Goal: Communication & Community: Answer question/provide support

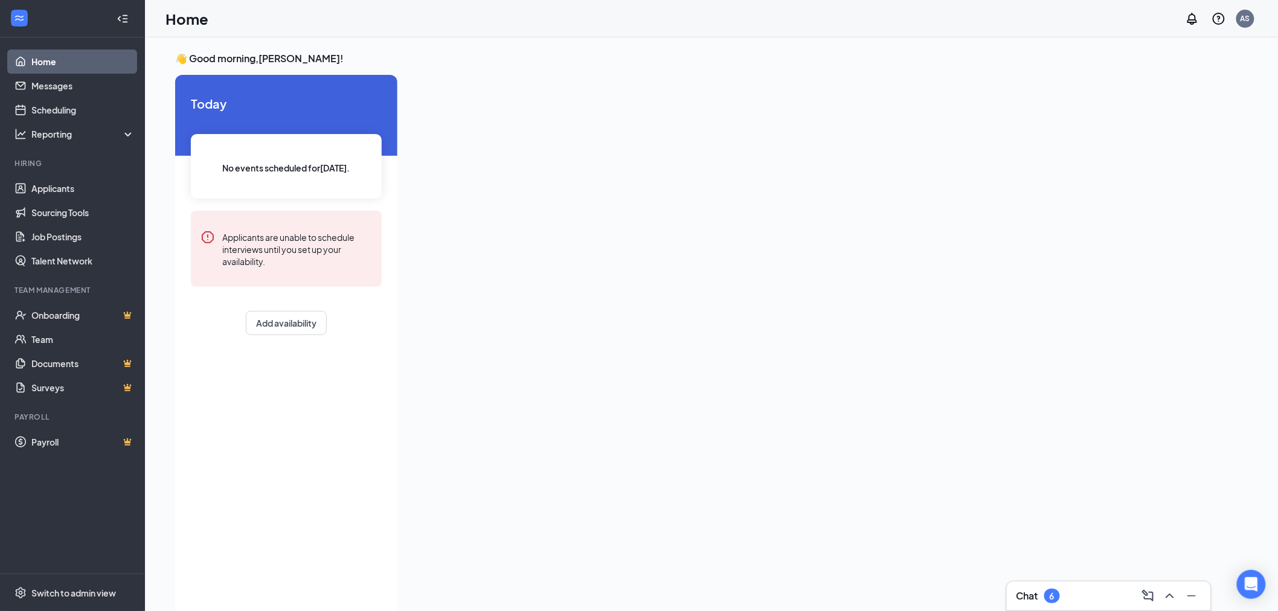
click at [1052, 599] on div "6" at bounding box center [1051, 596] width 5 height 10
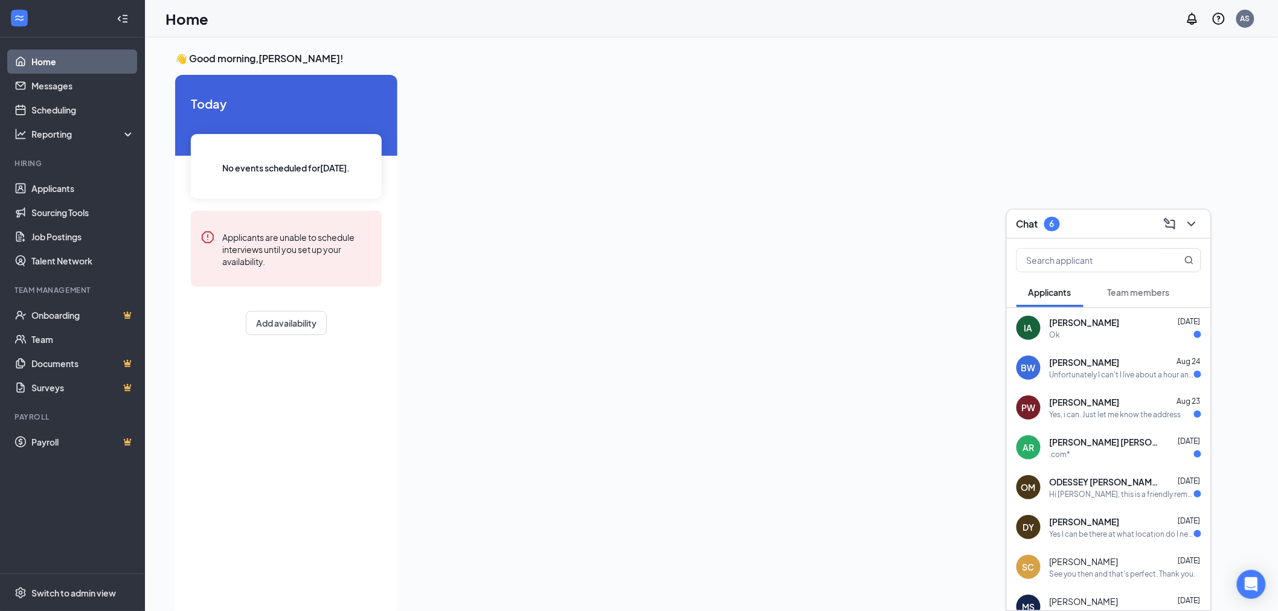
click at [1111, 377] on div "Unfortunately I can't I live about a hour and a half away I move to [GEOGRAPHIC…" at bounding box center [1121, 374] width 144 height 10
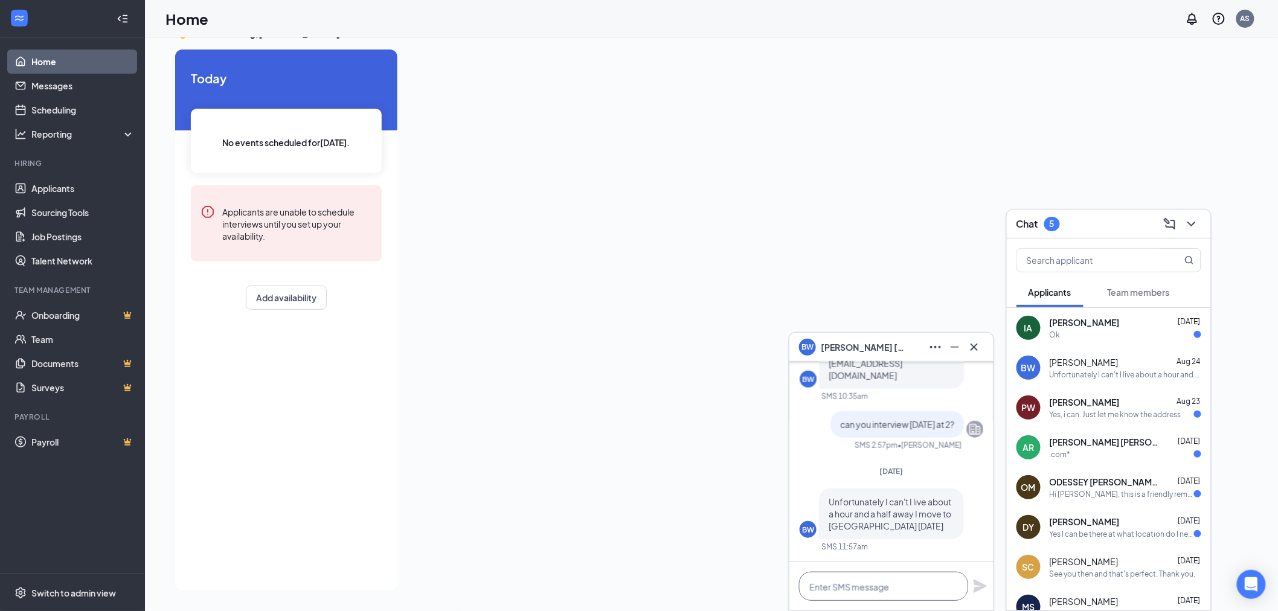
click at [915, 590] on textarea at bounding box center [883, 586] width 169 height 29
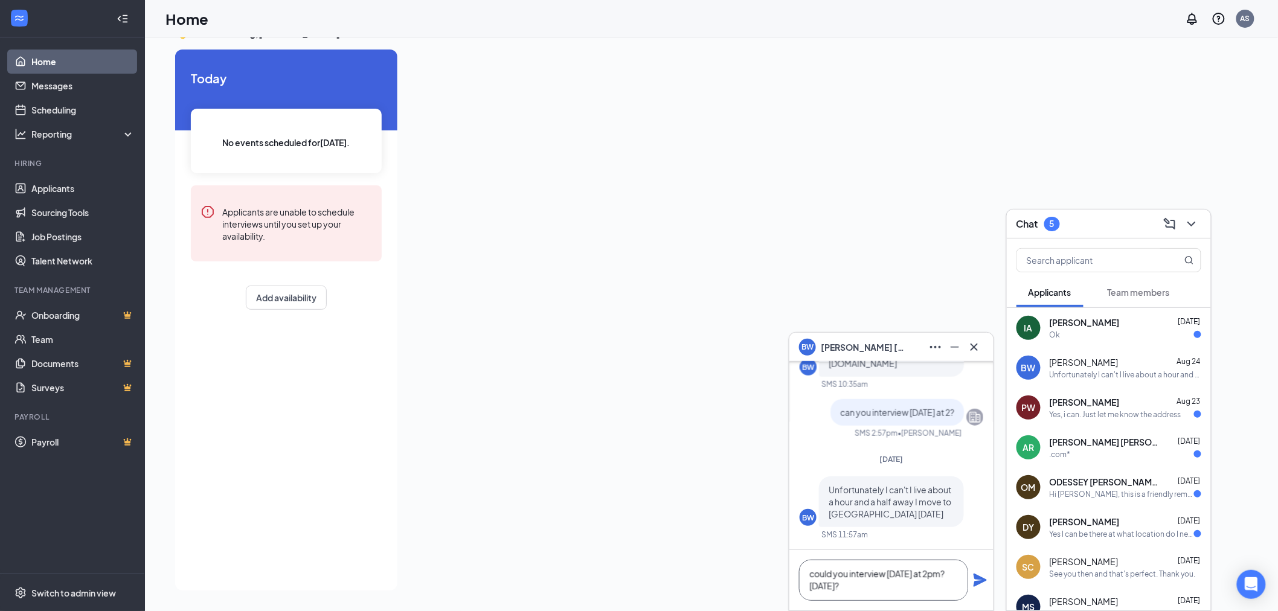
type textarea "could you interview [DATE] at 2pm? [DATE]?"
click at [980, 582] on icon "Plane" at bounding box center [979, 580] width 13 height 13
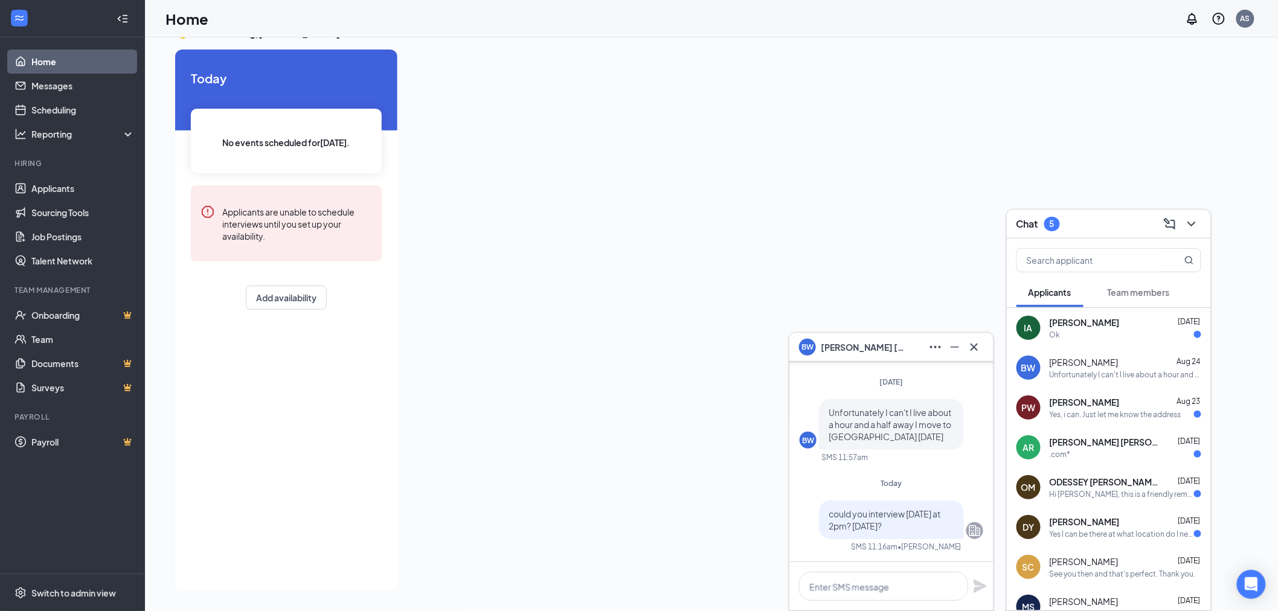
click at [1113, 409] on div "Yes, i can. Just let me know the address" at bounding box center [1115, 414] width 132 height 10
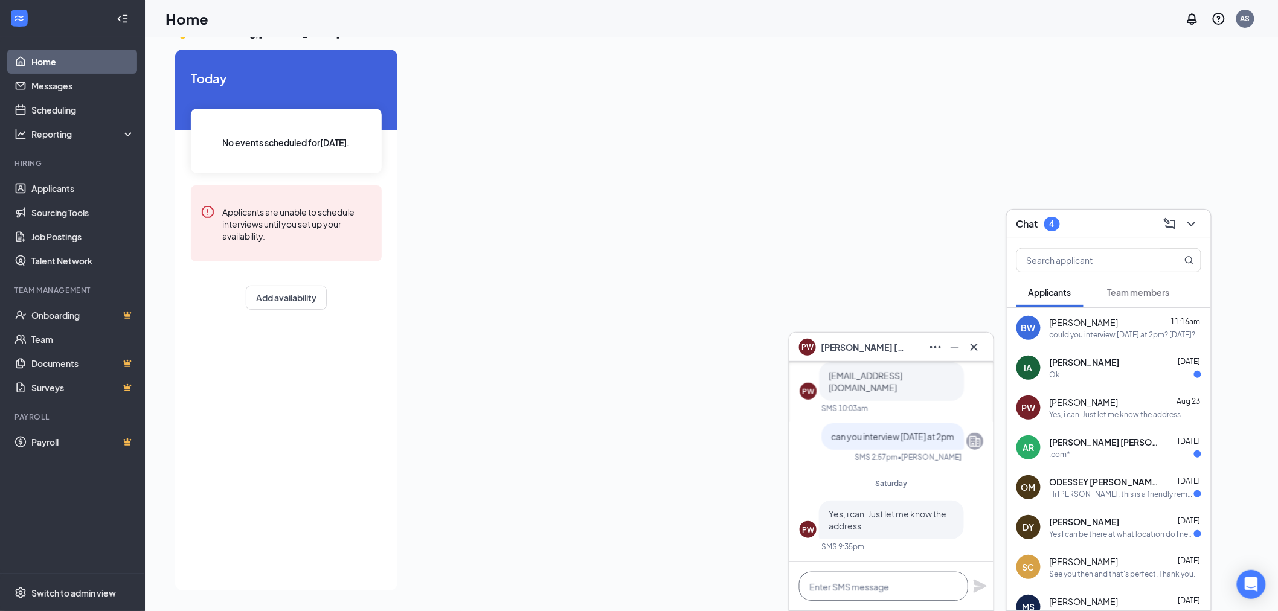
drag, startPoint x: 874, startPoint y: 572, endPoint x: 849, endPoint y: 542, distance: 39.4
click at [874, 572] on textarea at bounding box center [883, 586] width 169 height 29
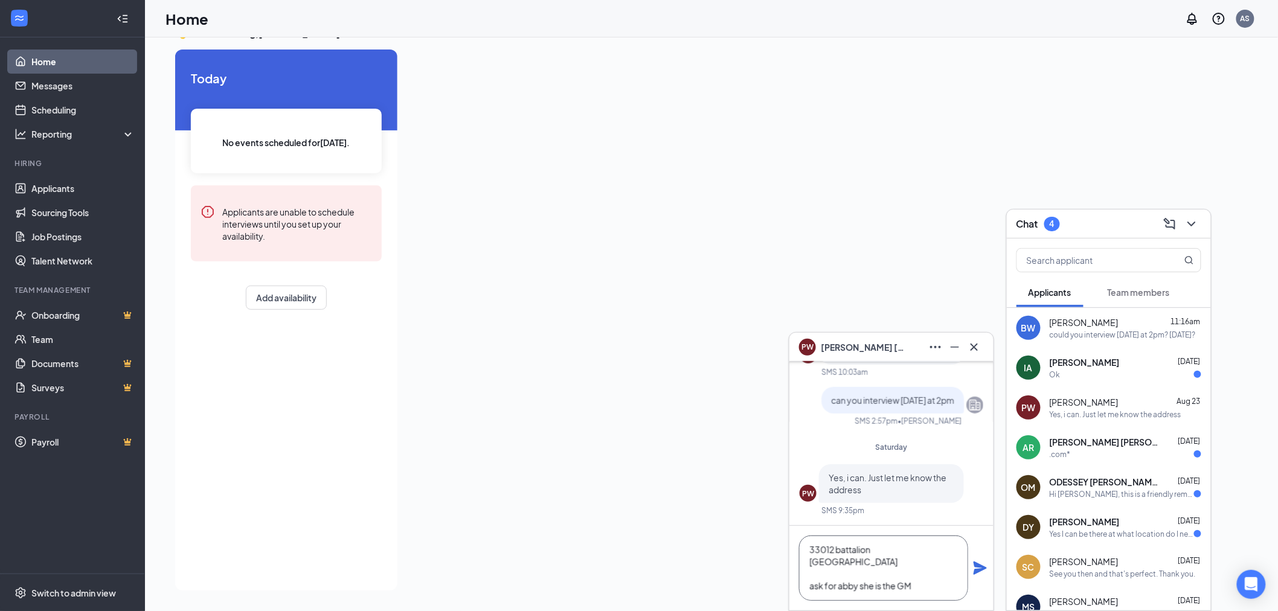
type textarea "33012 battalion [GEOGRAPHIC_DATA] ask for abby she is the GM"
click at [982, 568] on icon "Plane" at bounding box center [979, 567] width 13 height 13
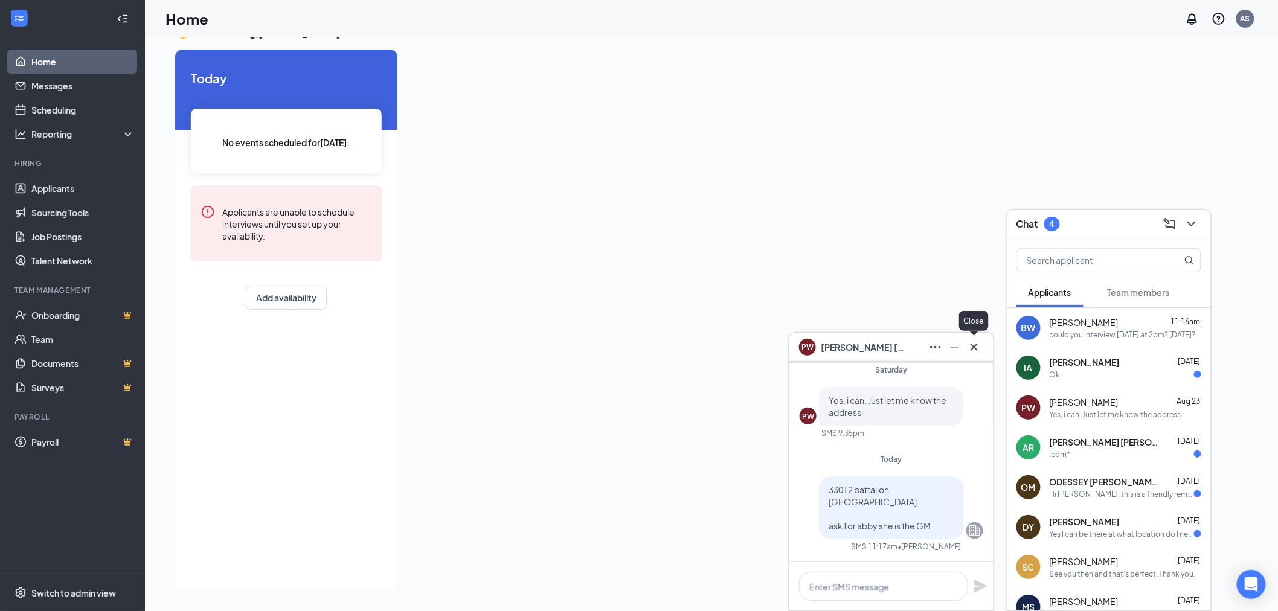
click at [977, 346] on icon "Cross" at bounding box center [974, 347] width 14 height 14
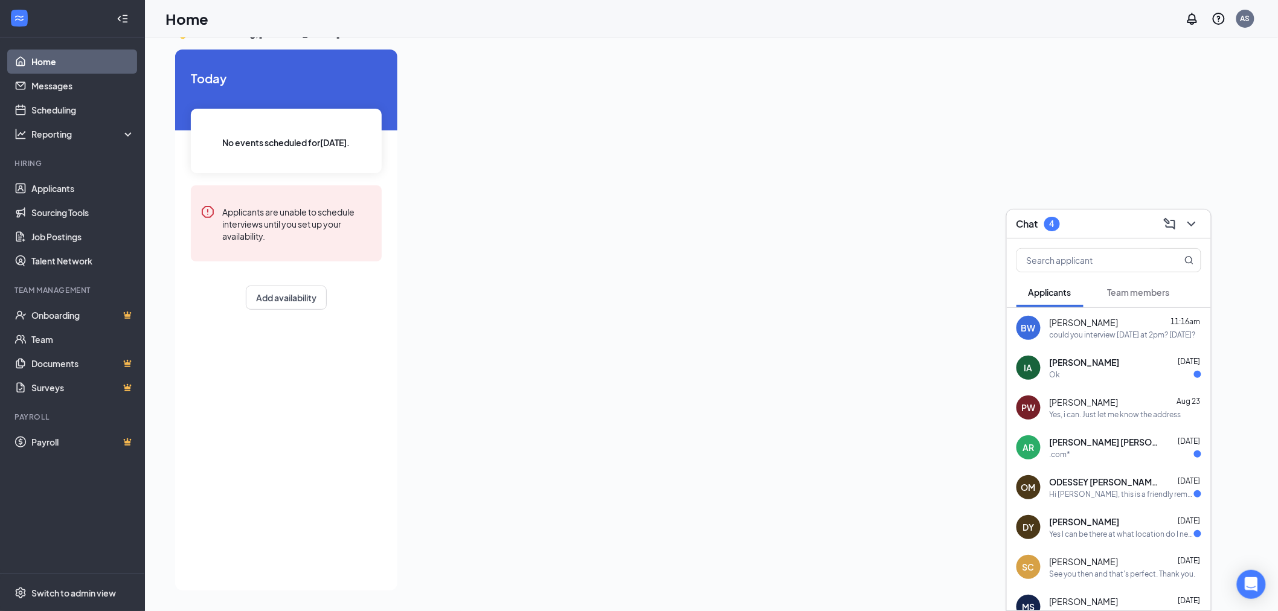
click at [1094, 526] on span "[PERSON_NAME]" at bounding box center [1084, 522] width 70 height 12
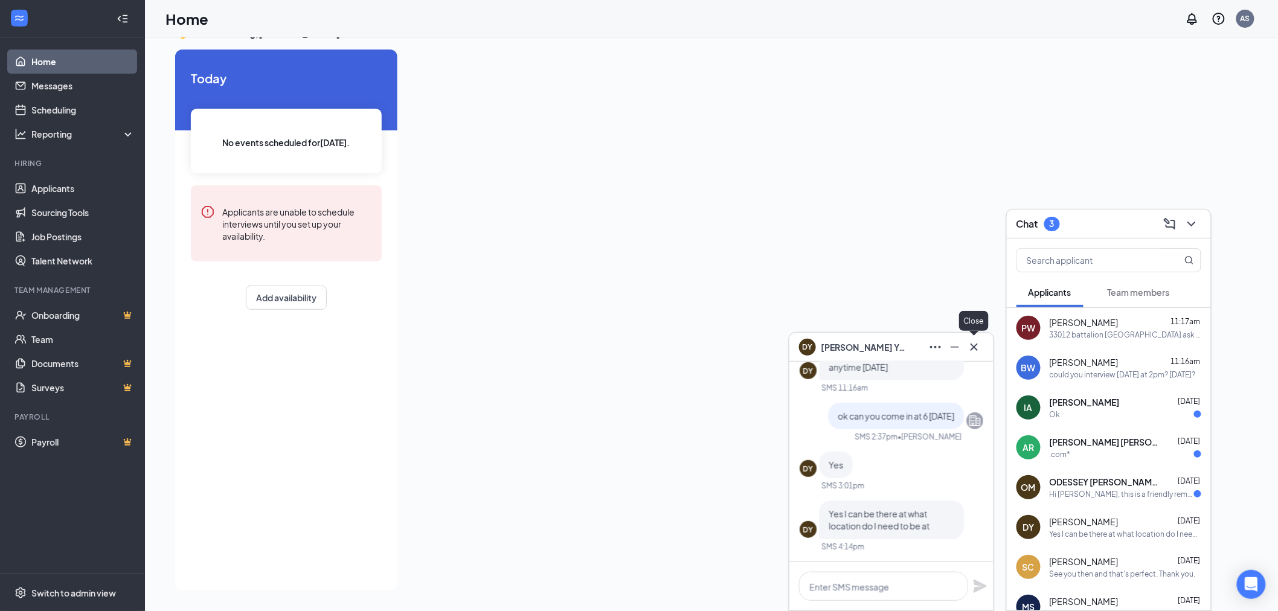
click at [980, 345] on icon "Cross" at bounding box center [974, 347] width 14 height 14
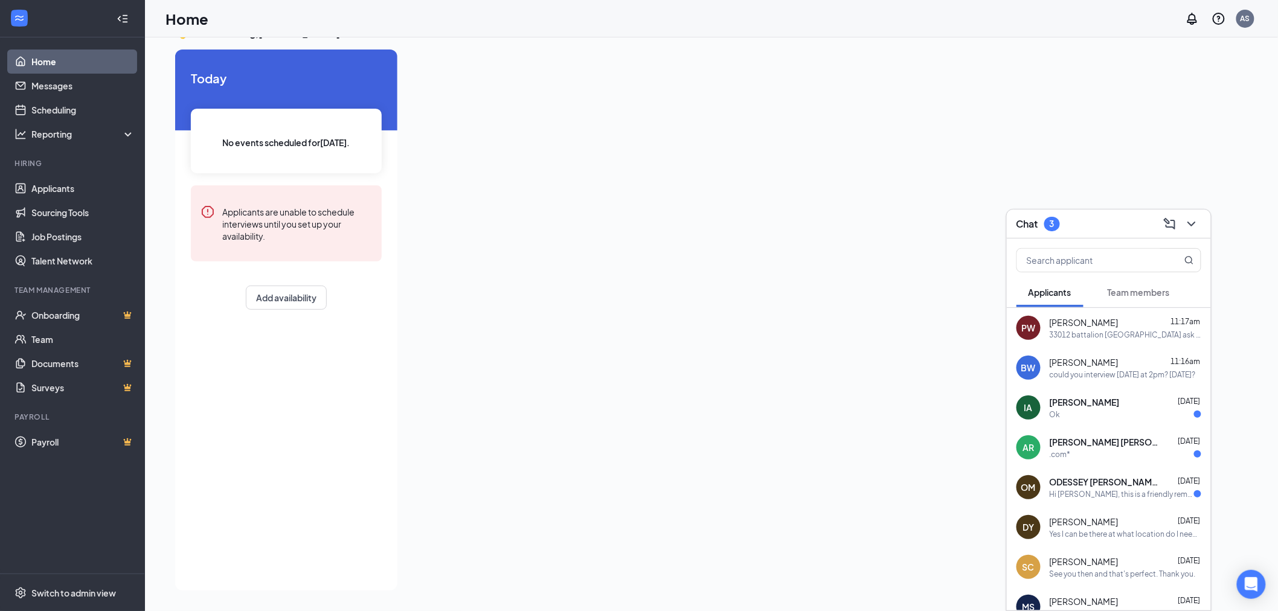
click at [1120, 403] on div "[PERSON_NAME] [DATE]" at bounding box center [1125, 402] width 152 height 12
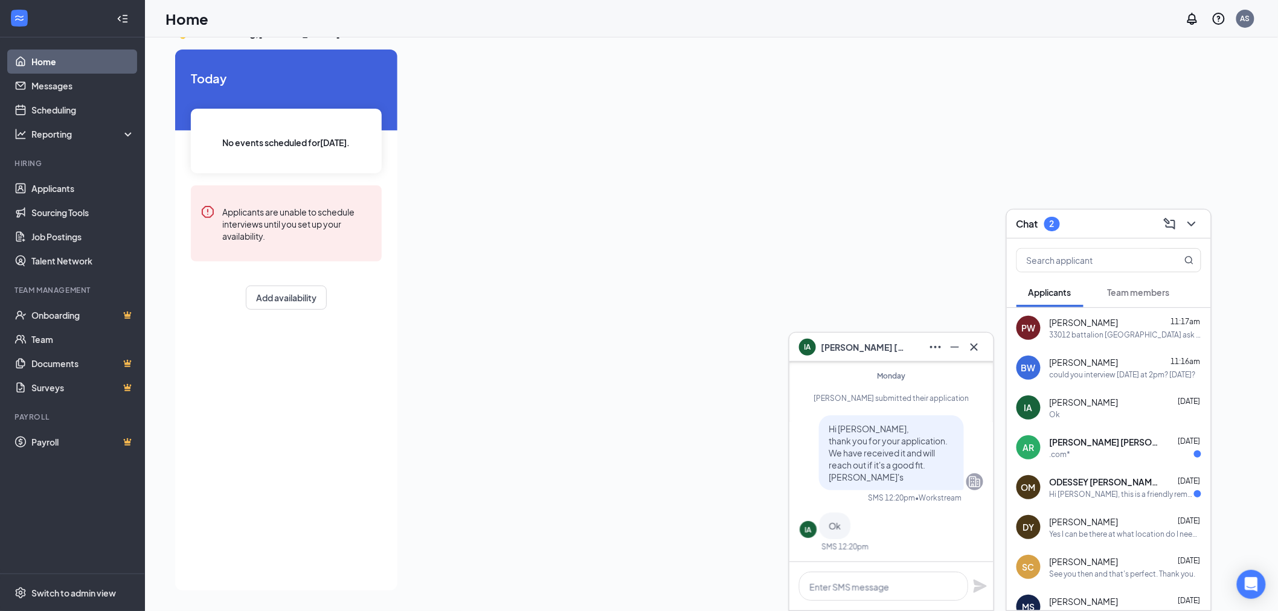
click at [1082, 532] on div "Yes I can be there at what location do I need to be at" at bounding box center [1125, 534] width 152 height 10
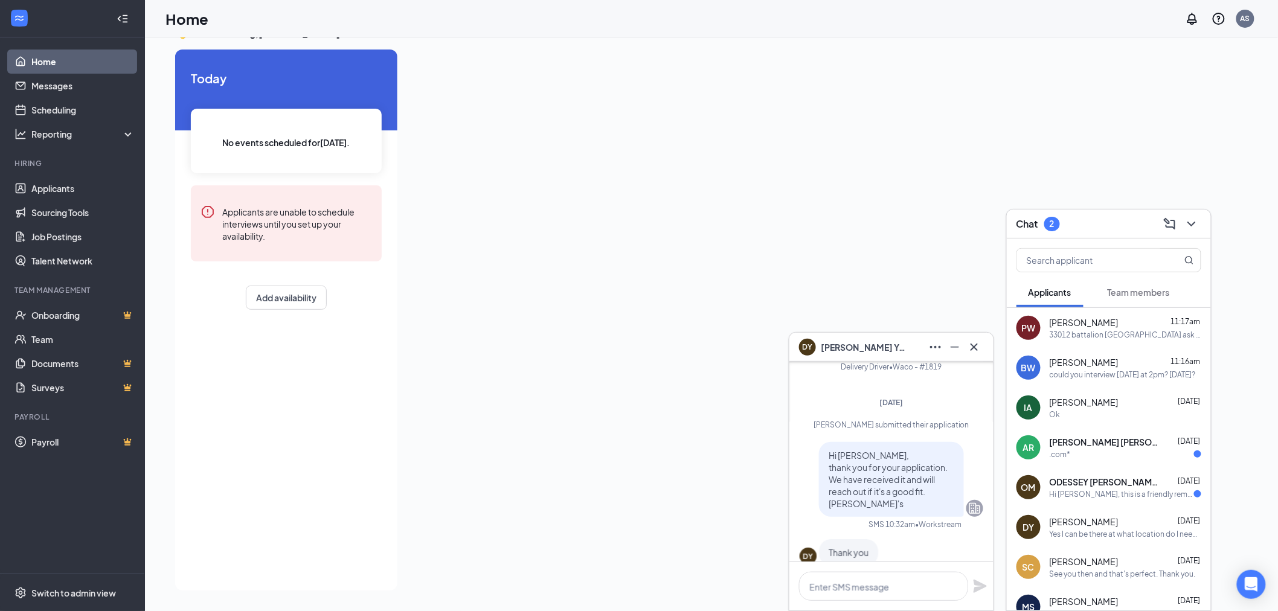
scroll to position [-402, 0]
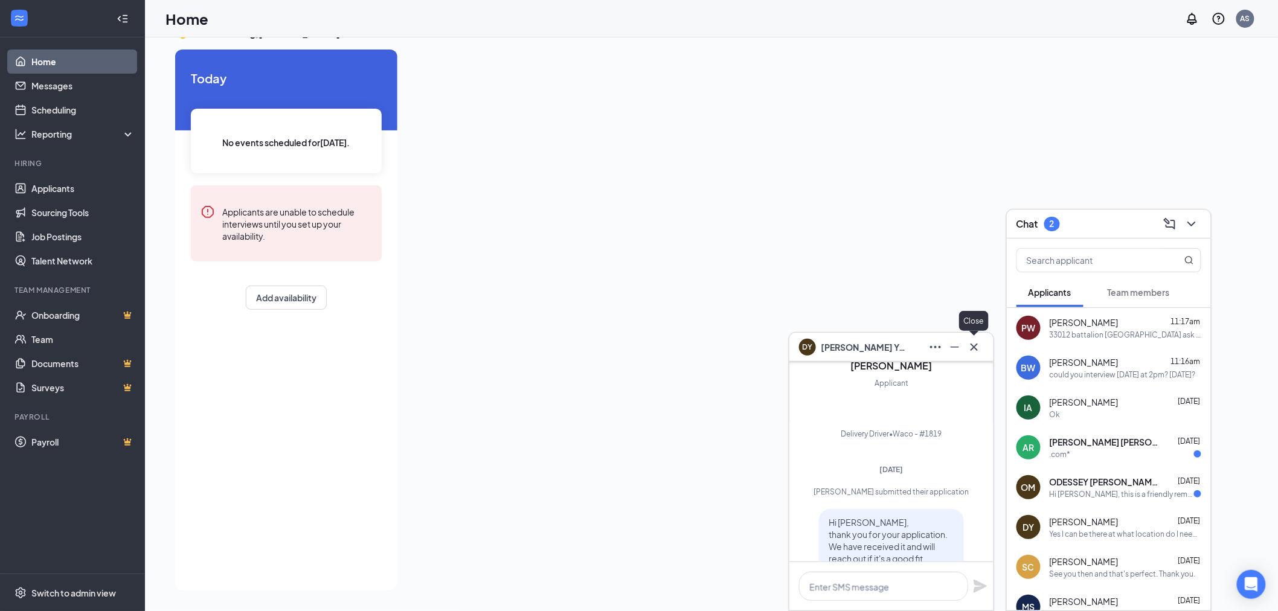
click at [974, 340] on icon "Cross" at bounding box center [974, 347] width 14 height 14
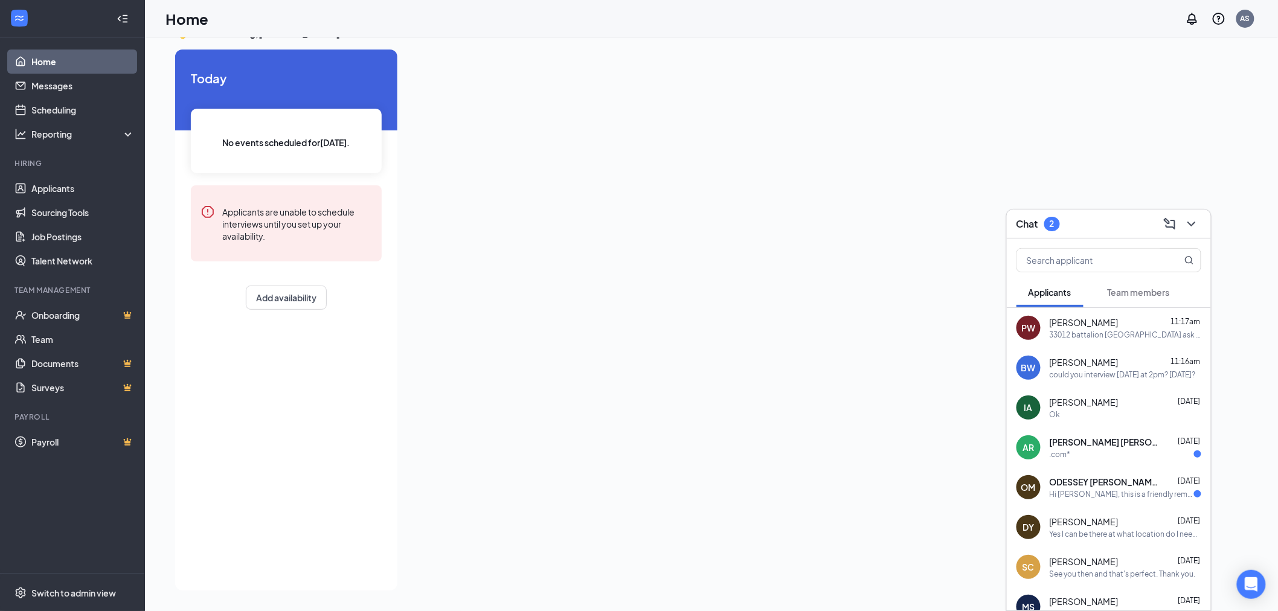
click at [1072, 566] on span "[PERSON_NAME]" at bounding box center [1083, 561] width 69 height 12
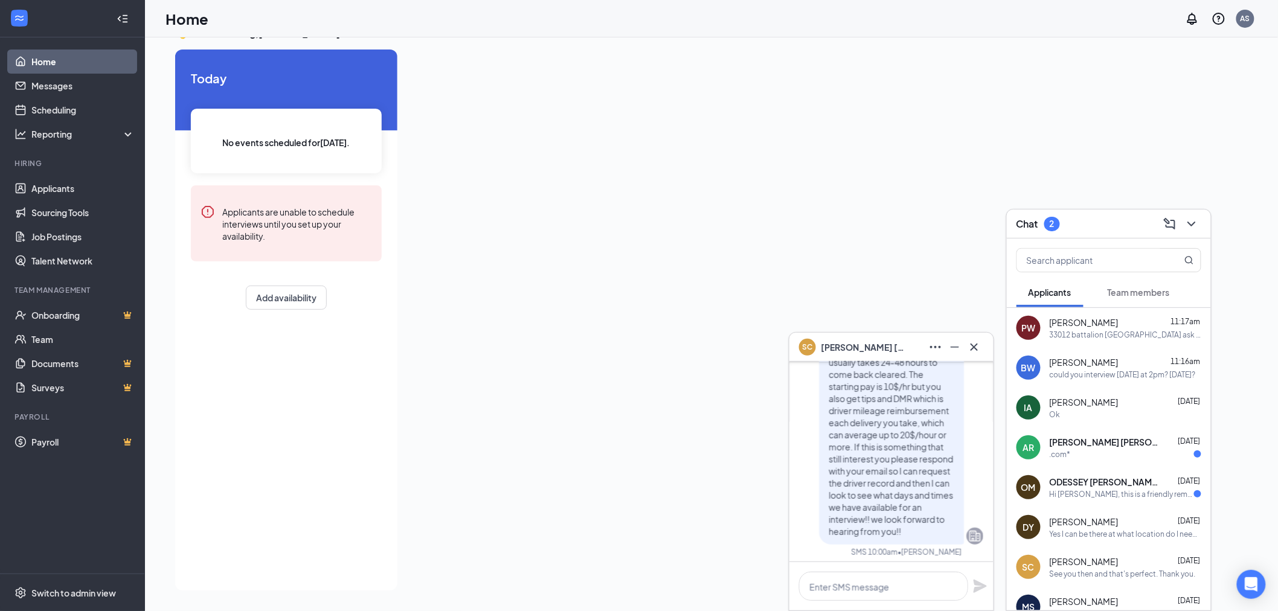
scroll to position [-872, 0]
click at [881, 499] on span "Just wanted to reach out and let you know that as a driver for [PERSON_NAME] we…" at bounding box center [891, 416] width 126 height 289
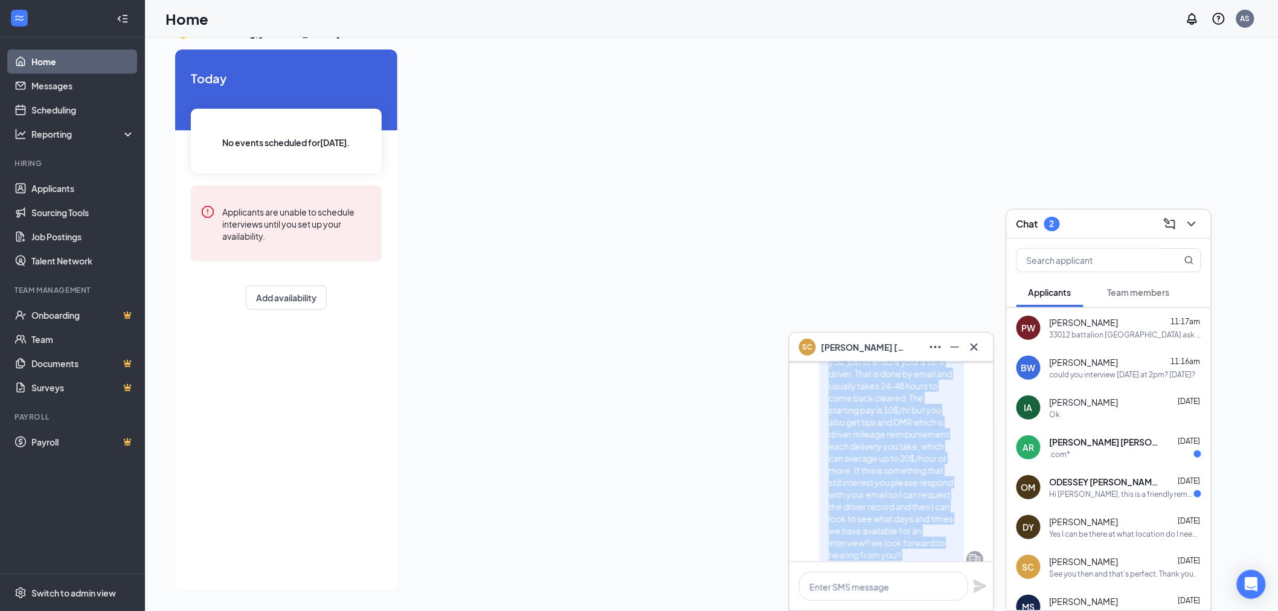
click at [881, 498] on span "Just wanted to reach out and let you know that as a driver for [PERSON_NAME] we…" at bounding box center [891, 416] width 126 height 289
copy span "Just wanted to reach out and let you know that as a driver for [PERSON_NAME] we…"
click at [980, 343] on icon "Cross" at bounding box center [974, 347] width 14 height 14
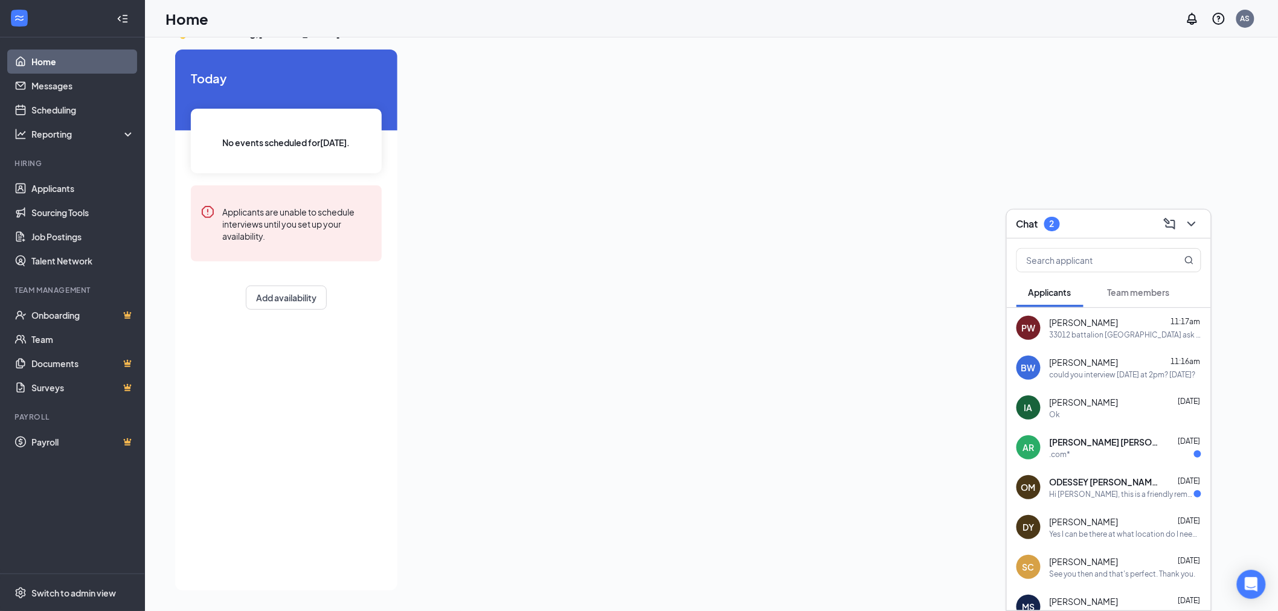
scroll to position [0, 0]
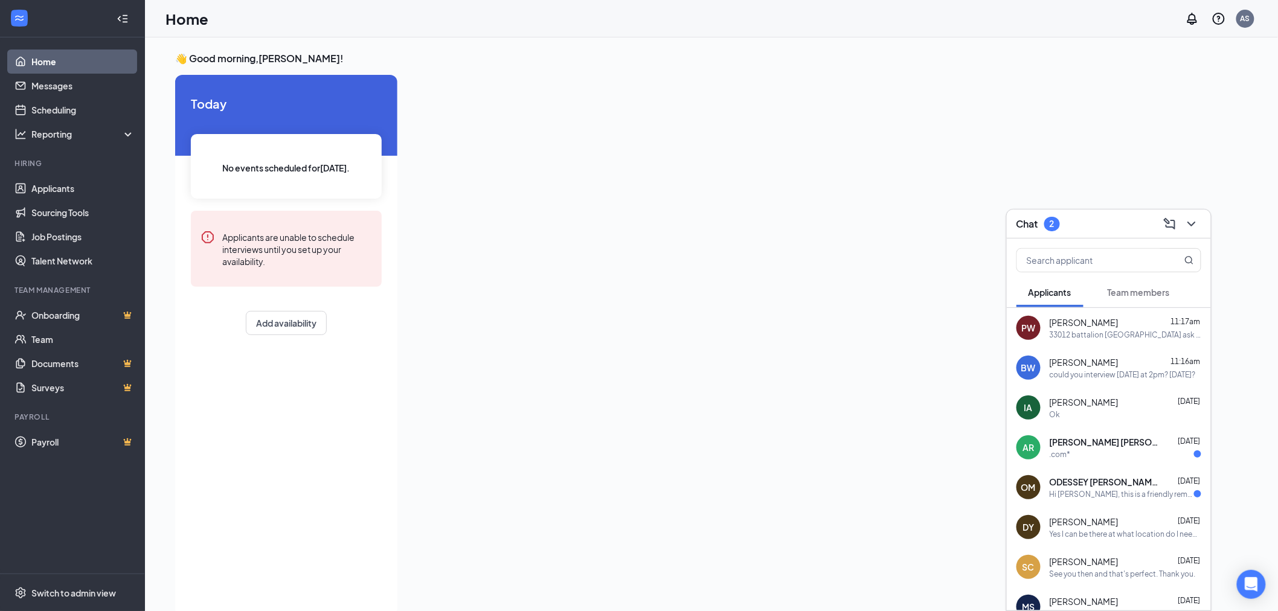
click at [1088, 406] on div "[PERSON_NAME] [DATE]" at bounding box center [1125, 402] width 152 height 12
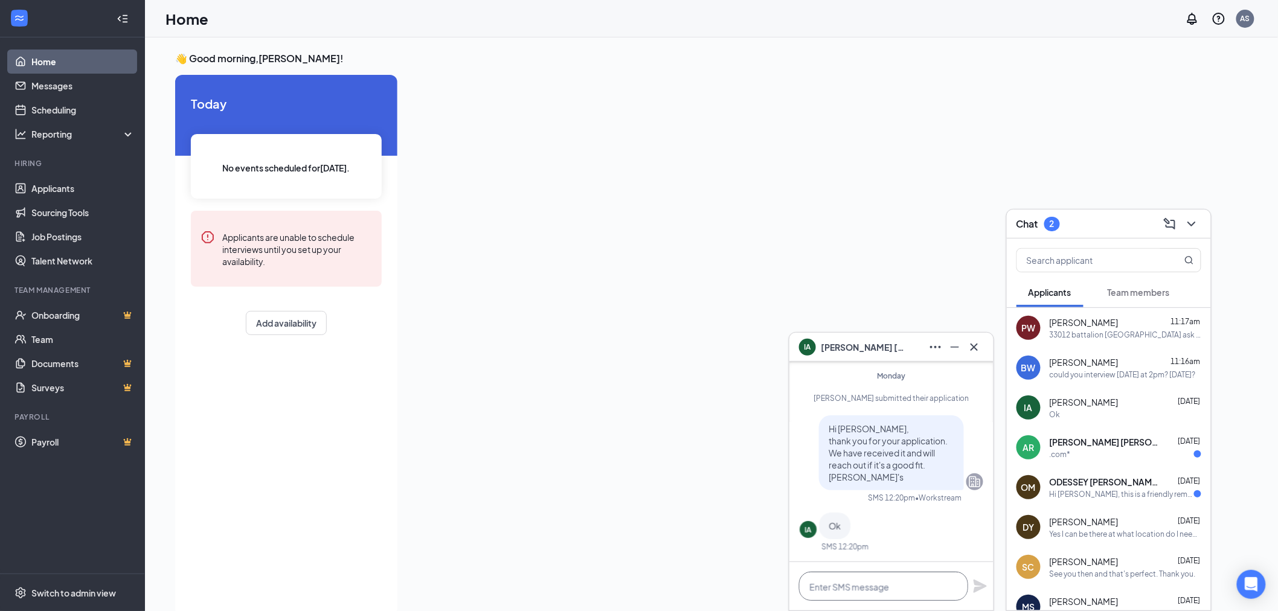
click at [872, 586] on textarea at bounding box center [883, 586] width 169 height 29
paste textarea "Just wanted to reach out and let you know that as a driver for [PERSON_NAME] we…"
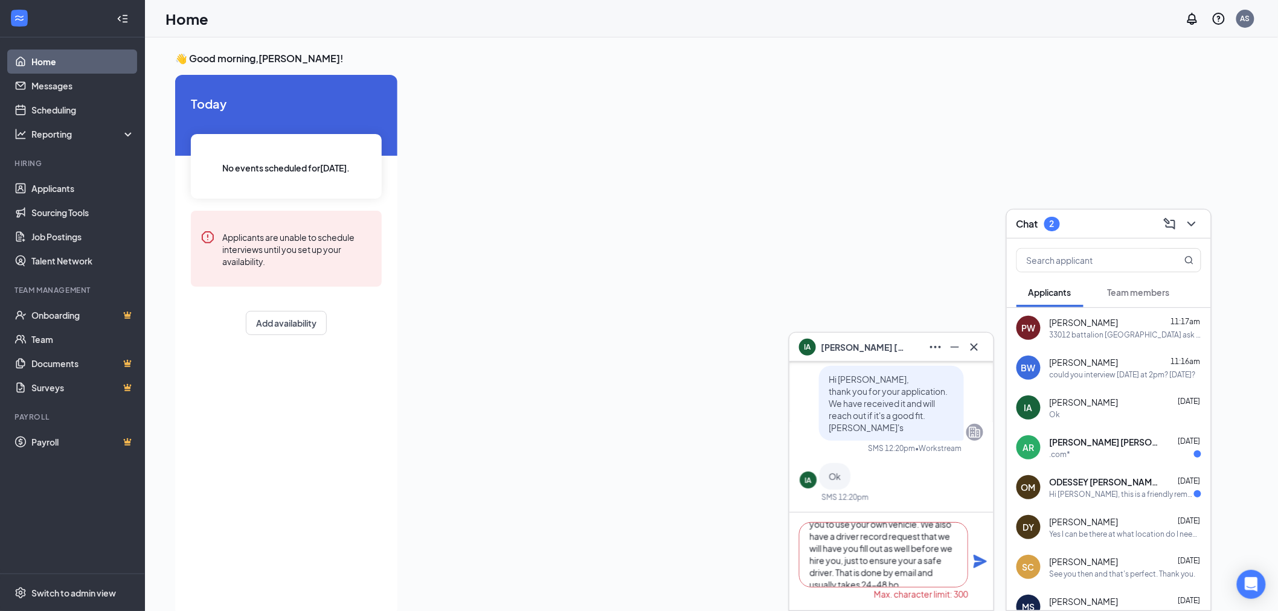
type textarea "Just wanted to reach out and let you know that as a driver for [PERSON_NAME] we…"
click at [976, 562] on icon "Plane" at bounding box center [980, 561] width 14 height 14
click at [951, 578] on textarea "Just wanted to reach out and let you know that as a driver for [PERSON_NAME] we…" at bounding box center [883, 554] width 169 height 65
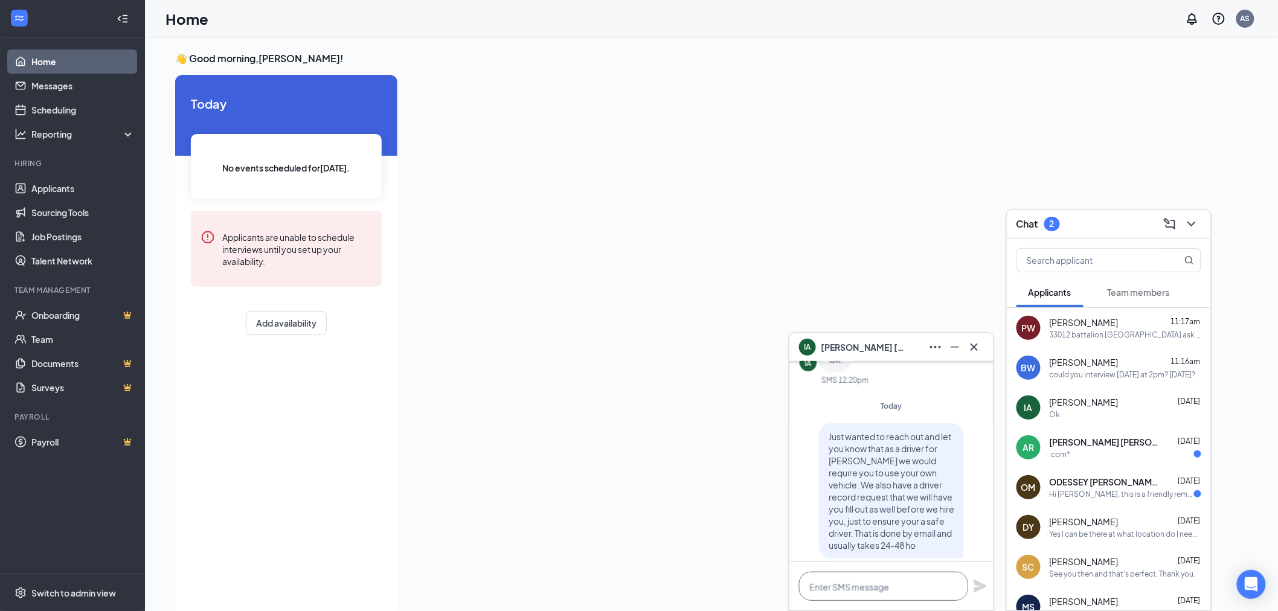
scroll to position [-133, 0]
click at [903, 576] on textarea at bounding box center [883, 586] width 169 height 29
paste textarea "Just wanted to reach out and let you know that as a driver for [PERSON_NAME] we…"
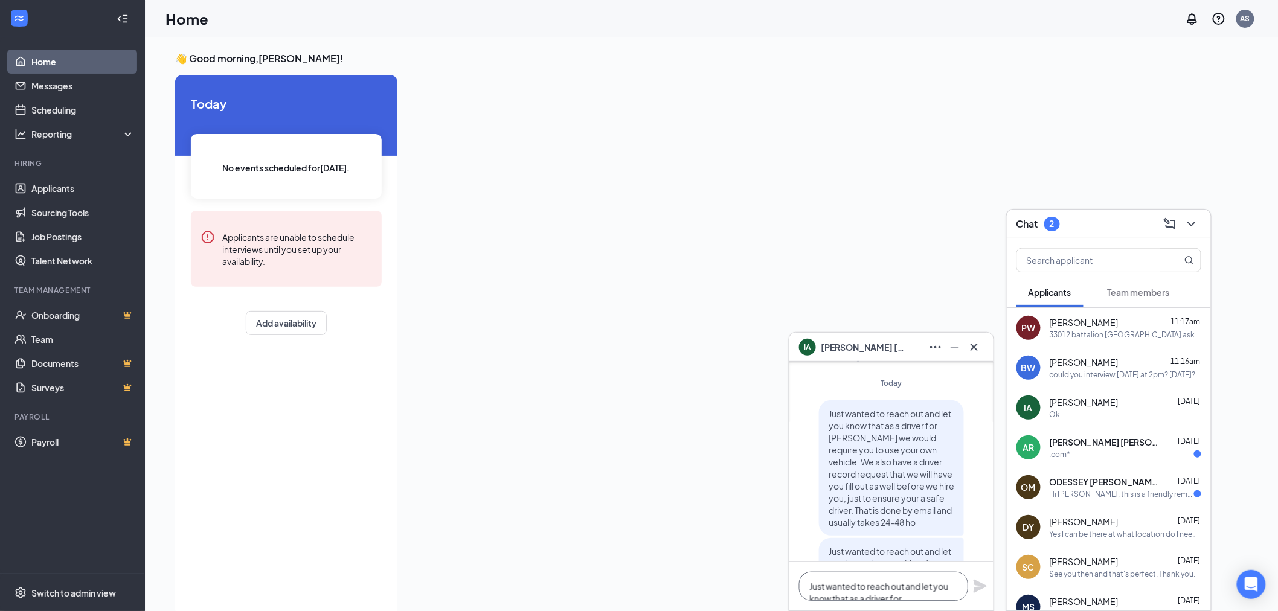
scroll to position [-183, 0]
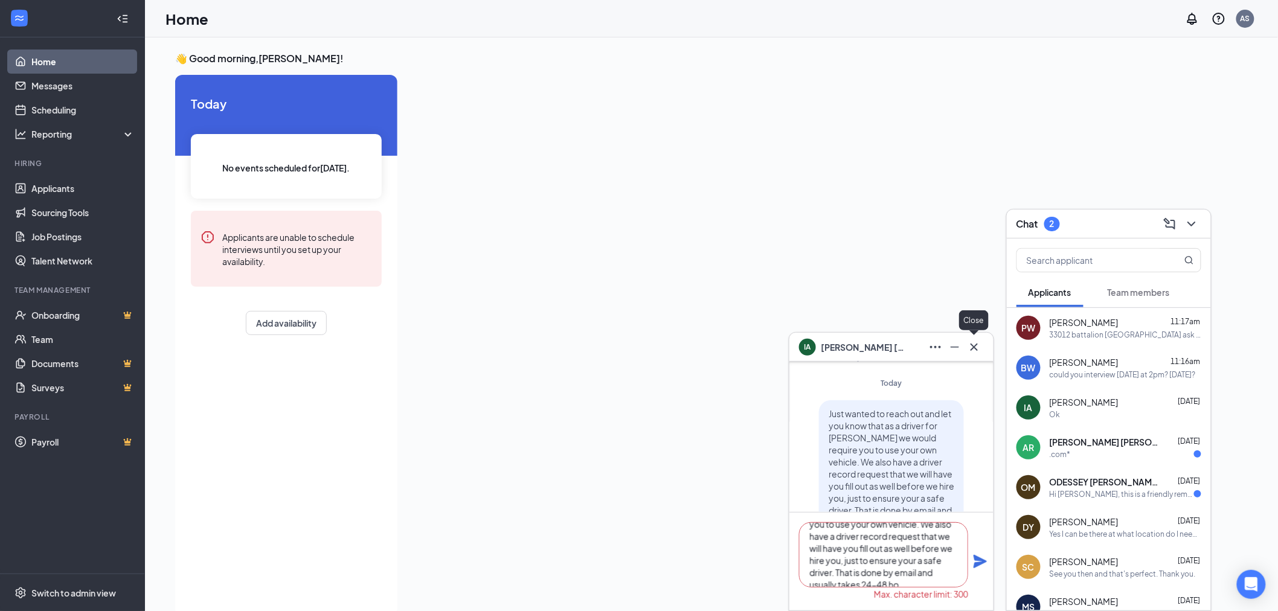
type textarea "Just wanted to reach out and let you know that as a driver for [PERSON_NAME] we…"
click at [970, 343] on icon "Cross" at bounding box center [974, 347] width 14 height 14
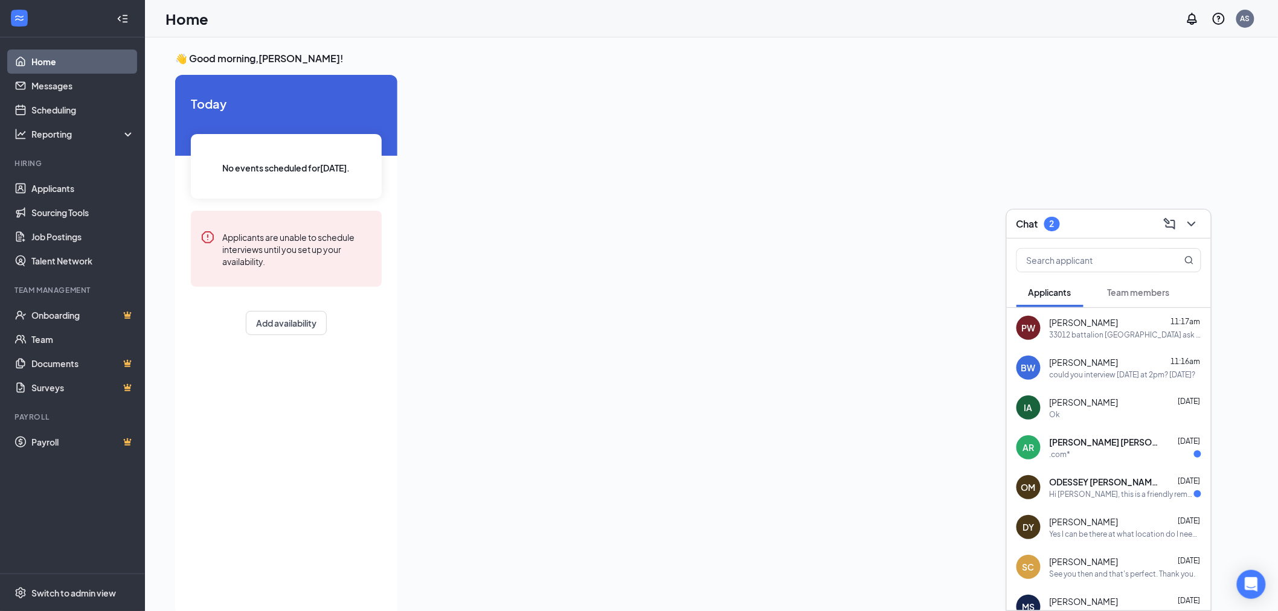
click at [1067, 455] on div ".com*" at bounding box center [1059, 454] width 21 height 10
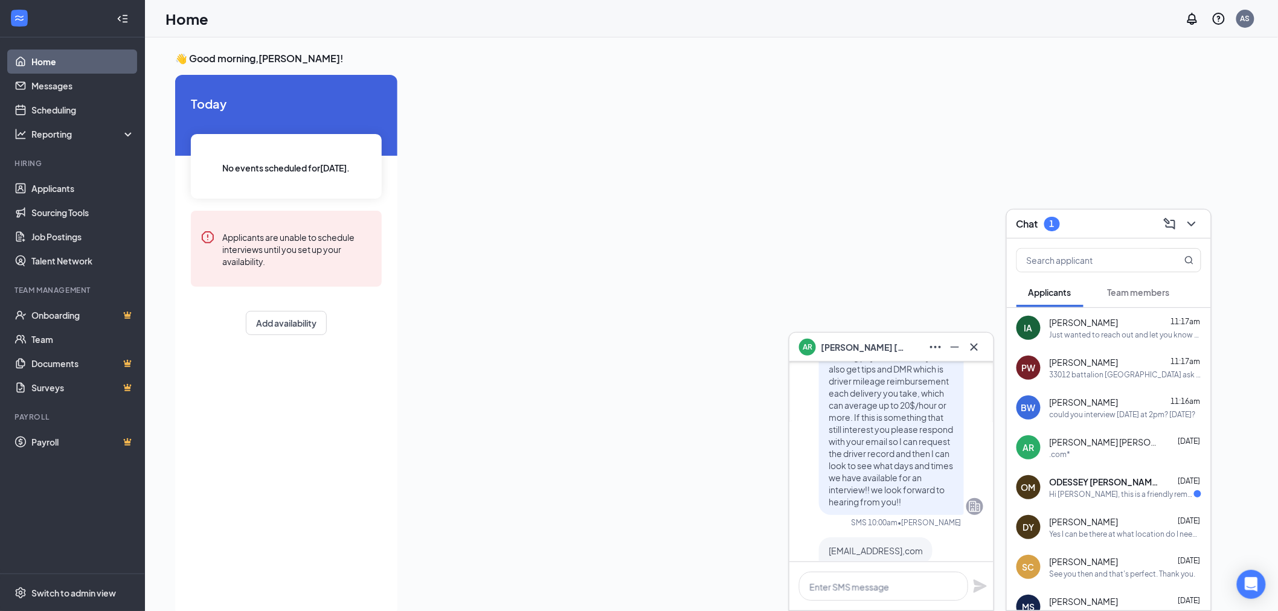
scroll to position [-66, 0]
click at [879, 592] on textarea at bounding box center [883, 586] width 169 height 29
type textarea "can you interview [DATE] at 2pm?"
click at [979, 582] on icon "Plane" at bounding box center [979, 580] width 13 height 13
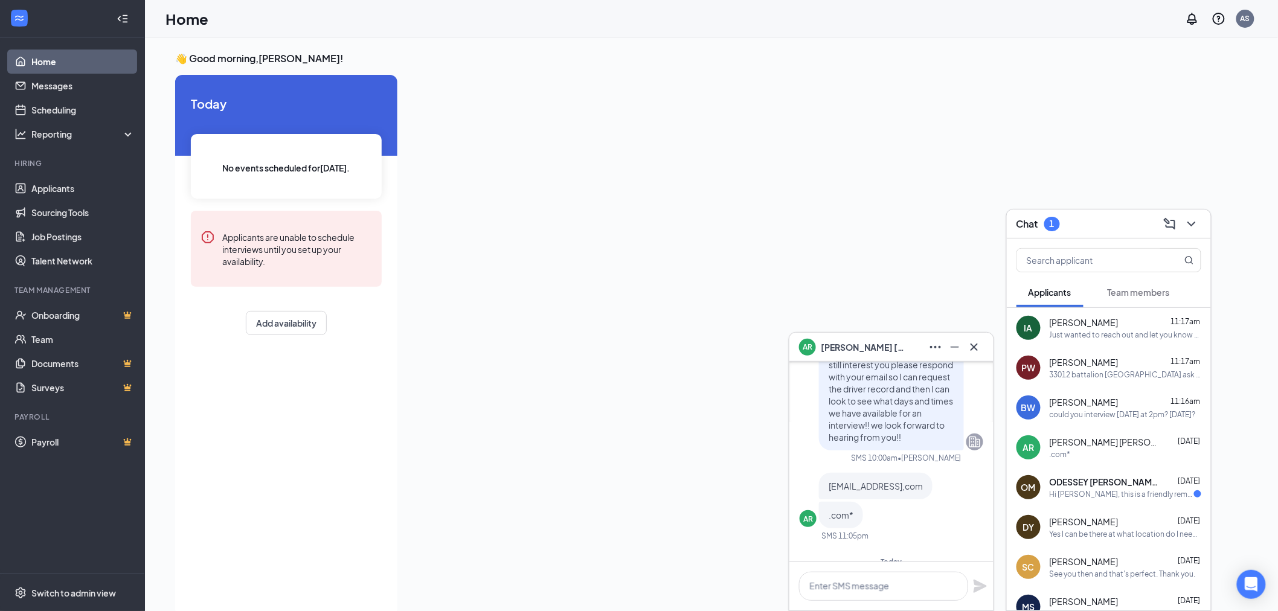
scroll to position [-66, 0]
click at [1113, 499] on div "OM ODESSEY [PERSON_NAME] [DATE] Hi ODESSEY [PERSON_NAME], this is a friendly re…" at bounding box center [1108, 487] width 204 height 40
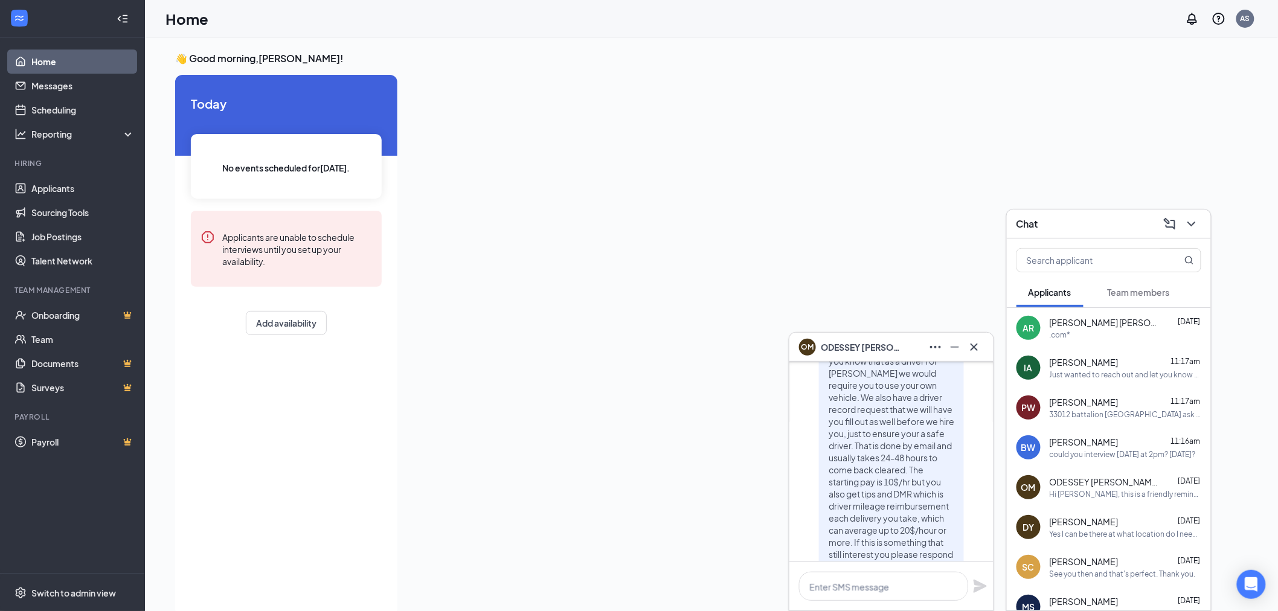
scroll to position [-872, 0]
click at [981, 348] on button at bounding box center [973, 346] width 19 height 19
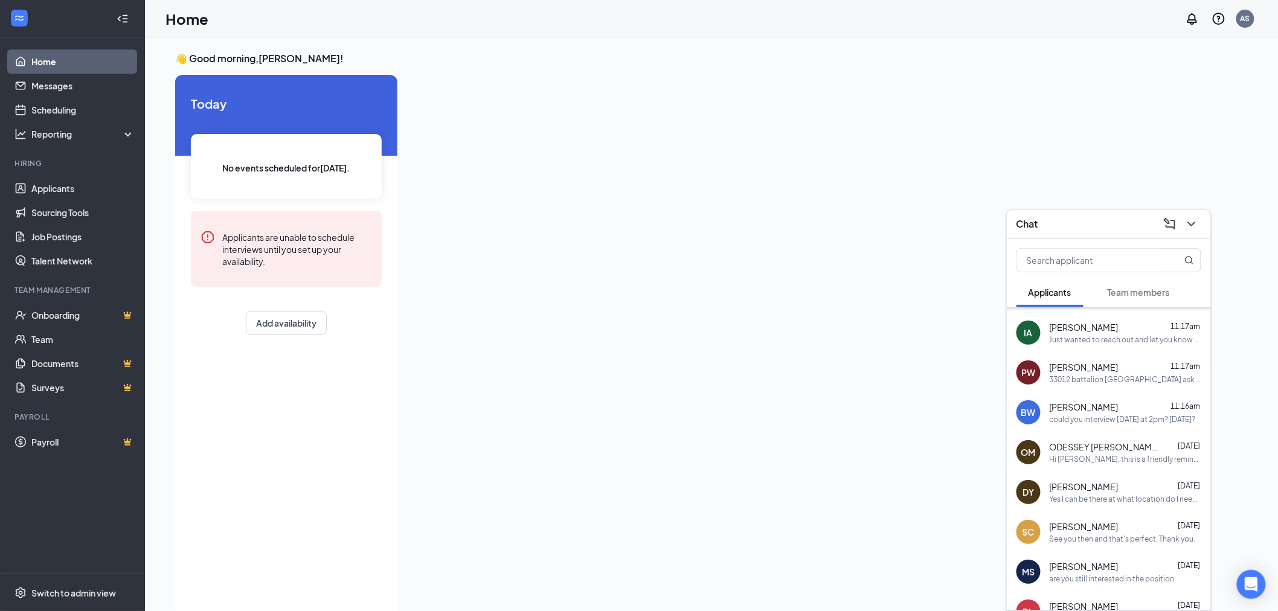
scroll to position [67, 0]
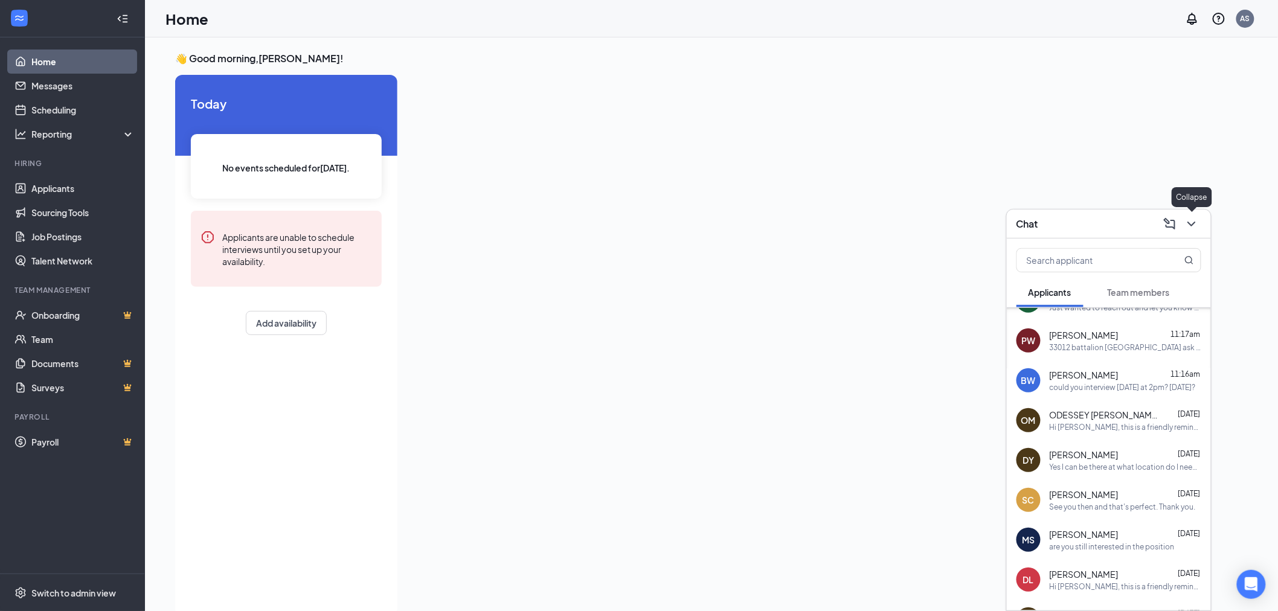
click at [1187, 225] on icon "ChevronDown" at bounding box center [1191, 224] width 14 height 14
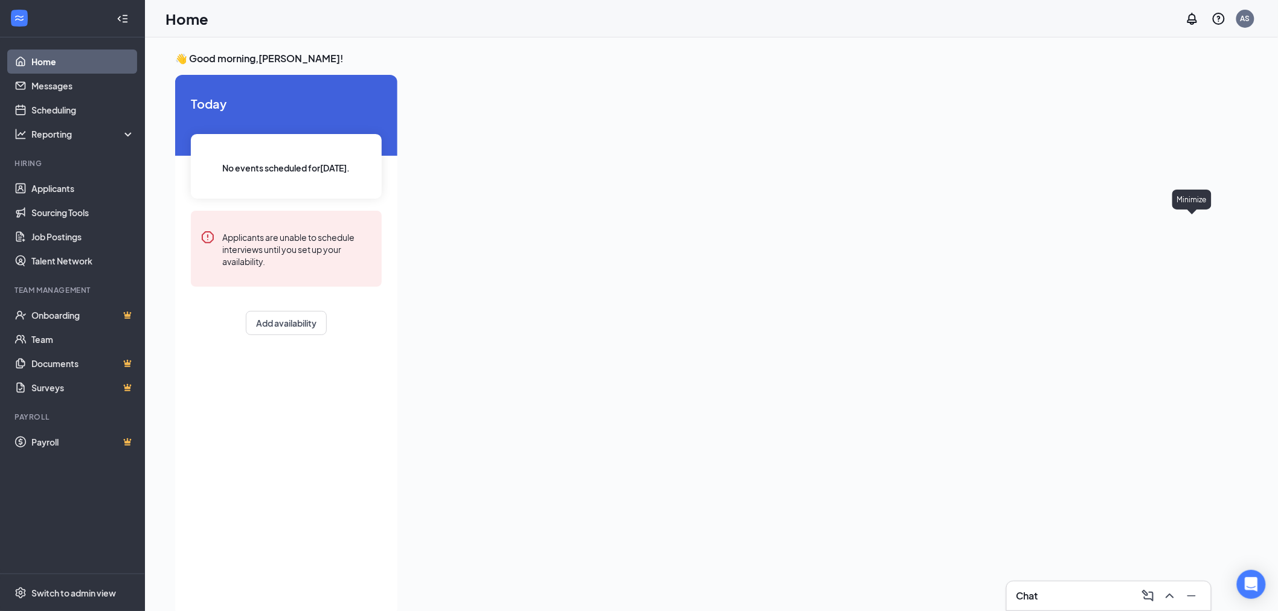
scroll to position [0, 0]
click at [80, 189] on link "Applicants" at bounding box center [82, 188] width 103 height 24
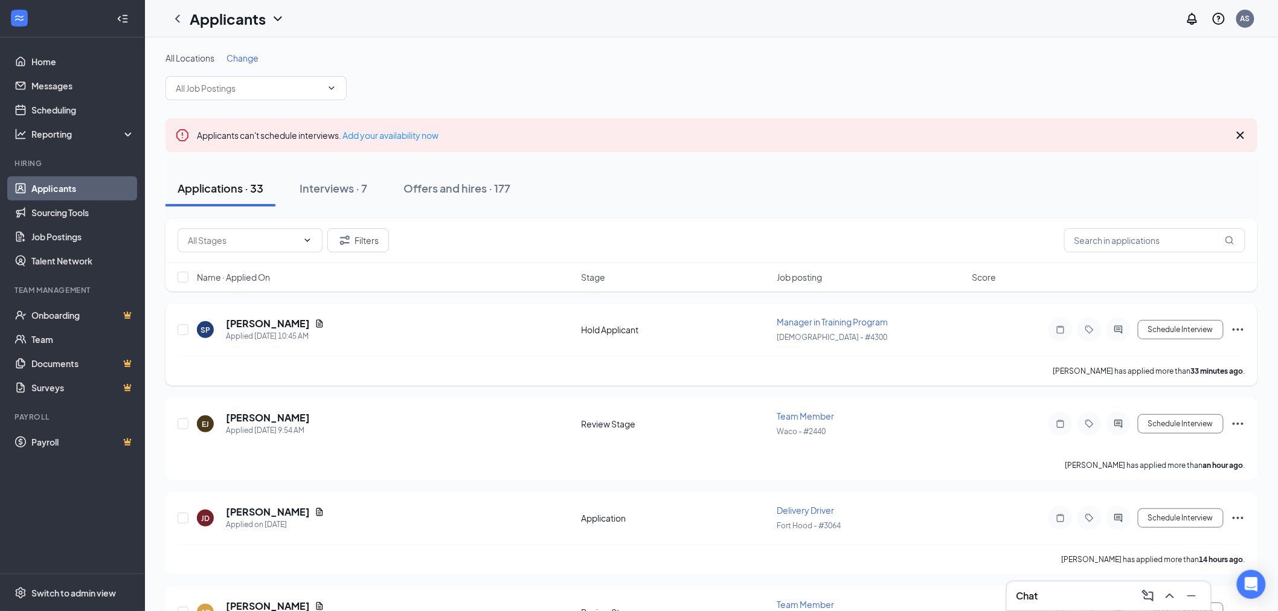
click at [1238, 326] on icon "Ellipses" at bounding box center [1237, 329] width 14 height 14
click at [1158, 499] on p "Reject" at bounding box center [1183, 503] width 104 height 12
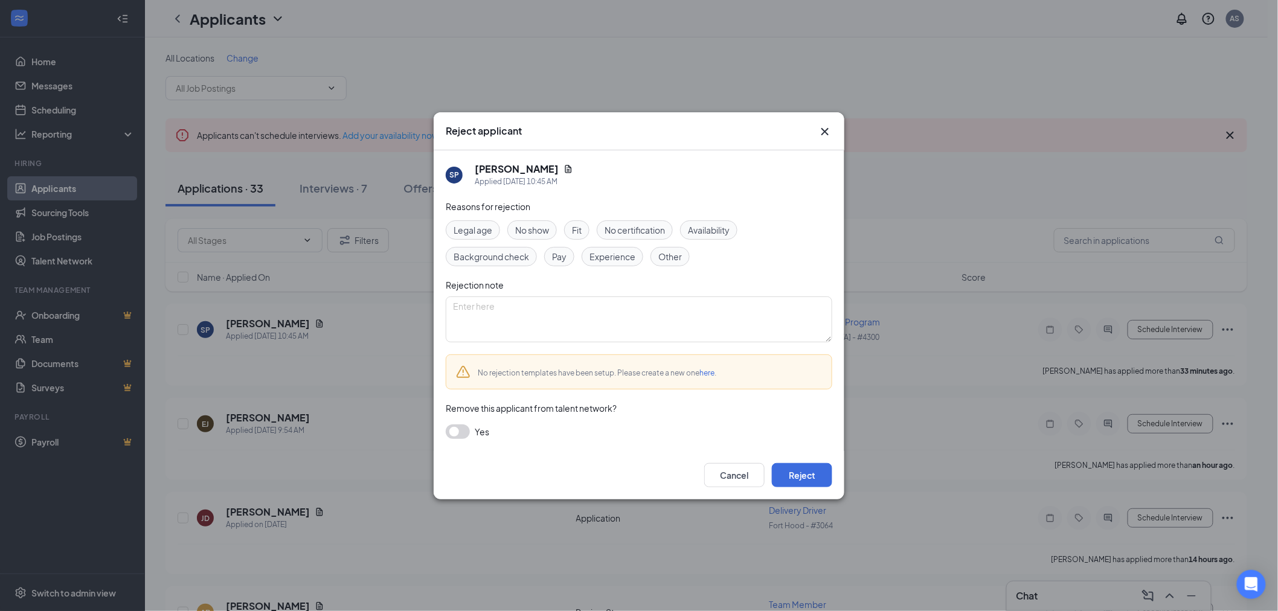
click at [797, 444] on div "Reasons for rejection Legal age No show Fit No certification Availability Backg…" at bounding box center [639, 325] width 386 height 251
click at [803, 475] on button "Reject" at bounding box center [802, 475] width 60 height 24
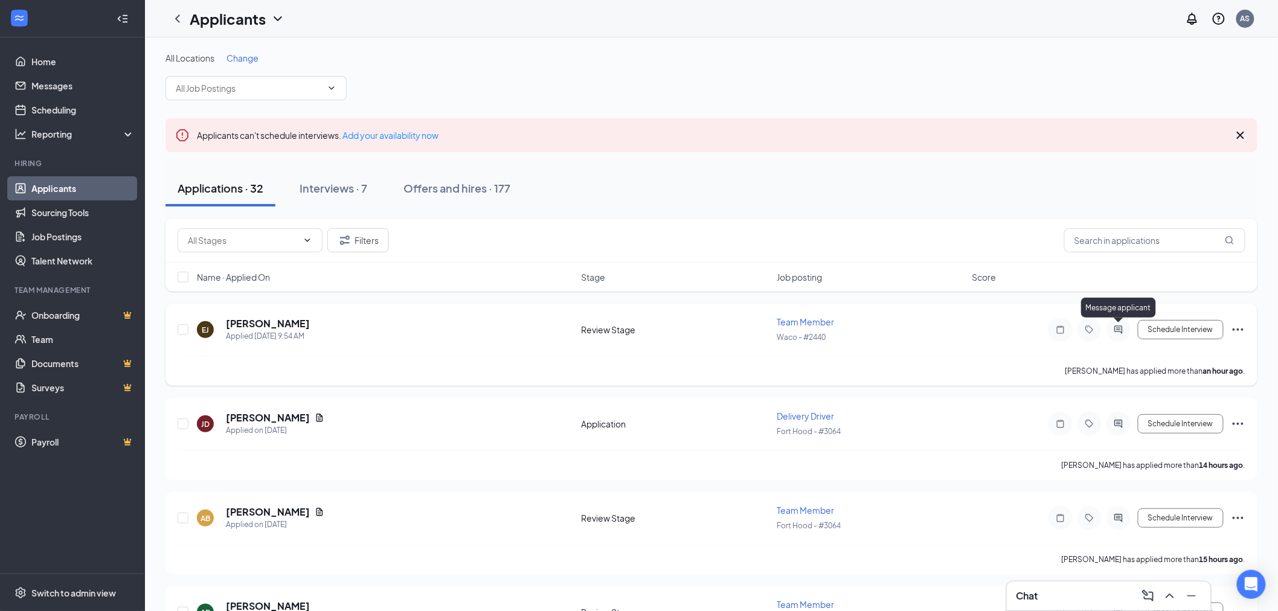
click at [1124, 330] on icon "ActiveChat" at bounding box center [1118, 330] width 14 height 10
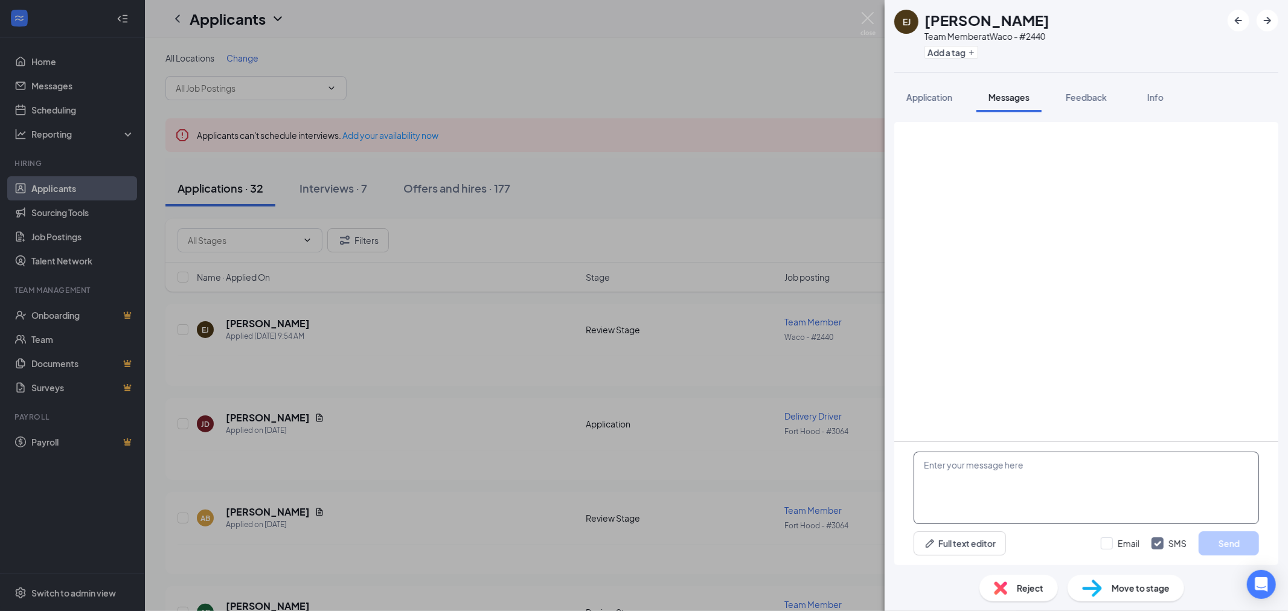
drag, startPoint x: 1034, startPoint y: 485, endPoint x: 1023, endPoint y: 487, distance: 11.1
click at [1034, 485] on textarea at bounding box center [1085, 488] width 345 height 72
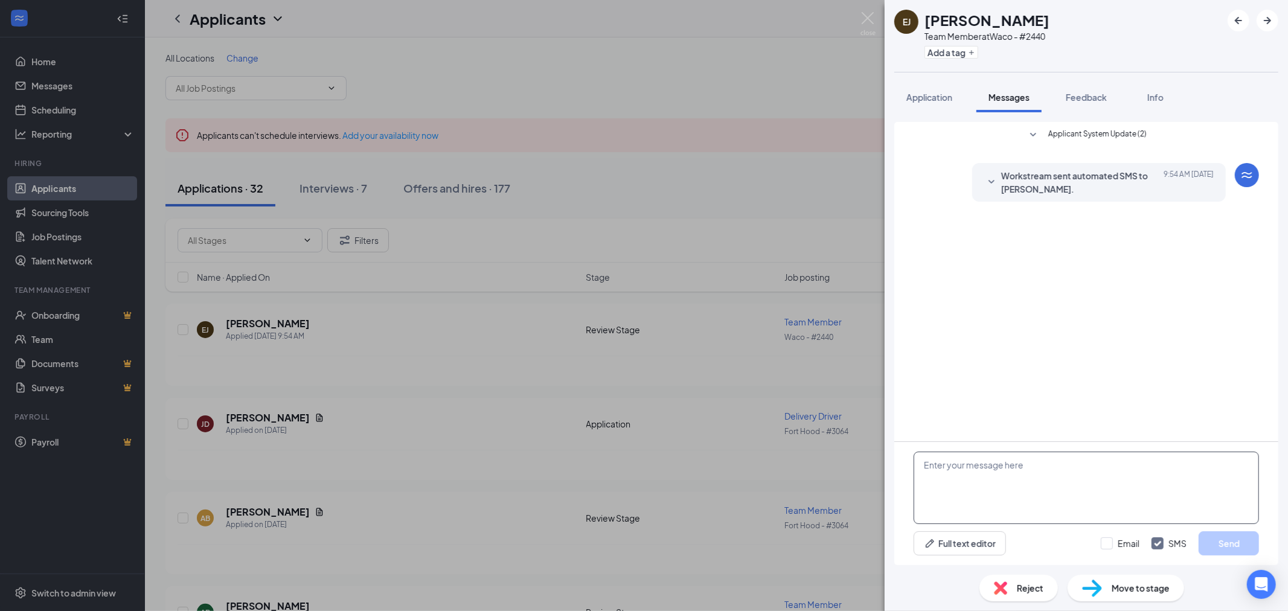
click at [1023, 487] on textarea at bounding box center [1085, 488] width 345 height 72
type textarea "J"
type textarea "Hey there, if hired on what kind of availability do you have to work?"
click at [1203, 546] on button "Send" at bounding box center [1228, 543] width 60 height 24
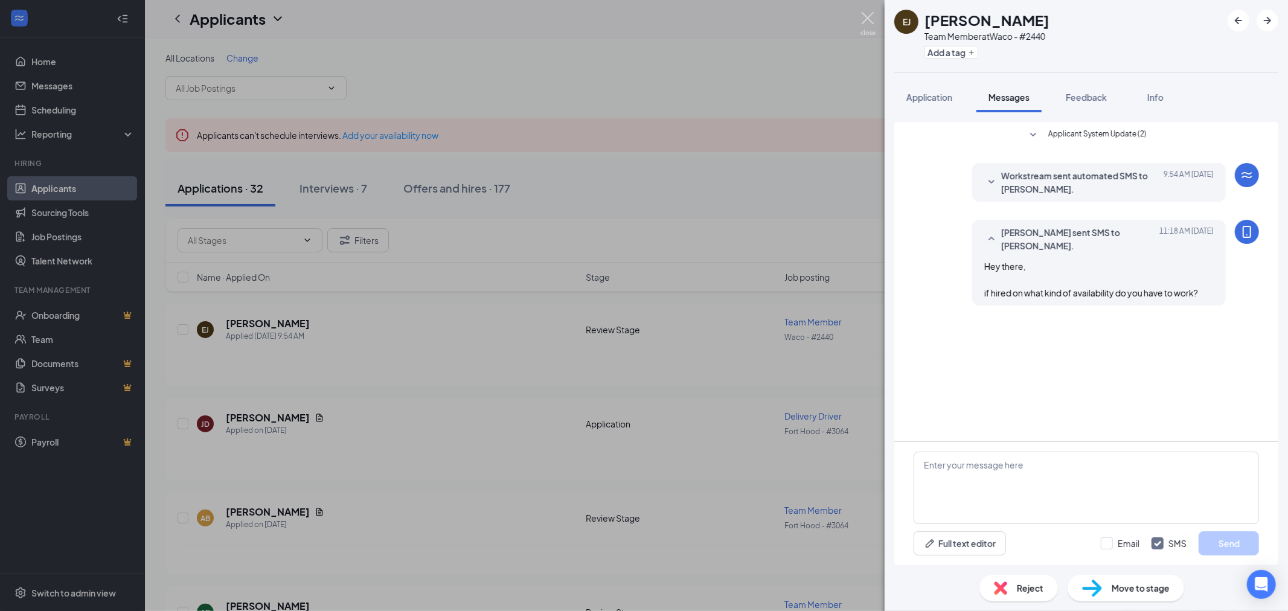
click at [866, 21] on img at bounding box center [867, 24] width 15 height 24
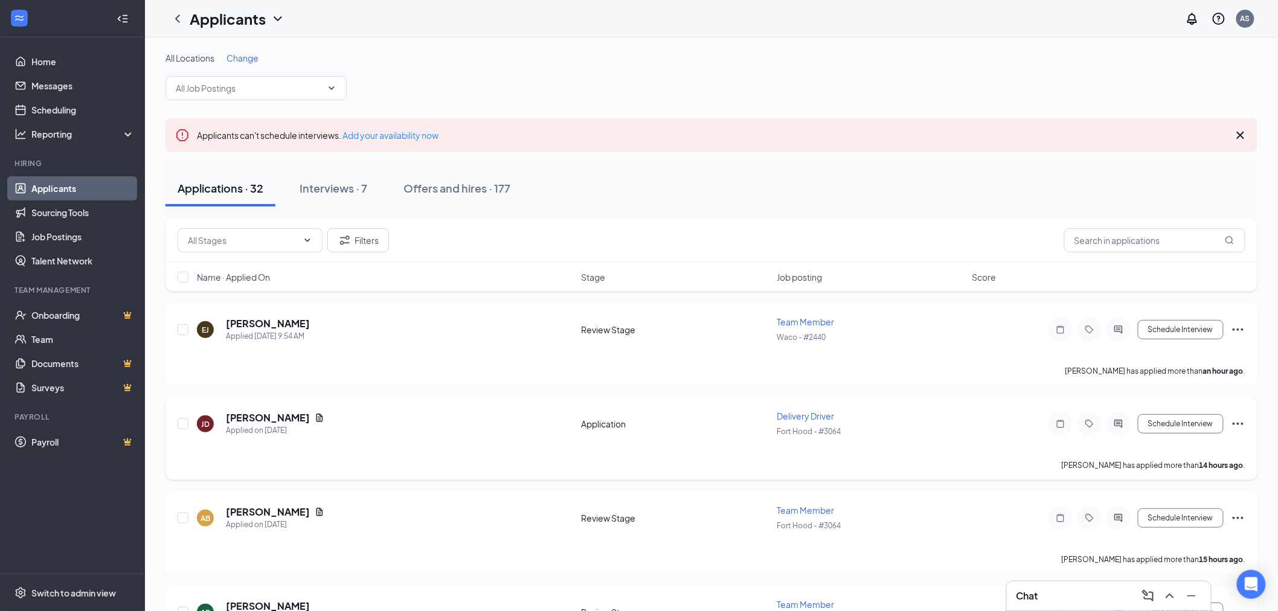
click at [1119, 427] on div at bounding box center [1118, 424] width 24 height 24
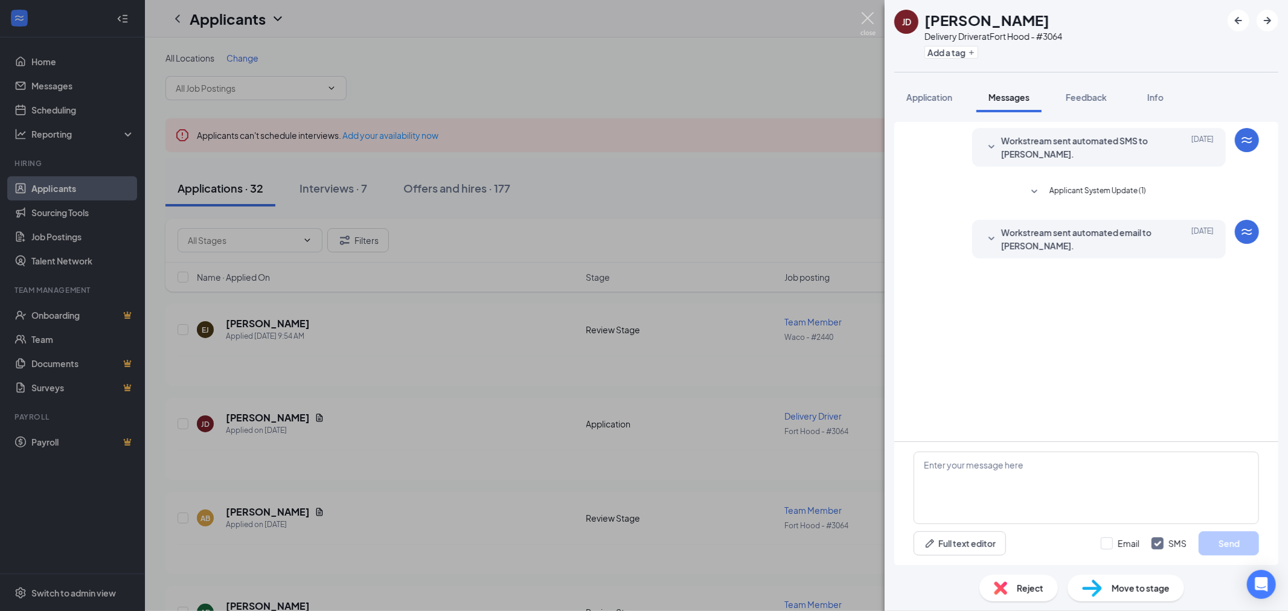
click at [870, 22] on img at bounding box center [867, 24] width 15 height 24
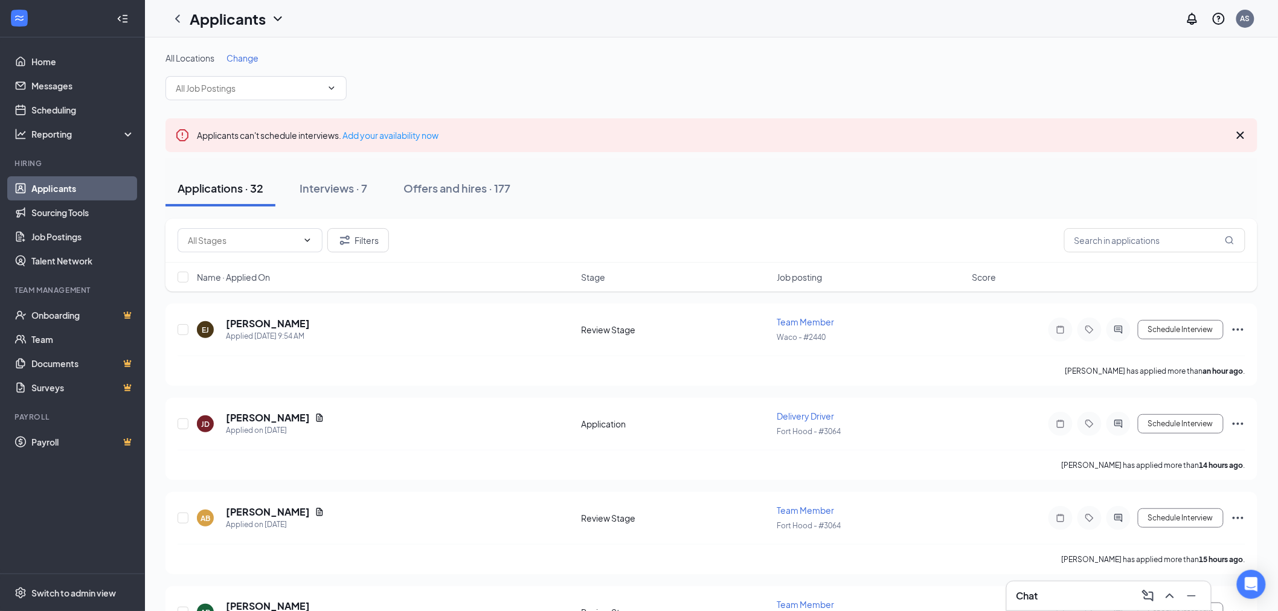
click at [1047, 590] on div "Chat" at bounding box center [1108, 595] width 185 height 19
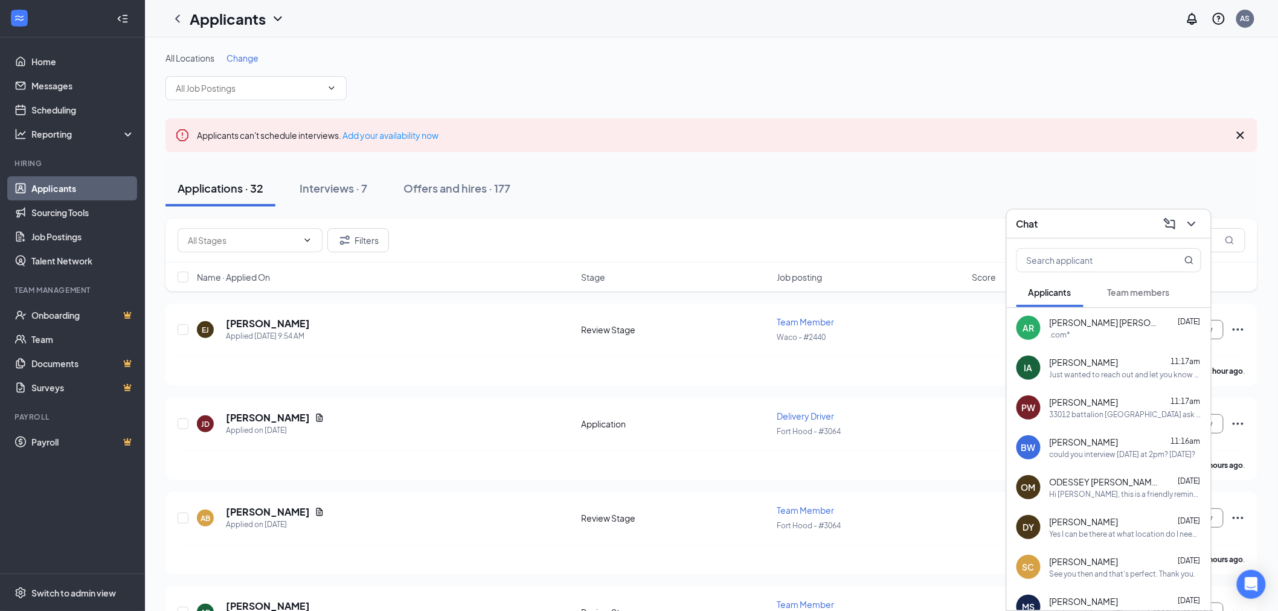
click at [1075, 405] on span "[PERSON_NAME]" at bounding box center [1083, 402] width 69 height 12
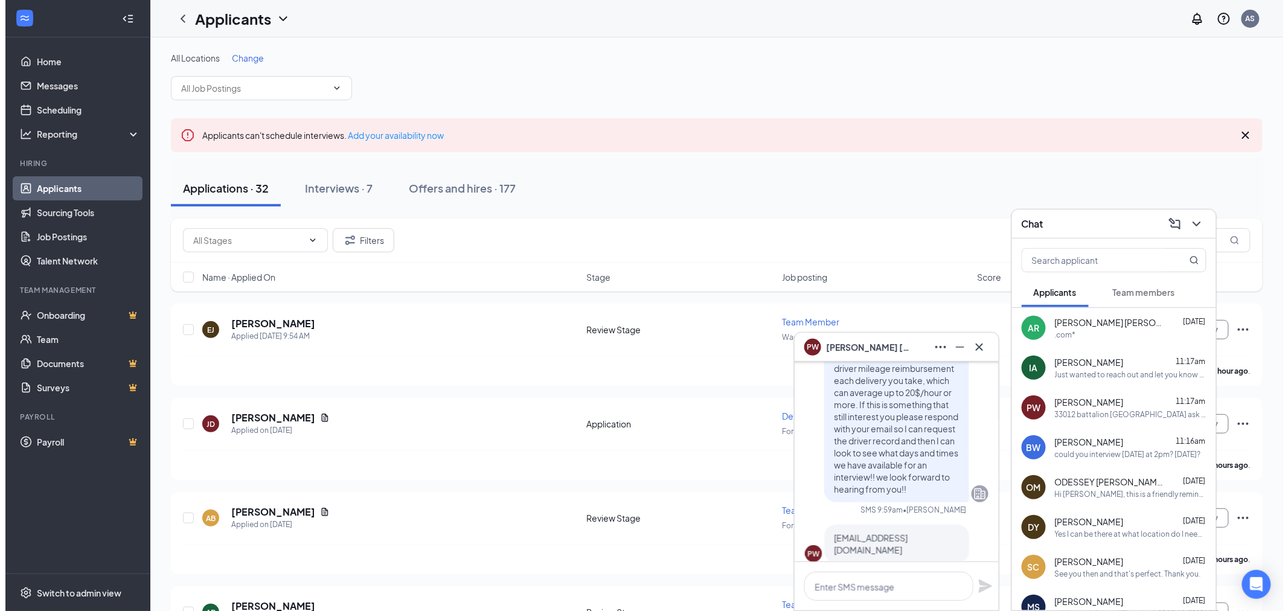
scroll to position [-371, 0]
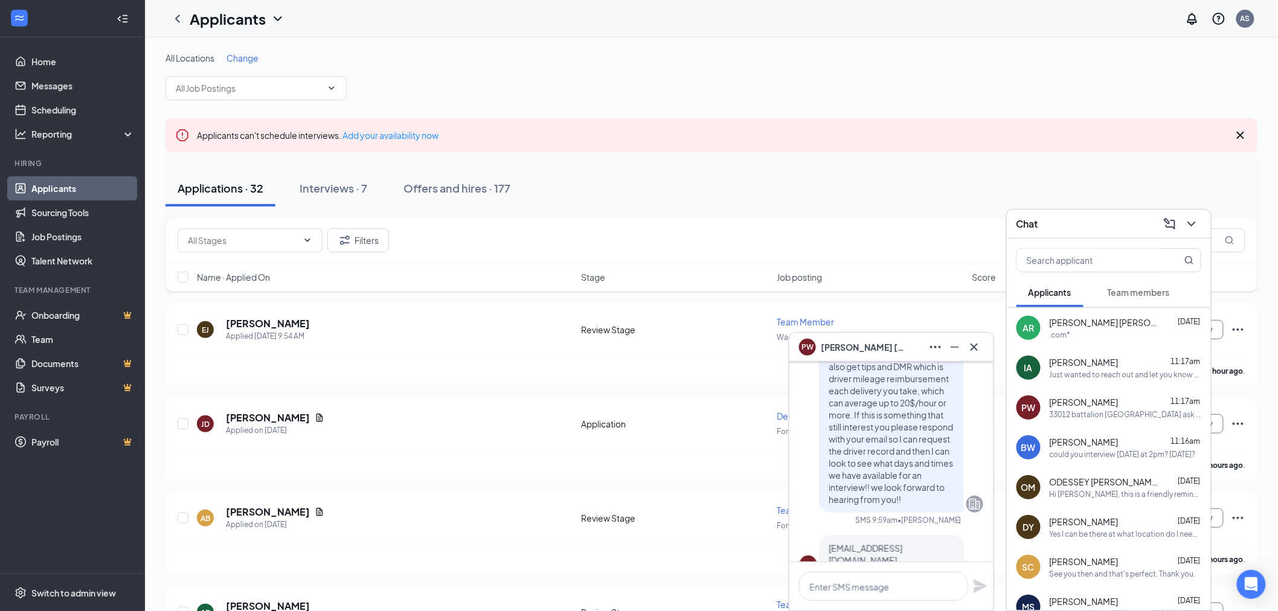
click at [874, 400] on span "Just wanted to reach out and let you know that as a driver for [PERSON_NAME] we…" at bounding box center [891, 360] width 126 height 289
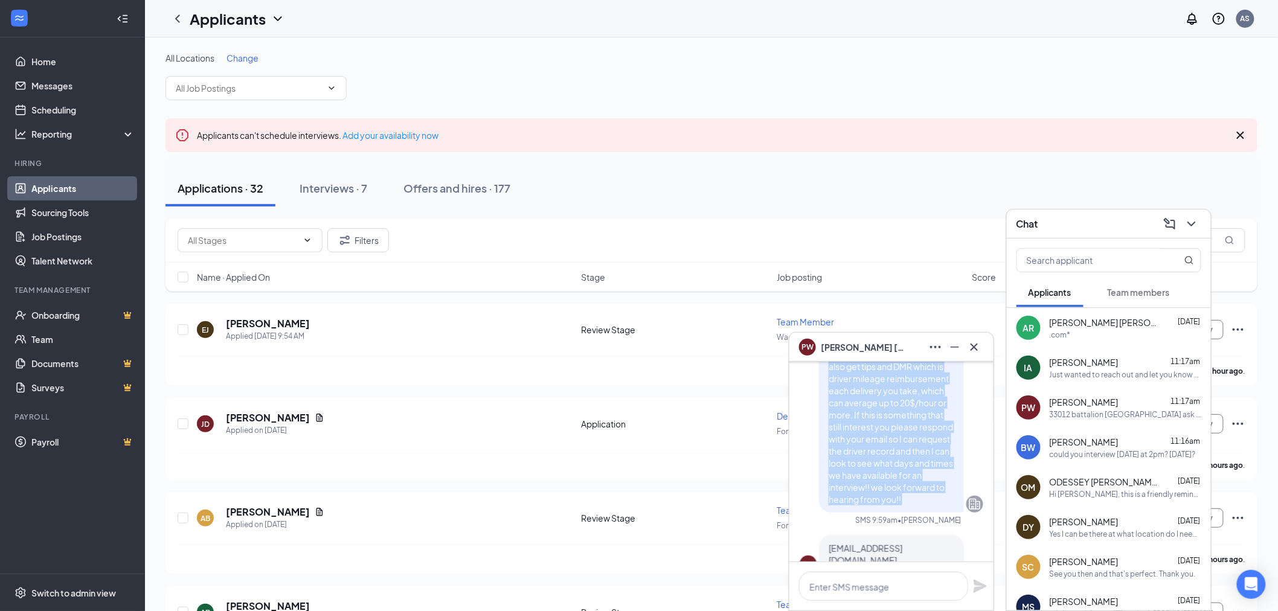
click at [874, 400] on span "Just wanted to reach out and let you know that as a driver for [PERSON_NAME] we…" at bounding box center [891, 360] width 126 height 289
copy span "Just wanted to reach out and let you know that as a driver for [PERSON_NAME] we…"
click at [977, 344] on icon "Cross" at bounding box center [973, 346] width 7 height 7
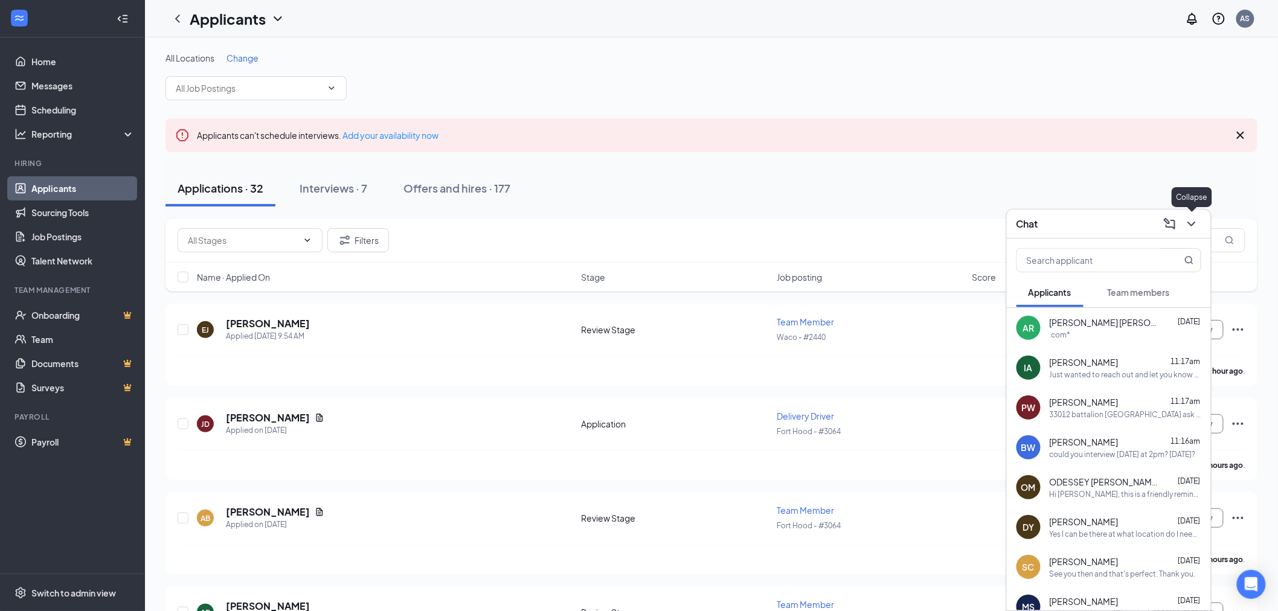
click at [1191, 226] on icon "ChevronDown" at bounding box center [1191, 224] width 14 height 14
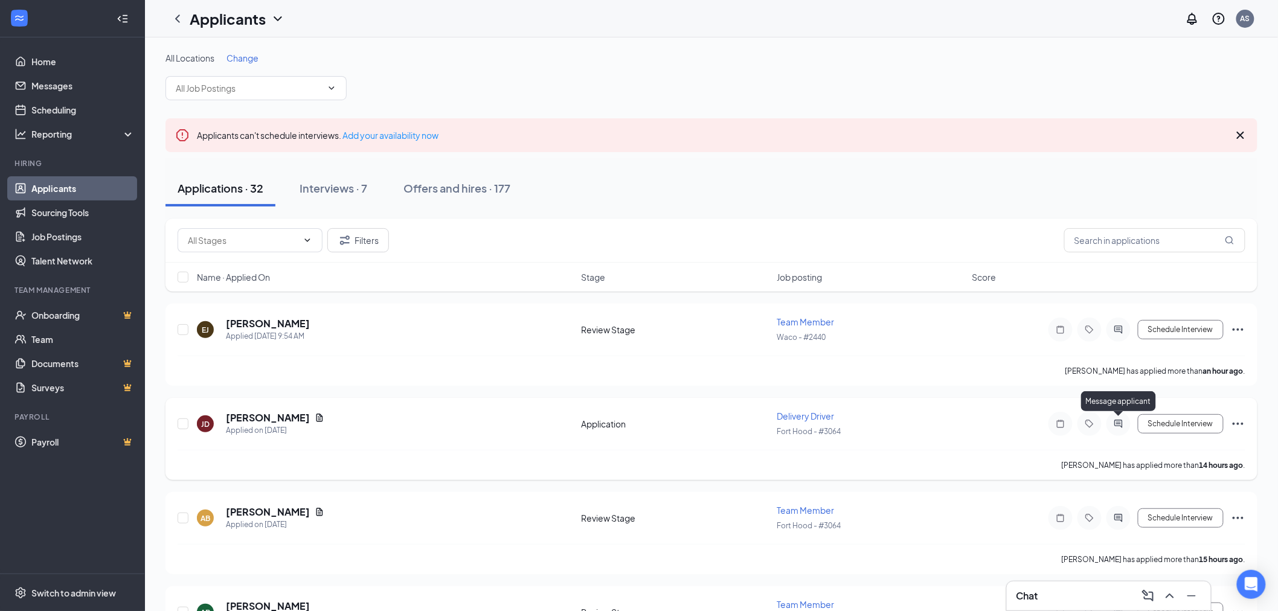
click at [1125, 423] on icon "ActiveChat" at bounding box center [1118, 424] width 14 height 10
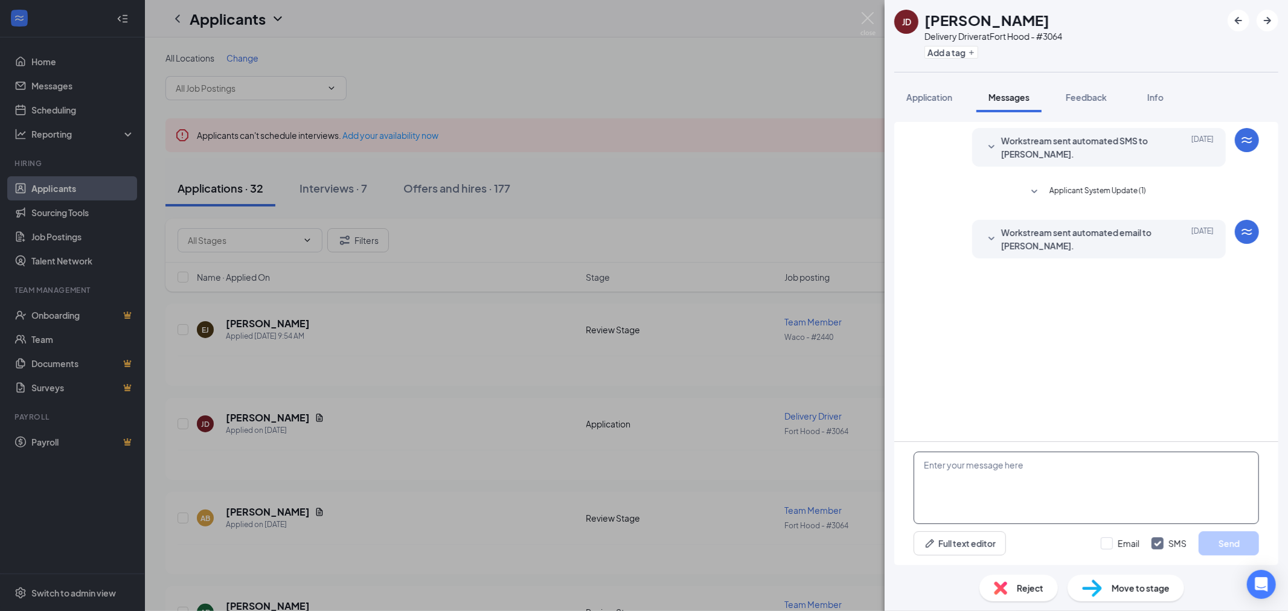
click at [1069, 466] on textarea at bounding box center [1085, 488] width 345 height 72
paste textarea "Just wanted to reach out and let you know that as a driver for [PERSON_NAME] we…"
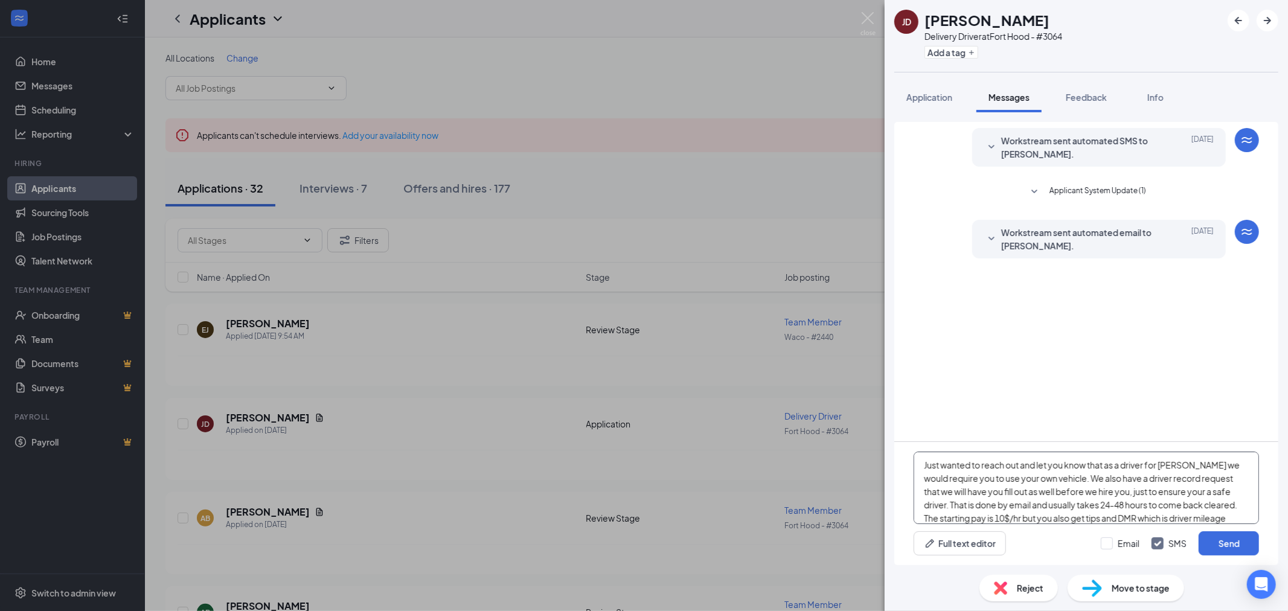
scroll to position [93, 0]
type textarea "Just wanted to reach out and let you know that as a driver for [PERSON_NAME] we…"
click at [1212, 535] on button "Send" at bounding box center [1228, 543] width 60 height 24
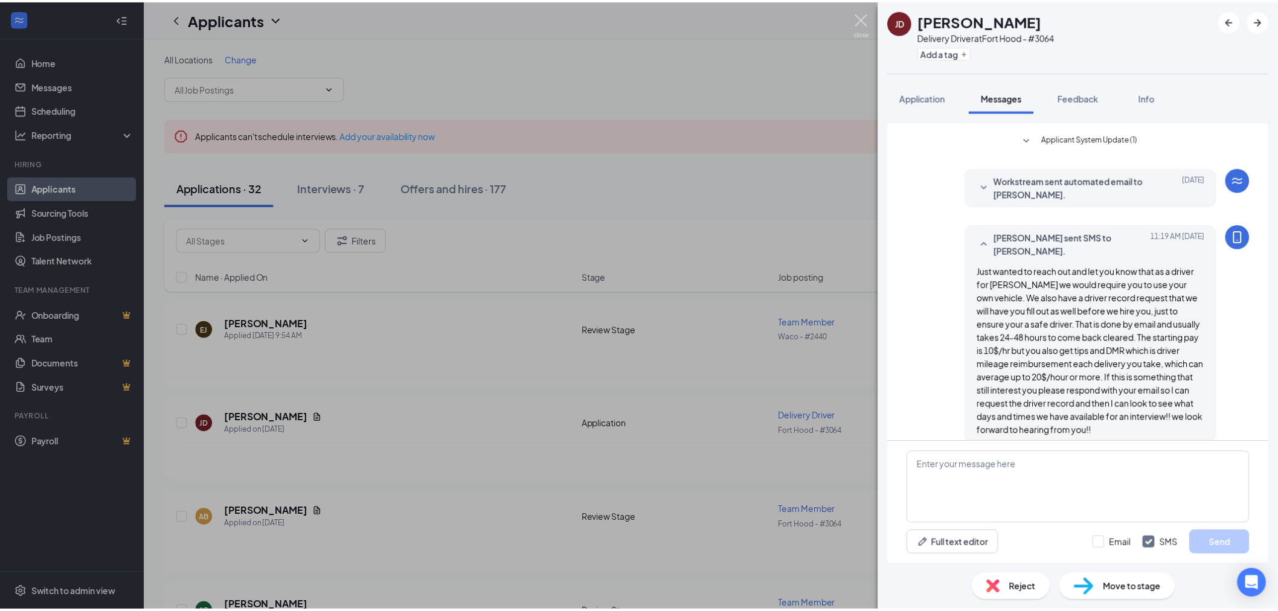
scroll to position [53, 0]
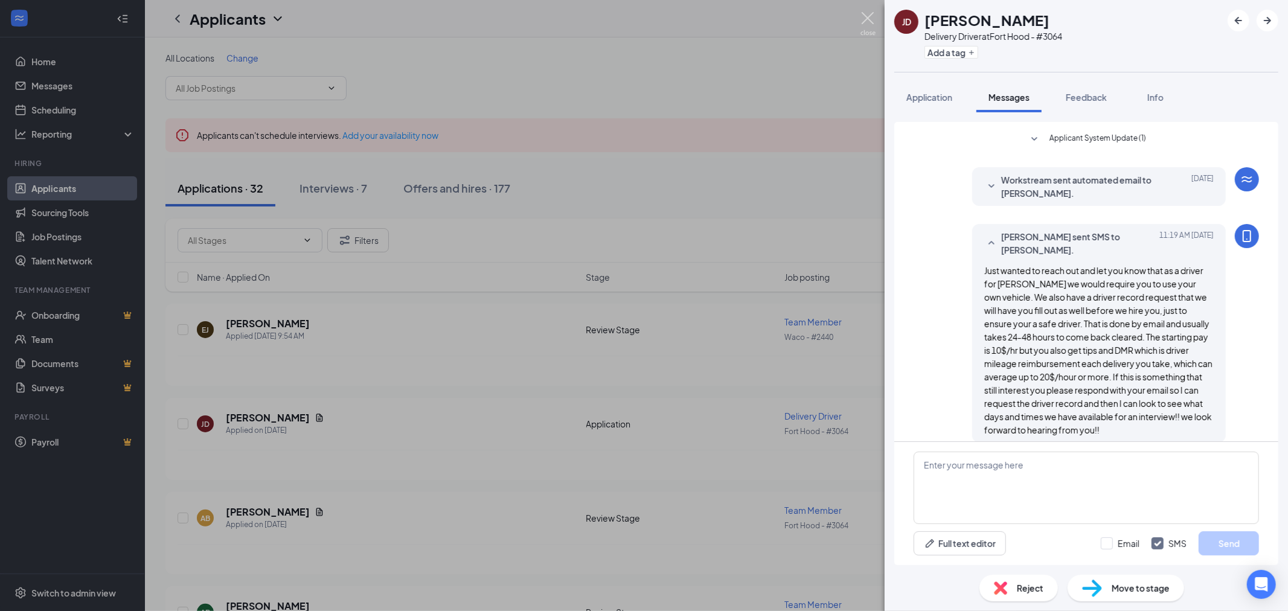
click at [860, 14] on img at bounding box center [867, 24] width 15 height 24
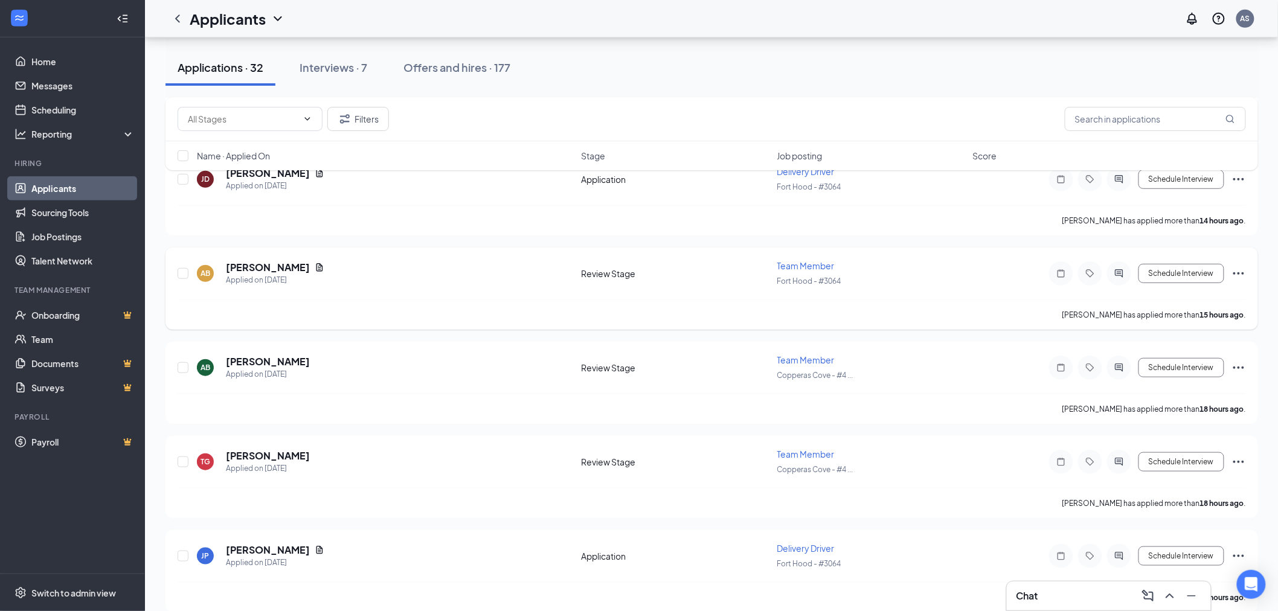
scroll to position [268, 0]
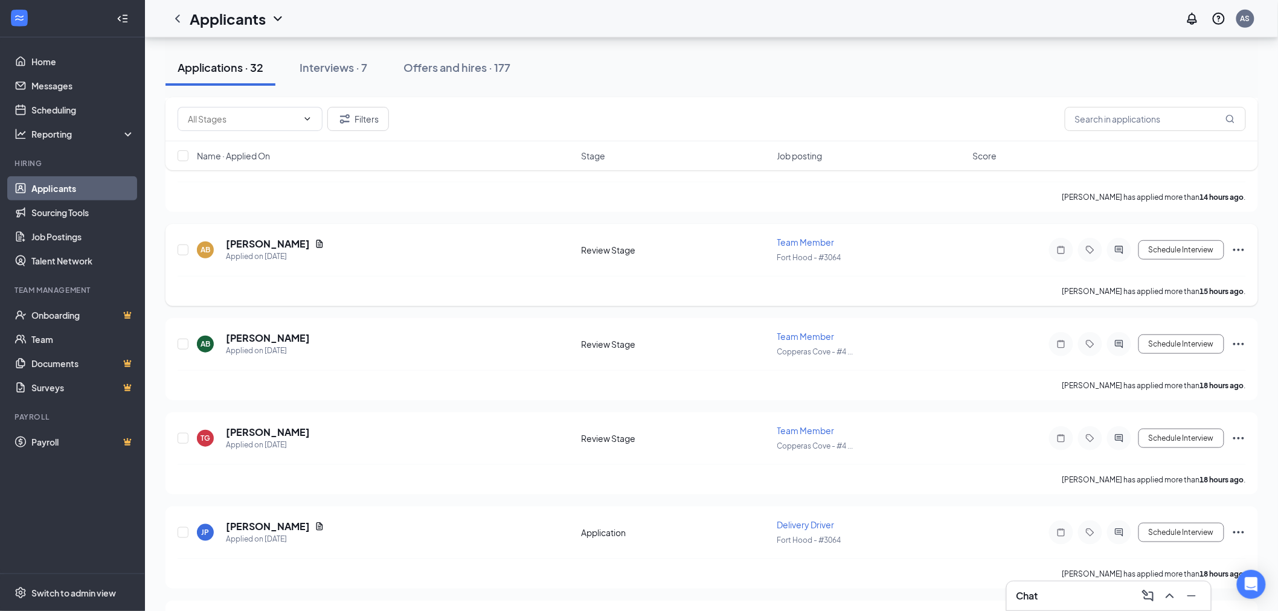
click at [1236, 244] on icon "Ellipses" at bounding box center [1238, 250] width 14 height 14
click at [1141, 423] on p "Reject" at bounding box center [1183, 423] width 104 height 12
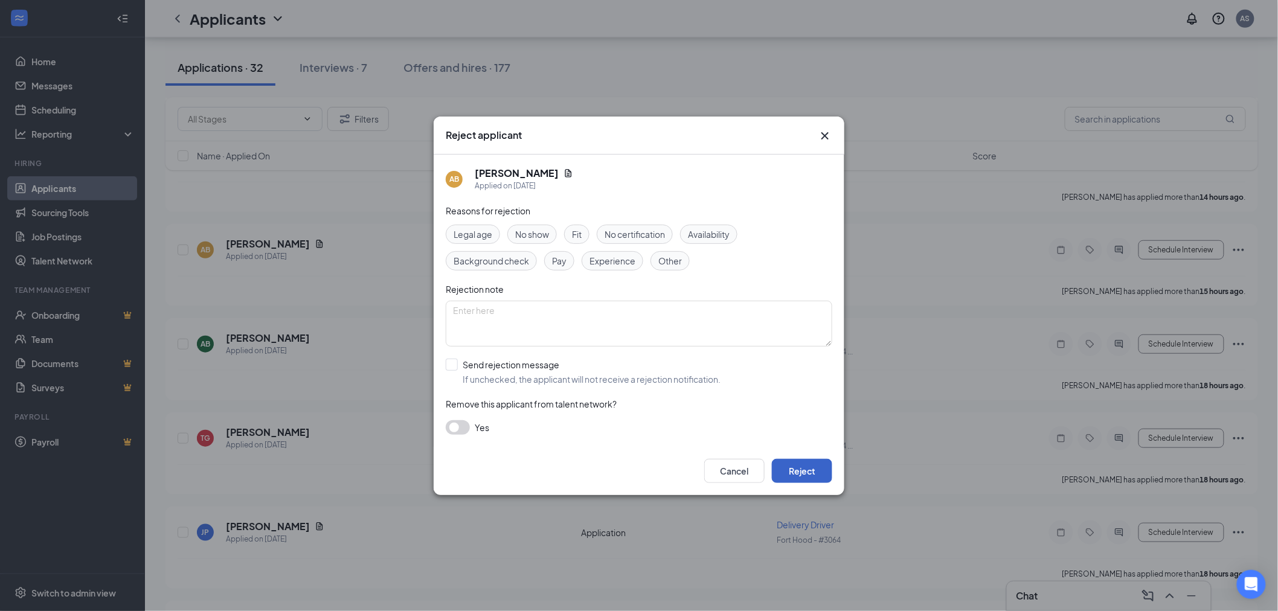
click at [818, 465] on button "Reject" at bounding box center [802, 471] width 60 height 24
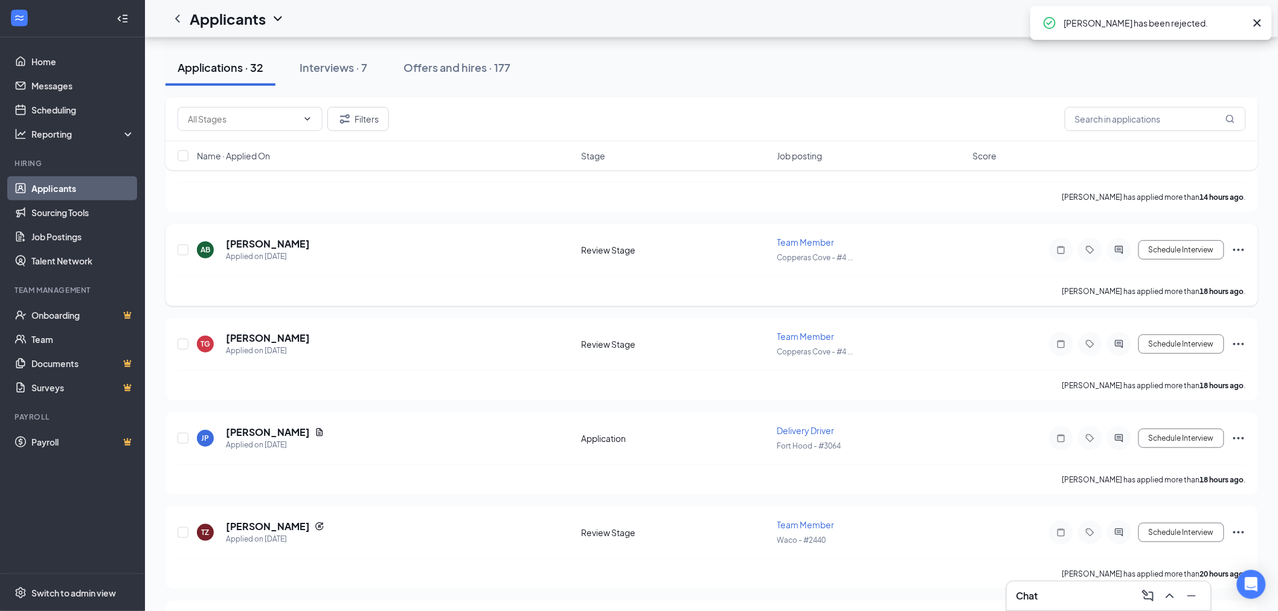
drag, startPoint x: 1239, startPoint y: 248, endPoint x: 1236, endPoint y: 261, distance: 13.6
click at [1239, 248] on icon "Ellipses" at bounding box center [1238, 250] width 14 height 14
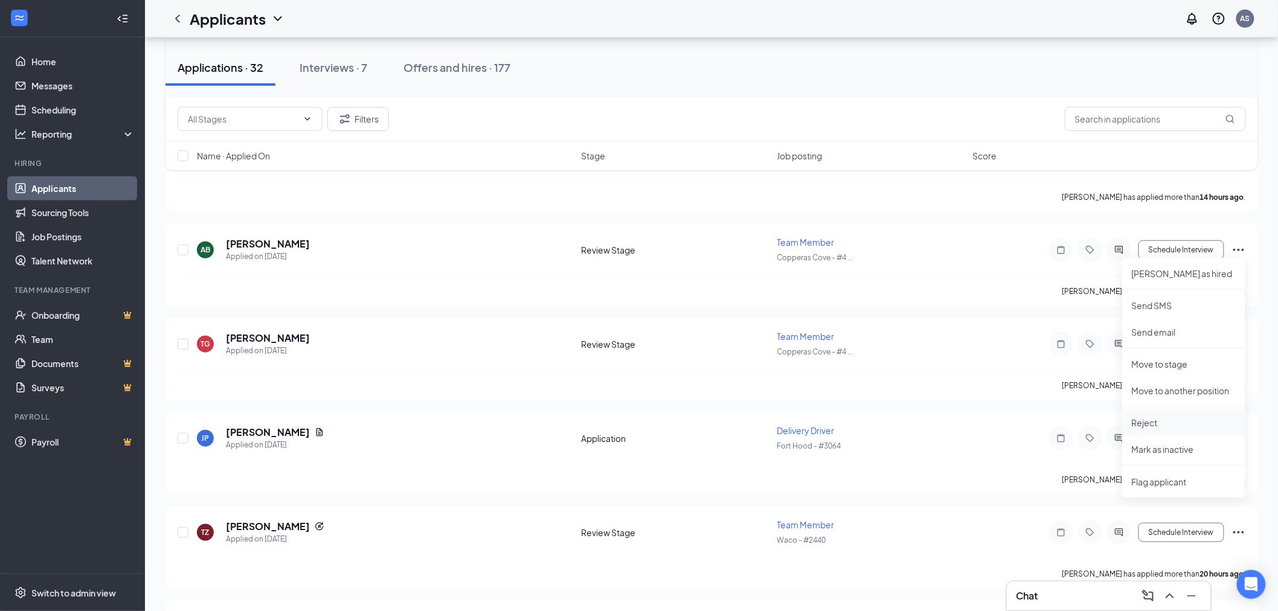
click at [1139, 417] on p "Reject" at bounding box center [1183, 423] width 104 height 12
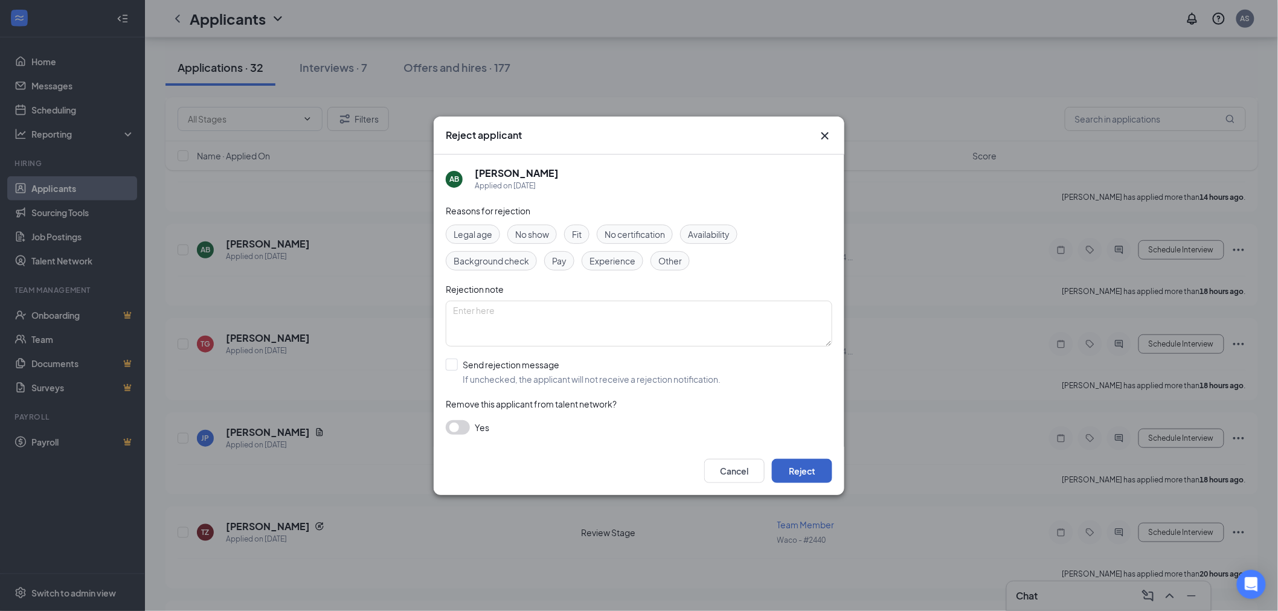
click at [801, 465] on button "Reject" at bounding box center [802, 471] width 60 height 24
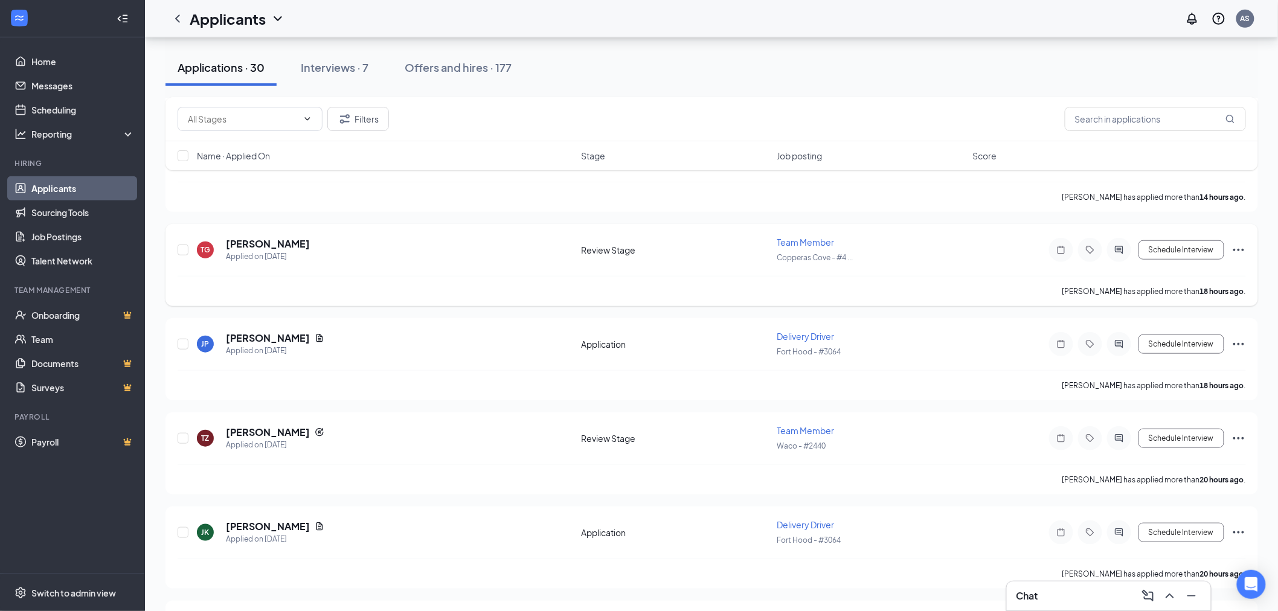
click at [1238, 249] on icon "Ellipses" at bounding box center [1238, 250] width 11 height 2
click at [1144, 425] on p "Reject" at bounding box center [1183, 423] width 104 height 12
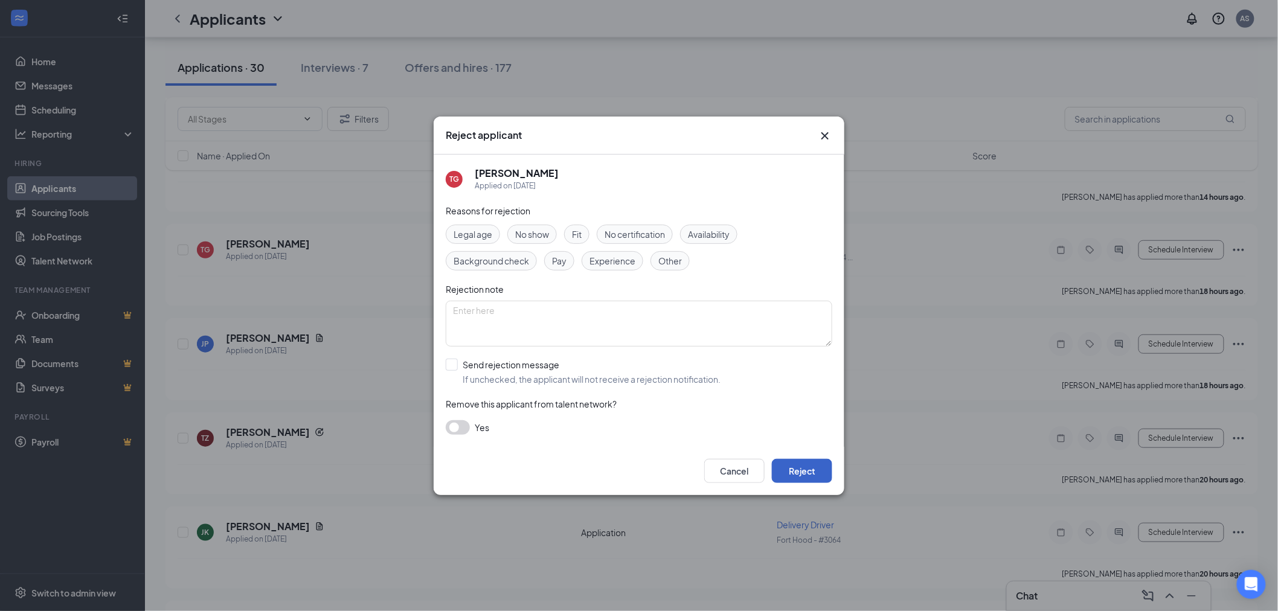
click at [800, 466] on button "Reject" at bounding box center [802, 471] width 60 height 24
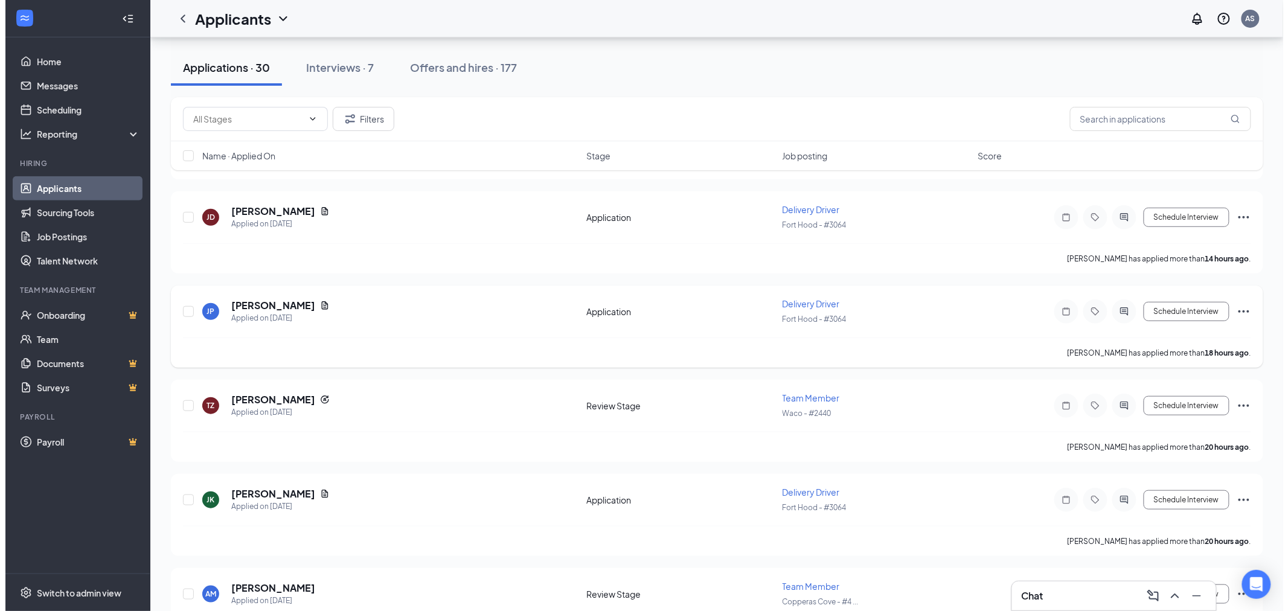
scroll to position [201, 0]
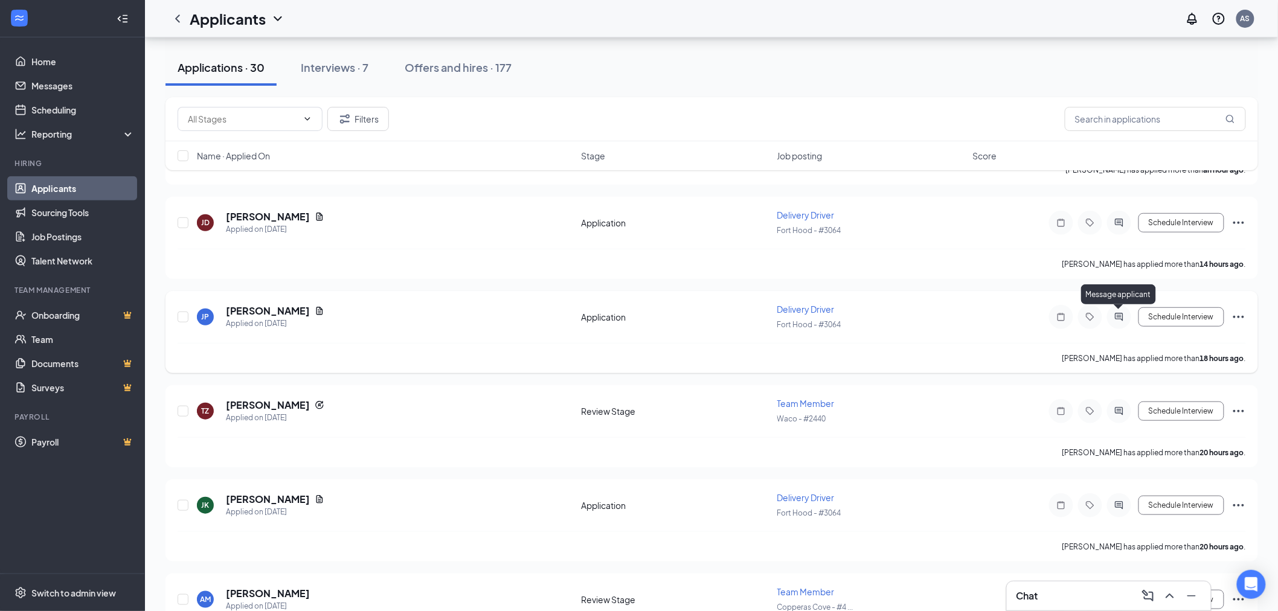
click at [1117, 312] on icon "ActiveChat" at bounding box center [1118, 317] width 14 height 10
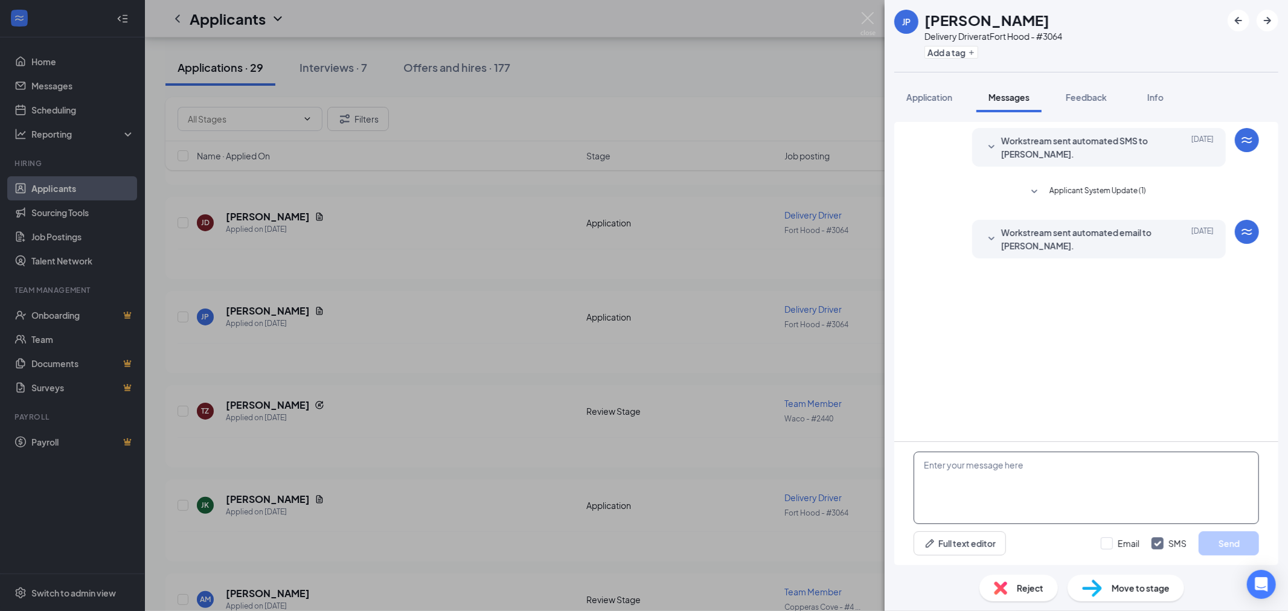
click at [1020, 493] on textarea at bounding box center [1085, 488] width 345 height 72
paste textarea "Just wanted to reach out and let you know that as a driver for [PERSON_NAME] we…"
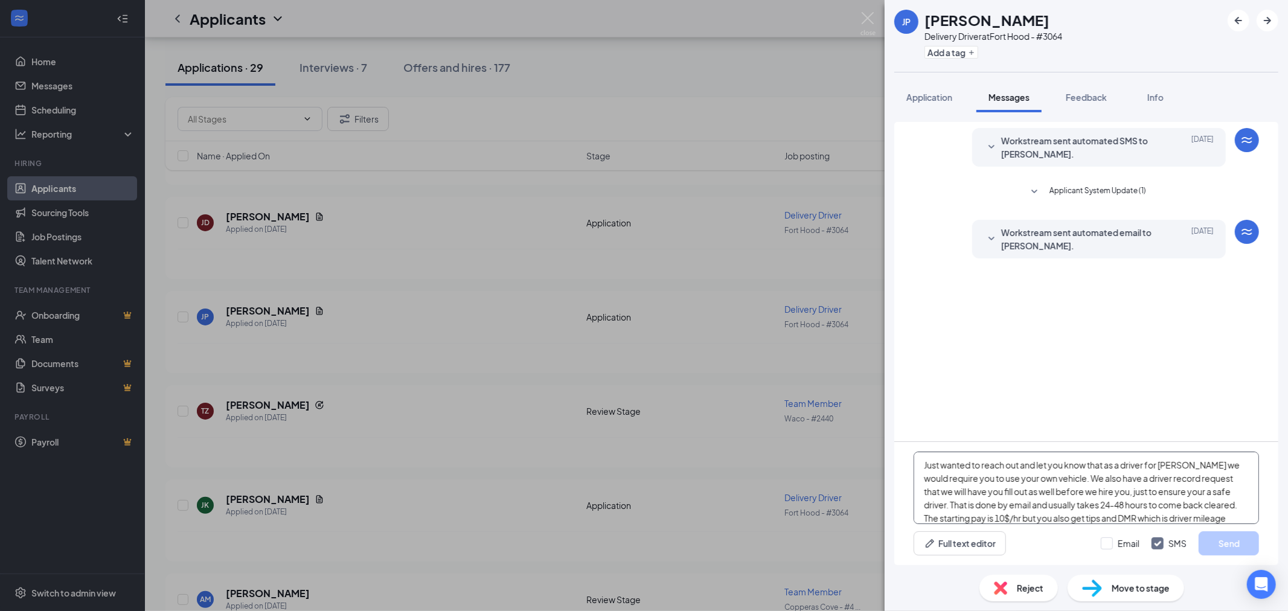
scroll to position [93, 0]
type textarea "Just wanted to reach out and let you know that as a driver for [PERSON_NAME] we…"
click at [1226, 549] on button "Send" at bounding box center [1228, 543] width 60 height 24
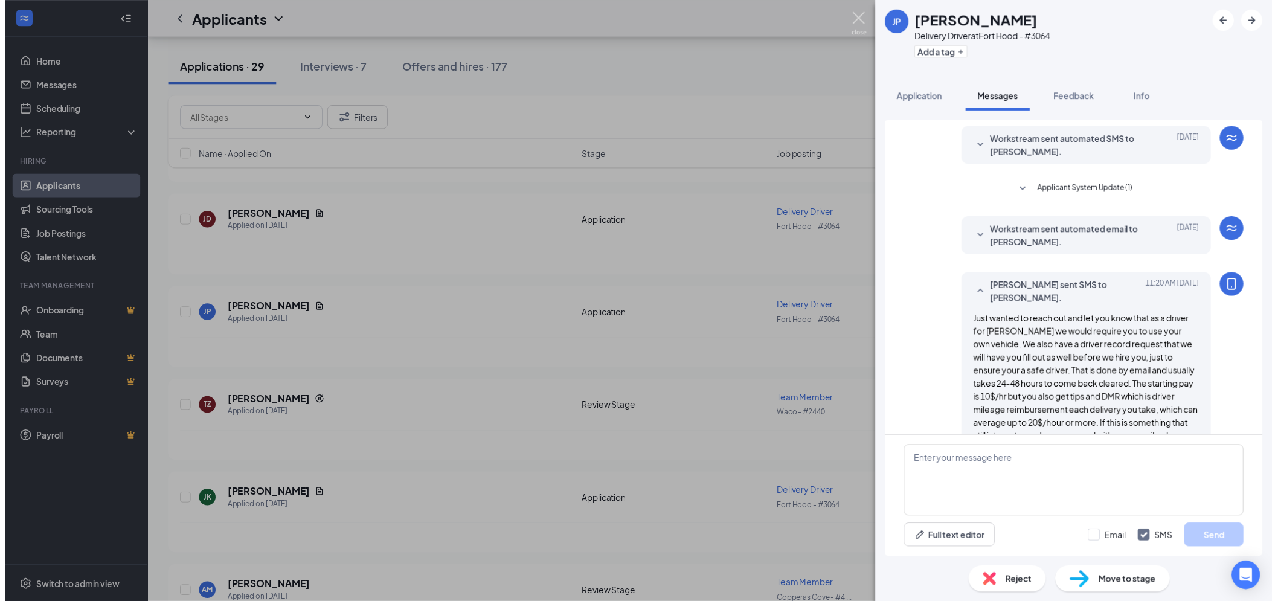
scroll to position [63, 0]
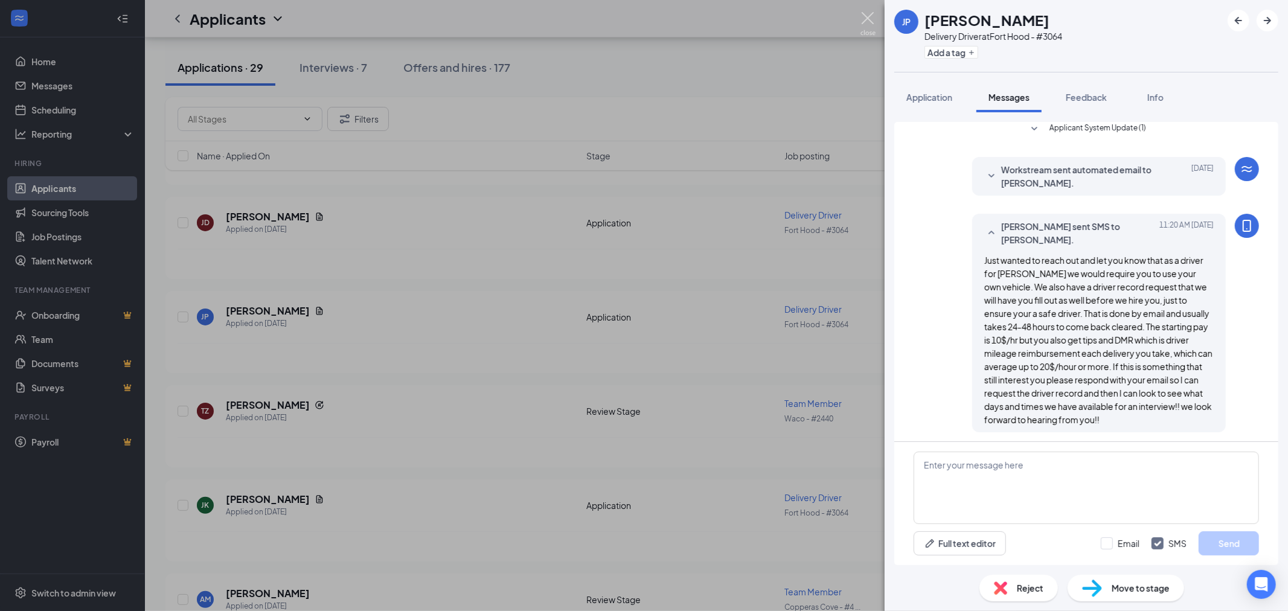
click at [865, 15] on img at bounding box center [867, 24] width 15 height 24
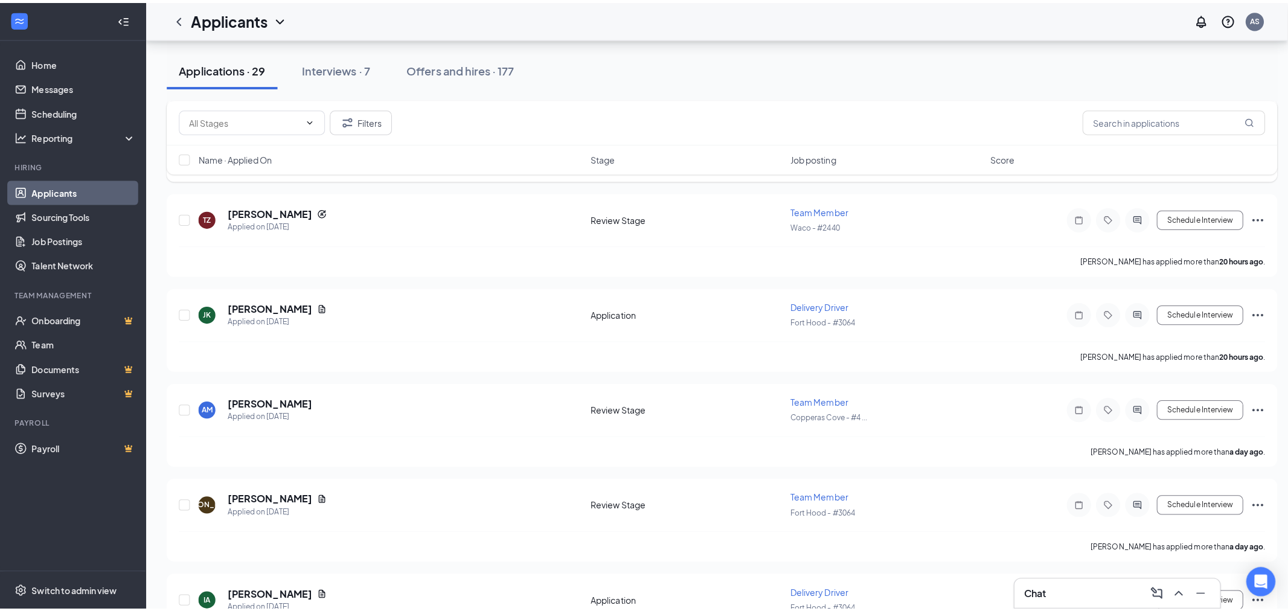
scroll to position [402, 0]
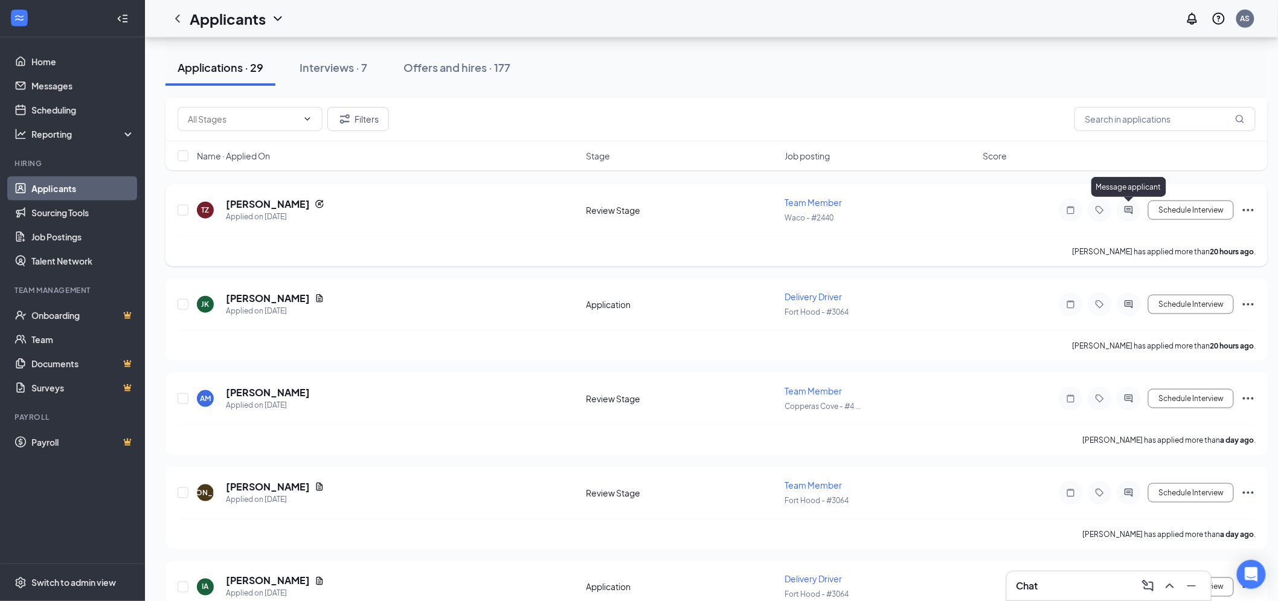
click at [1131, 211] on icon "ActiveChat" at bounding box center [1128, 210] width 14 height 10
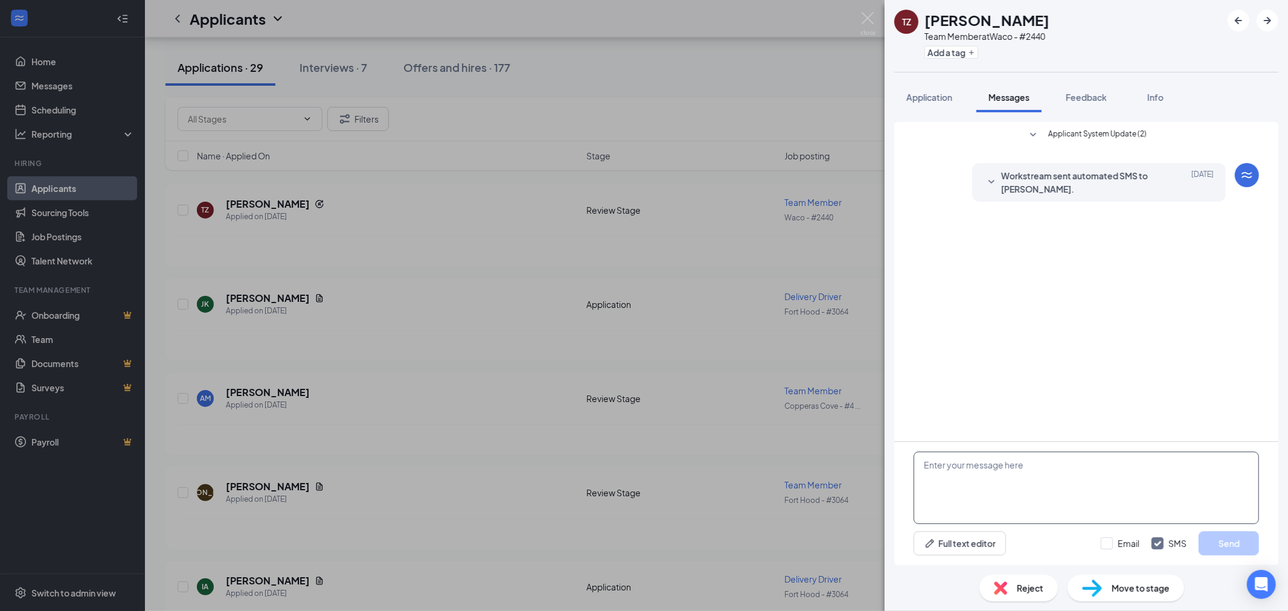
click at [997, 490] on textarea at bounding box center [1085, 488] width 345 height 72
type textarea "Hey there, if hired on what availability would you have to work?"
click at [1235, 548] on button "Send" at bounding box center [1228, 543] width 60 height 24
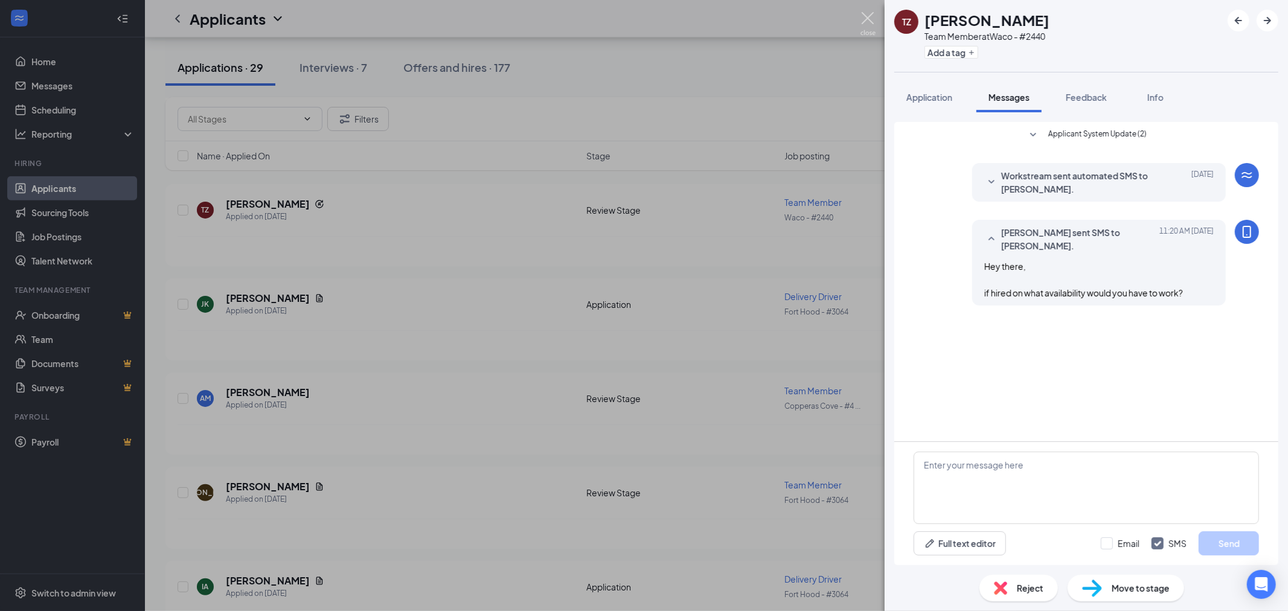
click at [869, 19] on img at bounding box center [867, 24] width 15 height 24
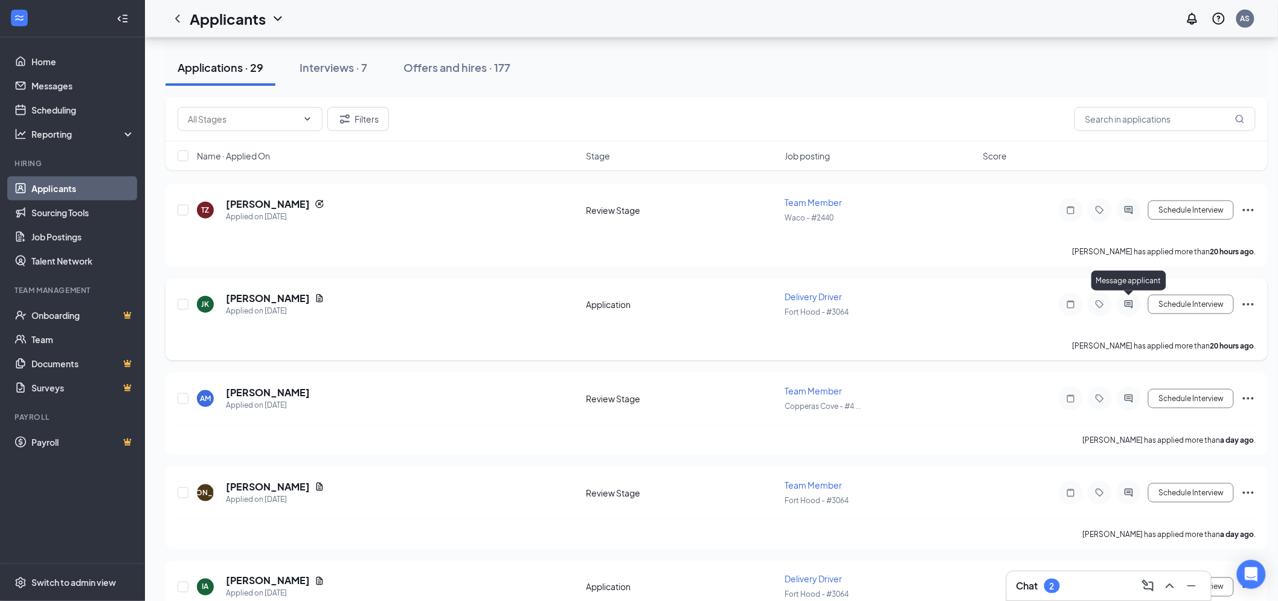
click at [1127, 304] on icon "ActiveChat" at bounding box center [1129, 304] width 8 height 8
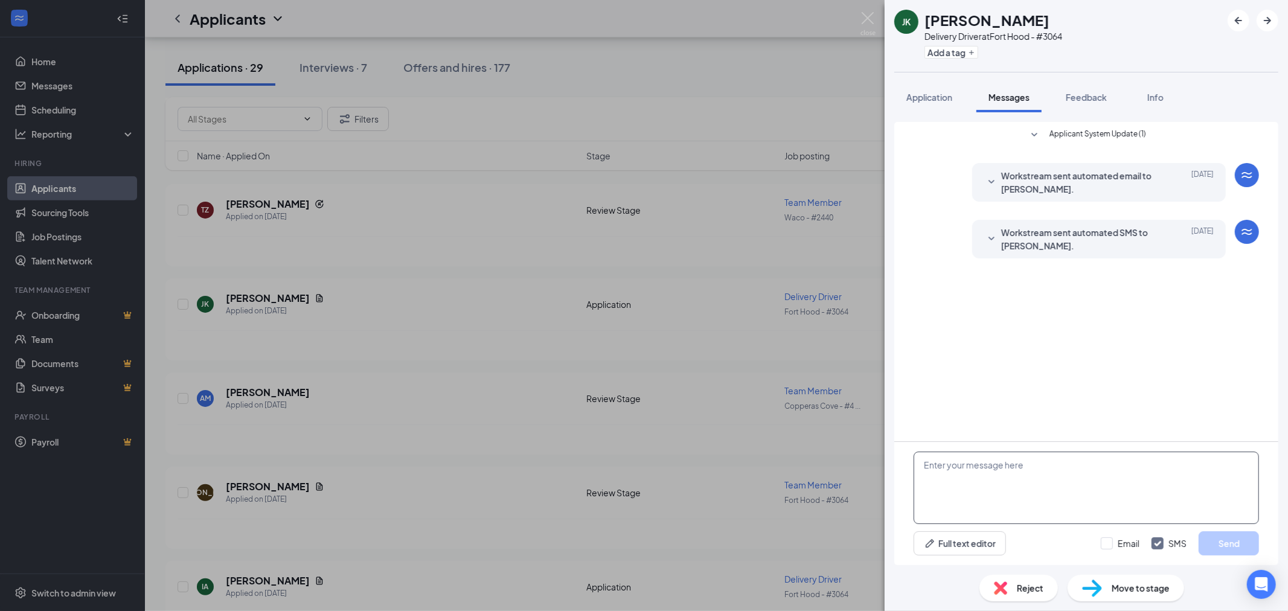
click at [1057, 504] on textarea at bounding box center [1085, 488] width 345 height 72
paste textarea "Just wanted to reach out and let you know that as a driver for [PERSON_NAME] we…"
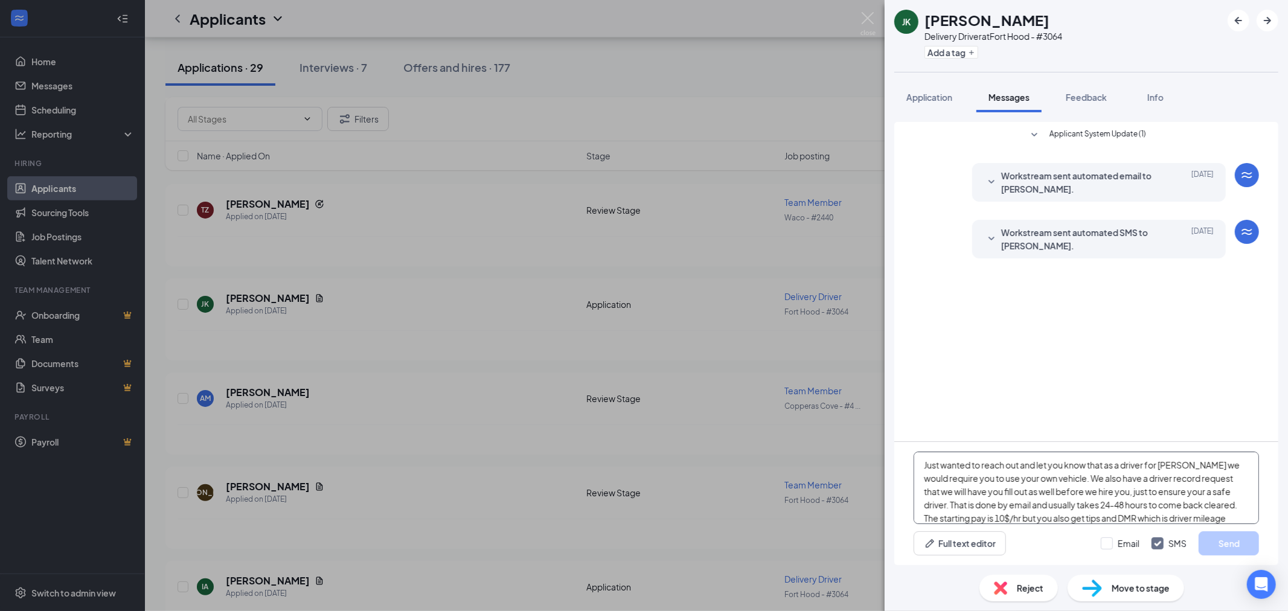
scroll to position [93, 0]
type textarea "Just wanted to reach out and let you know that as a driver for [PERSON_NAME] we…"
drag, startPoint x: 1227, startPoint y: 546, endPoint x: 1204, endPoint y: 525, distance: 31.6
click at [1227, 546] on button "Send" at bounding box center [1228, 543] width 60 height 24
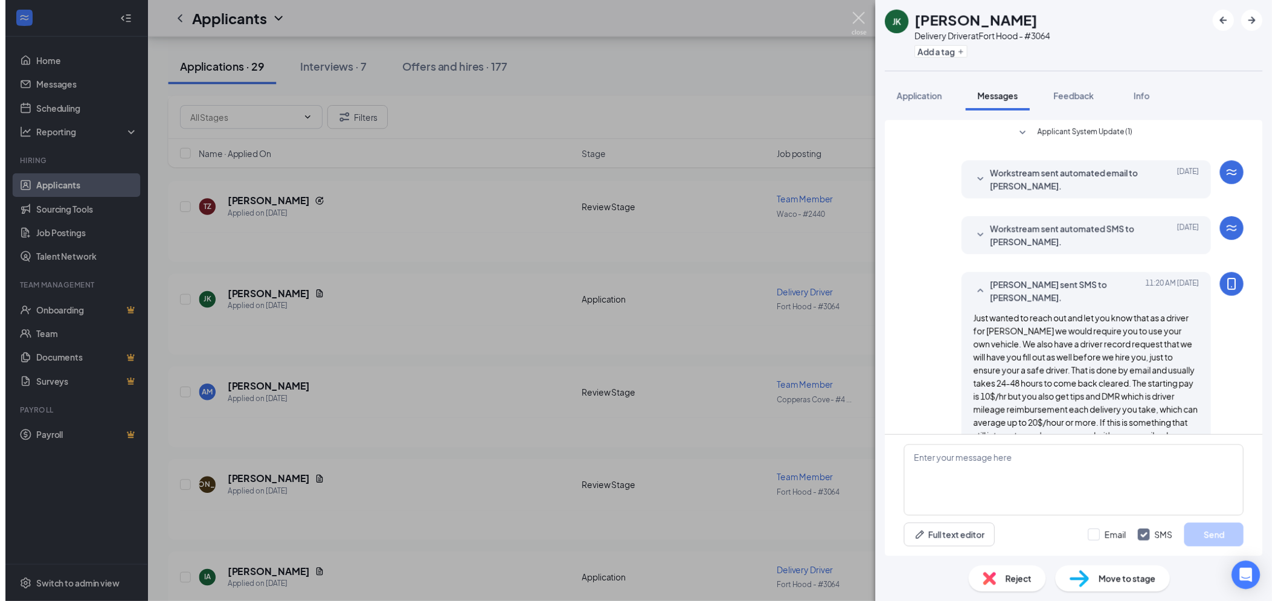
scroll to position [63, 0]
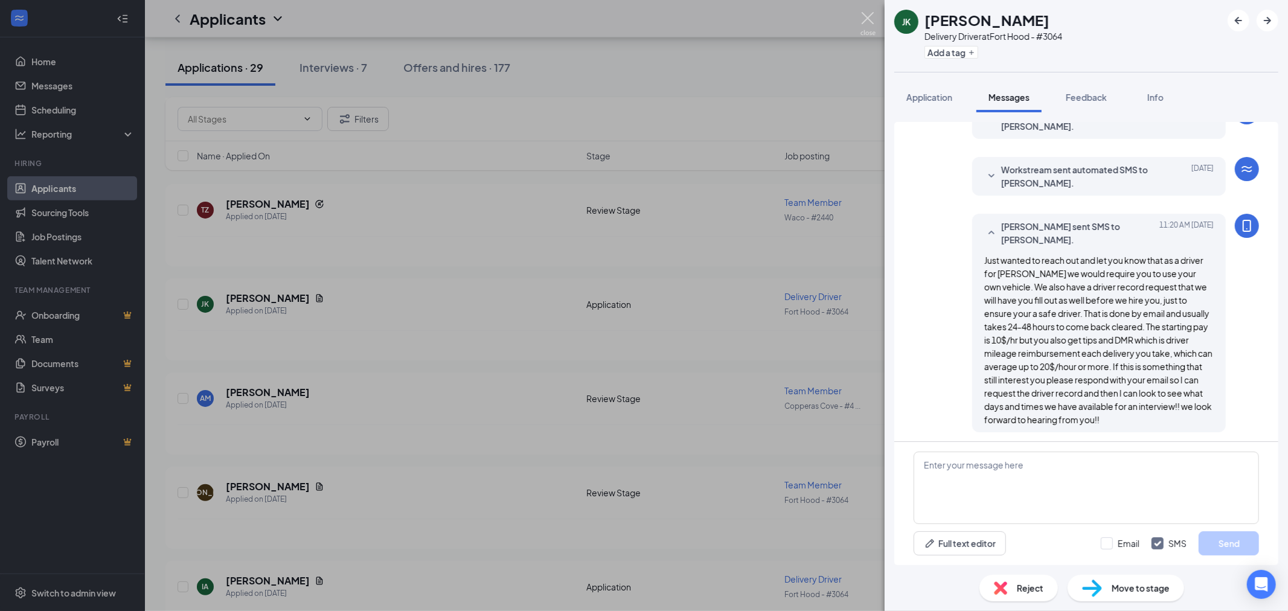
click at [872, 18] on img at bounding box center [867, 24] width 15 height 24
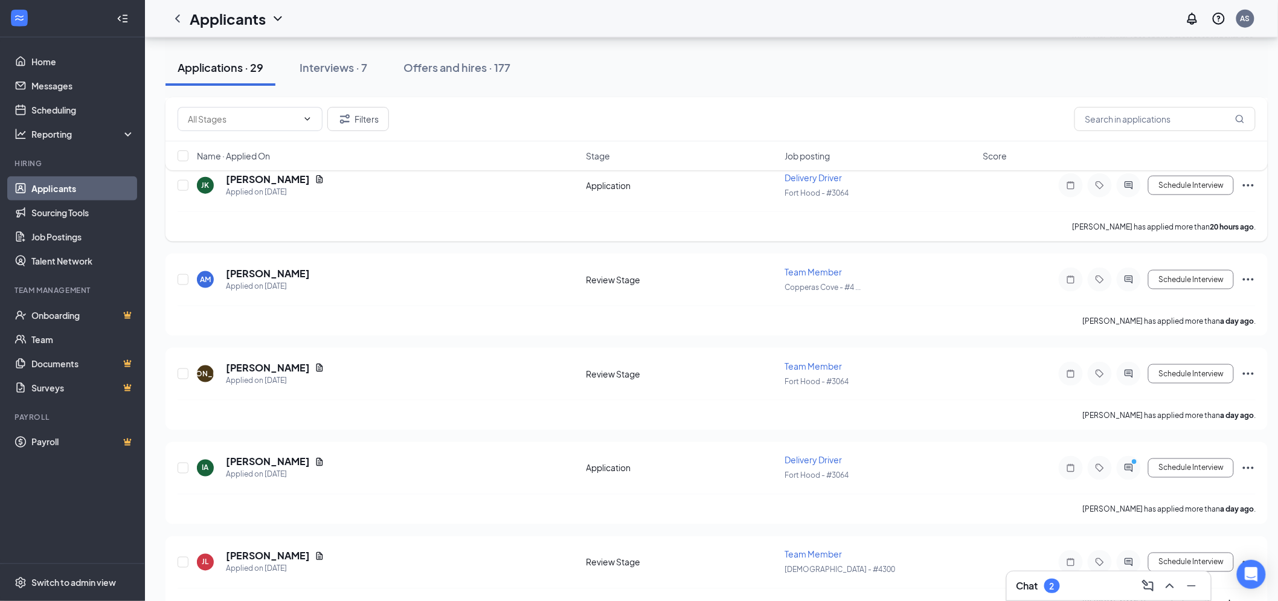
scroll to position [536, 0]
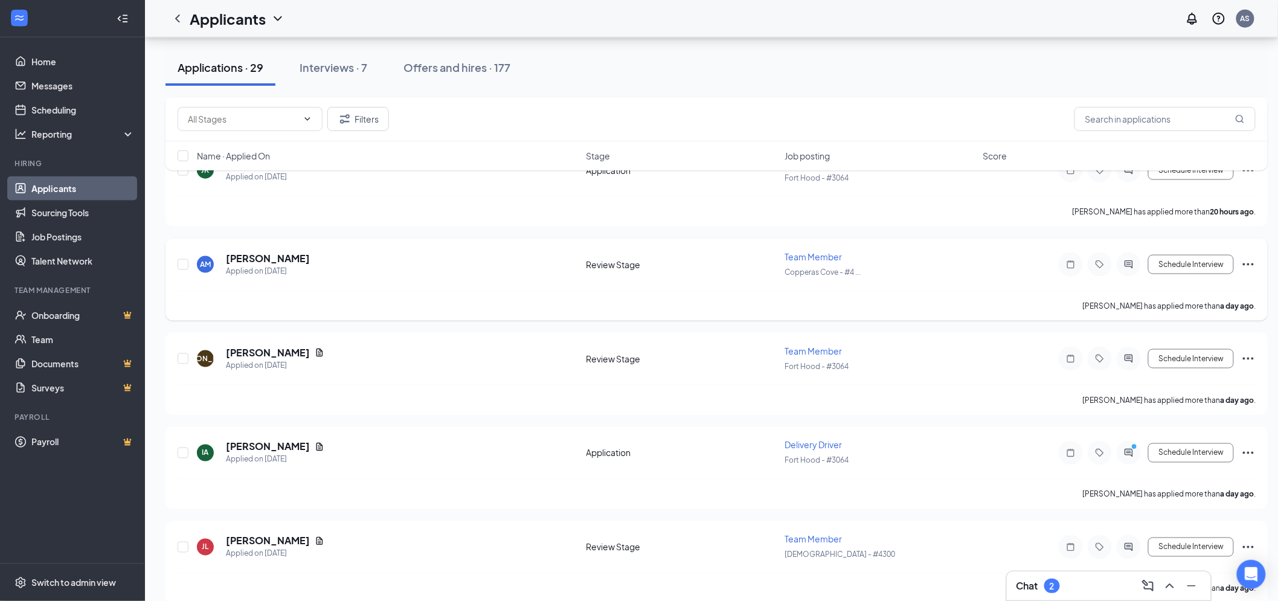
click at [1249, 263] on icon "Ellipses" at bounding box center [1247, 264] width 11 height 2
click at [1174, 432] on p "Reject" at bounding box center [1194, 435] width 104 height 12
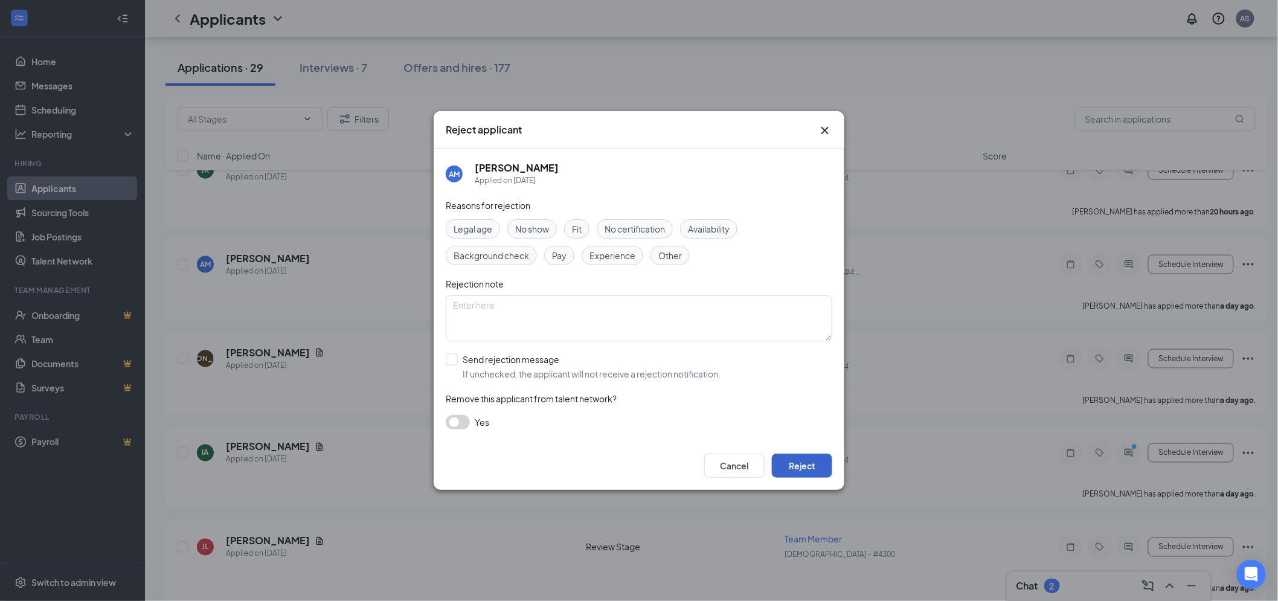
click at [801, 465] on button "Reject" at bounding box center [802, 465] width 60 height 24
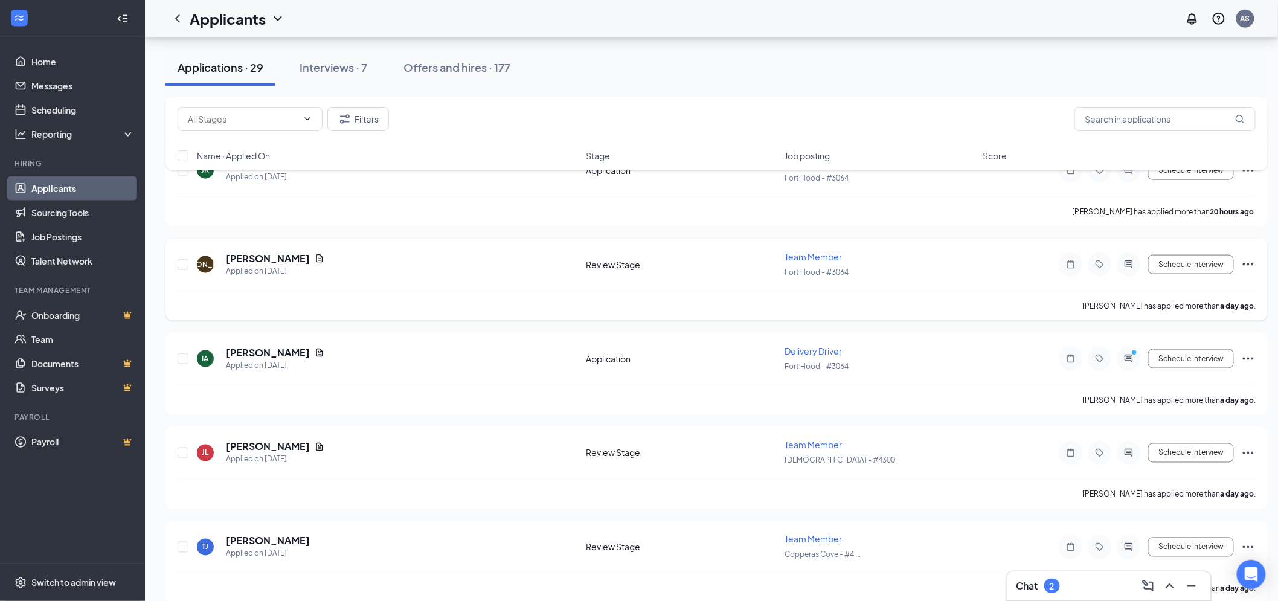
click at [1245, 257] on icon "Ellipses" at bounding box center [1248, 264] width 14 height 14
click at [1156, 432] on p "Reject" at bounding box center [1194, 435] width 104 height 12
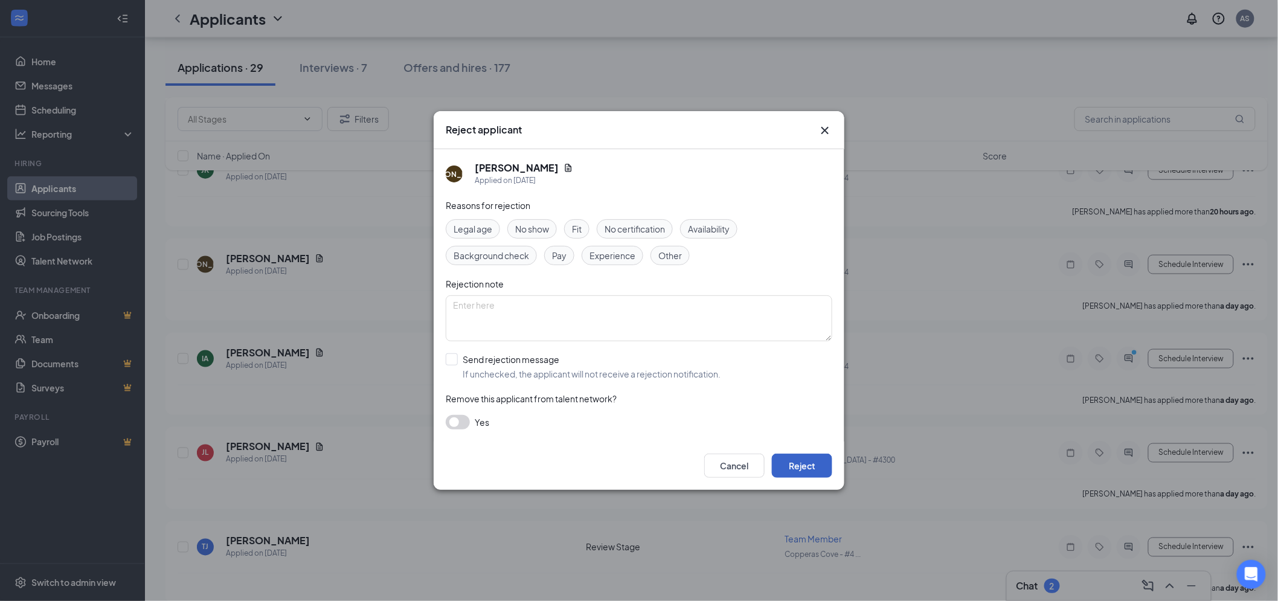
click at [816, 461] on button "Reject" at bounding box center [802, 465] width 60 height 24
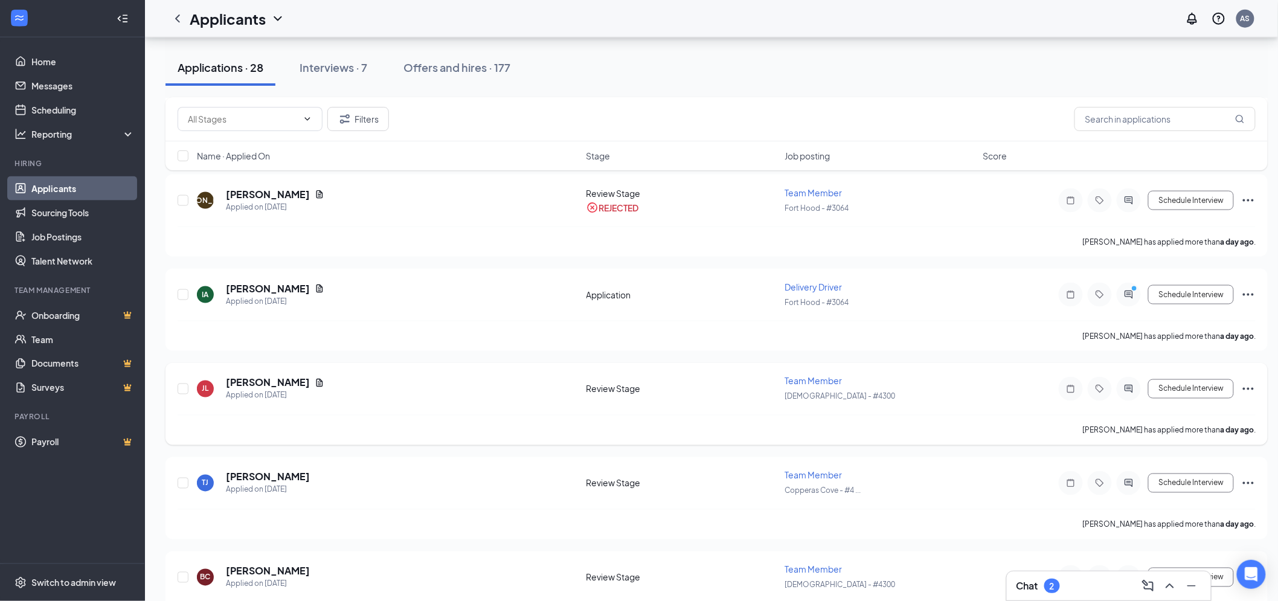
scroll to position [604, 0]
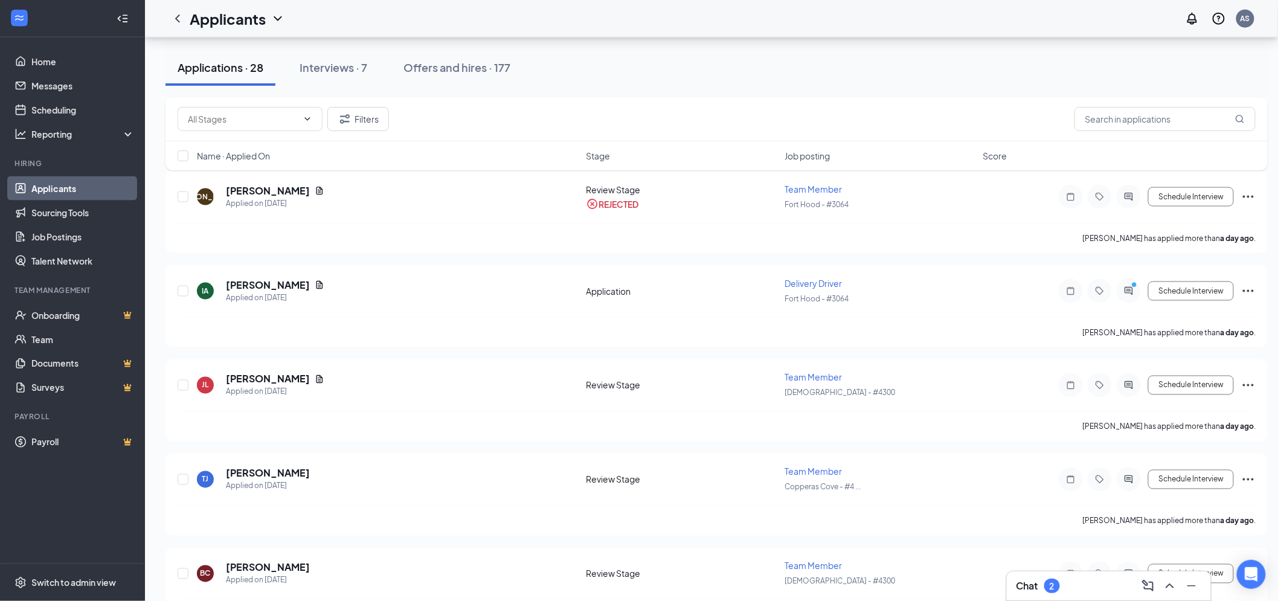
click at [1097, 593] on div "Chat 2" at bounding box center [1108, 585] width 185 height 19
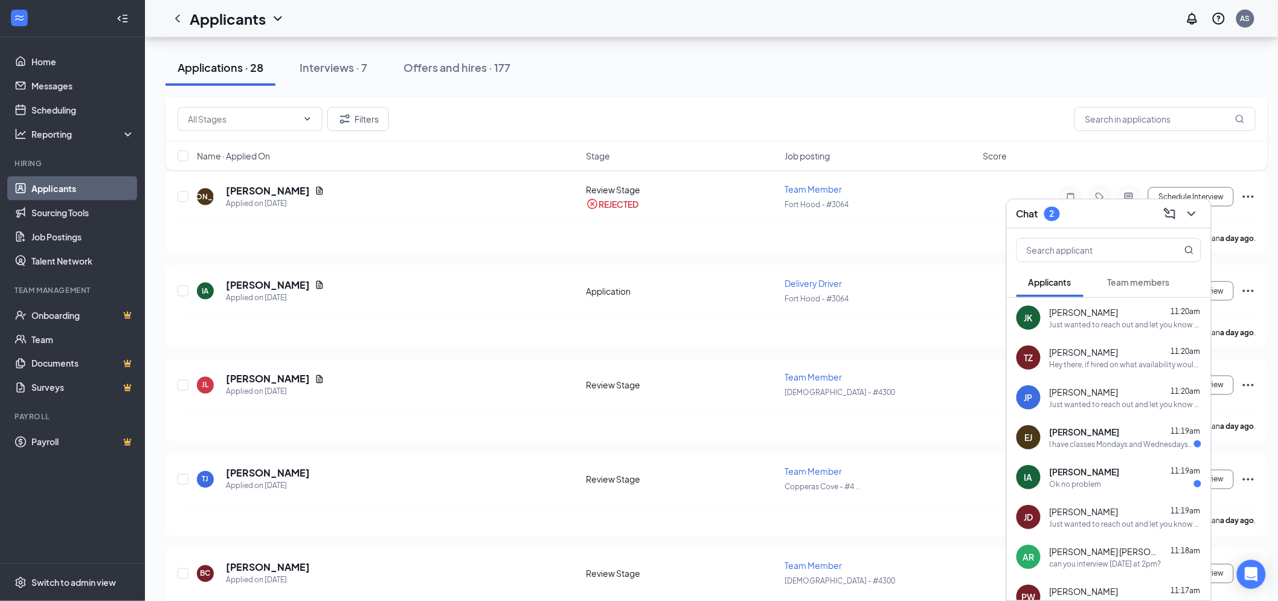
click at [1127, 478] on div "[PERSON_NAME] 11:19am Ok no problem" at bounding box center [1125, 477] width 152 height 24
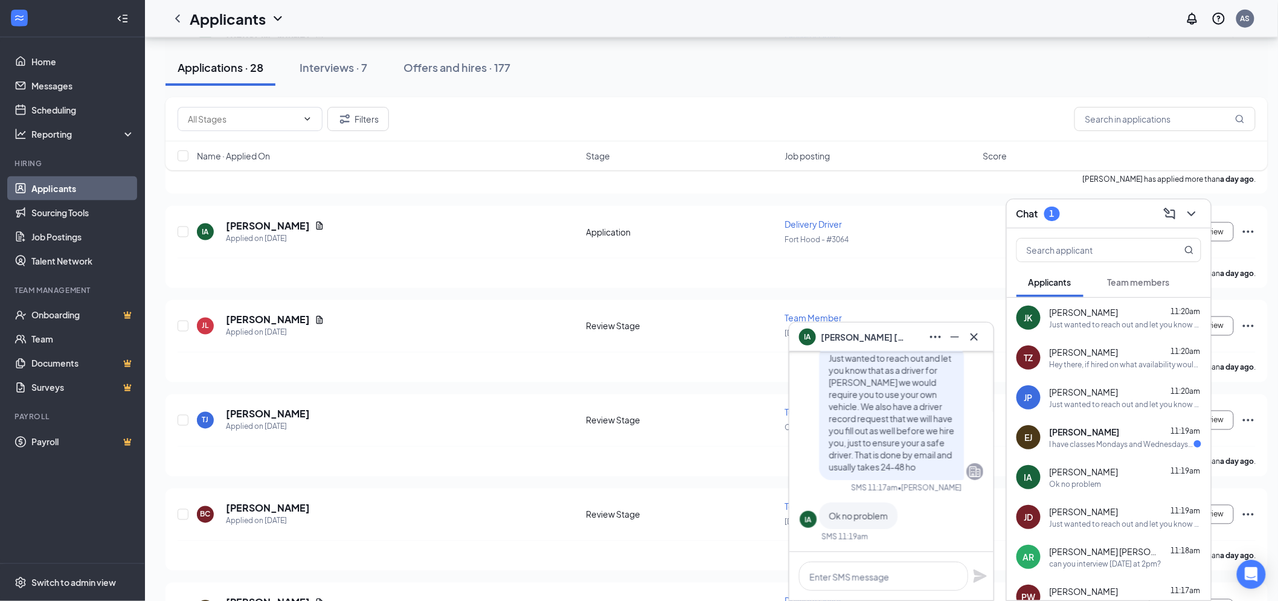
scroll to position [805, 0]
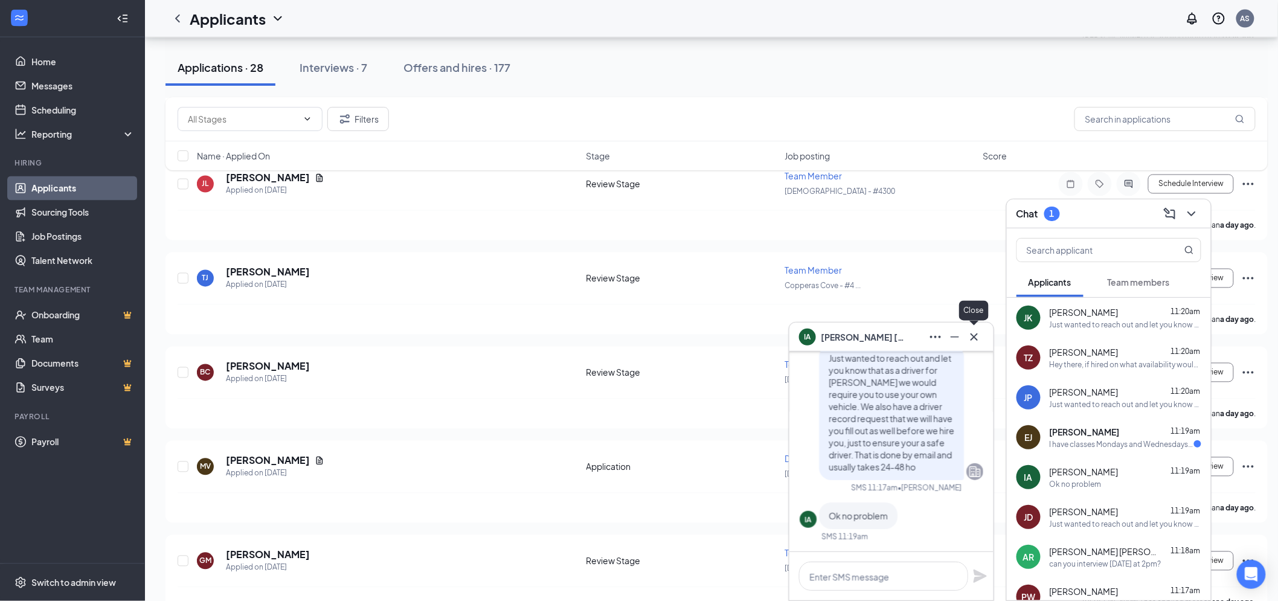
click at [972, 335] on icon "Cross" at bounding box center [973, 336] width 7 height 7
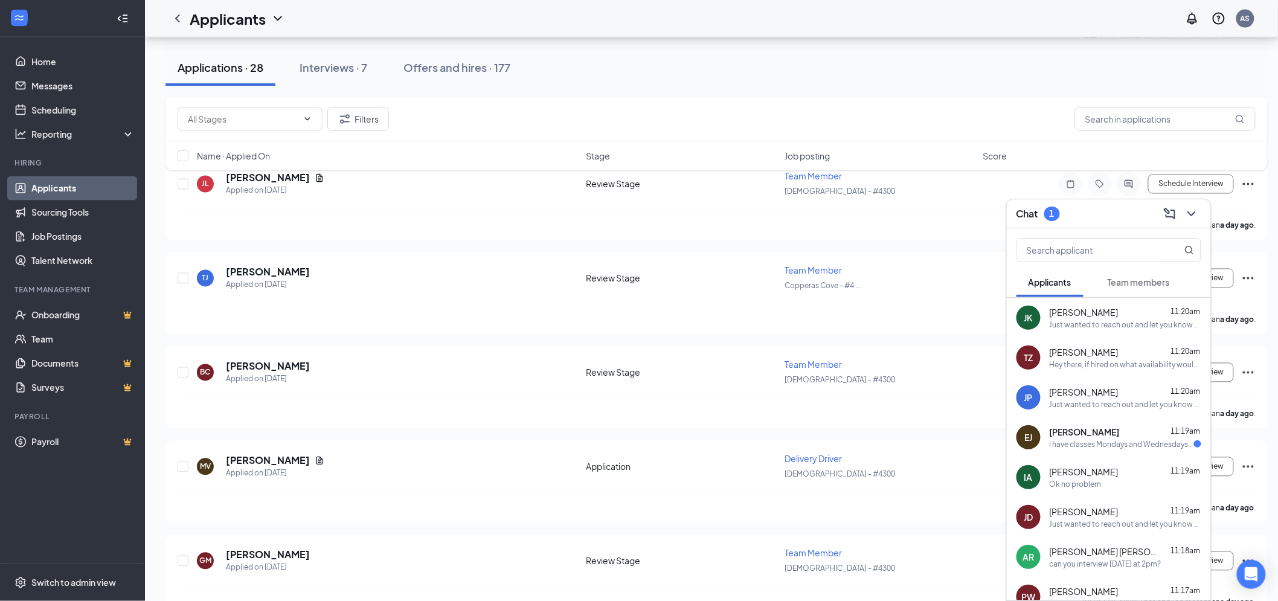
click at [1081, 449] on div "[PERSON_NAME] 11:19am I have classes Mondays and Wednesdays 8-4 and full availa…" at bounding box center [1108, 437] width 204 height 40
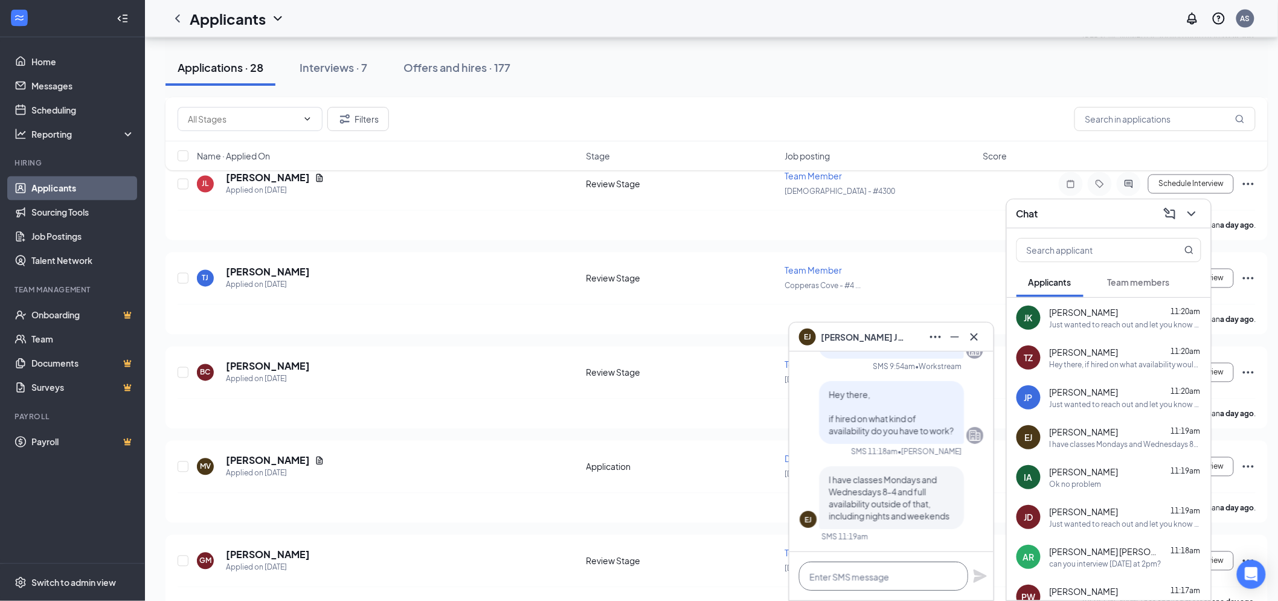
drag, startPoint x: 919, startPoint y: 566, endPoint x: 921, endPoint y: 557, distance: 9.1
click at [919, 565] on textarea at bounding box center [883, 575] width 169 height 29
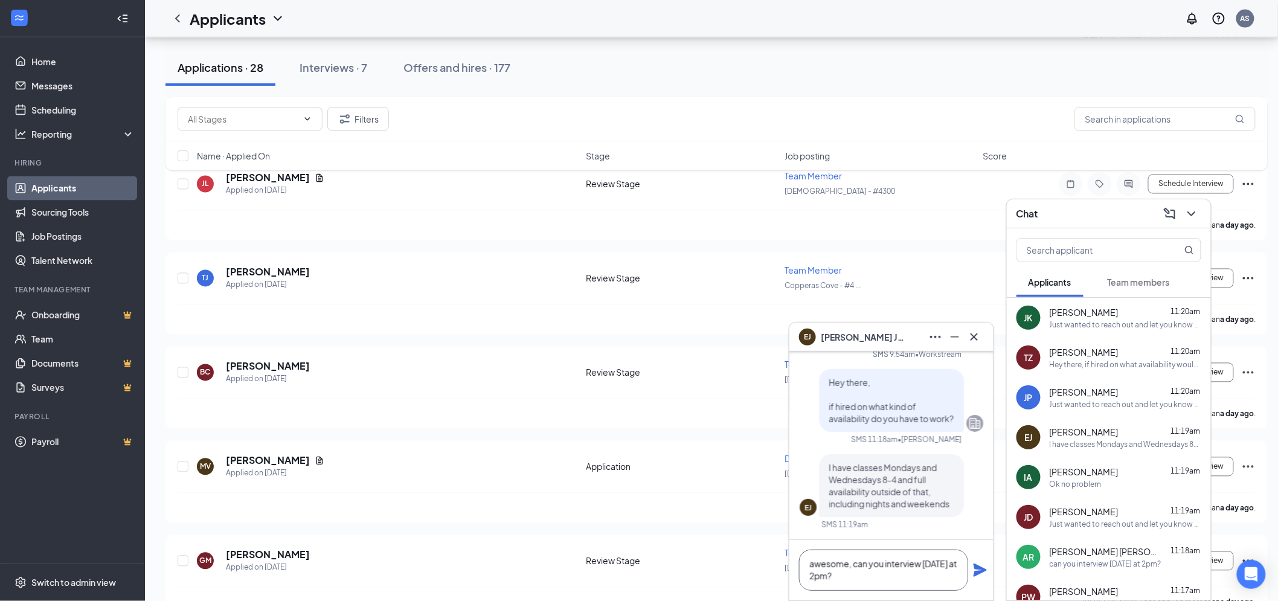
type textarea "awesome, can you interview [DATE] at 2pm?"
click at [979, 564] on icon "Plane" at bounding box center [980, 570] width 14 height 14
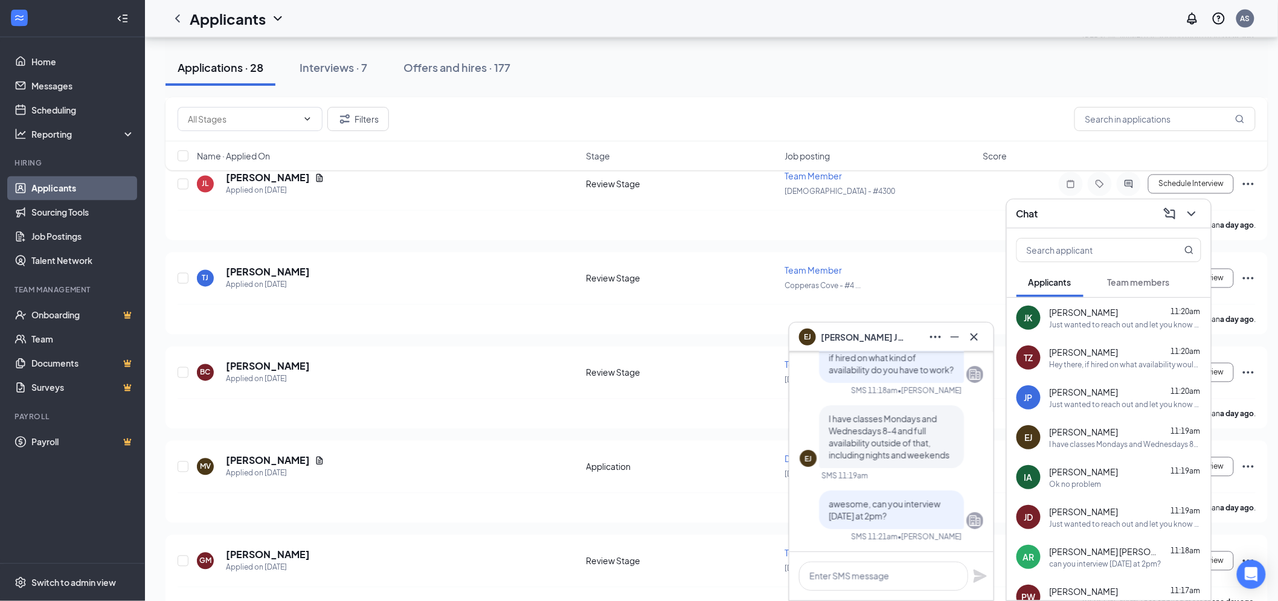
scroll to position [0, 0]
click at [973, 339] on icon "Cross" at bounding box center [974, 337] width 14 height 14
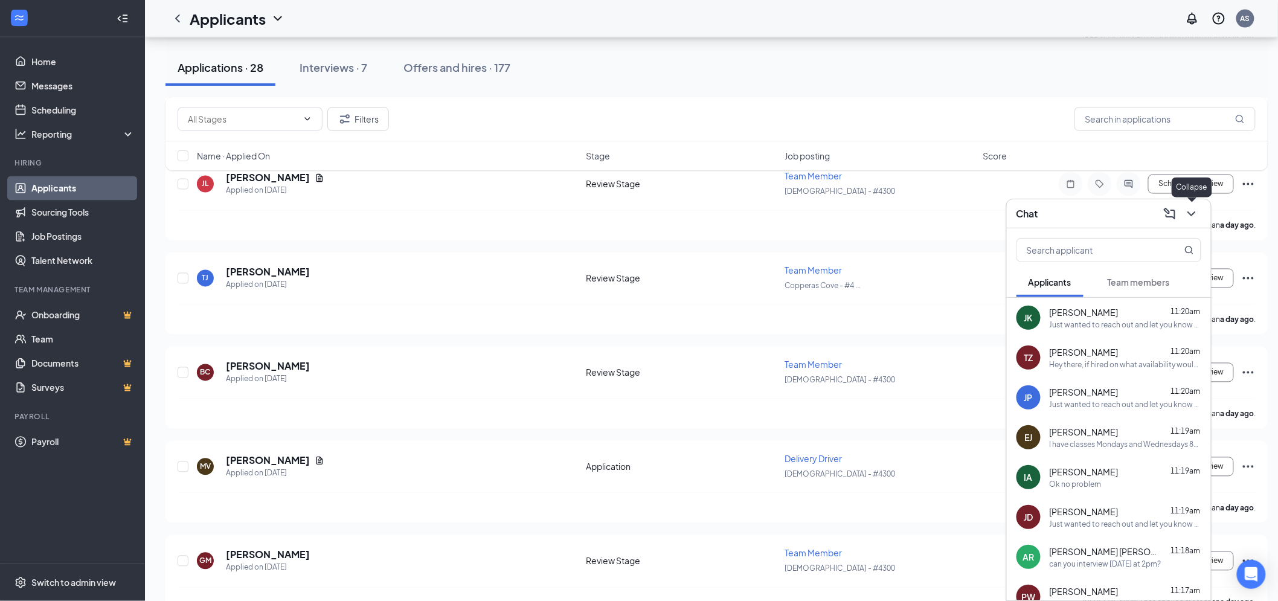
click at [1190, 210] on icon "ChevronDown" at bounding box center [1191, 213] width 14 height 14
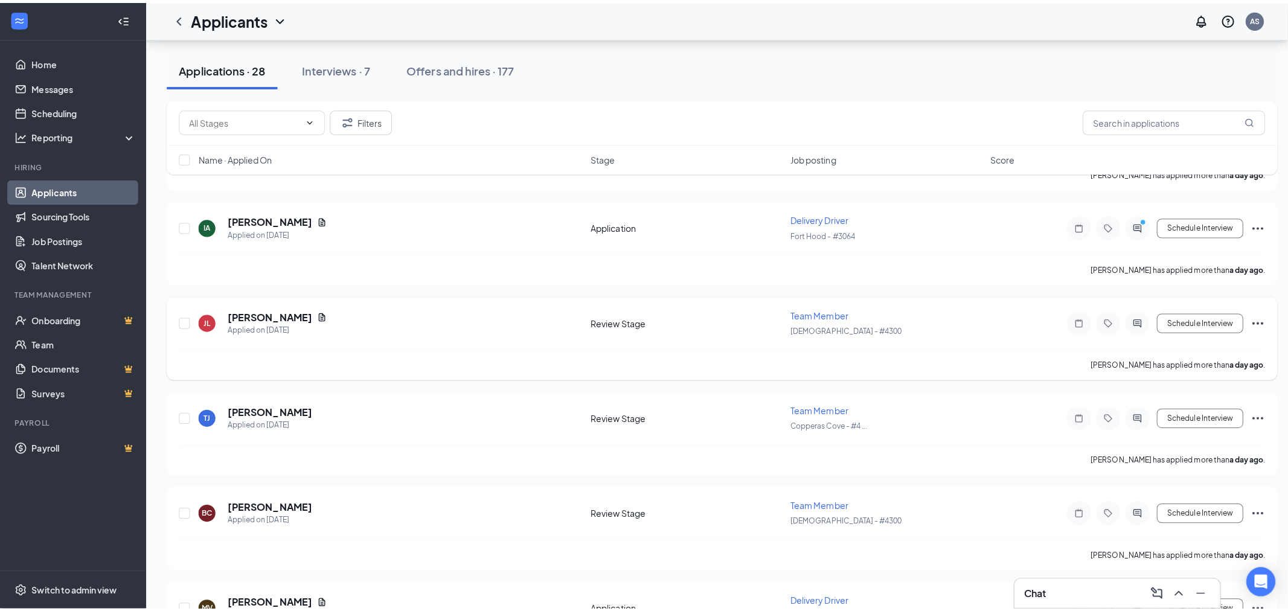
scroll to position [738, 0]
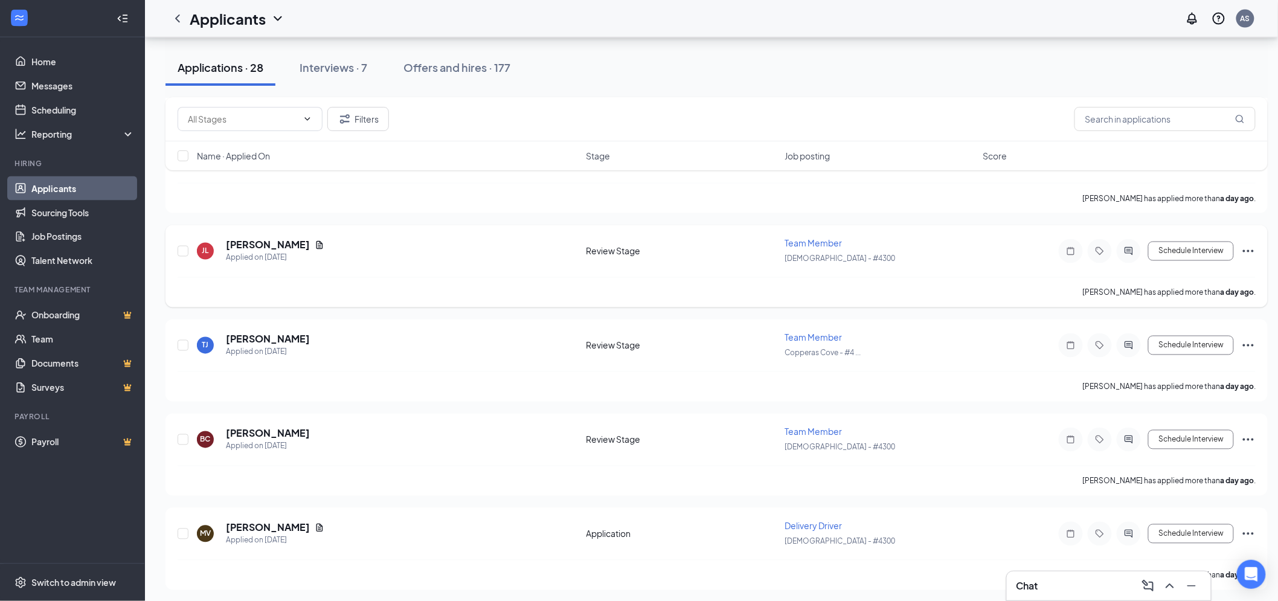
click at [1247, 244] on icon "Ellipses" at bounding box center [1248, 251] width 14 height 14
click at [1156, 418] on p "Reject" at bounding box center [1194, 421] width 104 height 12
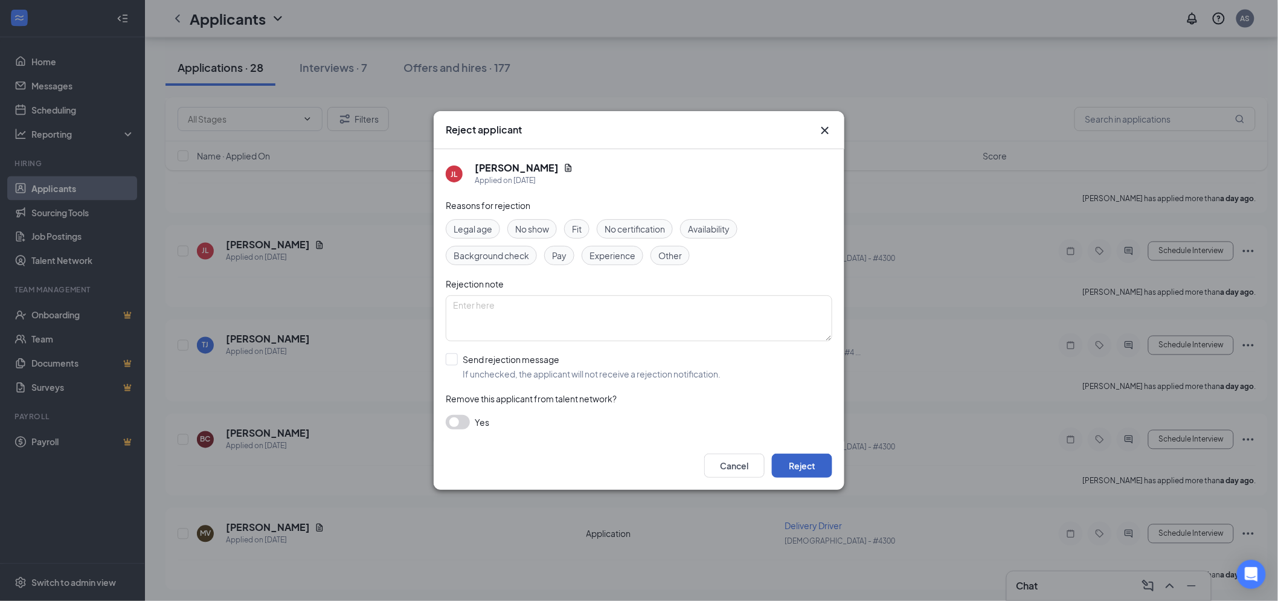
click at [811, 471] on button "Reject" at bounding box center [802, 465] width 60 height 24
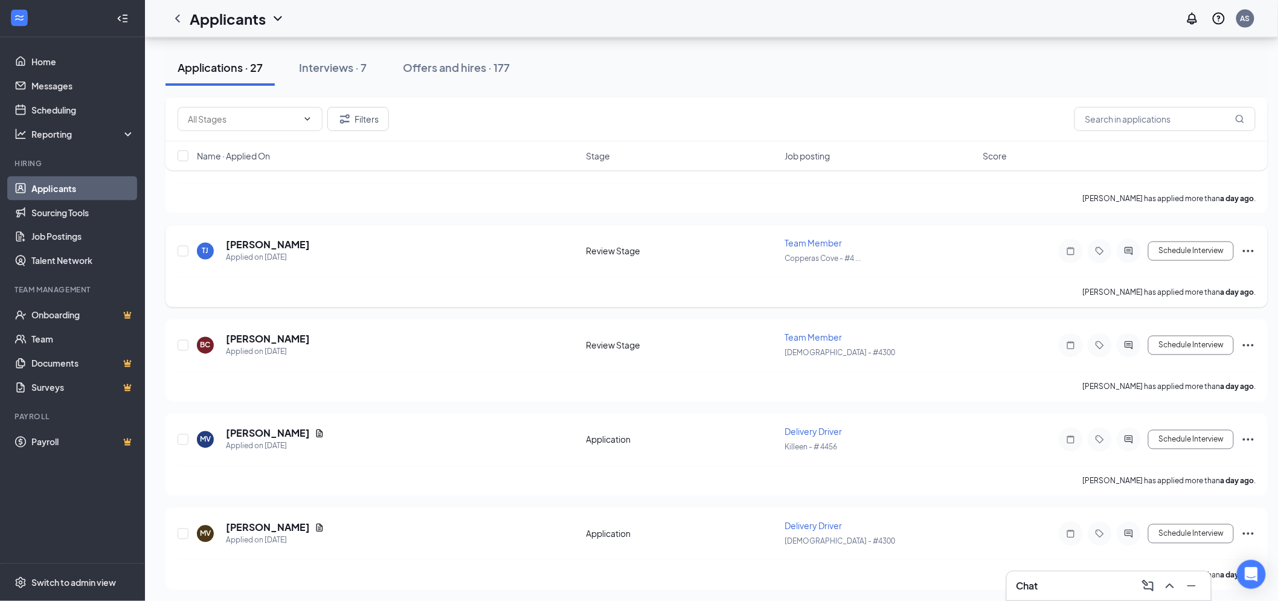
click at [1244, 250] on icon "Ellipses" at bounding box center [1247, 251] width 11 height 2
click at [1162, 414] on li "Reject" at bounding box center [1193, 421] width 123 height 27
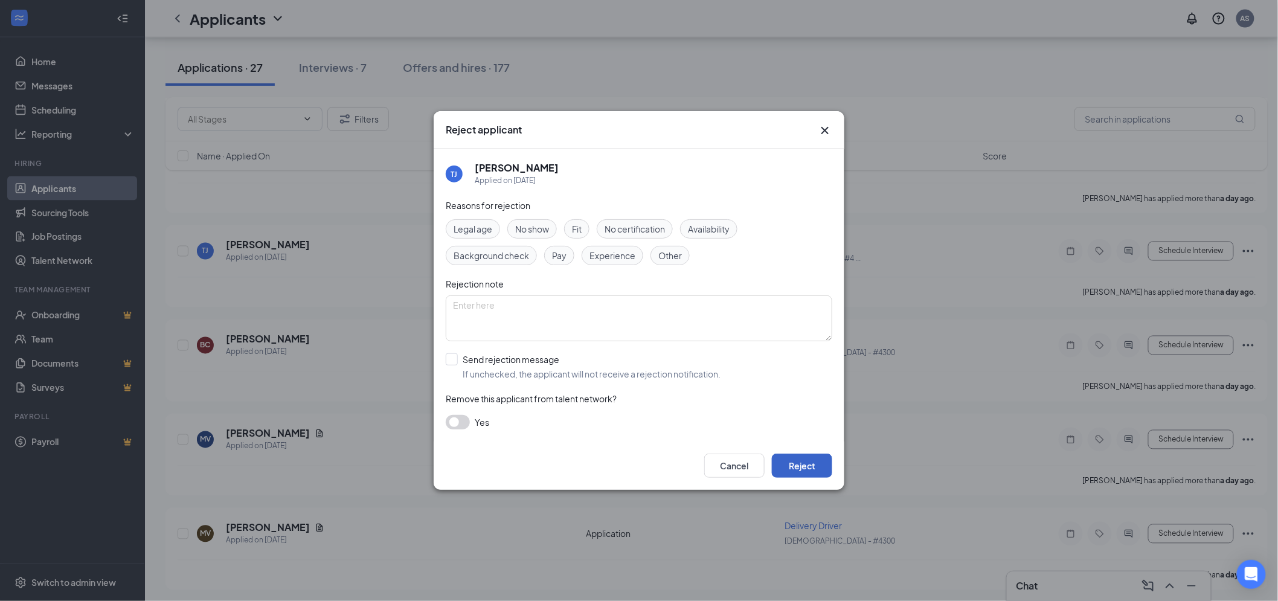
click at [785, 472] on button "Reject" at bounding box center [802, 465] width 60 height 24
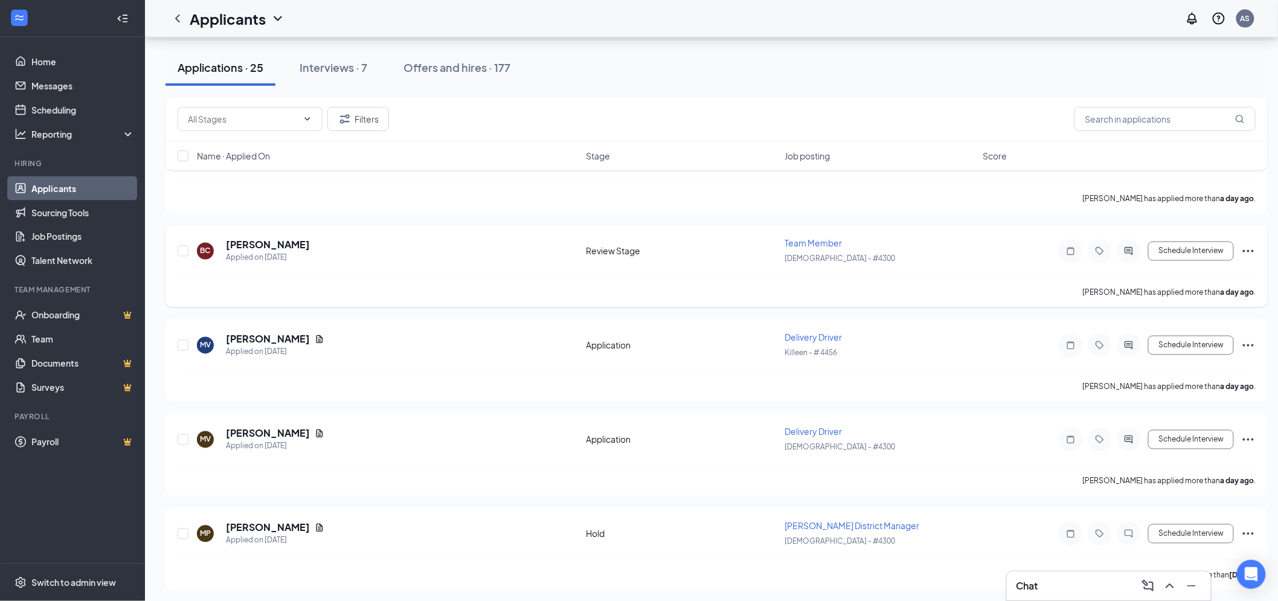
click at [1247, 250] on icon "Ellipses" at bounding box center [1247, 251] width 11 height 2
click at [1157, 423] on p "Reject" at bounding box center [1194, 421] width 104 height 12
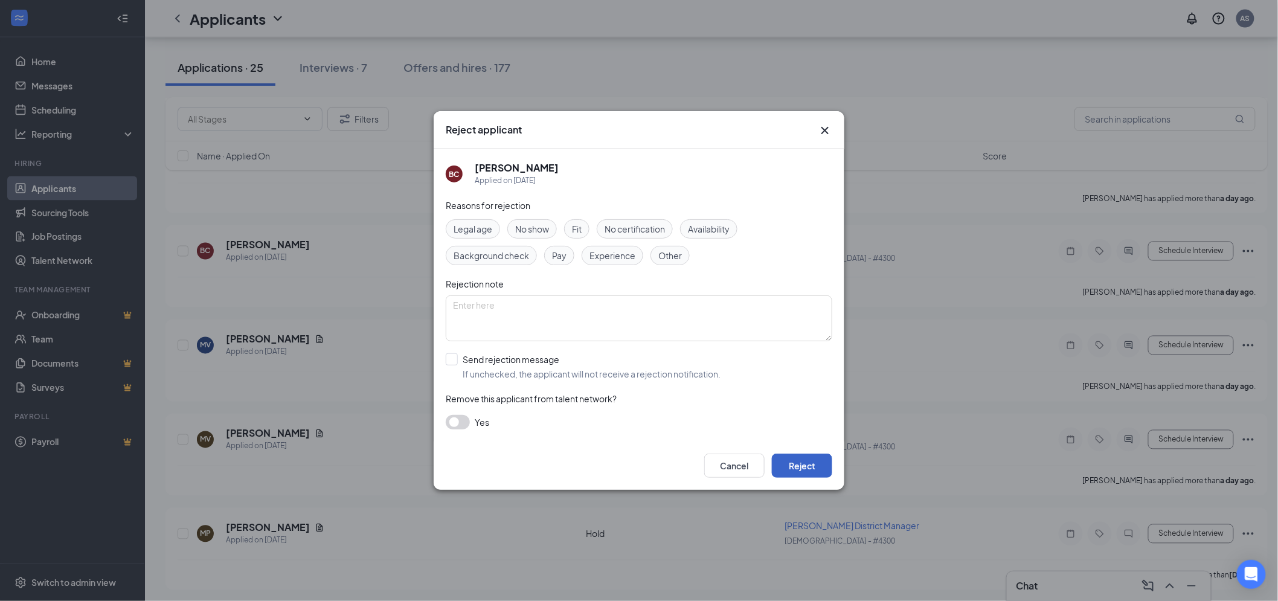
click at [796, 466] on button "Reject" at bounding box center [802, 465] width 60 height 24
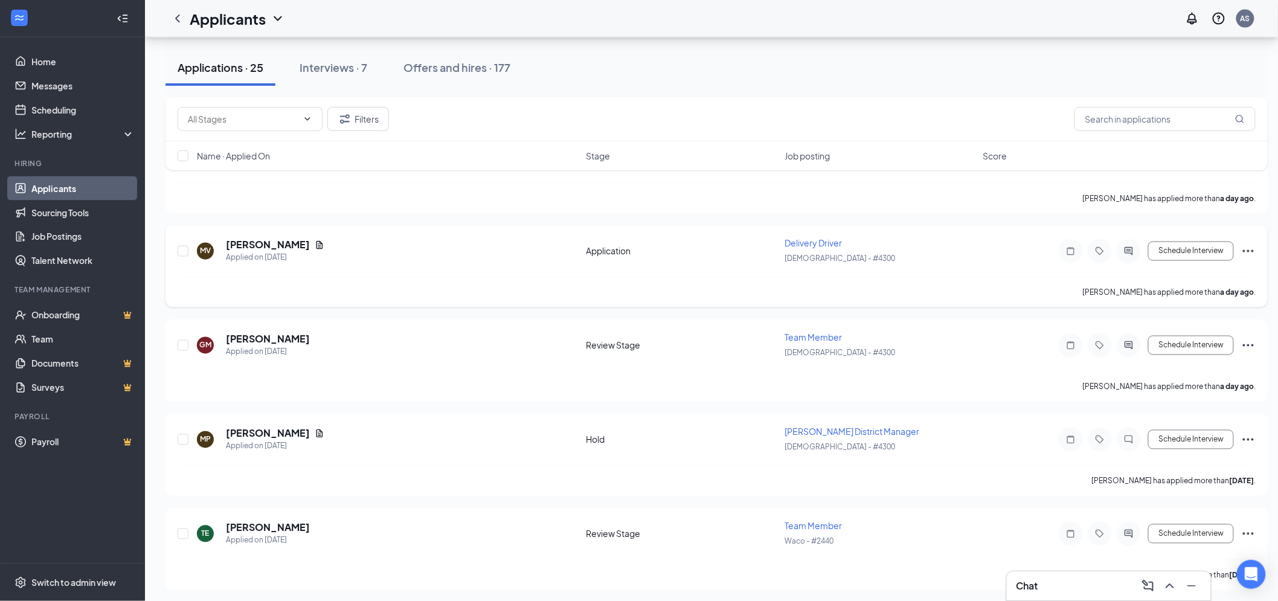
click at [1254, 244] on icon "Ellipses" at bounding box center [1248, 251] width 14 height 14
click at [1152, 418] on p "Reject" at bounding box center [1194, 421] width 104 height 12
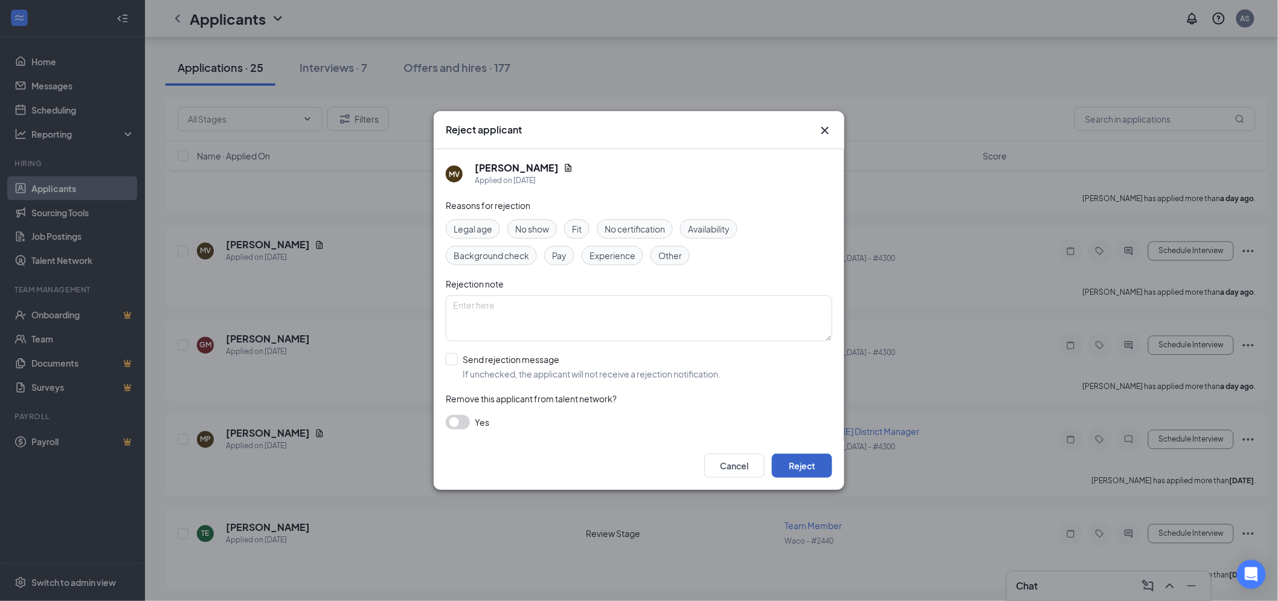
click at [803, 459] on button "Reject" at bounding box center [802, 465] width 60 height 24
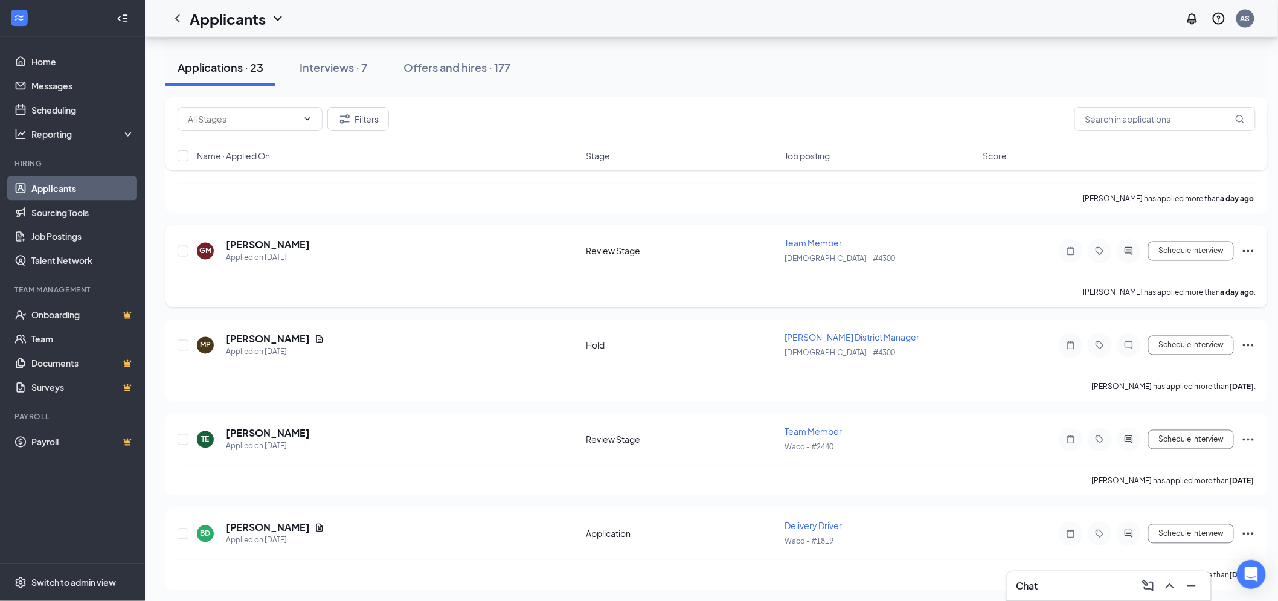
click at [1253, 248] on icon "Ellipses" at bounding box center [1248, 251] width 14 height 14
click at [1169, 421] on p "Reject" at bounding box center [1194, 421] width 104 height 12
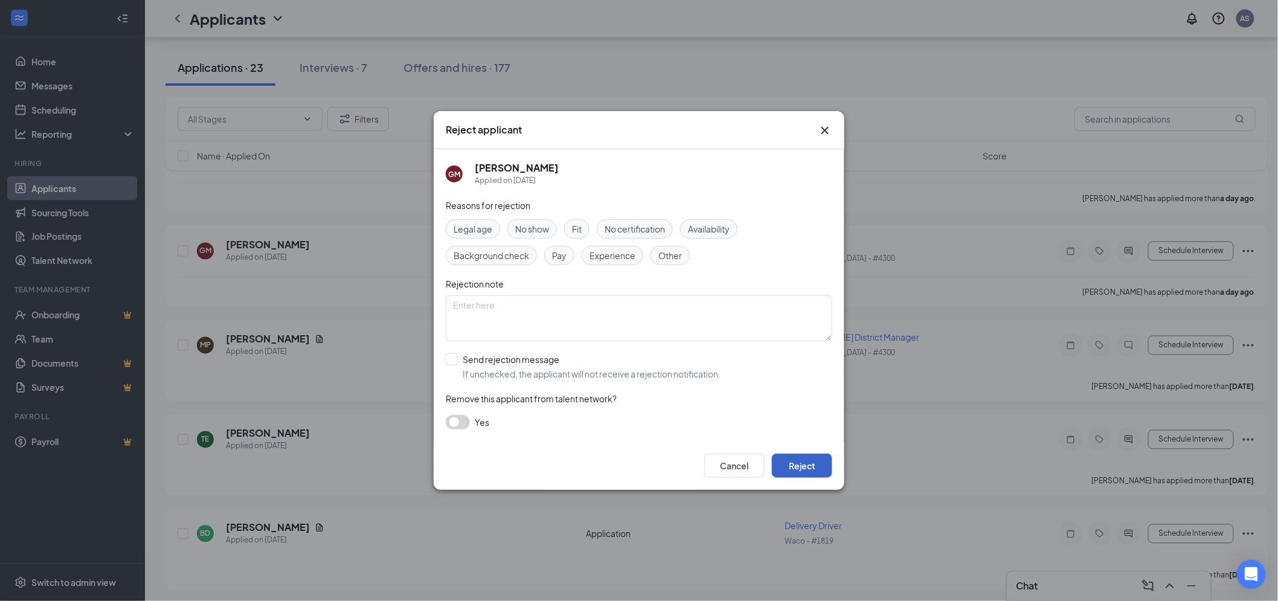
click at [788, 468] on button "Reject" at bounding box center [802, 465] width 60 height 24
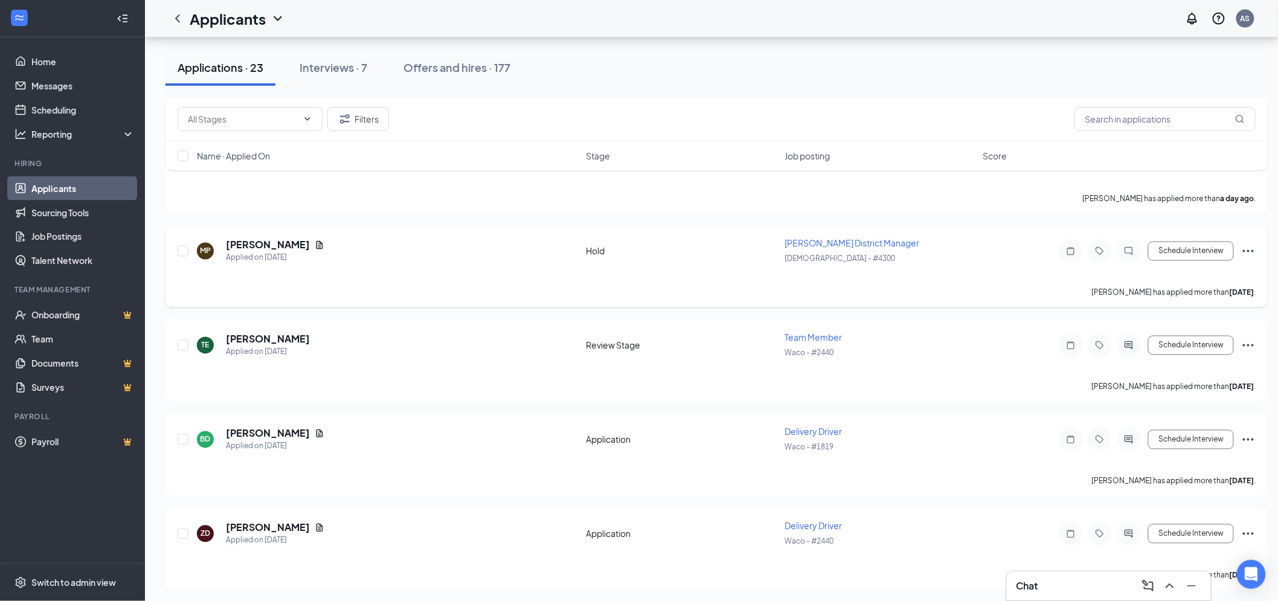
click at [1248, 250] on icon "Ellipses" at bounding box center [1247, 251] width 11 height 2
click at [1160, 420] on p "Reject" at bounding box center [1194, 421] width 104 height 12
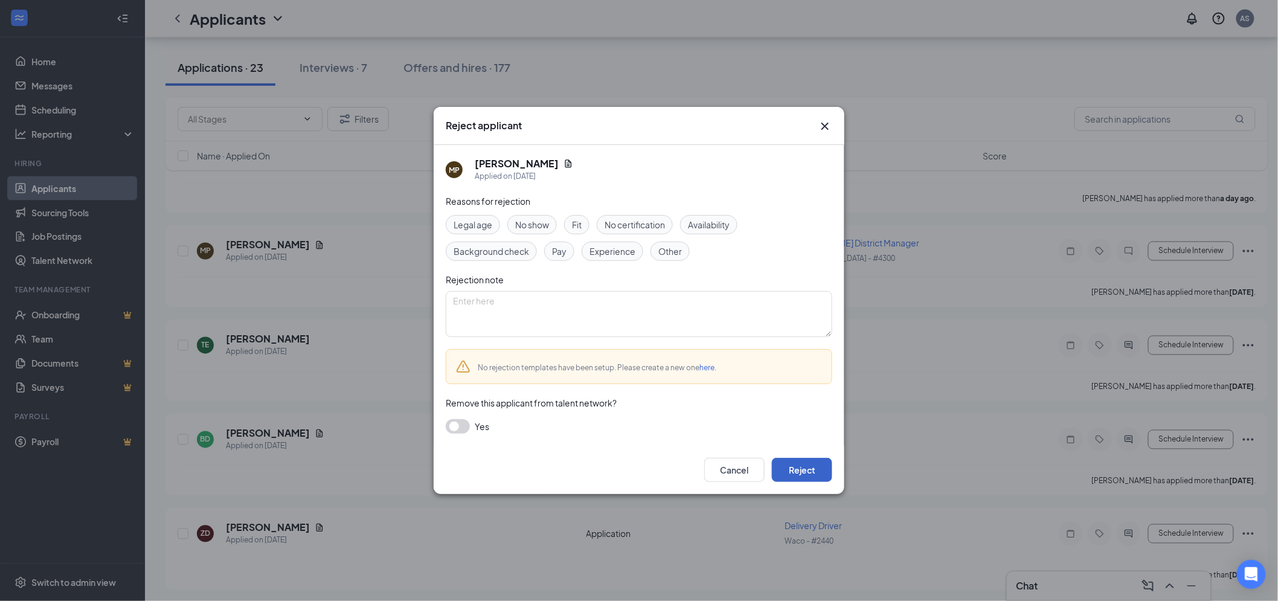
click at [797, 462] on button "Reject" at bounding box center [802, 470] width 60 height 24
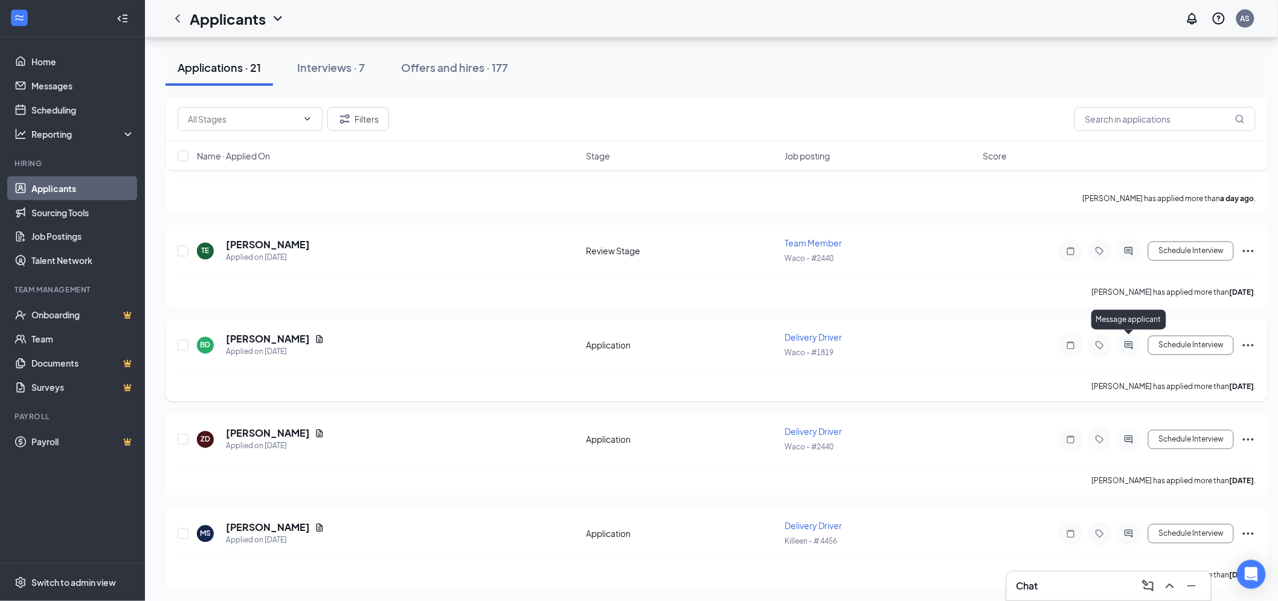
click at [1133, 341] on icon "ActiveChat" at bounding box center [1128, 346] width 14 height 10
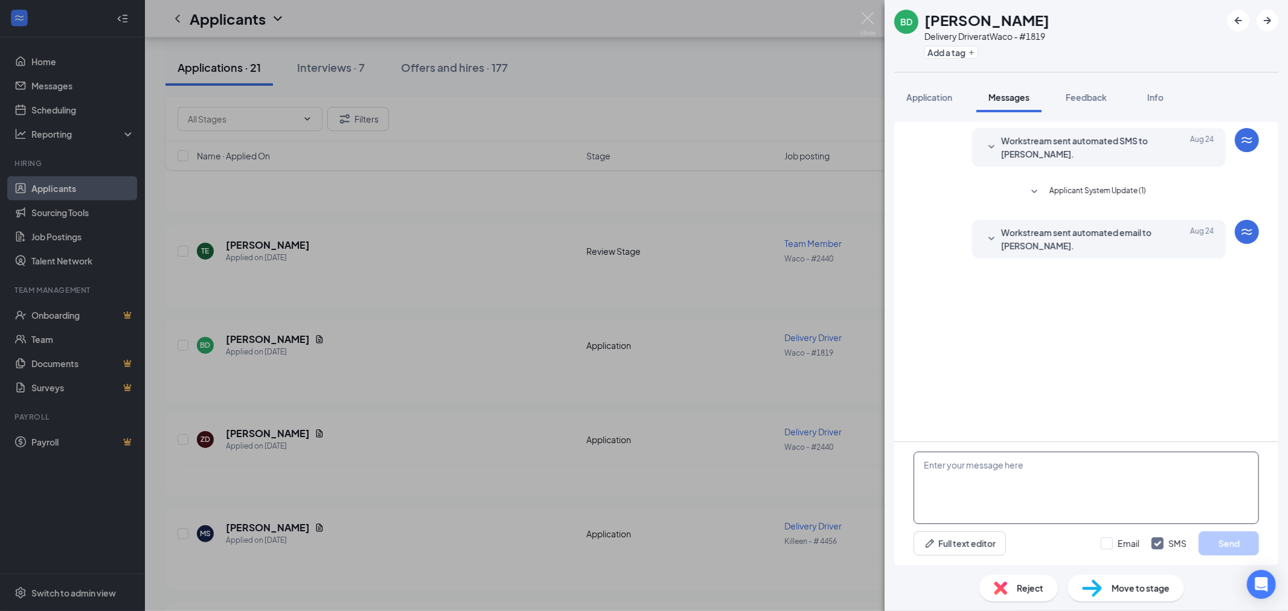
click at [1029, 484] on textarea at bounding box center [1085, 488] width 345 height 72
paste textarea "Just wanted to reach out and let you know that as a driver for [PERSON_NAME] we…"
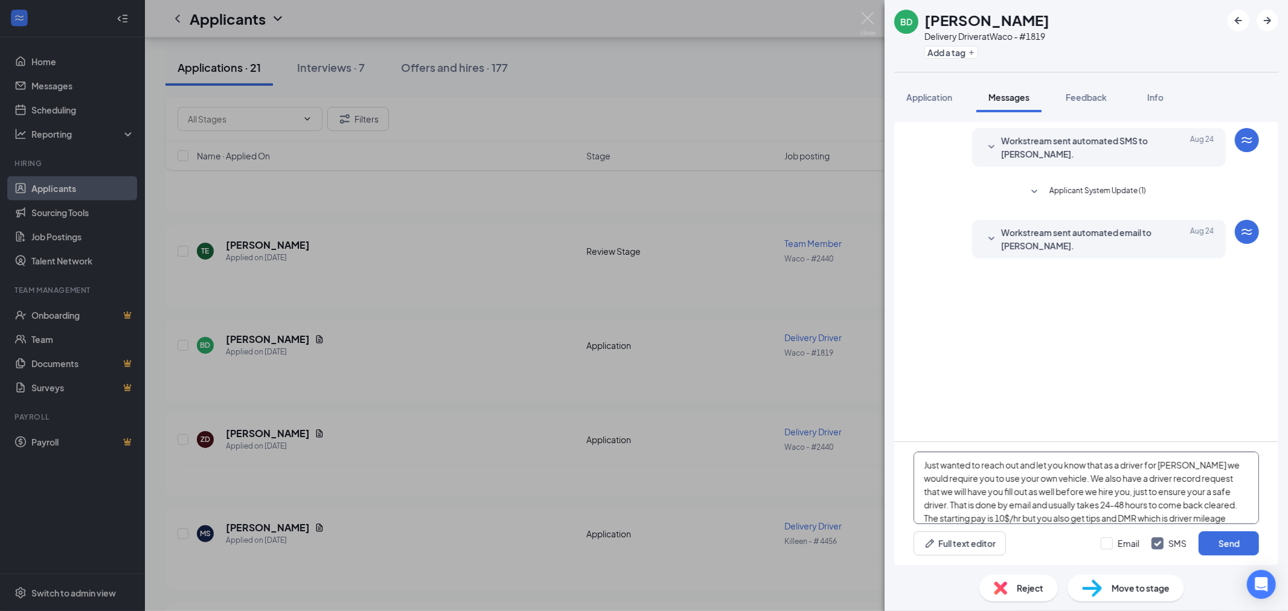
scroll to position [93, 0]
type textarea "Just wanted to reach out and let you know that as a driver for [PERSON_NAME] we…"
click at [1235, 539] on button "Send" at bounding box center [1228, 543] width 60 height 24
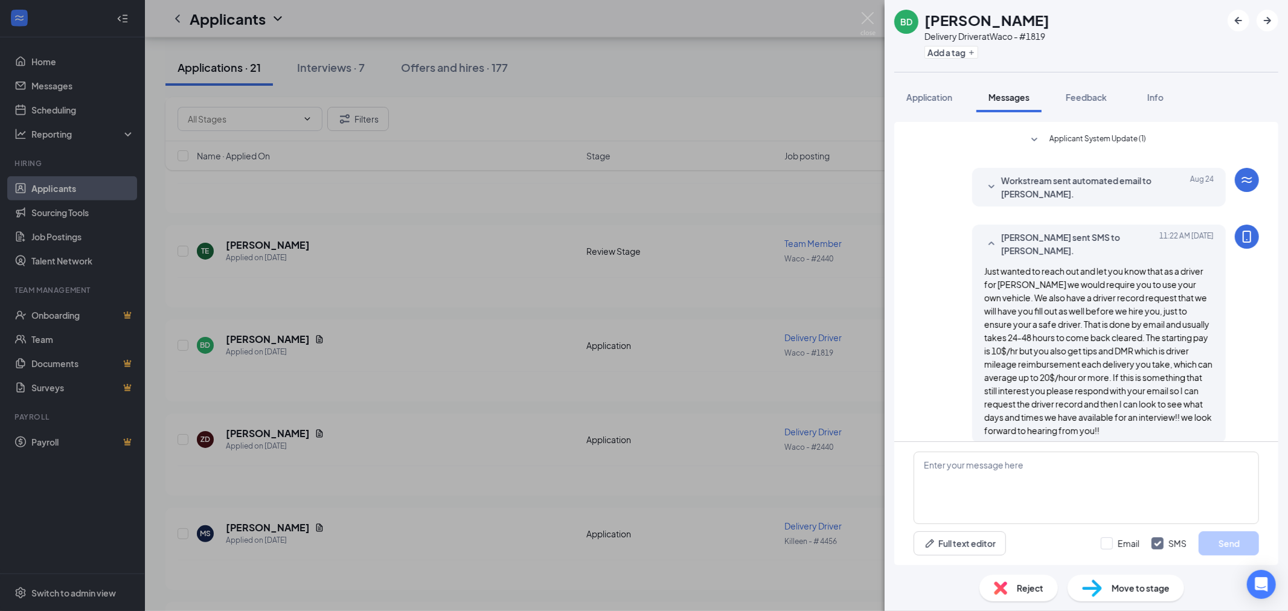
scroll to position [53, 0]
click at [869, 20] on img at bounding box center [867, 24] width 15 height 24
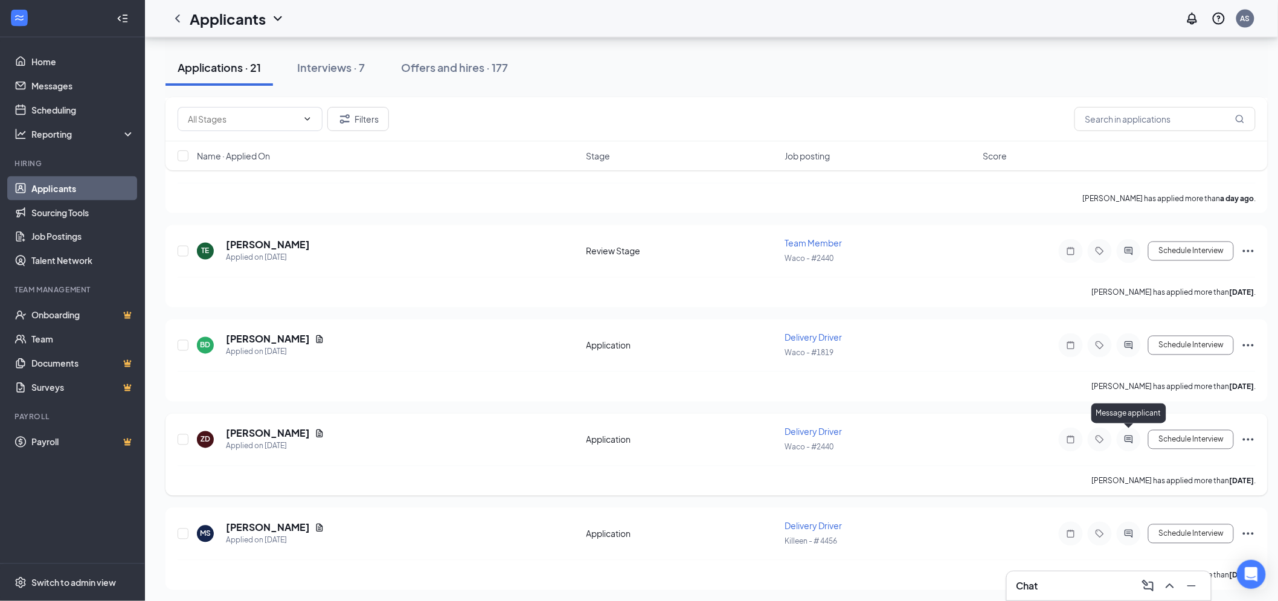
click at [1127, 435] on icon "ActiveChat" at bounding box center [1128, 440] width 14 height 10
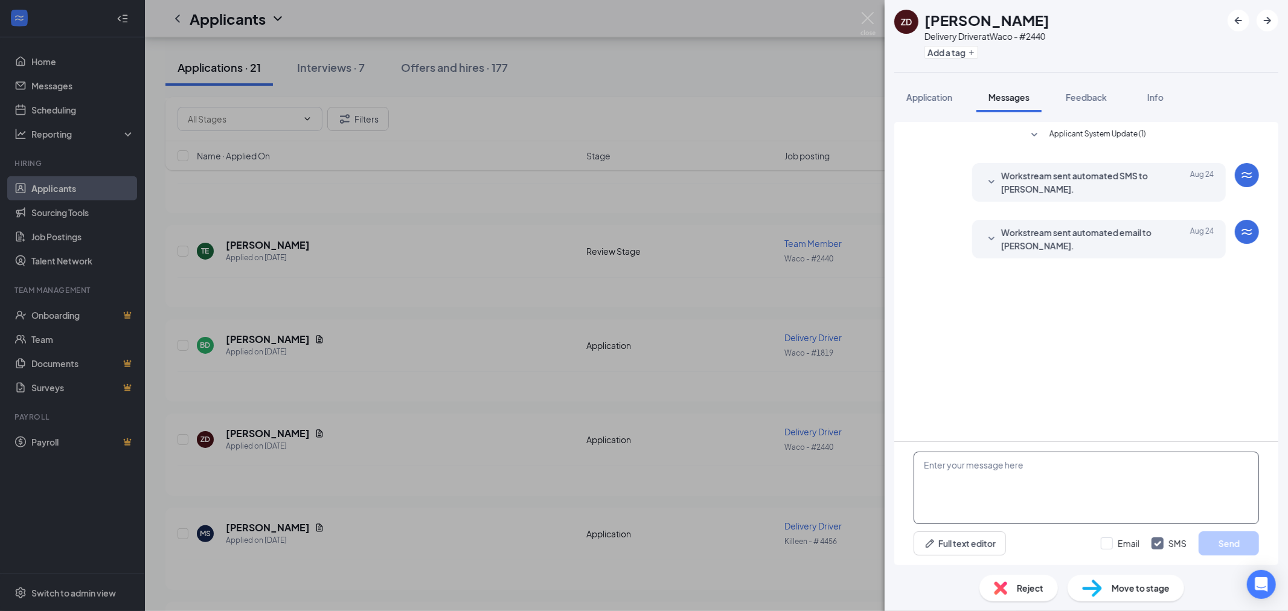
click at [1035, 472] on textarea at bounding box center [1085, 488] width 345 height 72
paste textarea "Just wanted to reach out and let you know that as a driver for [PERSON_NAME] we…"
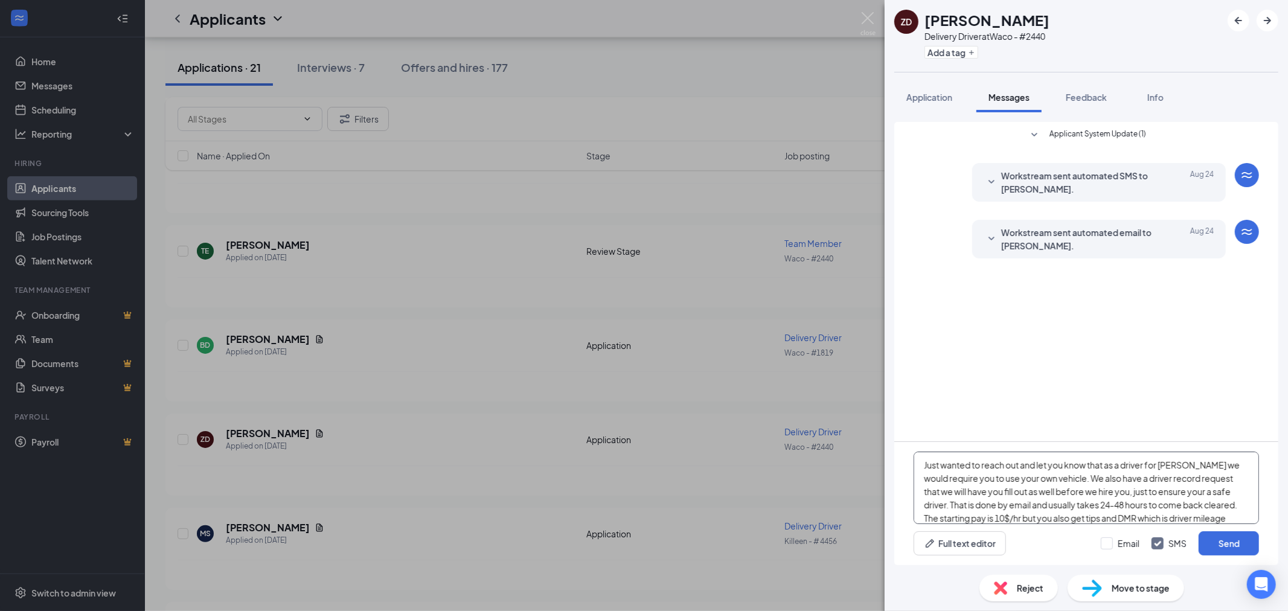
scroll to position [93, 0]
type textarea "Just wanted to reach out and let you know that as a driver for [PERSON_NAME] we…"
drag, startPoint x: 1232, startPoint y: 540, endPoint x: 1200, endPoint y: 507, distance: 45.3
click at [1232, 540] on button "Send" at bounding box center [1228, 543] width 60 height 24
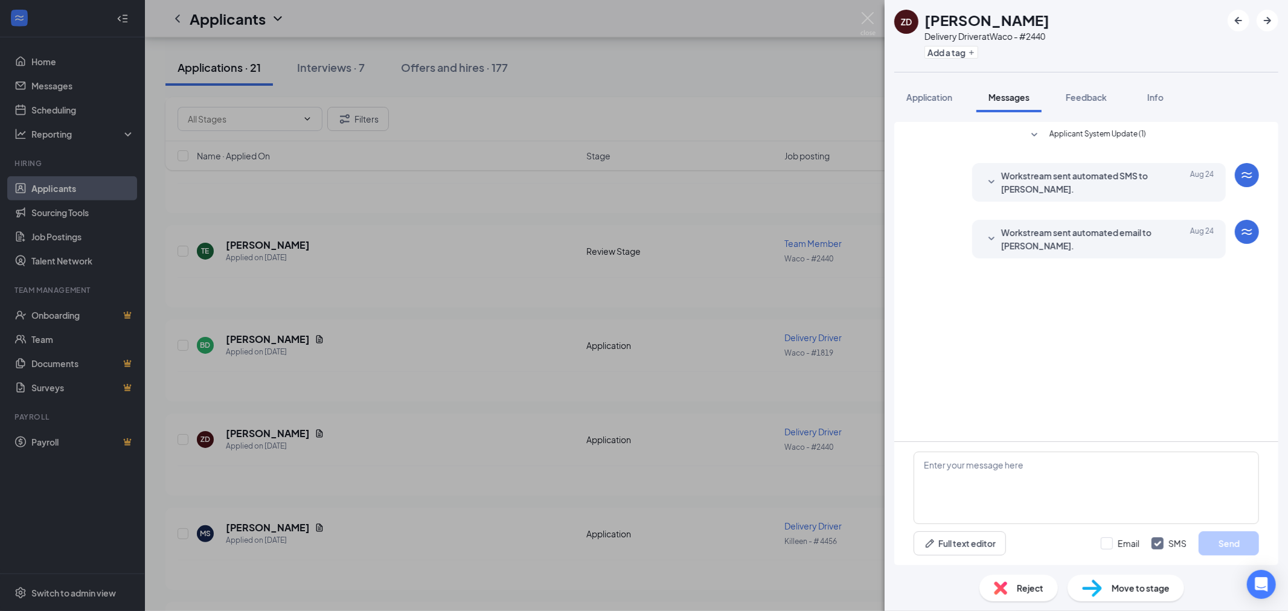
scroll to position [0, 0]
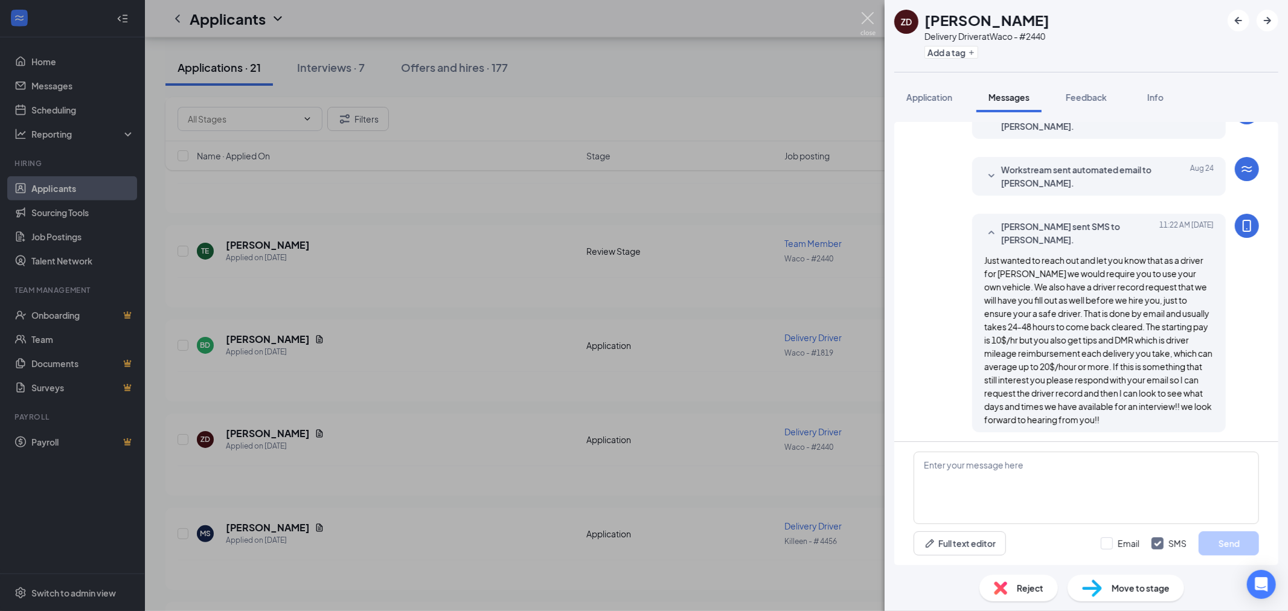
scroll to position [65, 0]
click at [860, 24] on img at bounding box center [867, 24] width 15 height 24
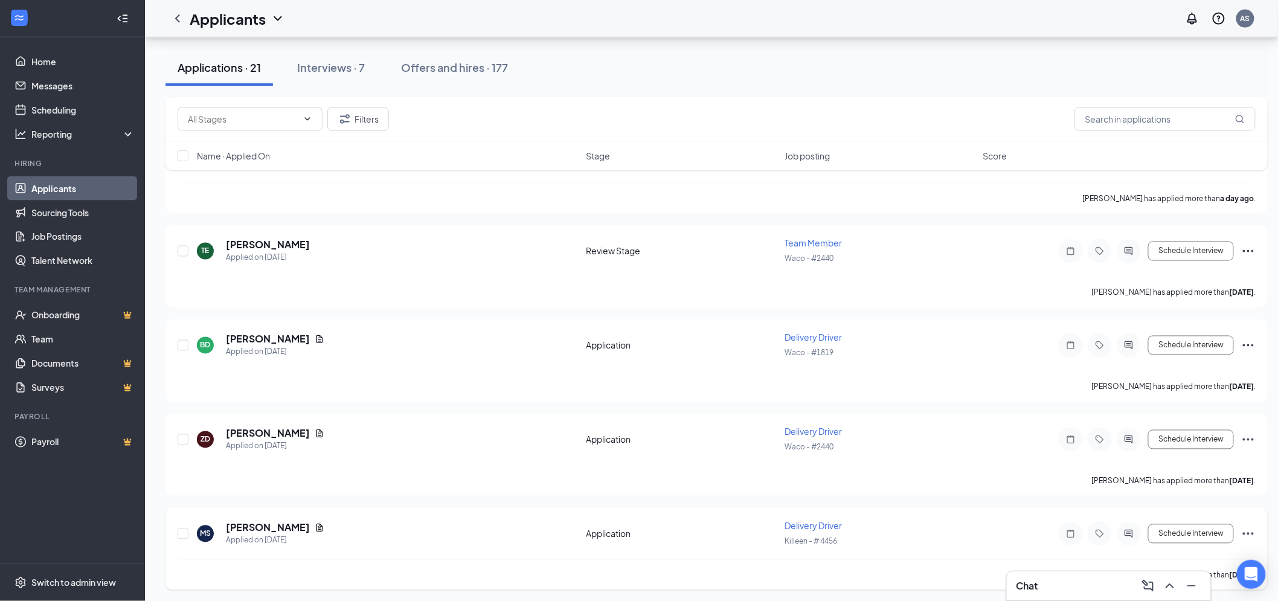
click at [1133, 529] on icon "ActiveChat" at bounding box center [1128, 534] width 14 height 10
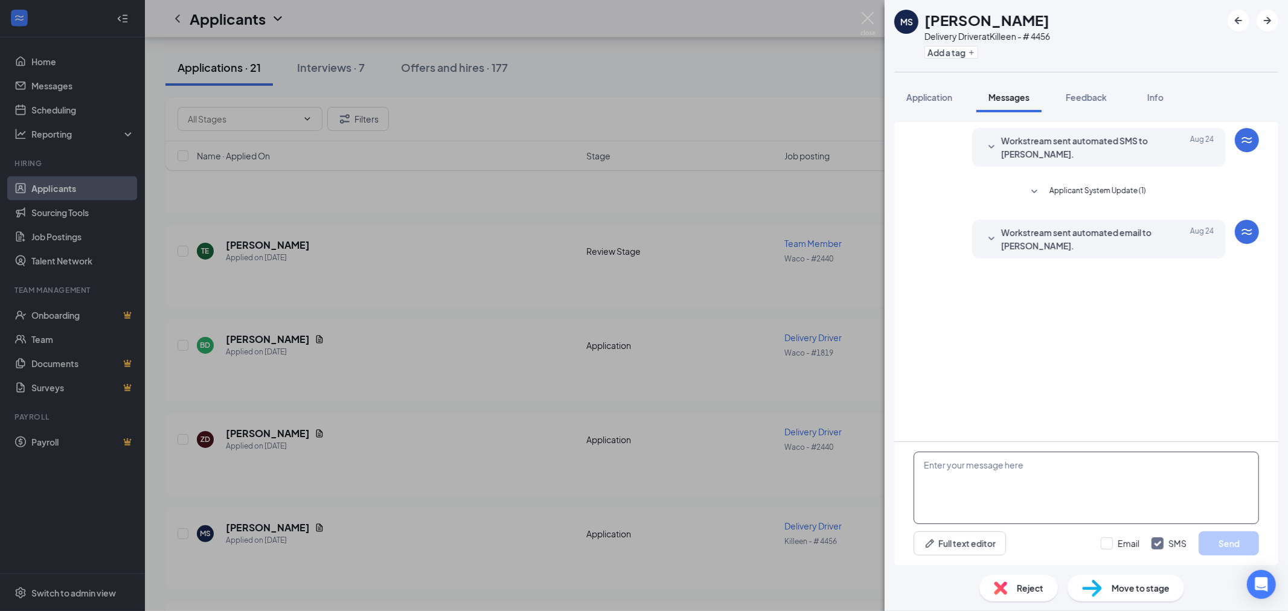
click at [1035, 490] on textarea at bounding box center [1085, 488] width 345 height 72
paste textarea "Just wanted to reach out and let you know that as a driver for [PERSON_NAME] we…"
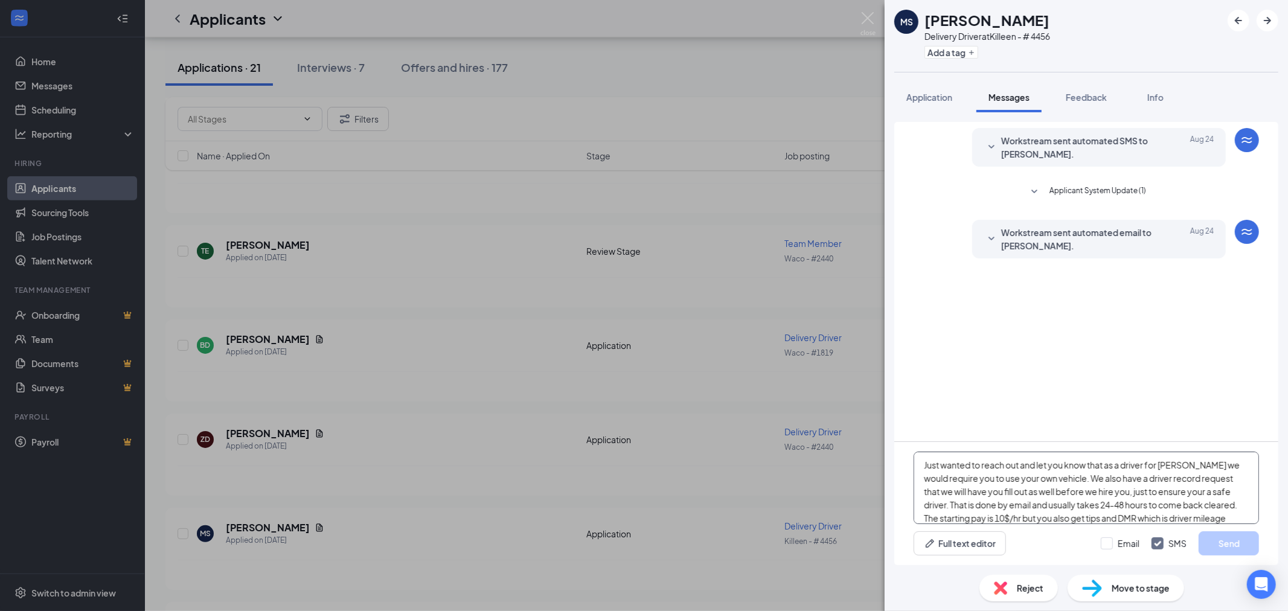
scroll to position [93, 0]
type textarea "Just wanted to reach out and let you know that as a driver for [PERSON_NAME] we…"
click at [1224, 542] on button "Send" at bounding box center [1228, 543] width 60 height 24
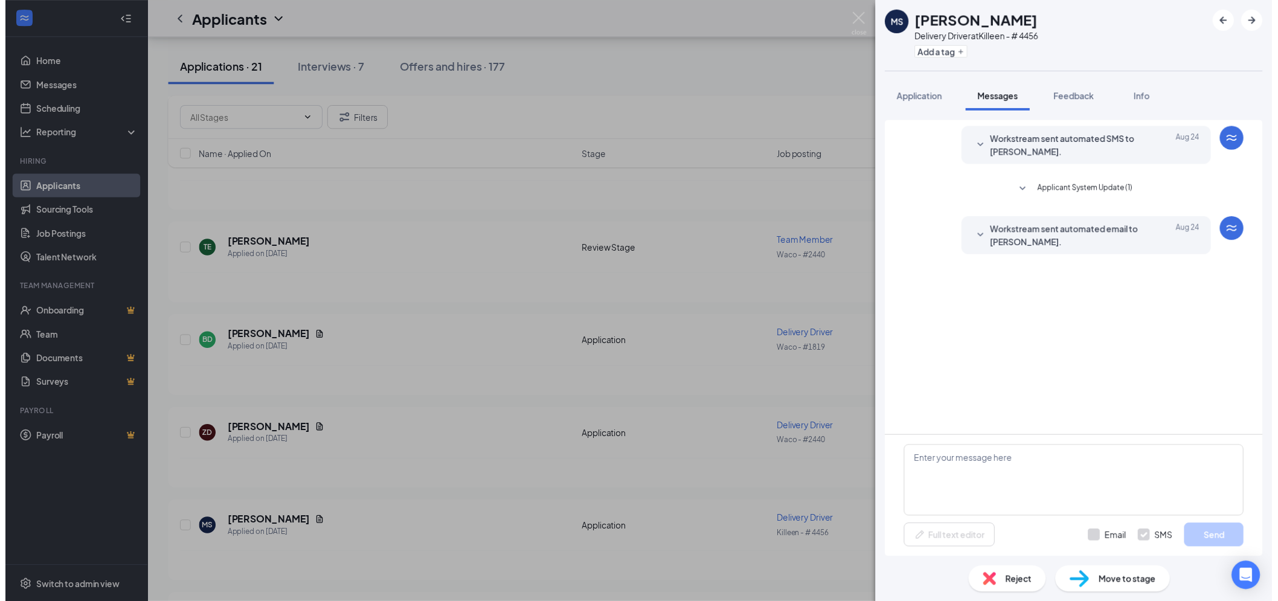
scroll to position [0, 0]
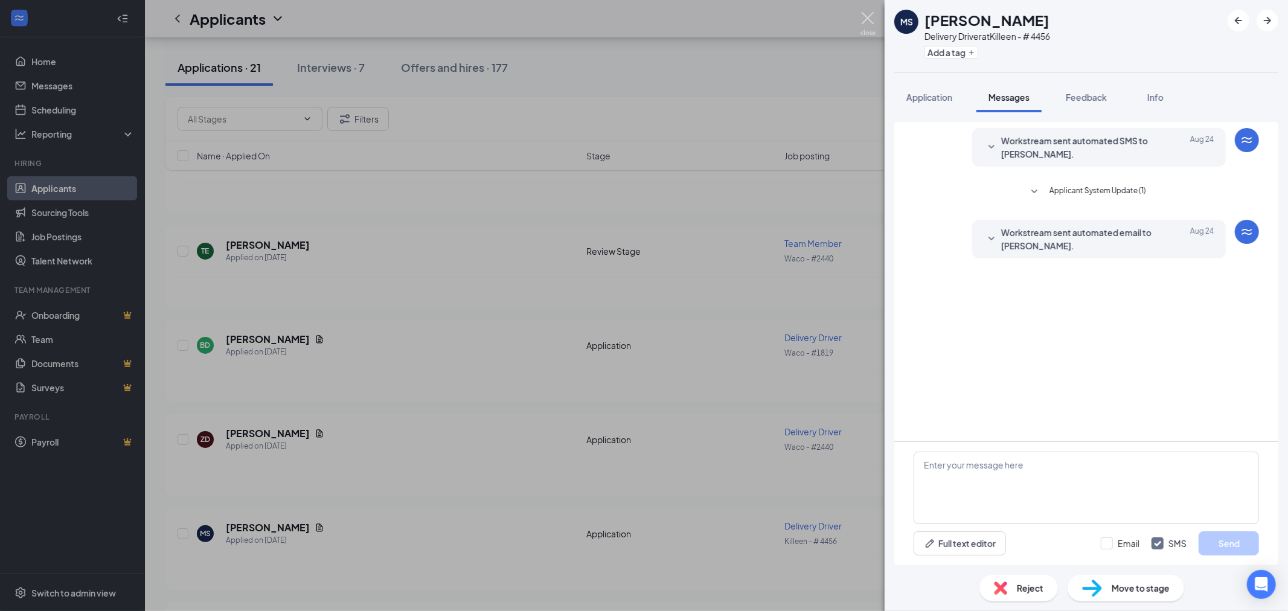
click at [865, 21] on img at bounding box center [867, 24] width 15 height 24
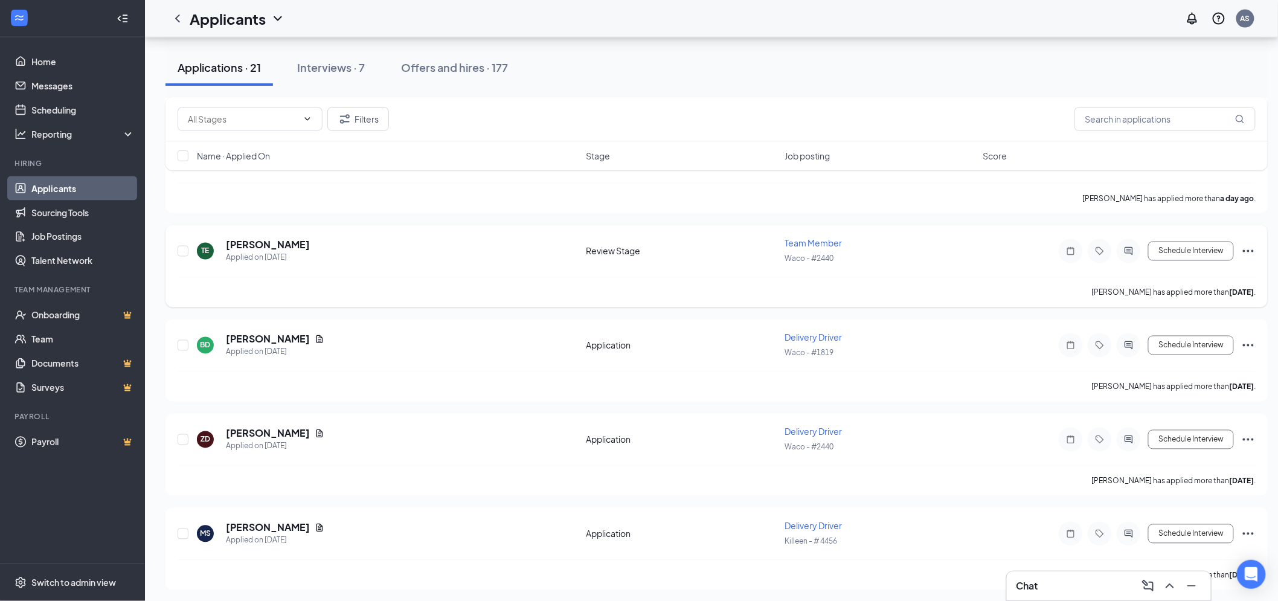
click at [1131, 251] on icon "ActiveChat" at bounding box center [1128, 251] width 14 height 10
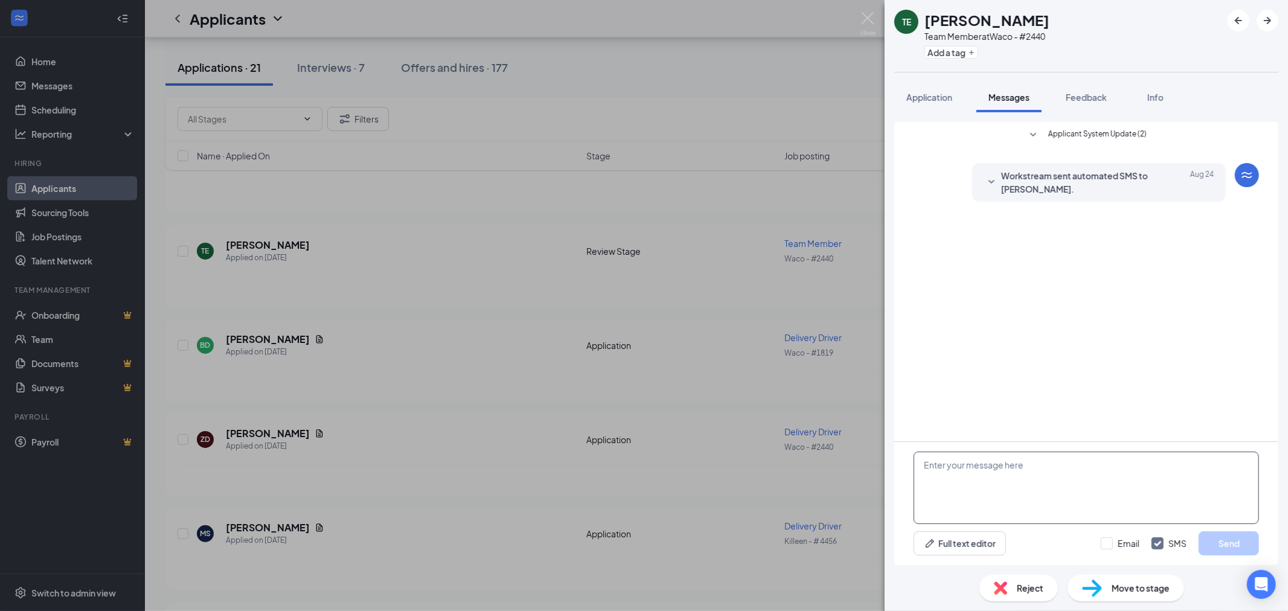
click at [970, 498] on textarea at bounding box center [1085, 488] width 345 height 72
type textarea "Hey there, what would be your availability if hired on?"
click at [1217, 537] on button "Send" at bounding box center [1228, 543] width 60 height 24
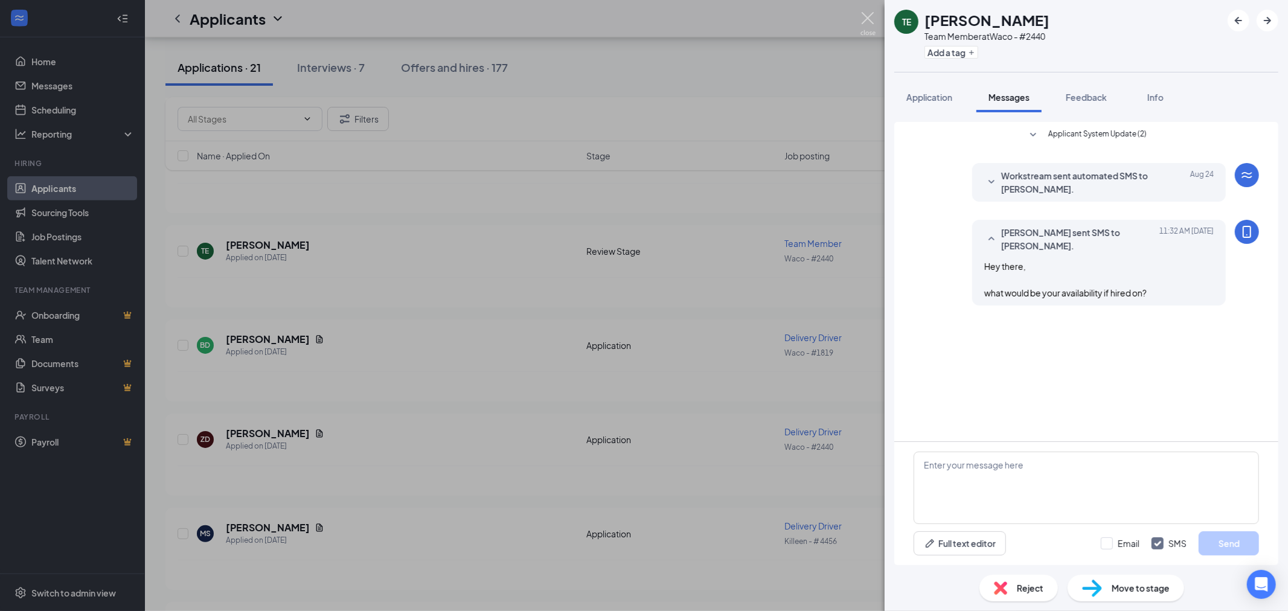
click at [871, 20] on img at bounding box center [867, 24] width 15 height 24
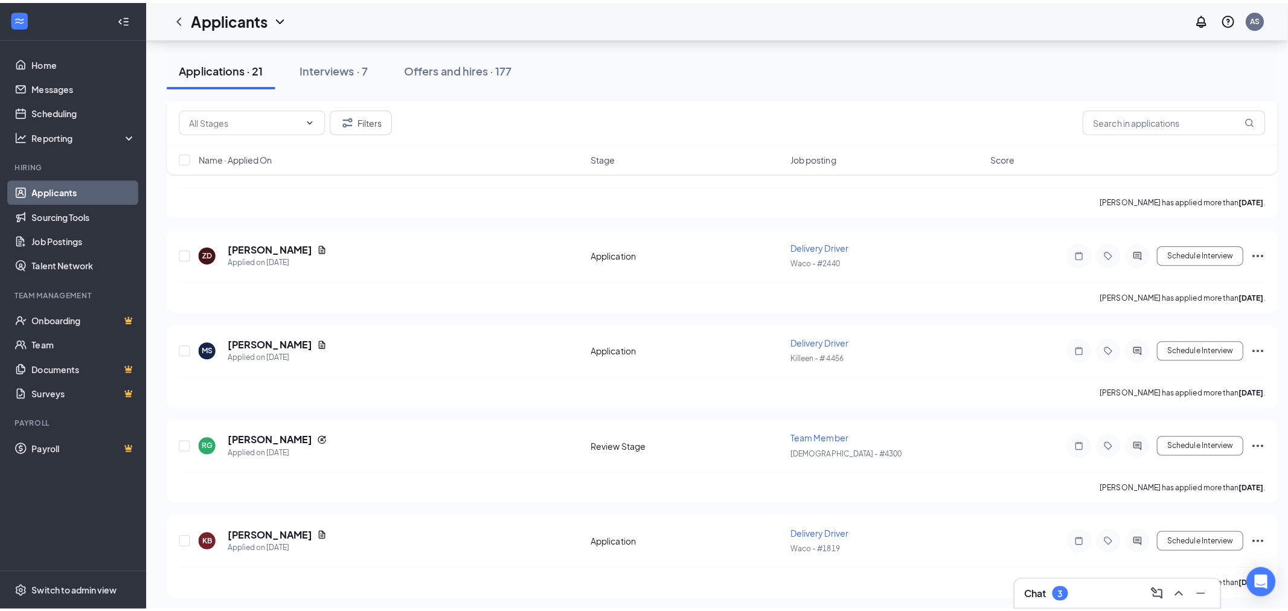
scroll to position [939, 0]
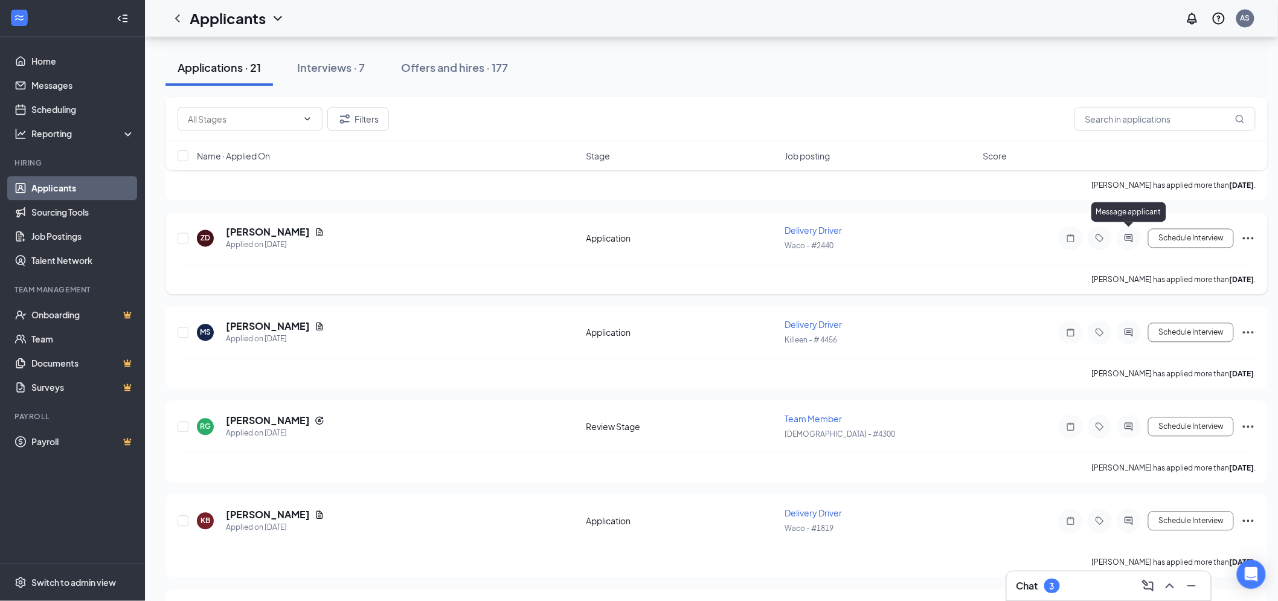
click at [1125, 234] on icon "ActiveChat" at bounding box center [1128, 239] width 14 height 10
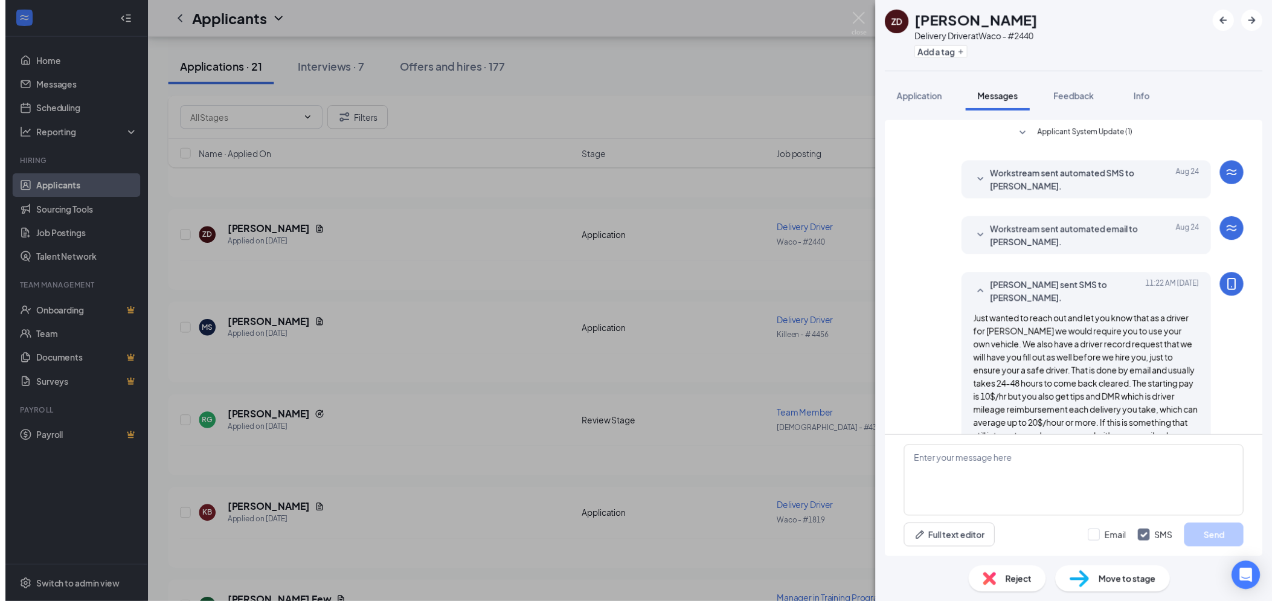
scroll to position [65, 0]
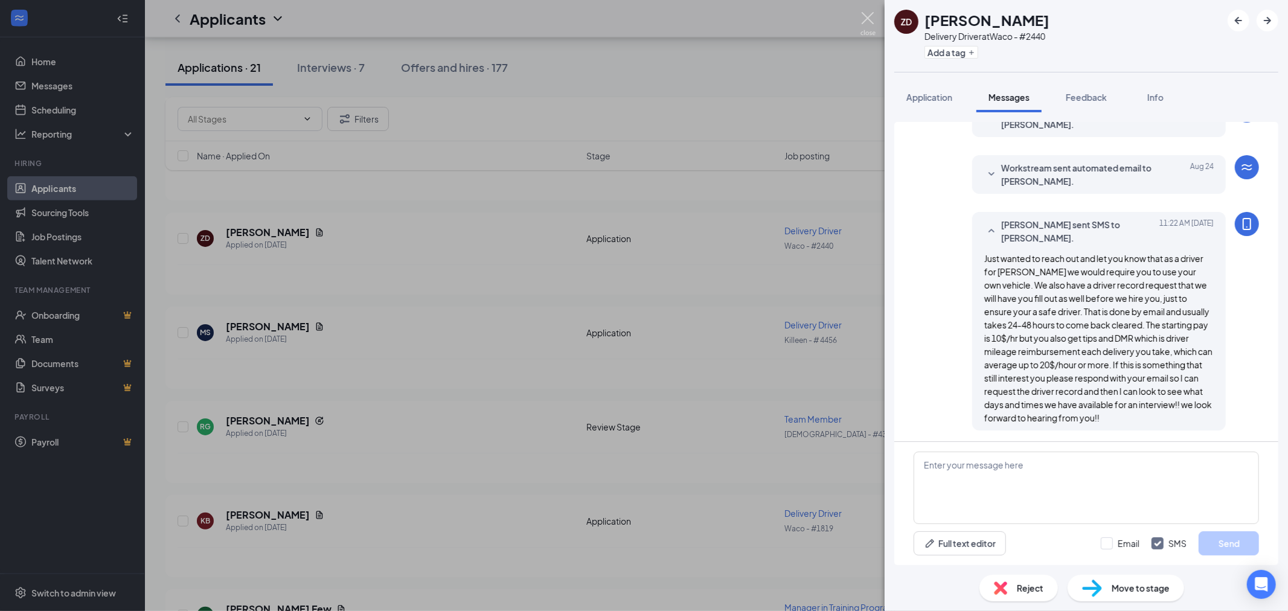
click at [873, 20] on img at bounding box center [867, 24] width 15 height 24
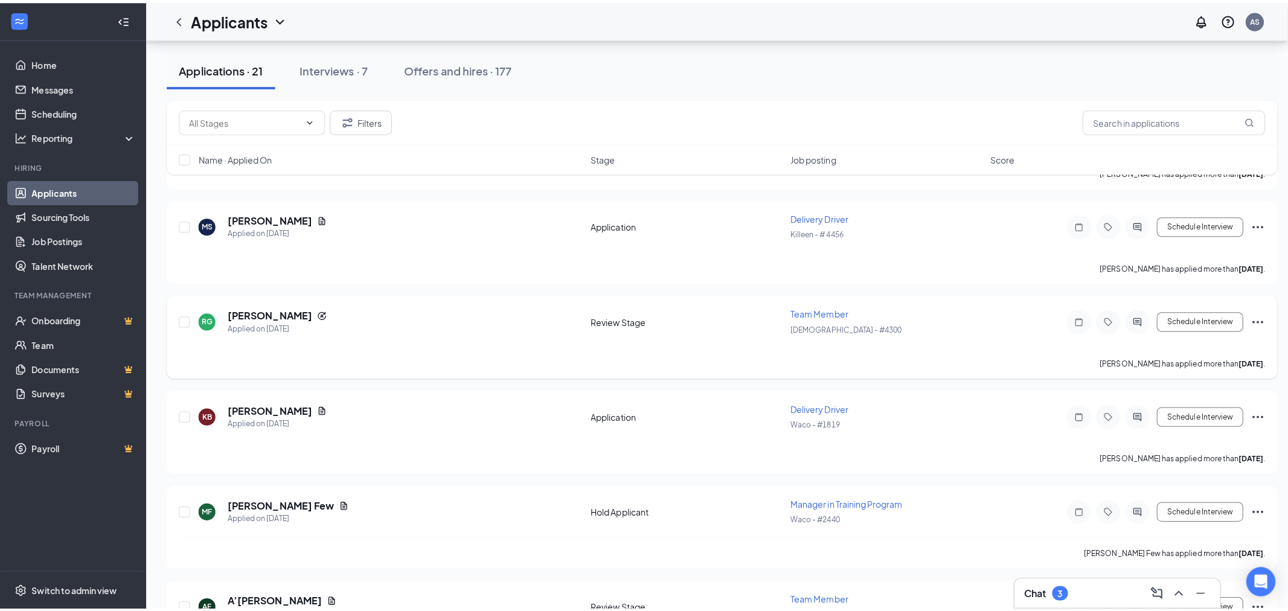
scroll to position [1073, 0]
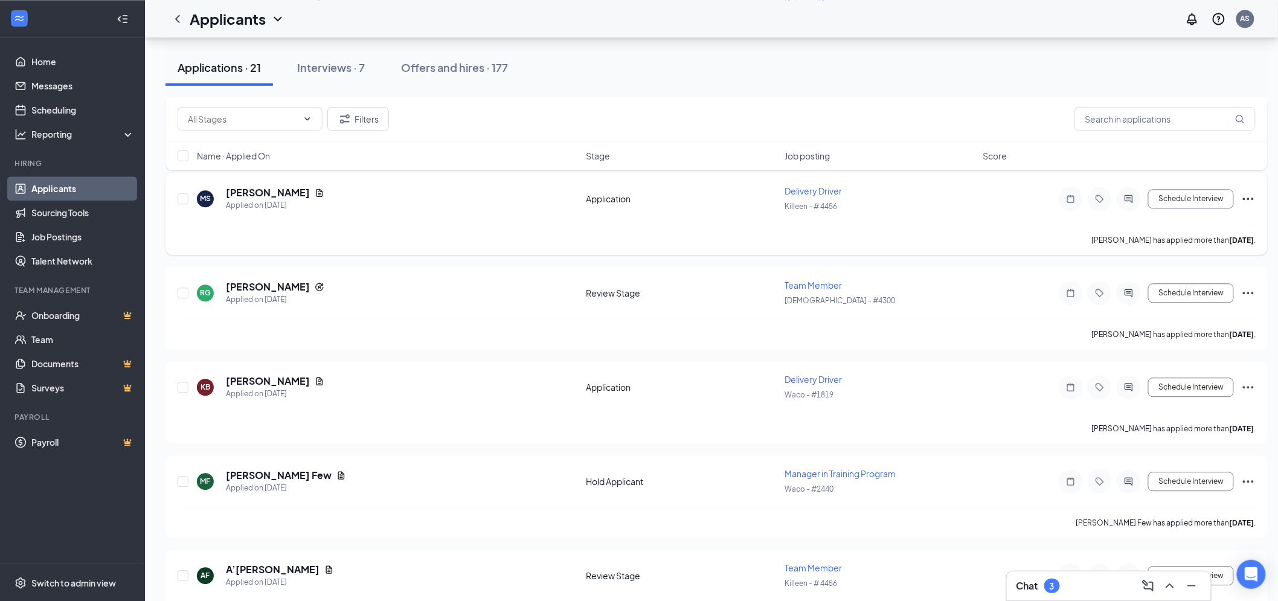
click at [1131, 197] on div at bounding box center [1128, 199] width 24 height 24
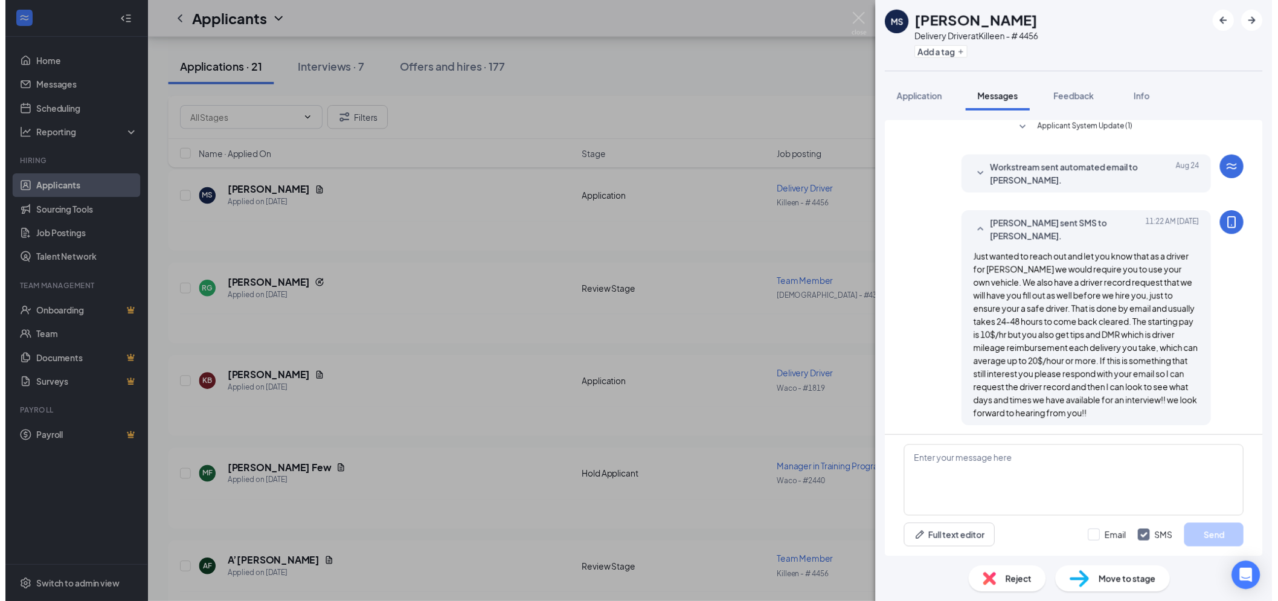
scroll to position [65, 0]
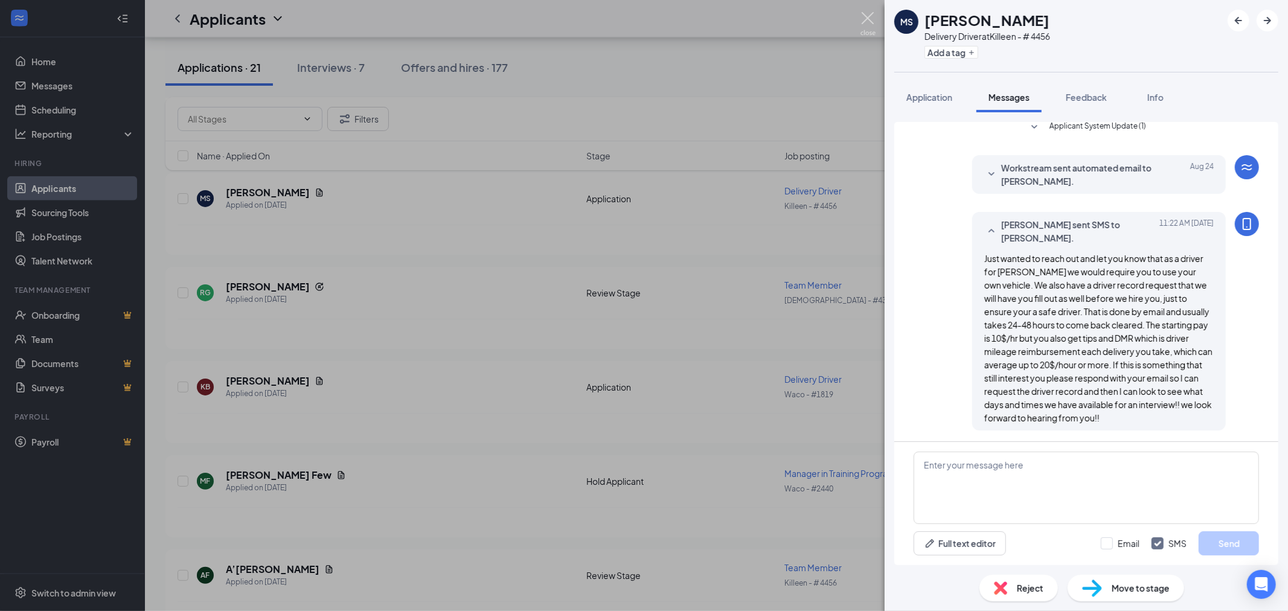
click at [864, 32] on img at bounding box center [867, 24] width 15 height 24
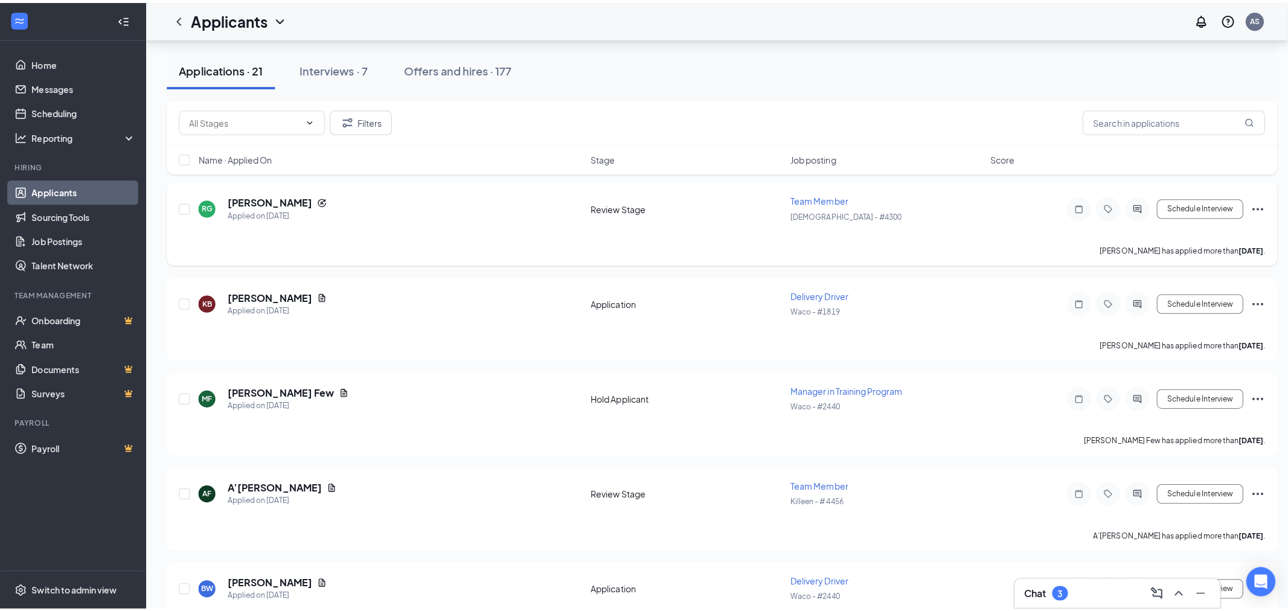
scroll to position [1140, 0]
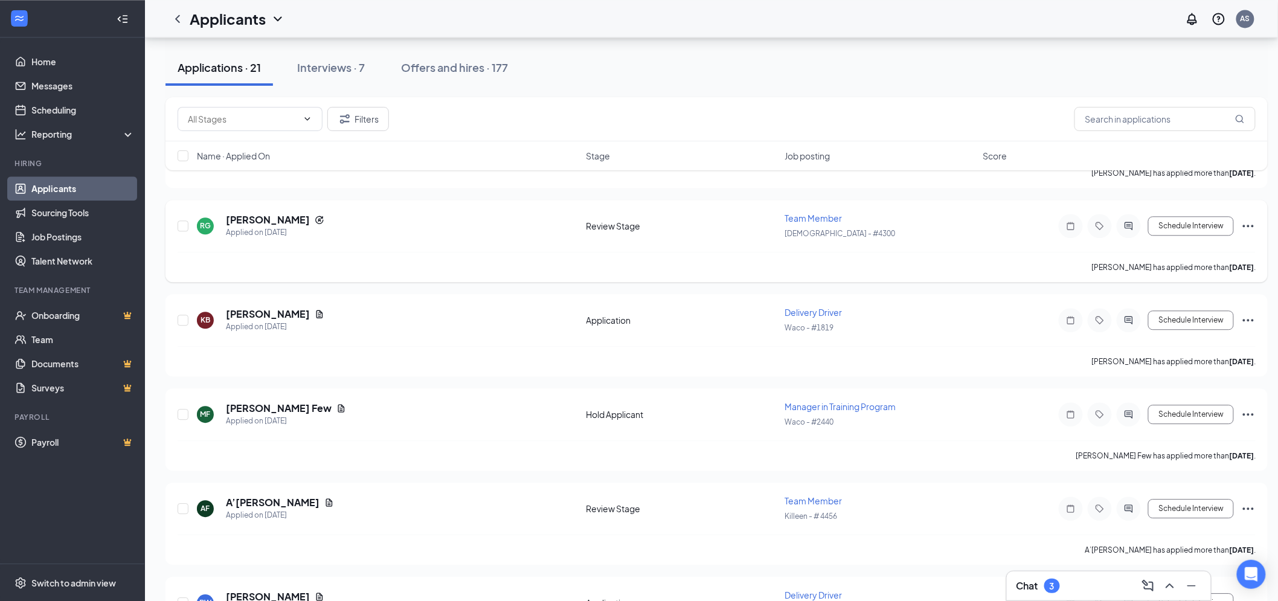
click at [1254, 221] on icon "Ellipses" at bounding box center [1248, 226] width 14 height 14
click at [1170, 388] on p "Reject" at bounding box center [1194, 394] width 104 height 12
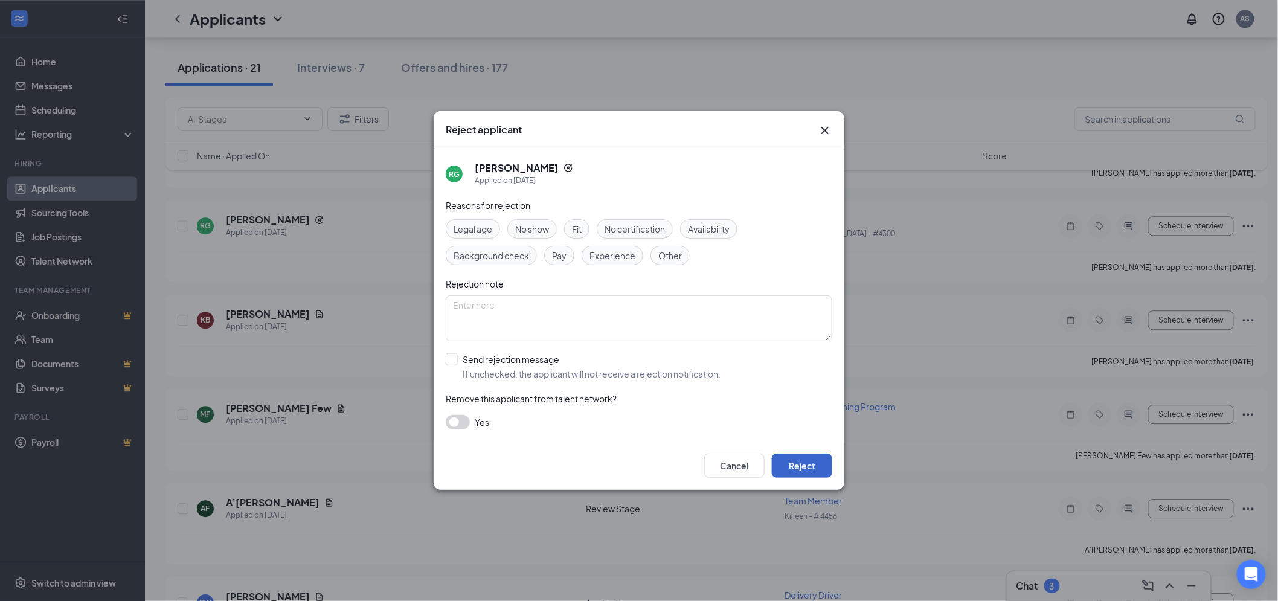
click at [800, 470] on button "Reject" at bounding box center [802, 465] width 60 height 24
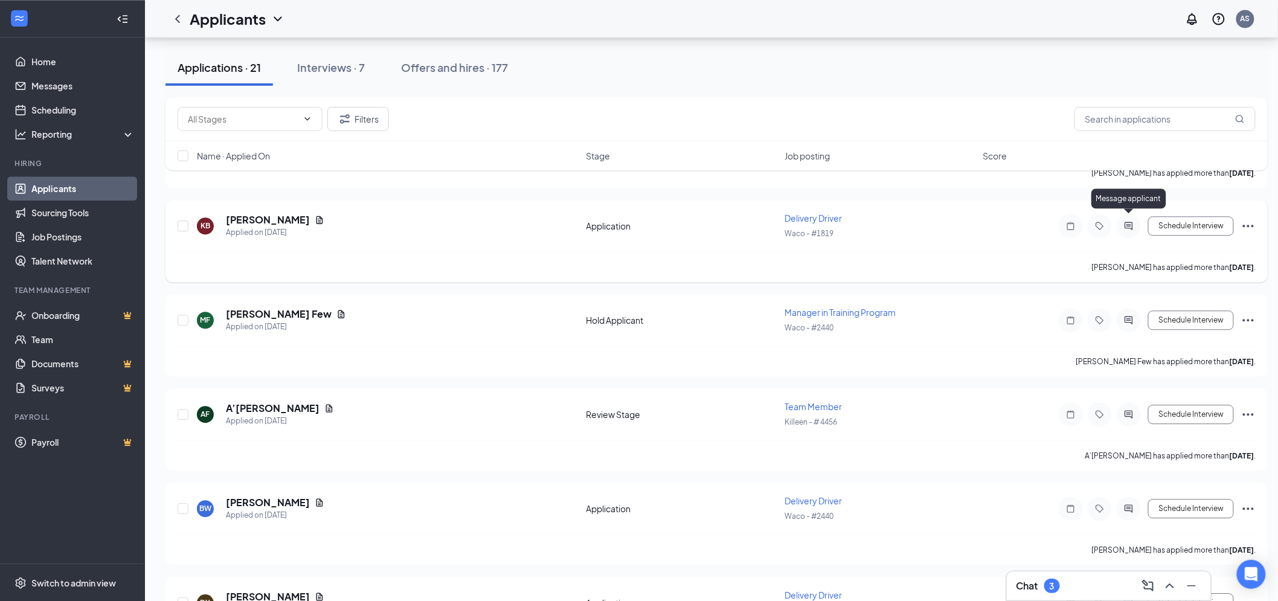
click at [1124, 222] on icon "ActiveChat" at bounding box center [1128, 226] width 14 height 10
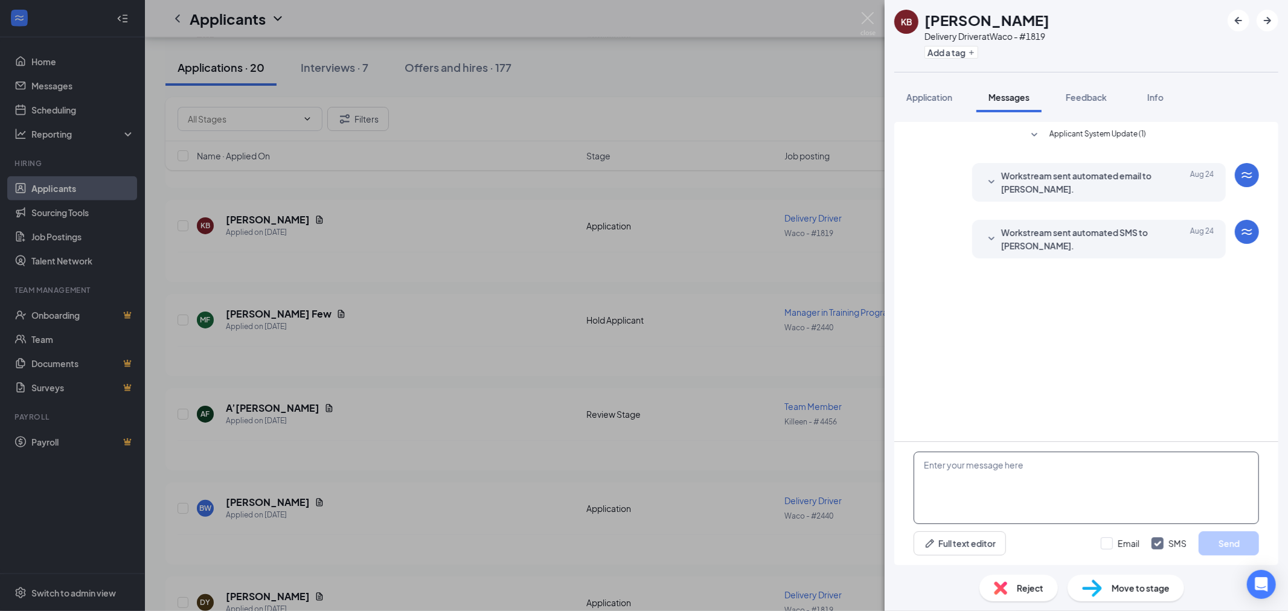
click at [1003, 489] on textarea at bounding box center [1085, 488] width 345 height 72
drag, startPoint x: 1003, startPoint y: 489, endPoint x: 1041, endPoint y: 420, distance: 78.9
paste textarea "Just wanted to reach out and let you know that as a driver for [PERSON_NAME] we…"
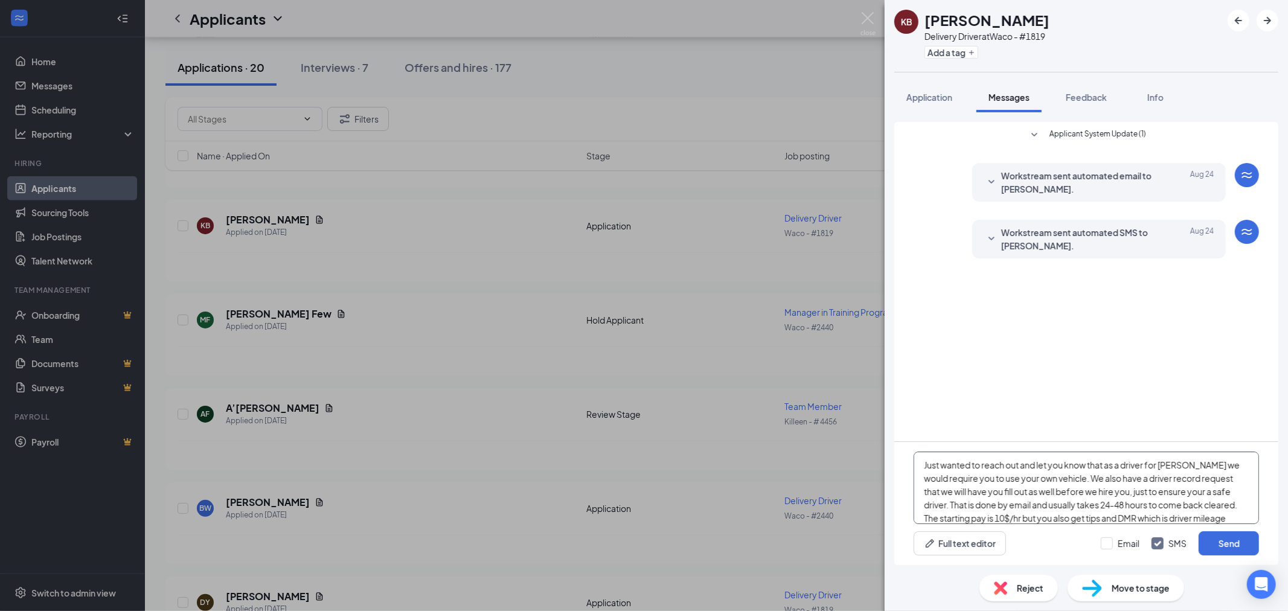
scroll to position [93, 0]
type textarea "Just wanted to reach out and let you know that as a driver for [PERSON_NAME] we…"
click at [1211, 532] on button "Send" at bounding box center [1228, 543] width 60 height 24
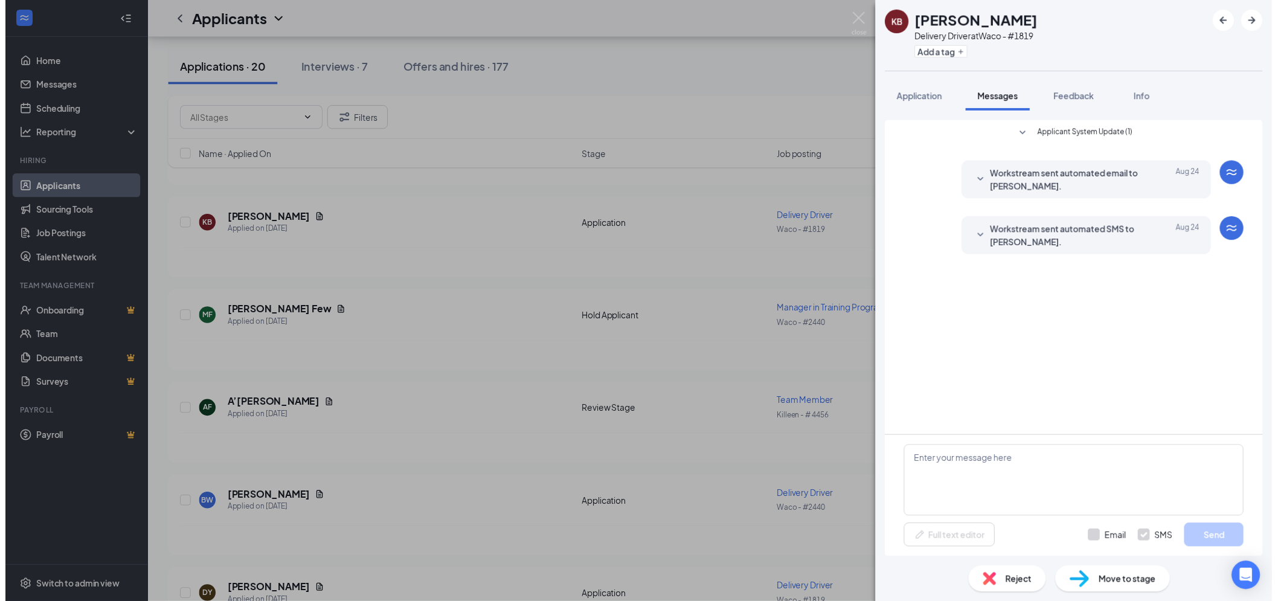
scroll to position [0, 0]
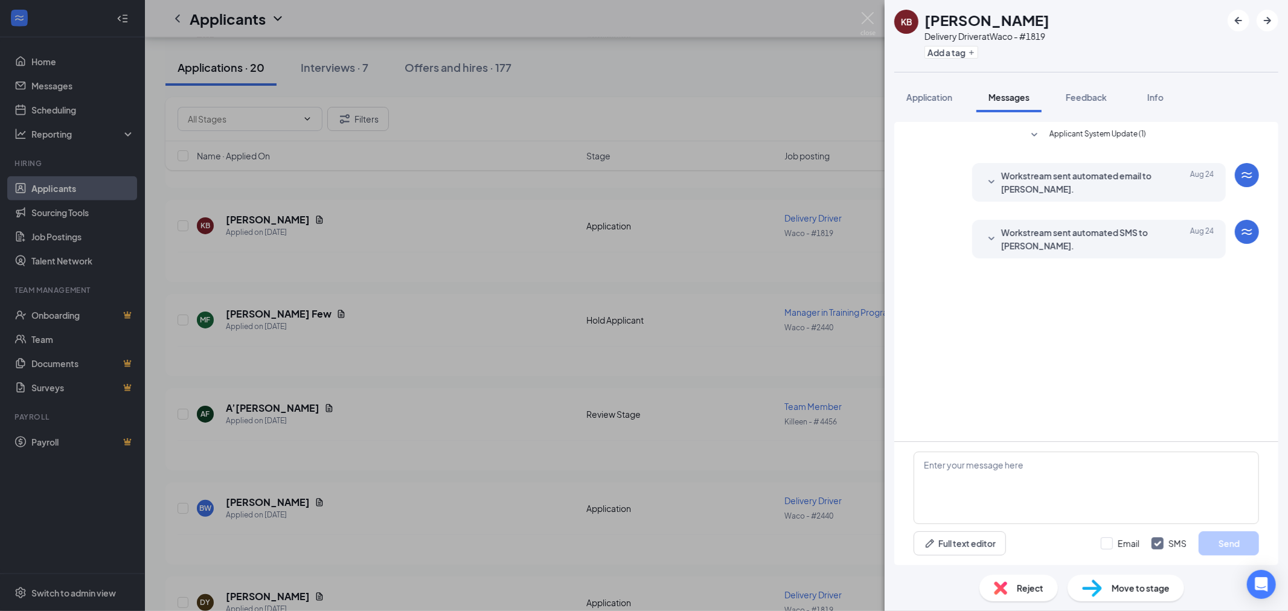
click at [863, 22] on img at bounding box center [867, 24] width 15 height 24
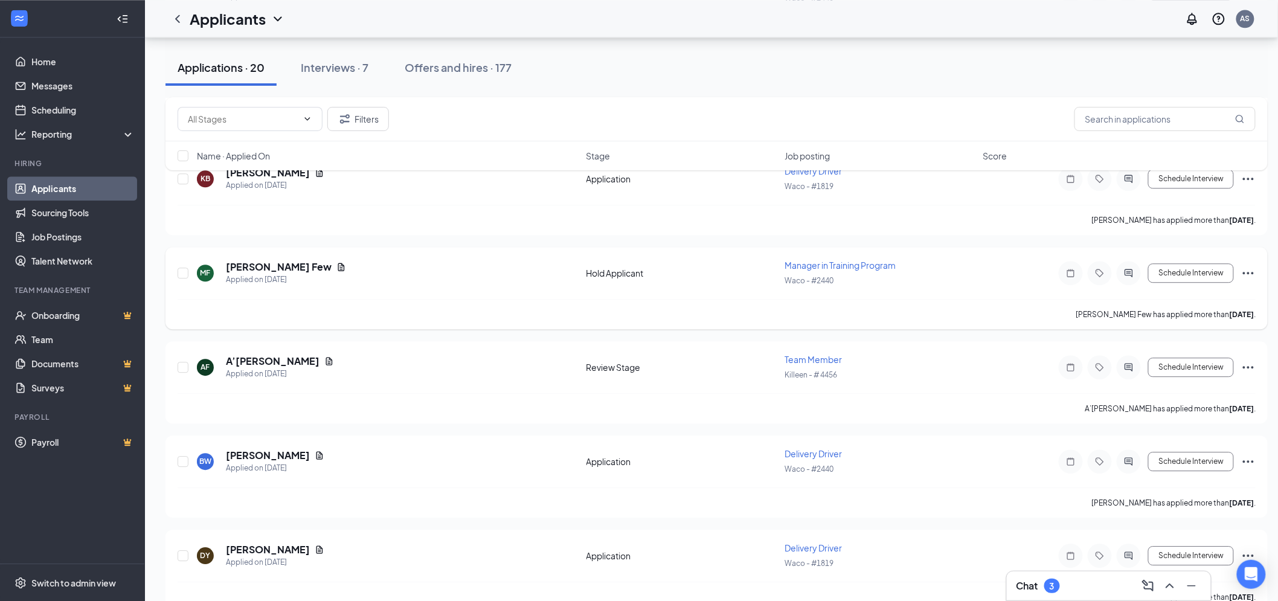
scroll to position [1207, 0]
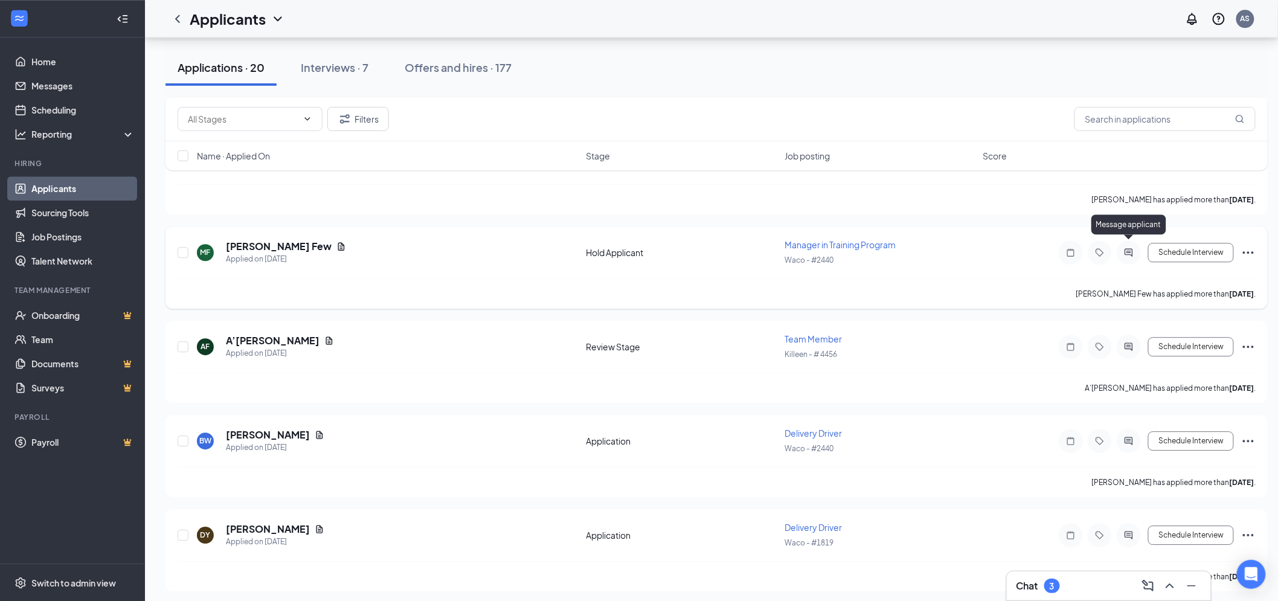
click at [1133, 249] on icon "ActiveChat" at bounding box center [1128, 253] width 14 height 10
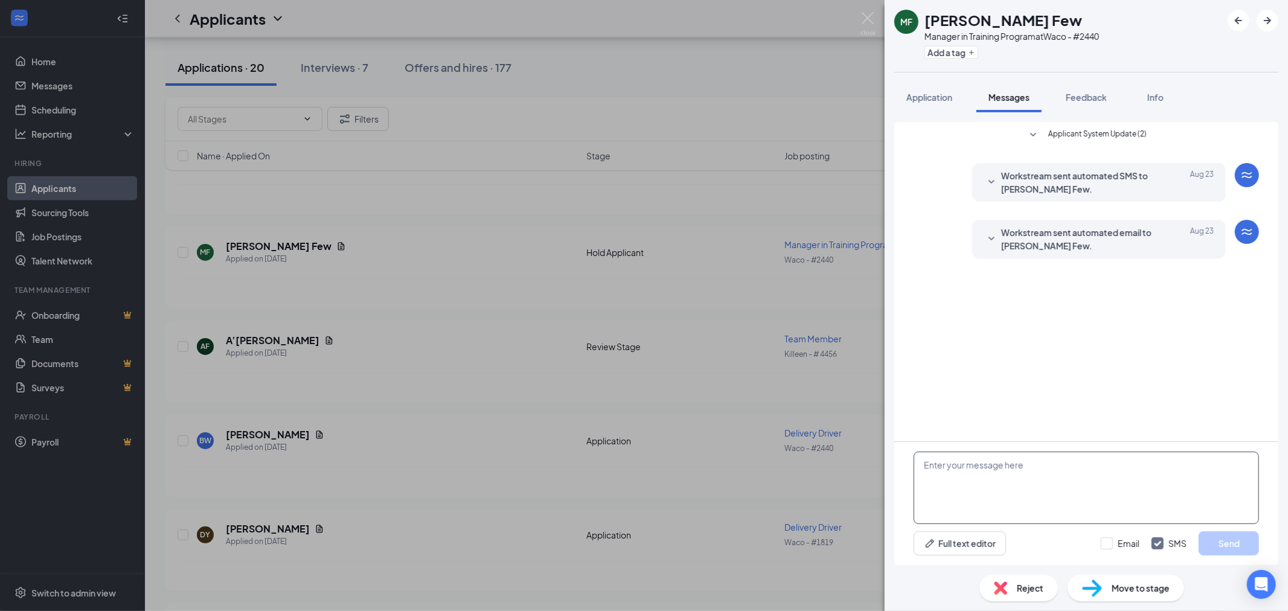
click at [1034, 508] on textarea at bounding box center [1085, 488] width 345 height 72
type textarea "Hey there, if hired on what would be your availability to work?"
click at [1204, 546] on button "Send" at bounding box center [1228, 543] width 60 height 24
click at [870, 22] on img at bounding box center [867, 24] width 15 height 24
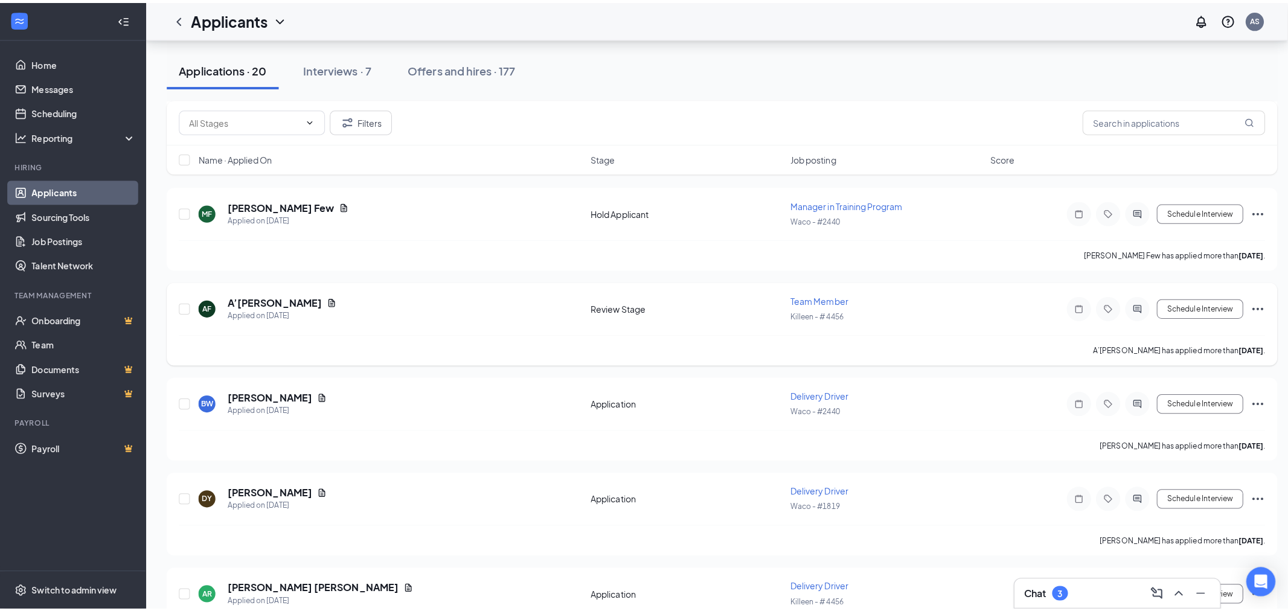
scroll to position [1274, 0]
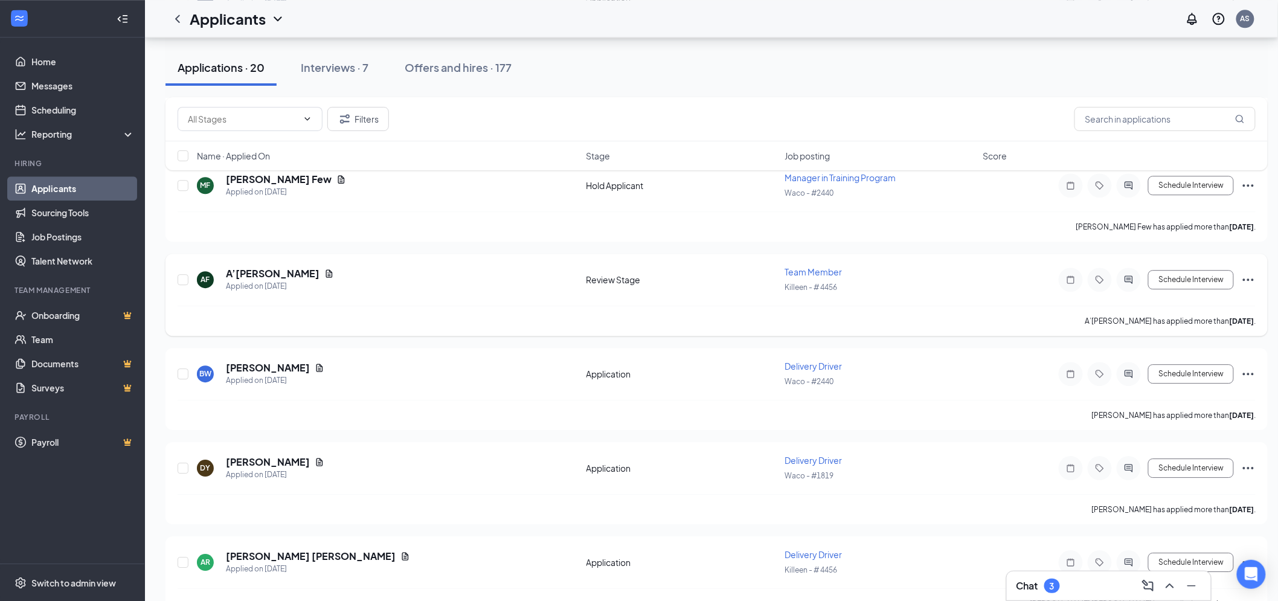
click at [1247, 272] on icon "Ellipses" at bounding box center [1248, 279] width 14 height 14
click at [1154, 439] on li "Reject" at bounding box center [1193, 446] width 123 height 27
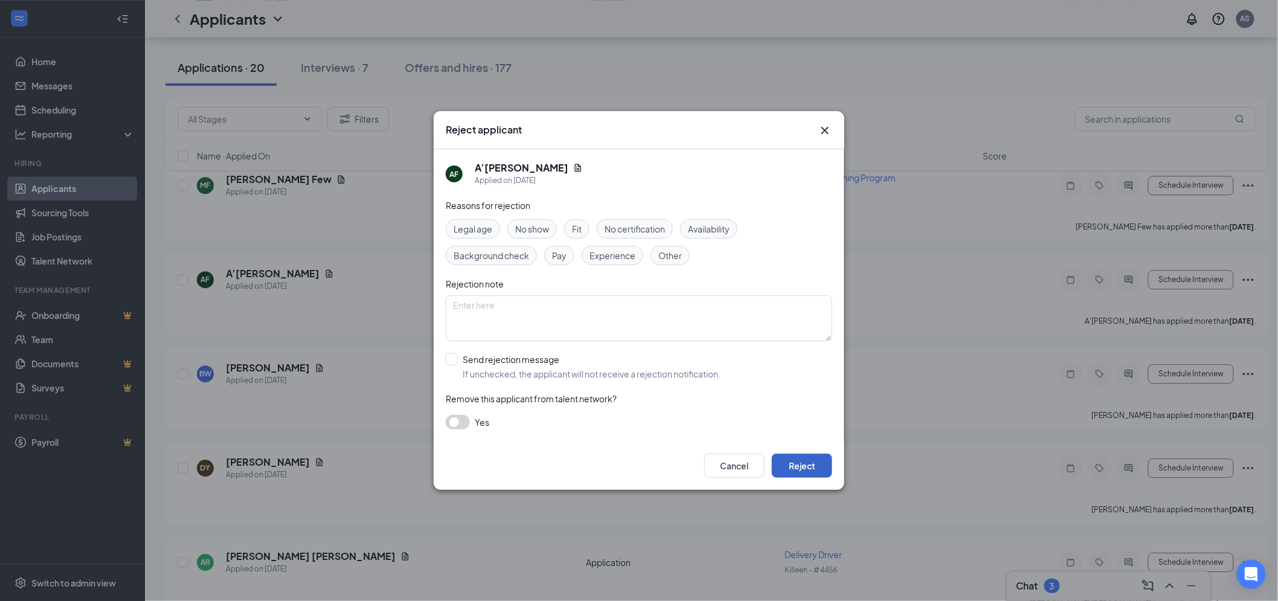
click at [804, 468] on button "Reject" at bounding box center [802, 465] width 60 height 24
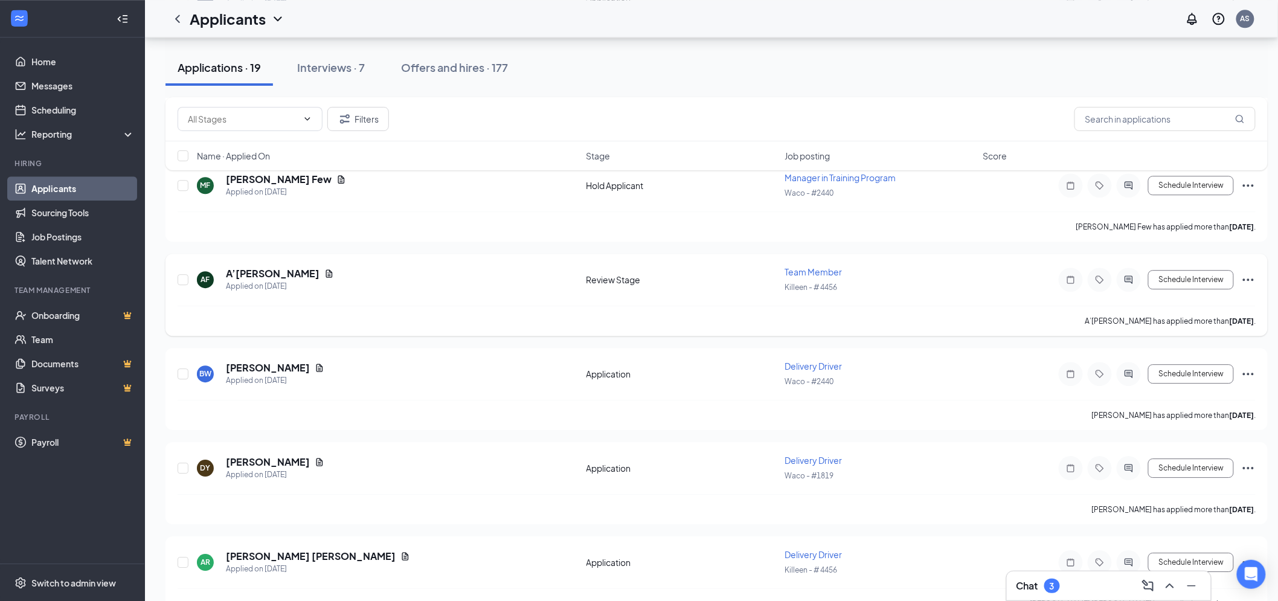
click at [1244, 272] on icon "Ellipses" at bounding box center [1248, 279] width 14 height 14
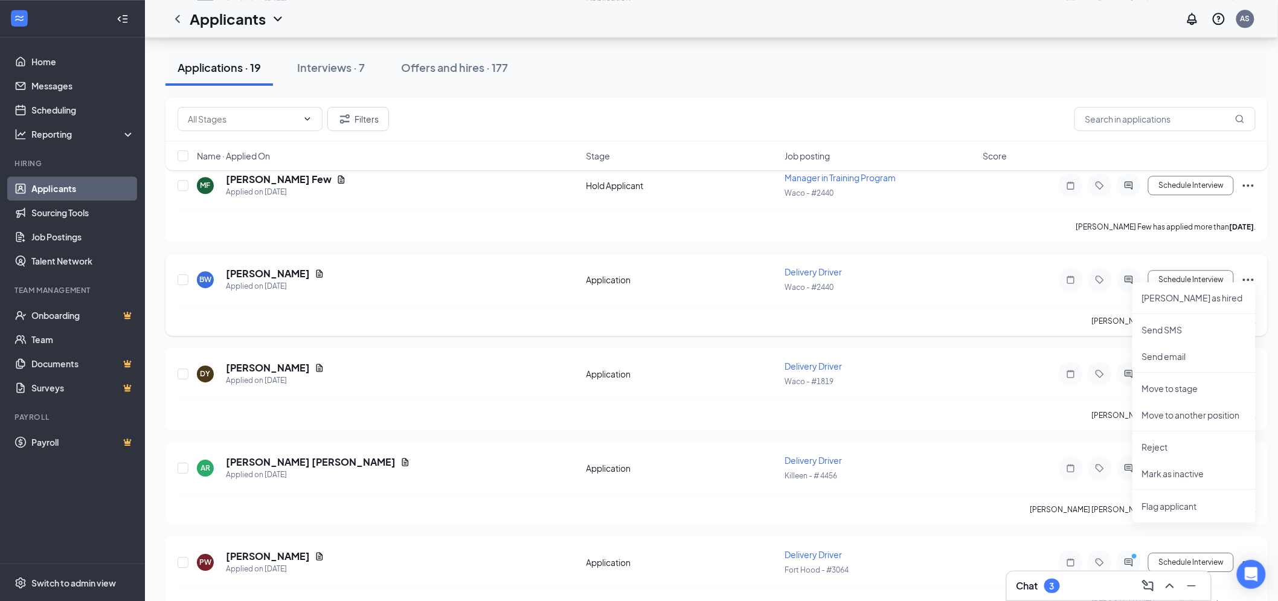
click at [933, 305] on div "[PERSON_NAME] has applied more than [DATE] ." at bounding box center [716, 320] width 1078 height 30
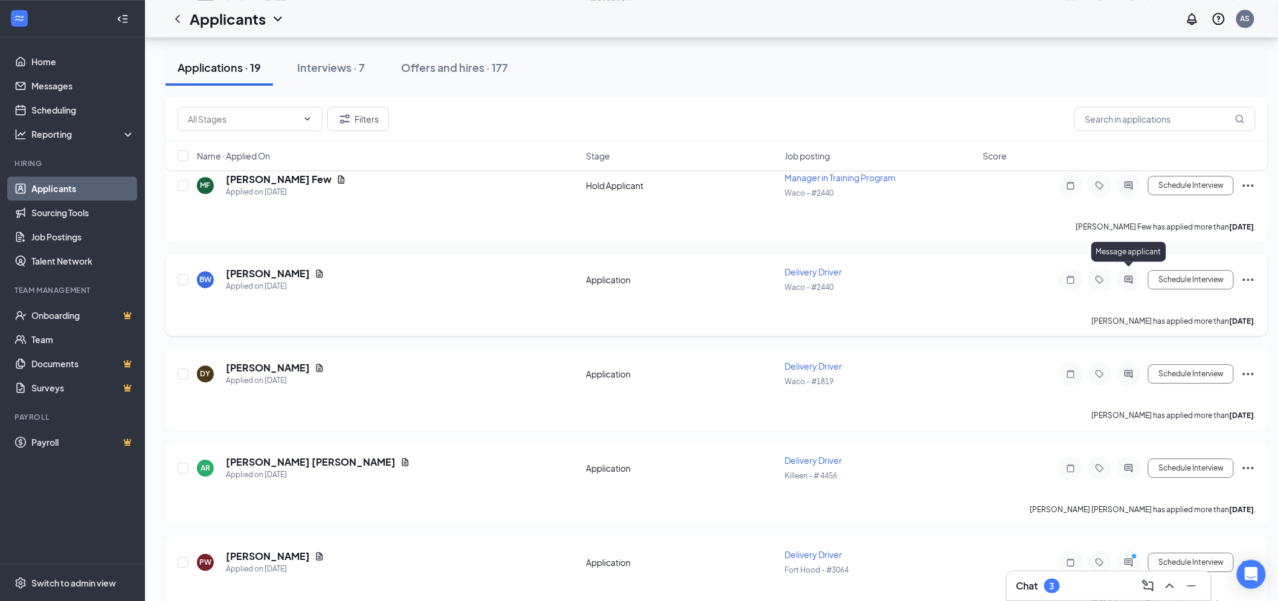
click at [1131, 275] on icon "ActiveChat" at bounding box center [1128, 280] width 14 height 10
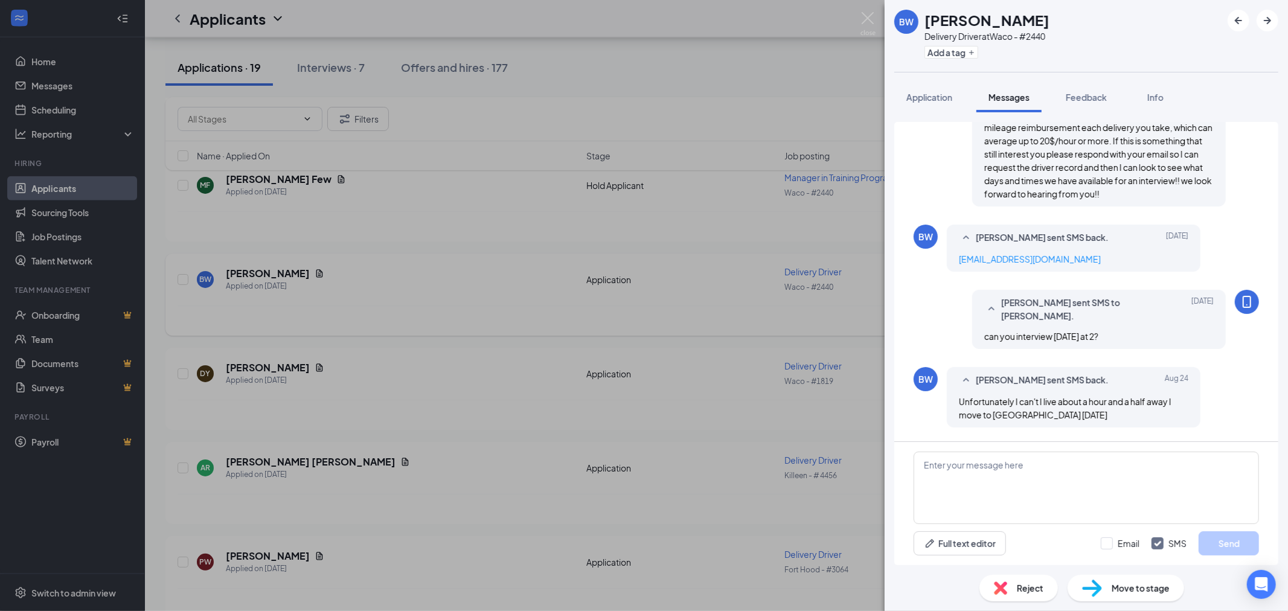
scroll to position [363, 0]
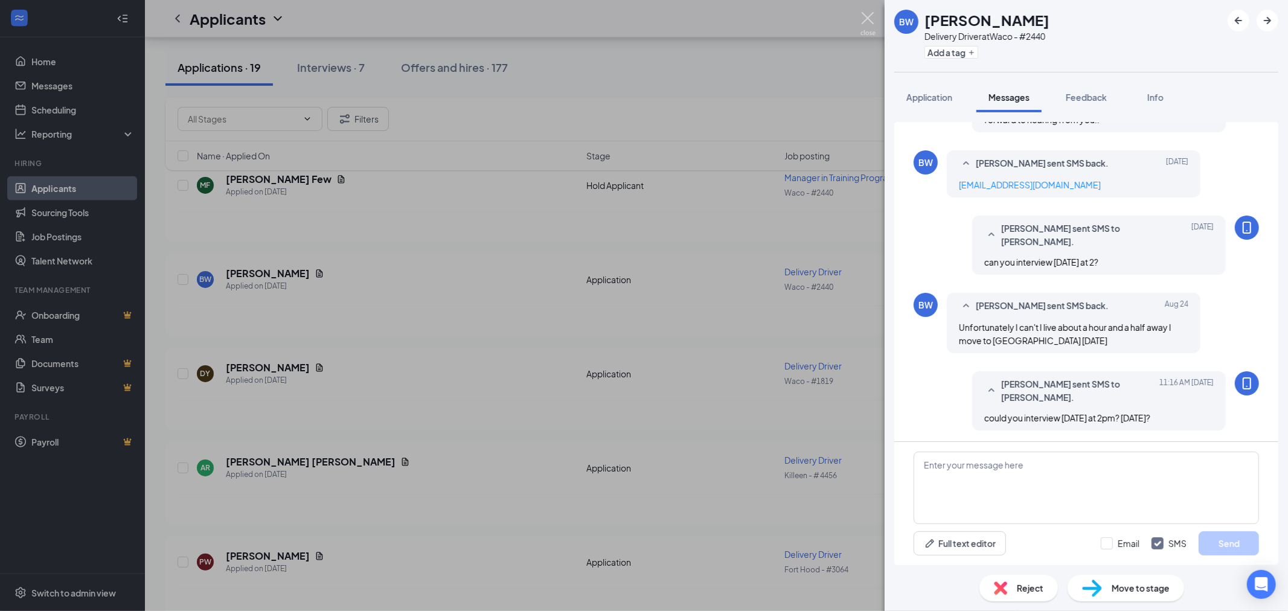
click at [866, 13] on img at bounding box center [867, 24] width 15 height 24
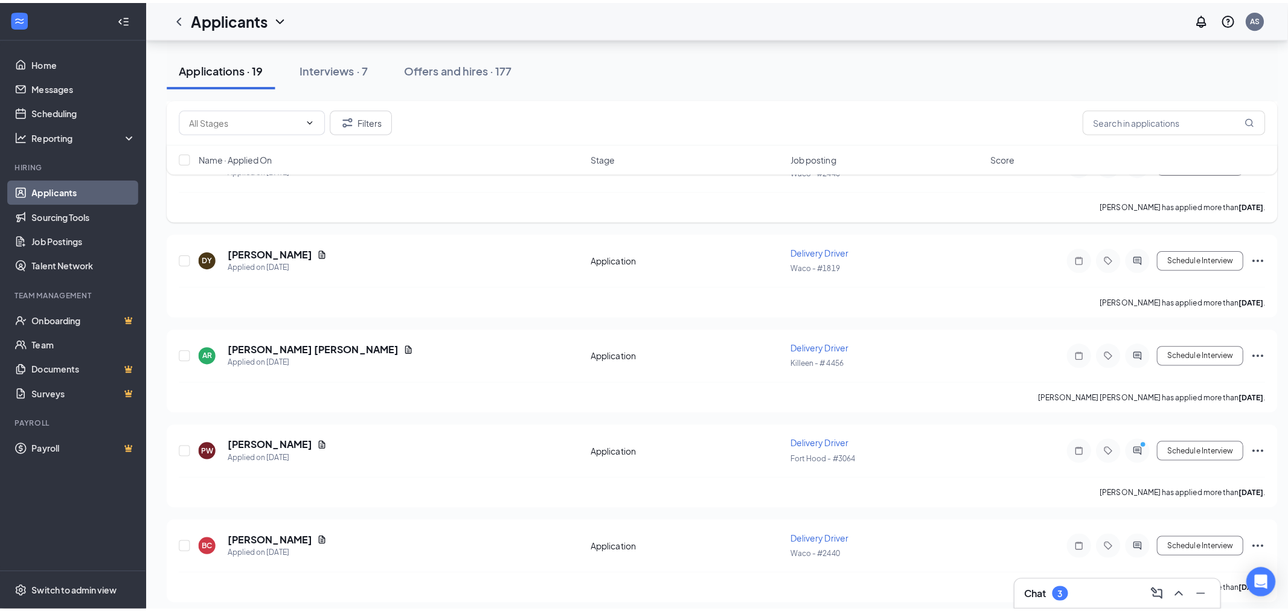
scroll to position [1409, 0]
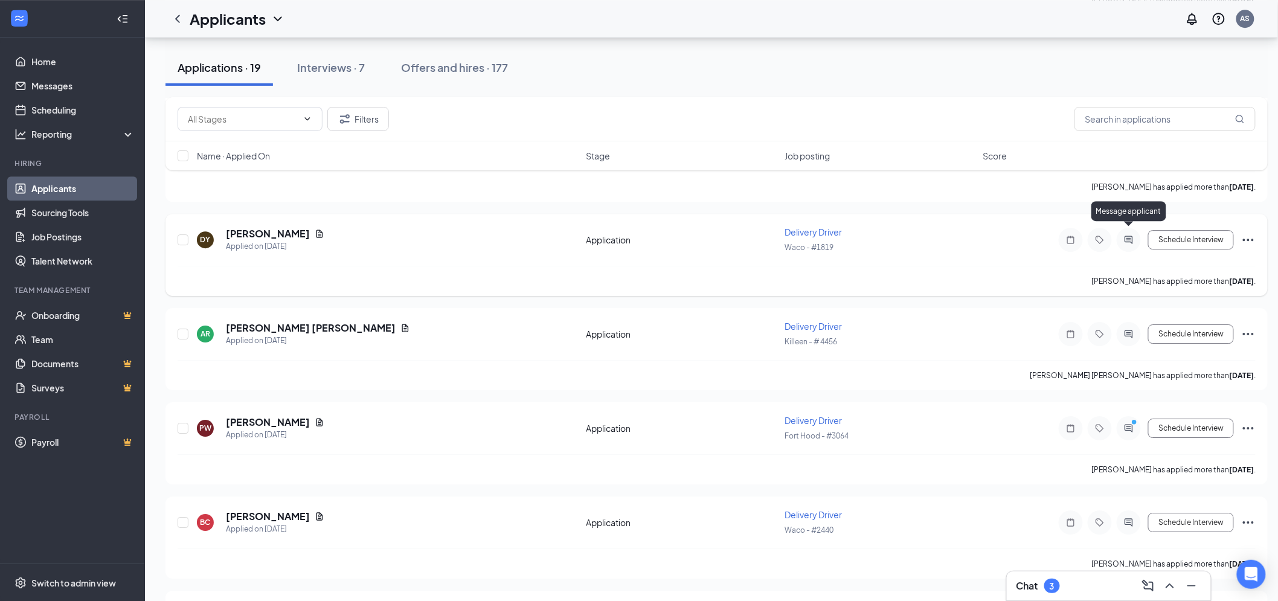
click at [1121, 235] on icon "ActiveChat" at bounding box center [1128, 240] width 14 height 10
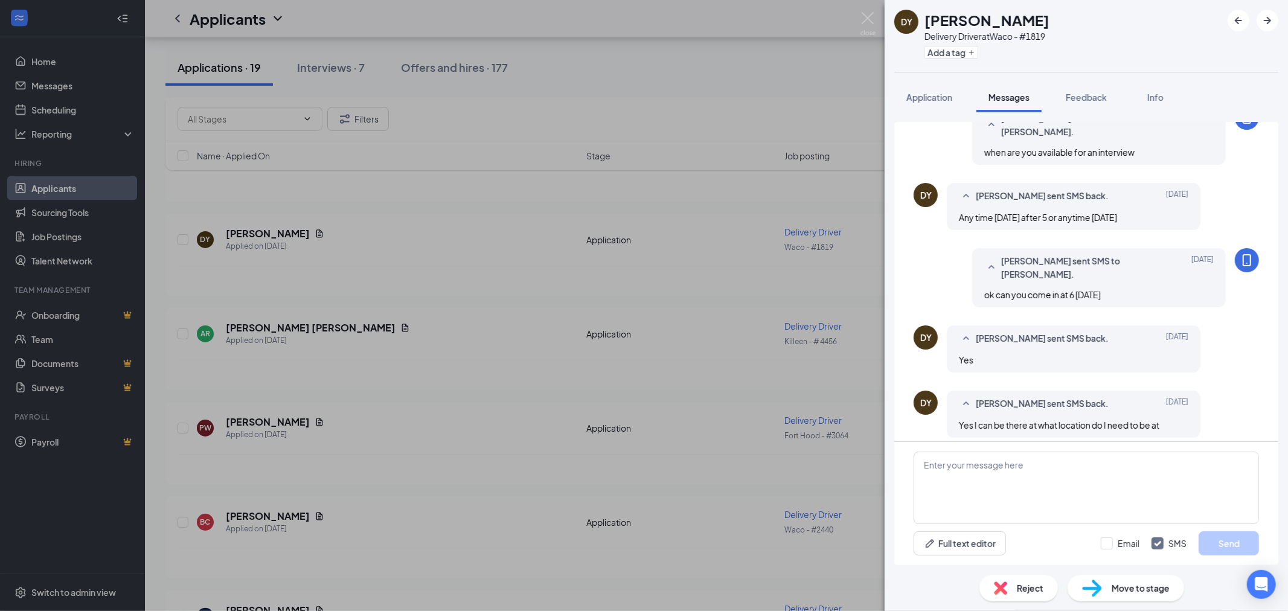
scroll to position [243, 0]
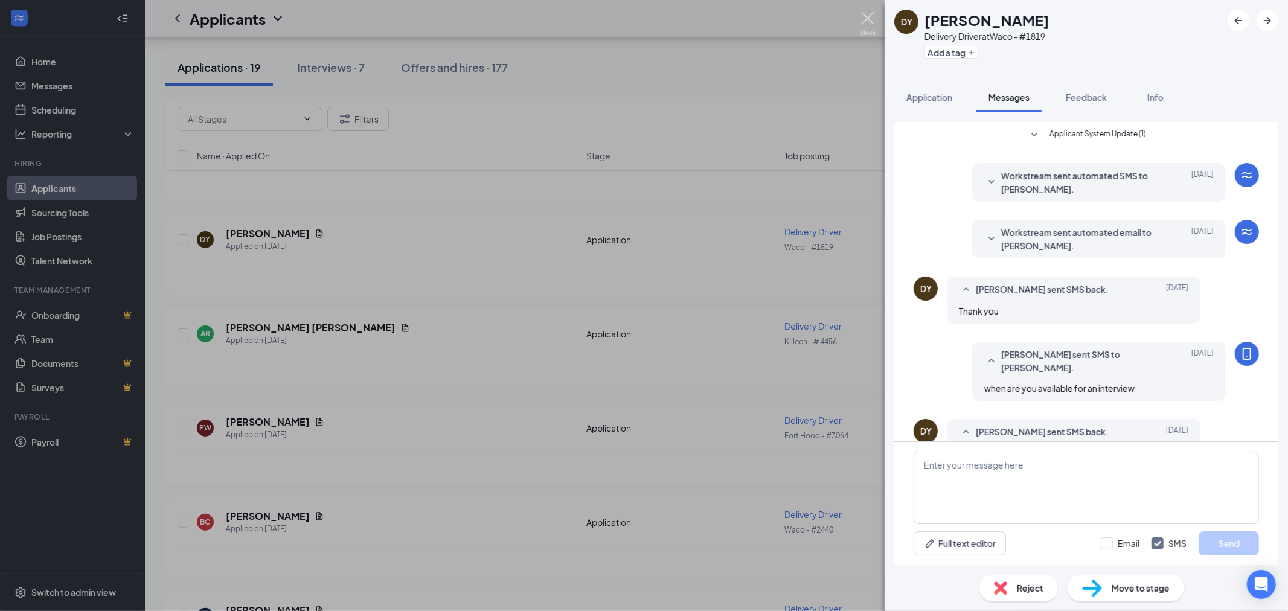
click at [860, 19] on img at bounding box center [867, 24] width 15 height 24
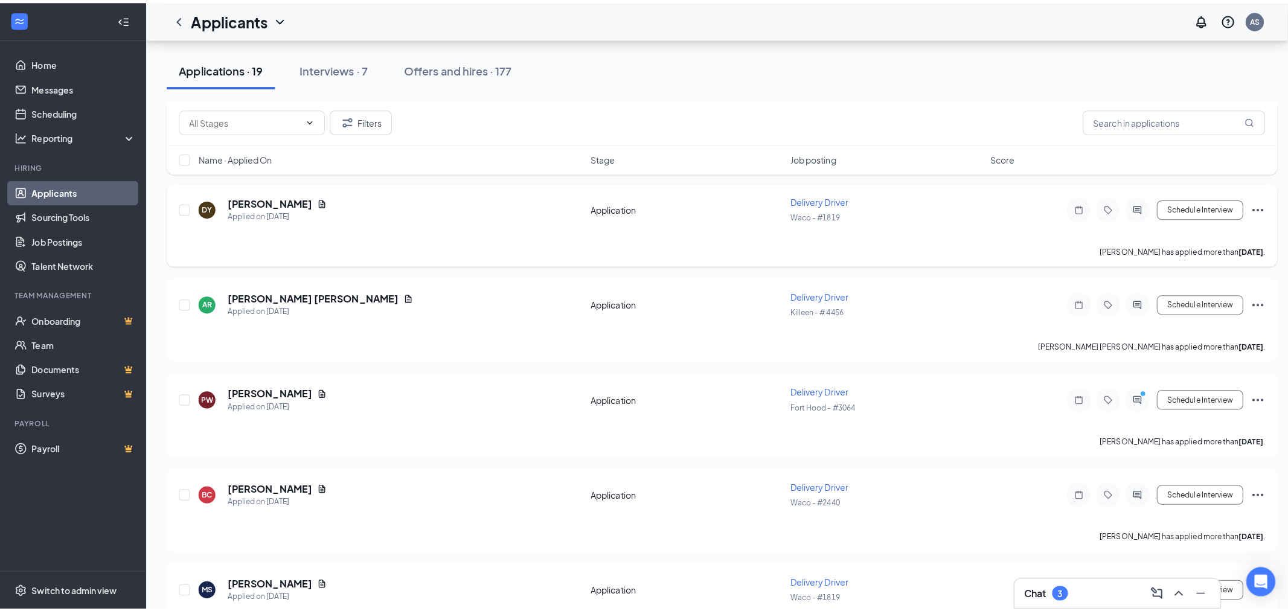
scroll to position [1476, 0]
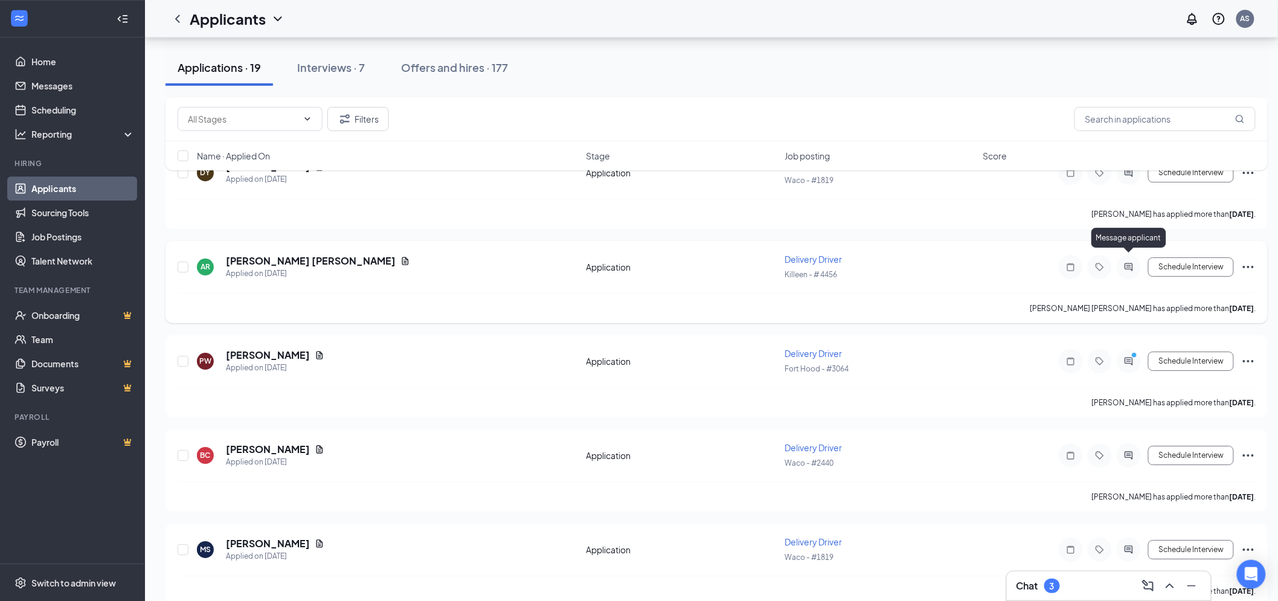
click at [1124, 262] on icon "ActiveChat" at bounding box center [1128, 267] width 14 height 10
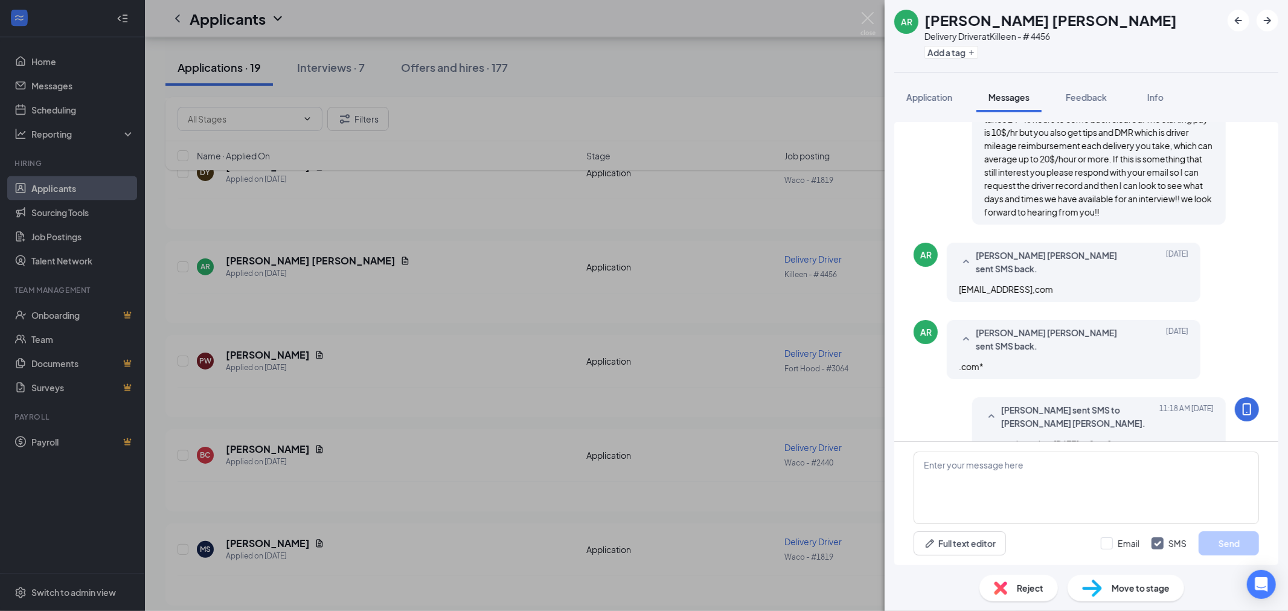
scroll to position [272, 0]
click at [859, 24] on div "AR [PERSON_NAME] [PERSON_NAME] Delivery Driver at Killeen - # 4456 Add a tag Ap…" at bounding box center [644, 305] width 1288 height 611
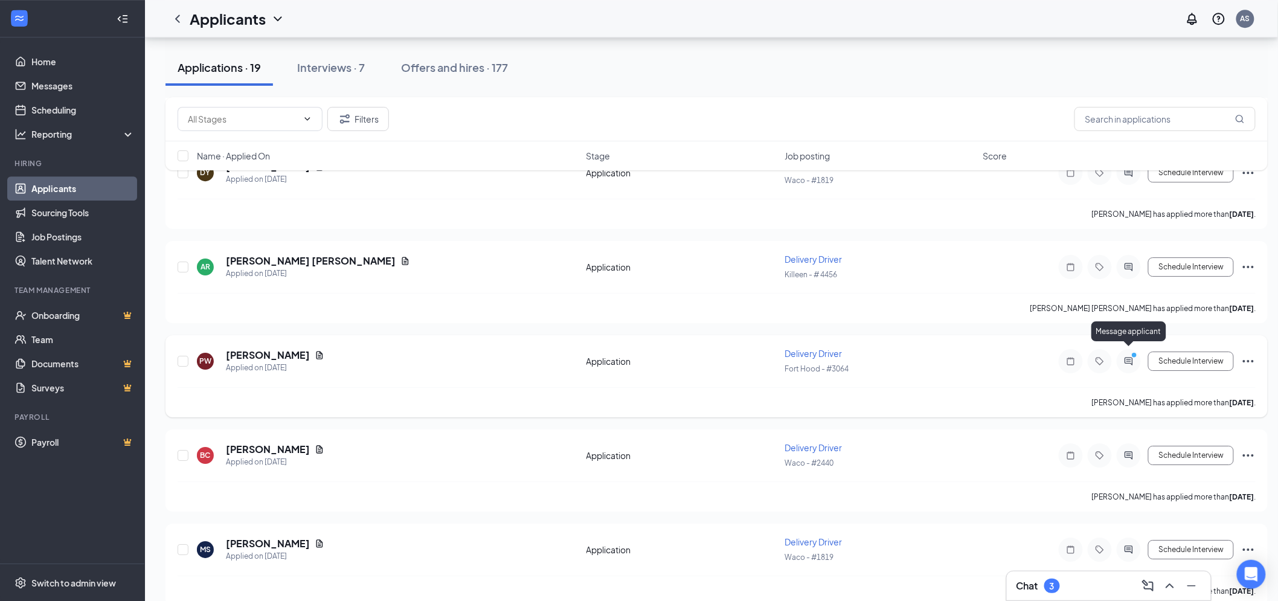
click at [1131, 357] on icon "ActiveChat" at bounding box center [1129, 361] width 8 height 8
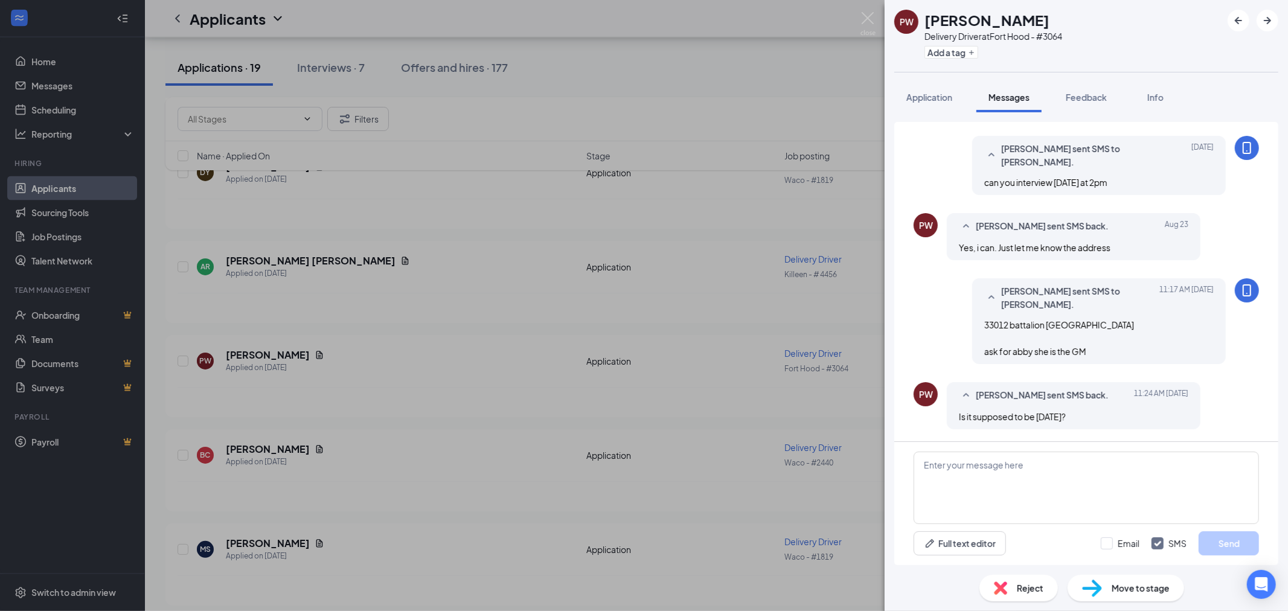
scroll to position [455, 0]
click at [1053, 487] on textarea at bounding box center [1085, 488] width 345 height 72
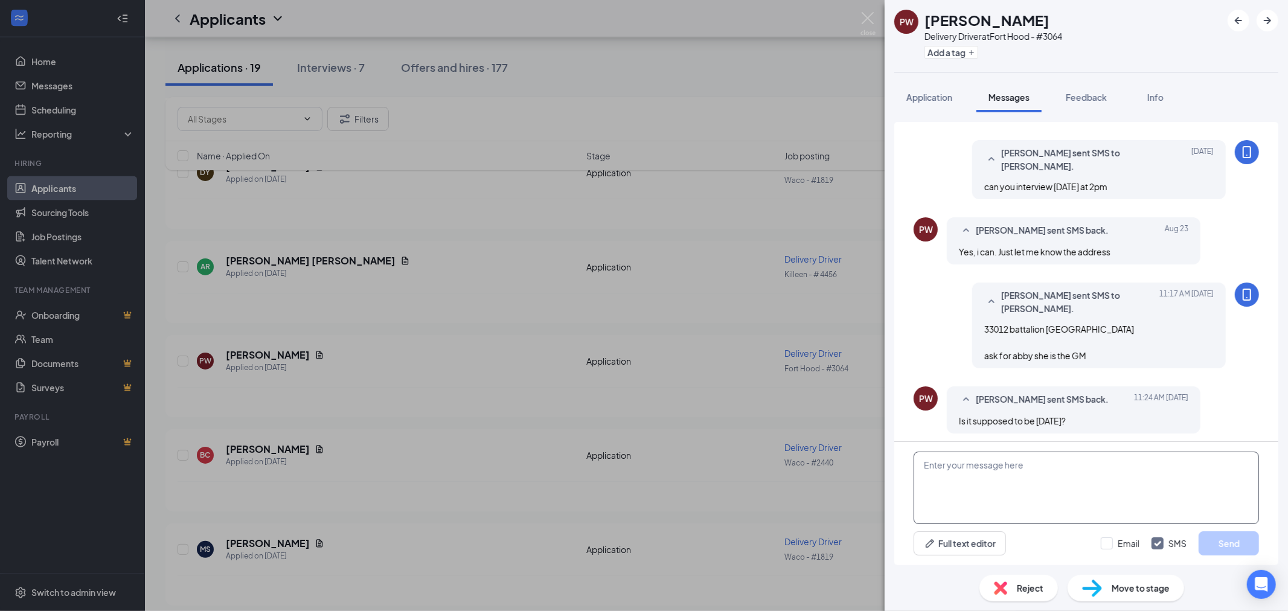
scroll to position [455, 0]
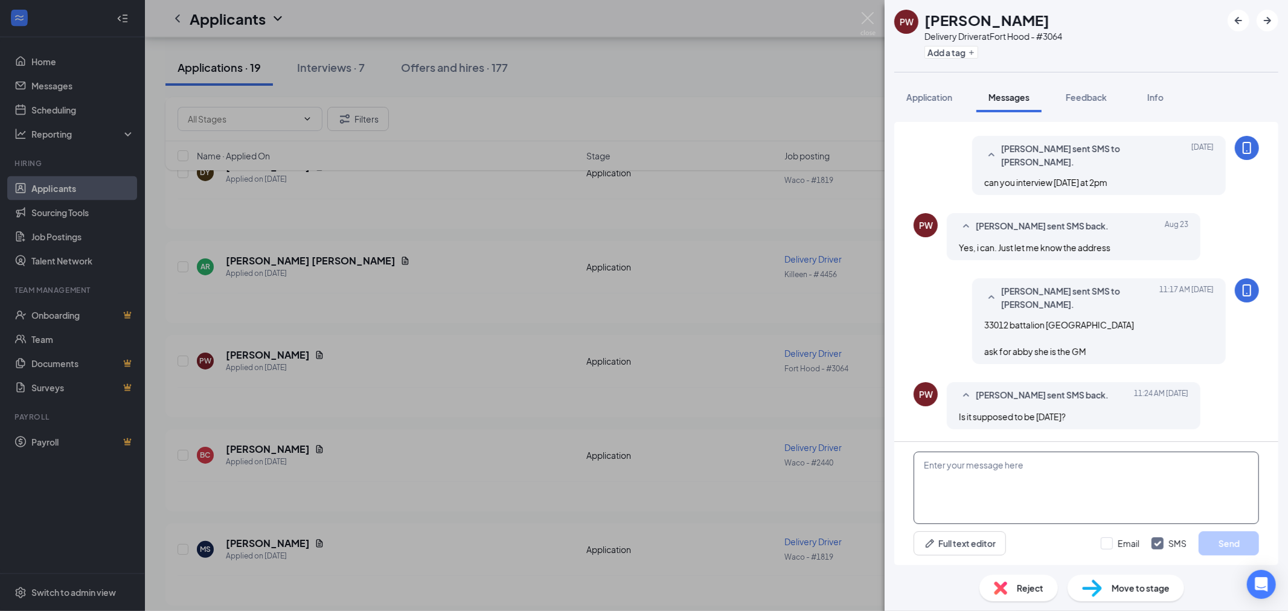
click at [1097, 481] on textarea at bounding box center [1085, 488] width 345 height 72
type textarea "we can do [DATE][DATE] or [DATE] 2pm"
click at [1217, 546] on button "Send" at bounding box center [1228, 543] width 60 height 24
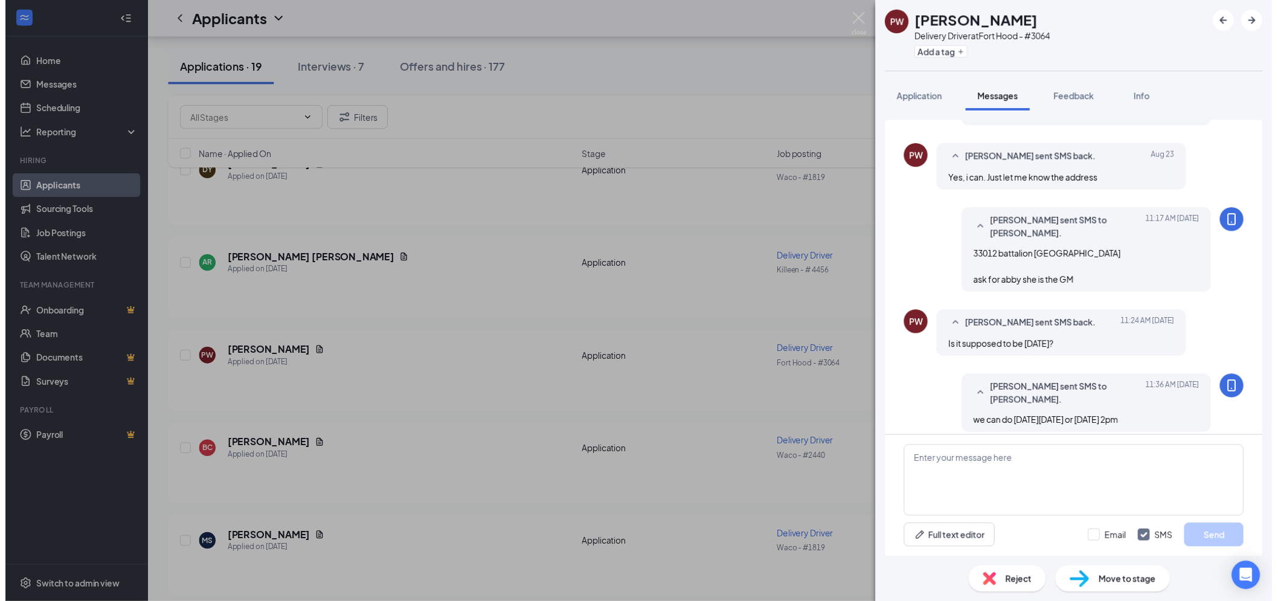
scroll to position [532, 0]
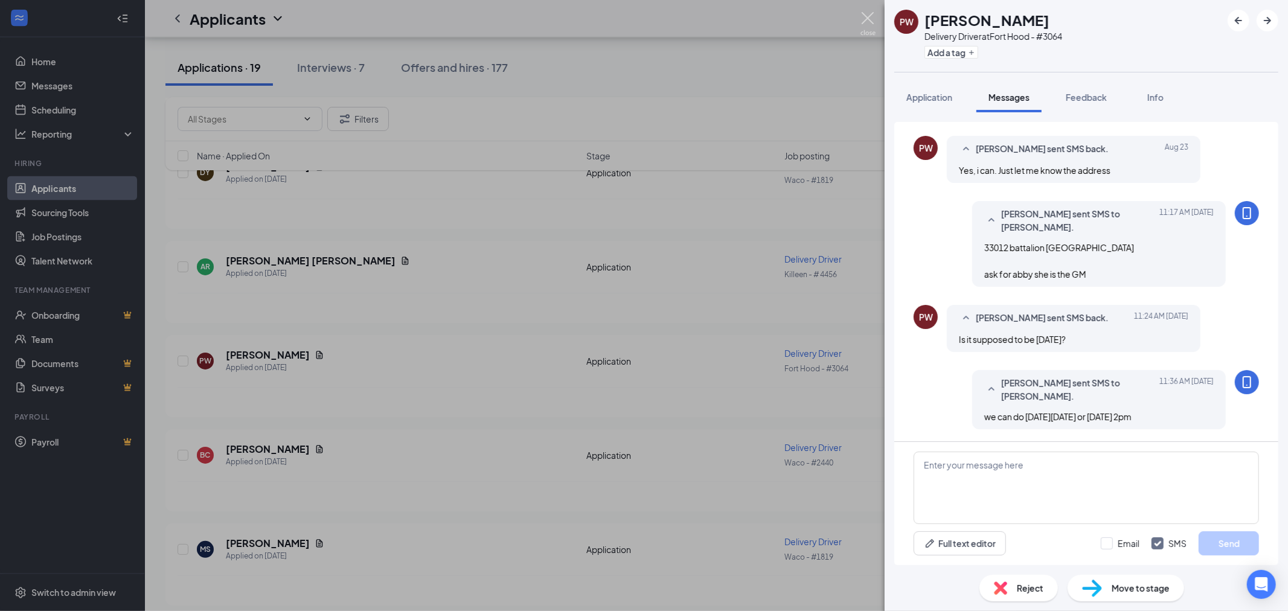
click at [868, 21] on img at bounding box center [867, 24] width 15 height 24
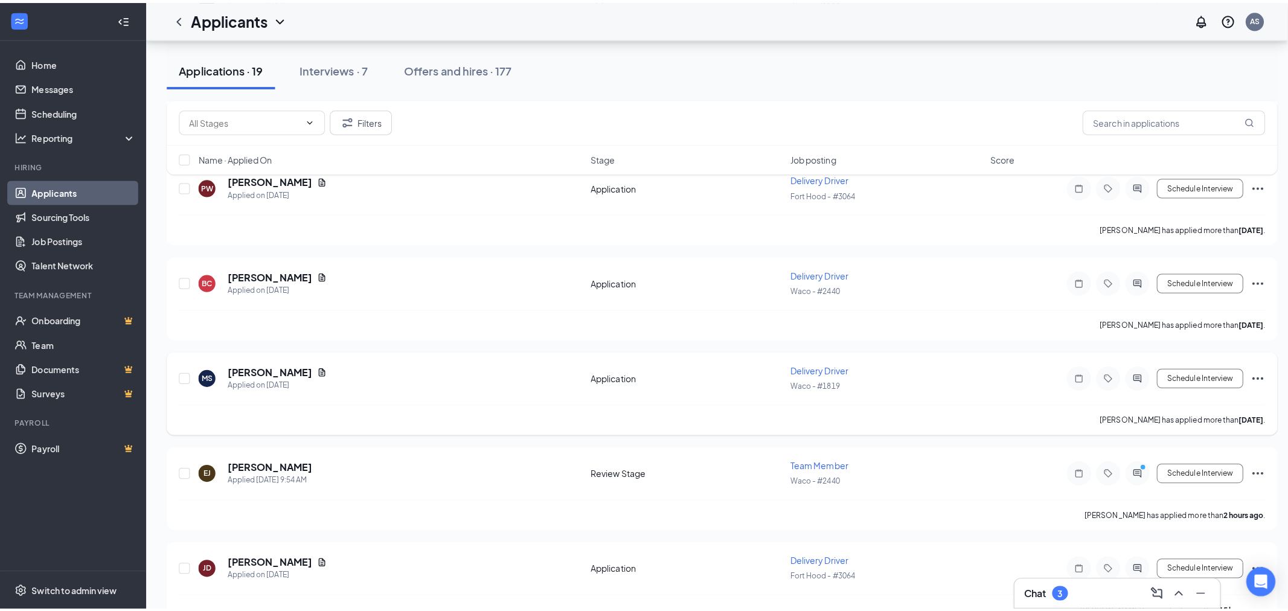
scroll to position [1677, 0]
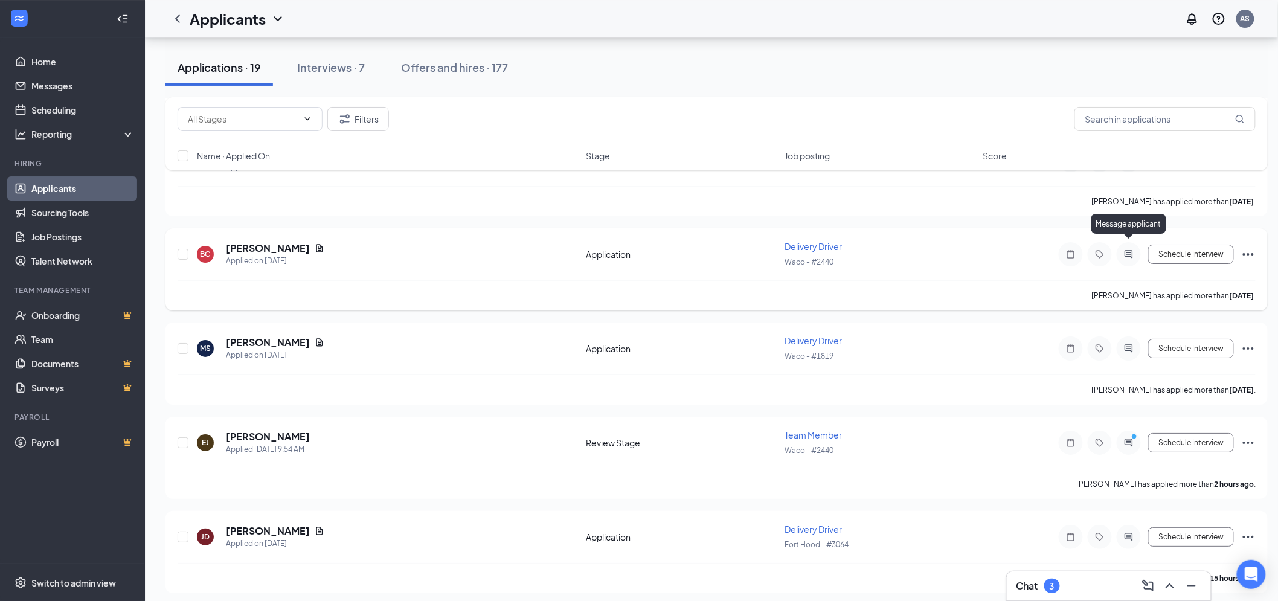
click at [1124, 249] on icon "ActiveChat" at bounding box center [1128, 254] width 14 height 10
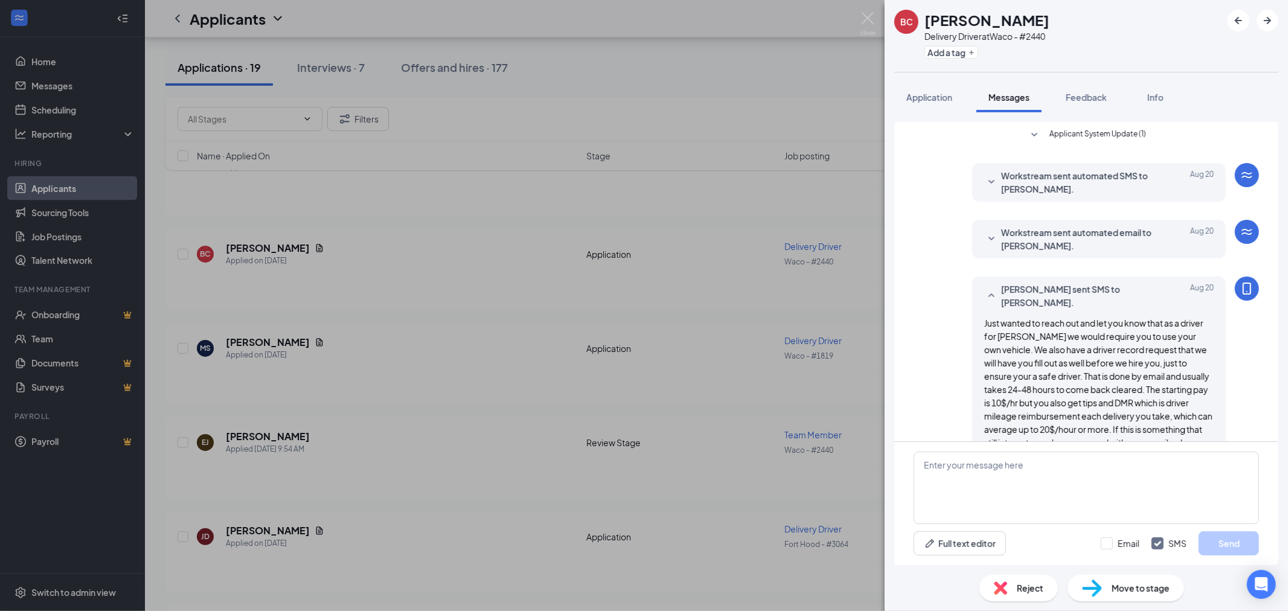
scroll to position [65, 0]
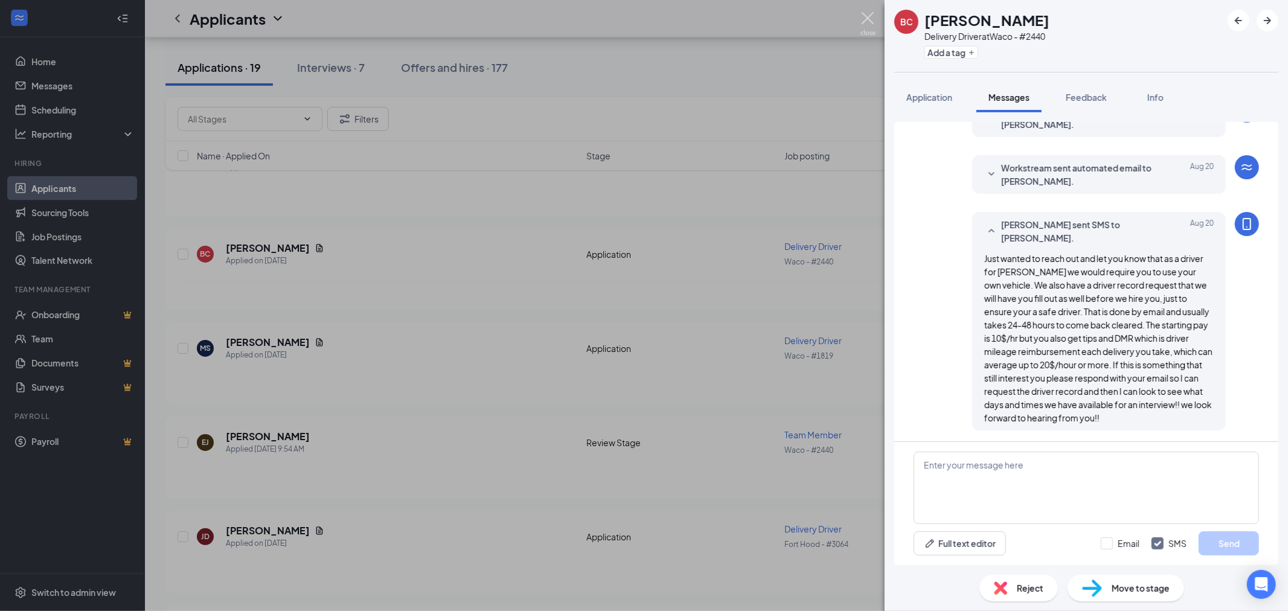
click at [874, 14] on img at bounding box center [867, 24] width 15 height 24
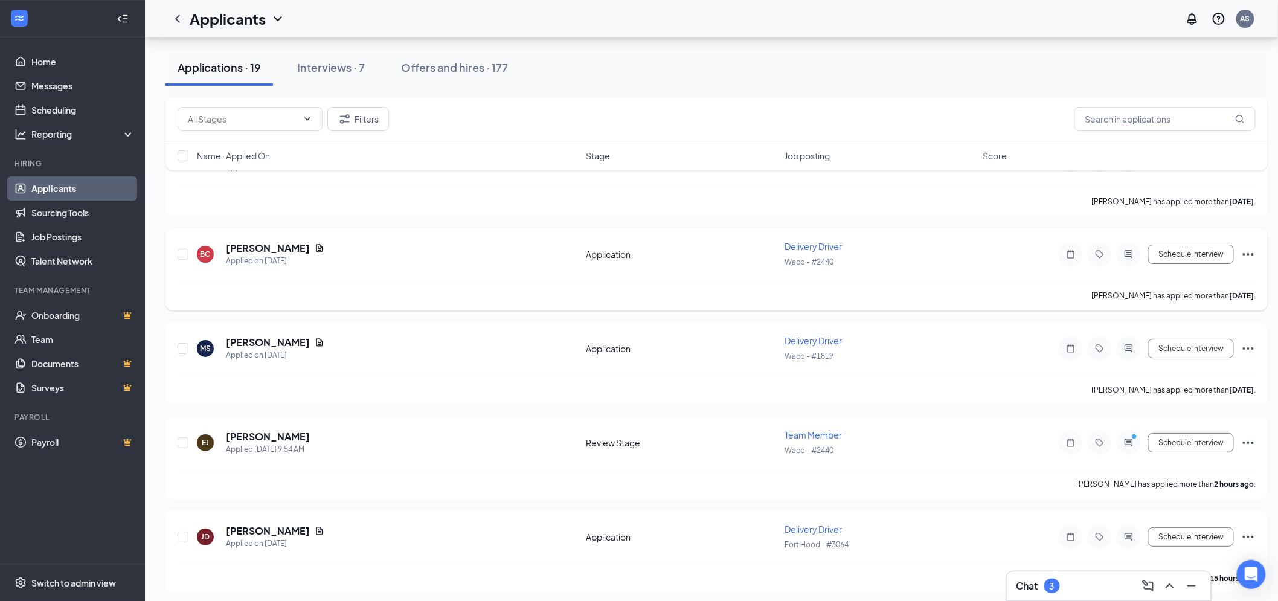
click at [1250, 247] on icon "Ellipses" at bounding box center [1248, 254] width 14 height 14
click at [1164, 417] on p "Reject" at bounding box center [1194, 419] width 104 height 12
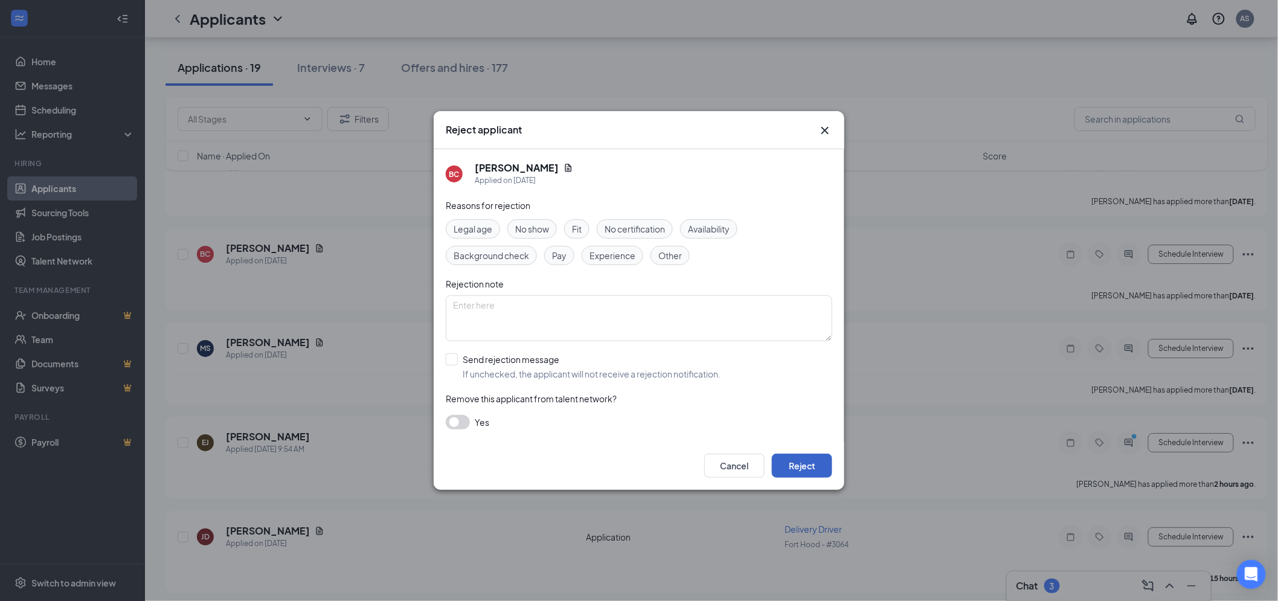
click at [791, 461] on button "Reject" at bounding box center [802, 465] width 60 height 24
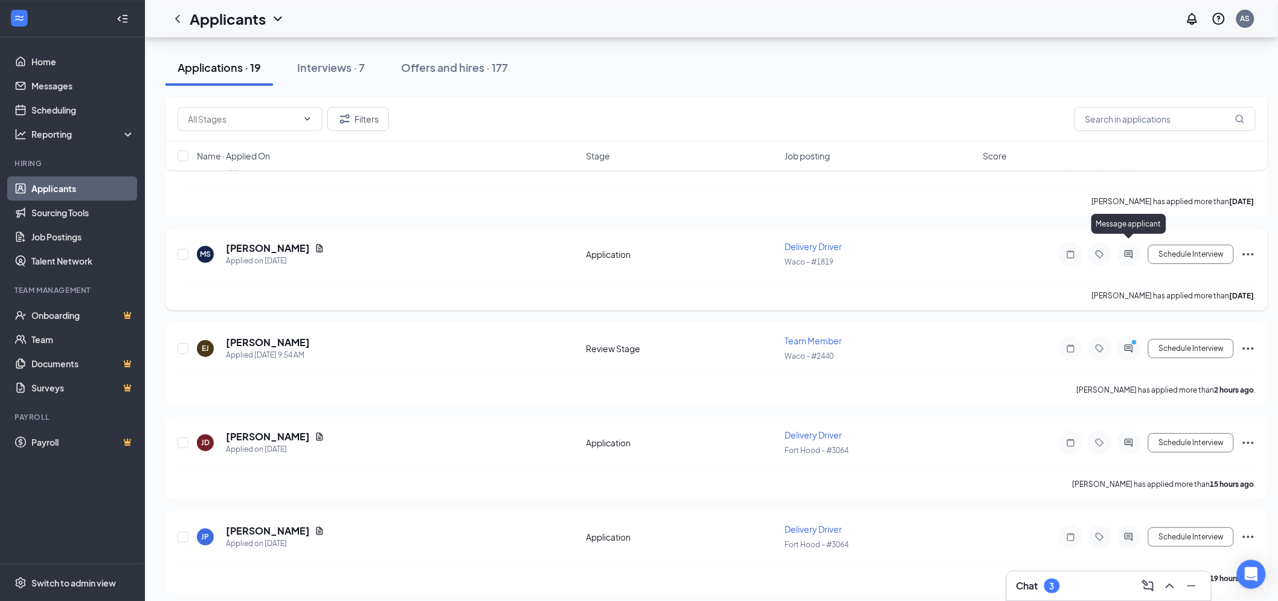
click at [1127, 249] on icon "ActiveChat" at bounding box center [1128, 254] width 14 height 10
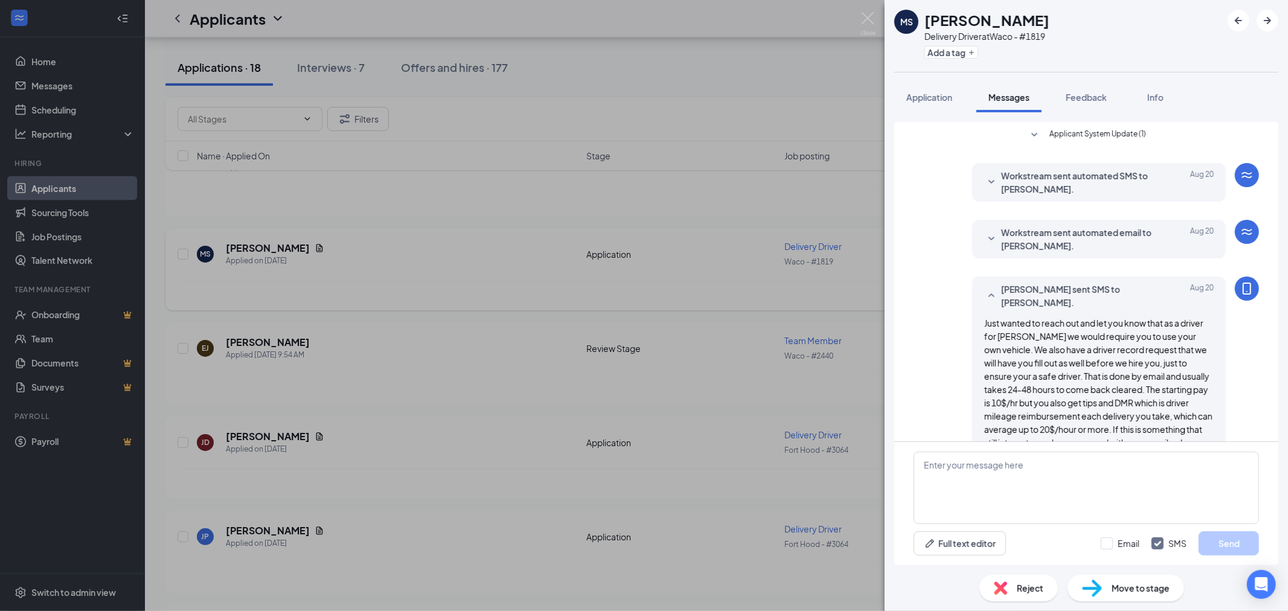
scroll to position [142, 0]
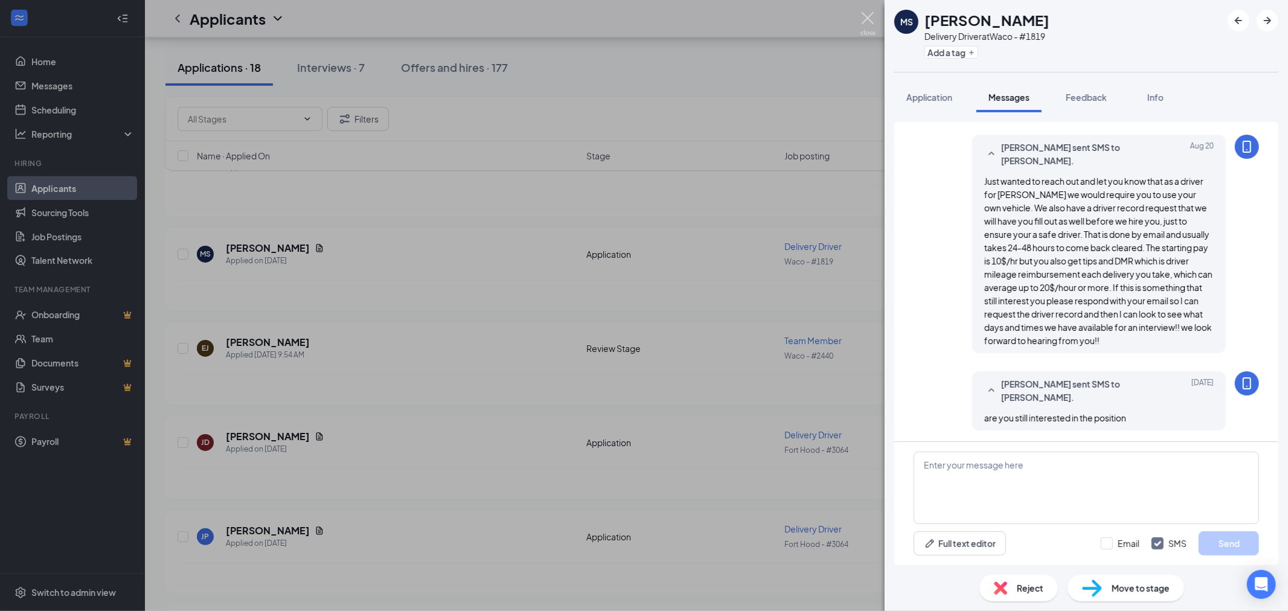
click at [873, 19] on img at bounding box center [867, 24] width 15 height 24
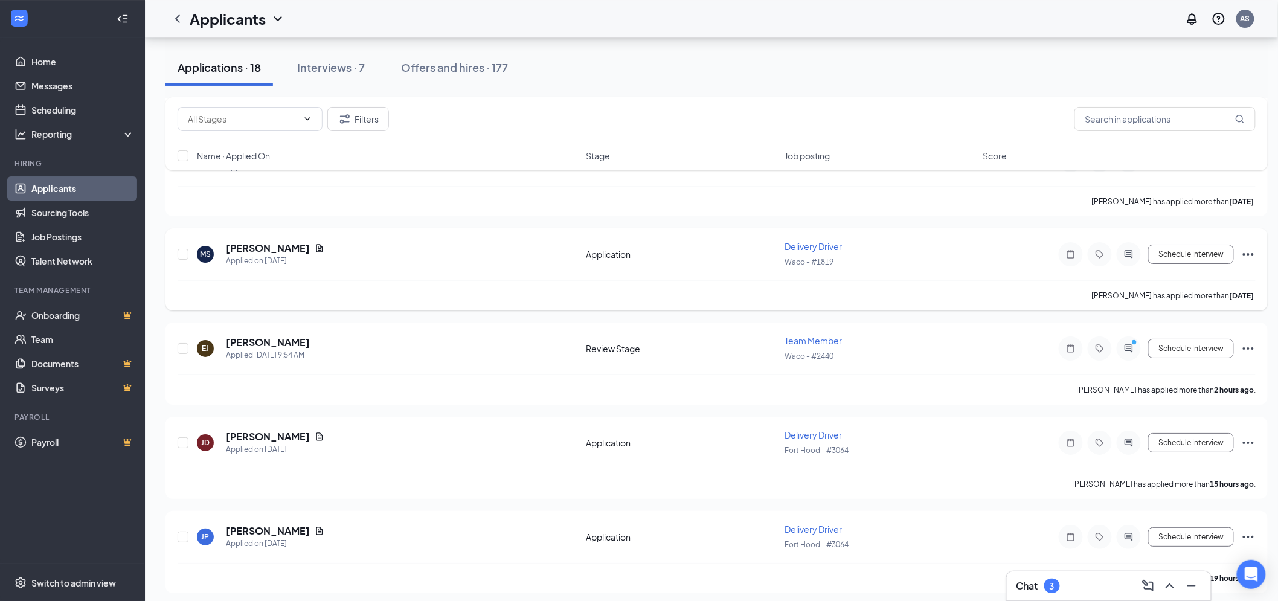
click at [1246, 247] on icon "Ellipses" at bounding box center [1248, 254] width 14 height 14
click at [1159, 420] on p "Reject" at bounding box center [1194, 419] width 104 height 12
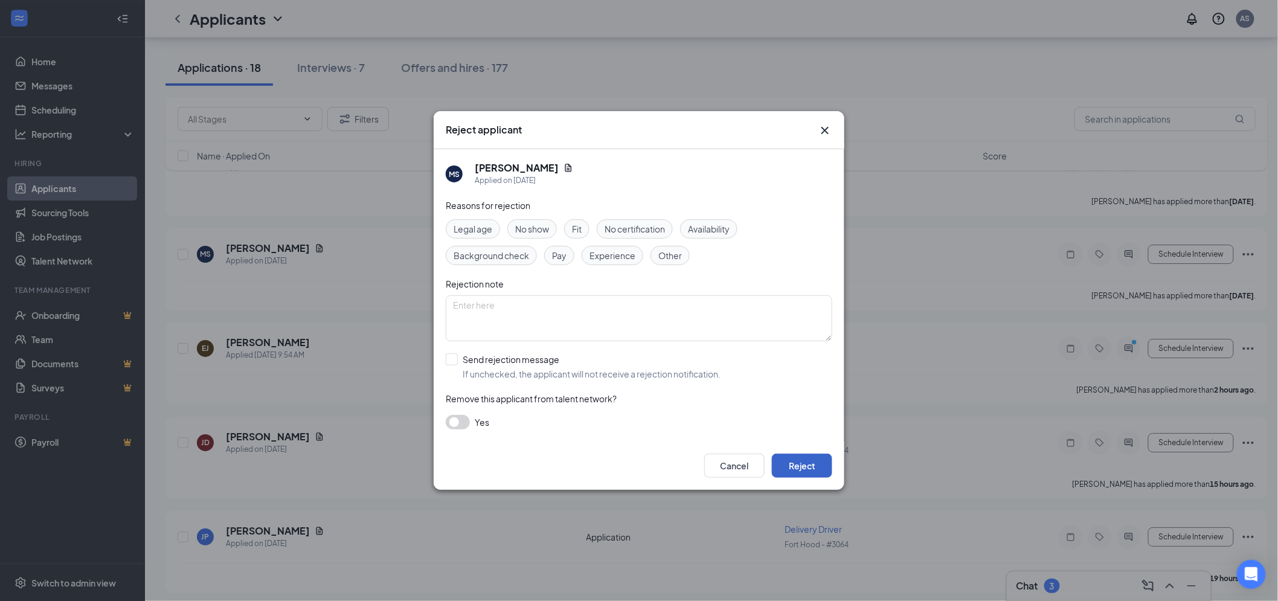
click at [811, 465] on button "Reject" at bounding box center [802, 465] width 60 height 24
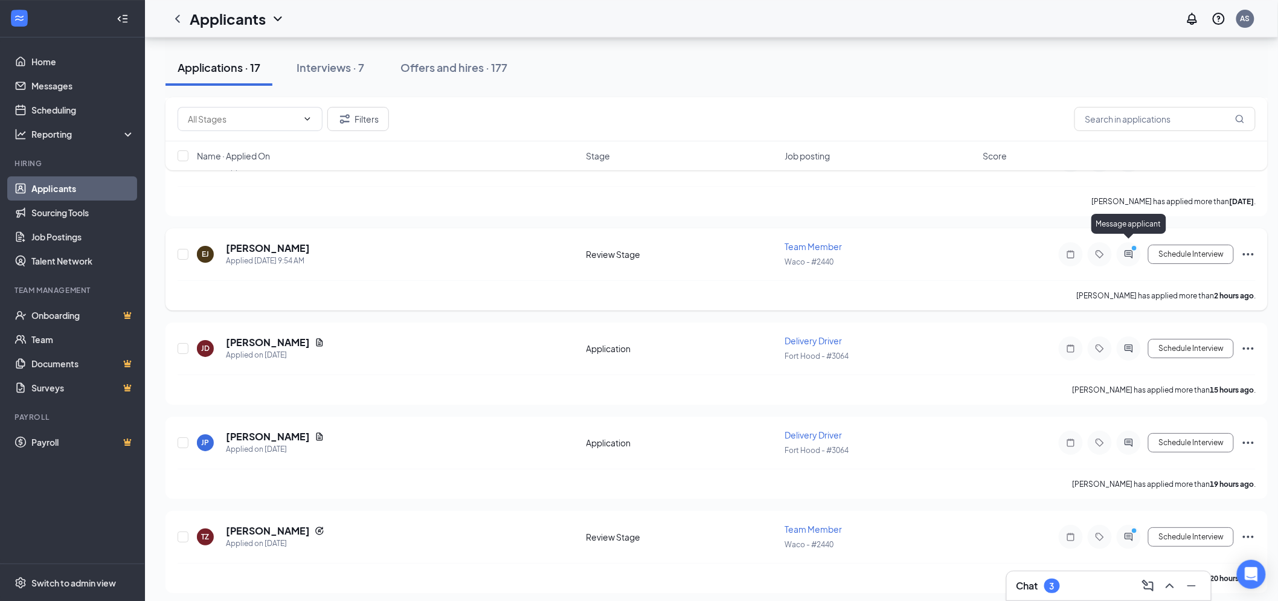
click at [1128, 245] on icon "PrimaryDot" at bounding box center [1135, 250] width 14 height 10
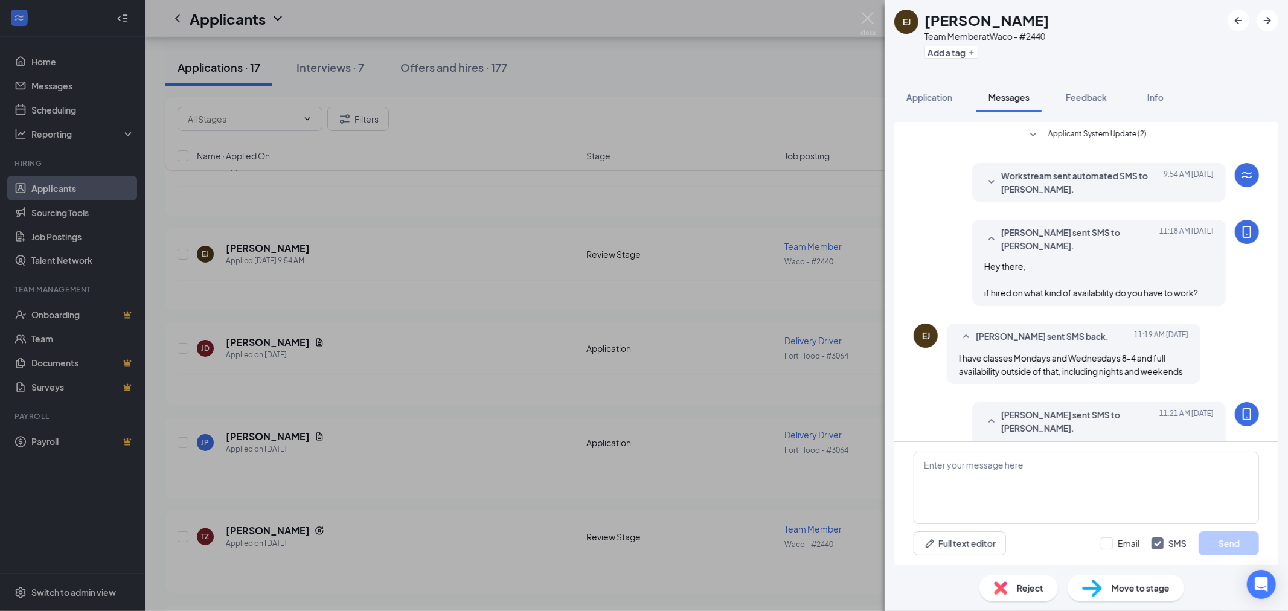
scroll to position [72, 0]
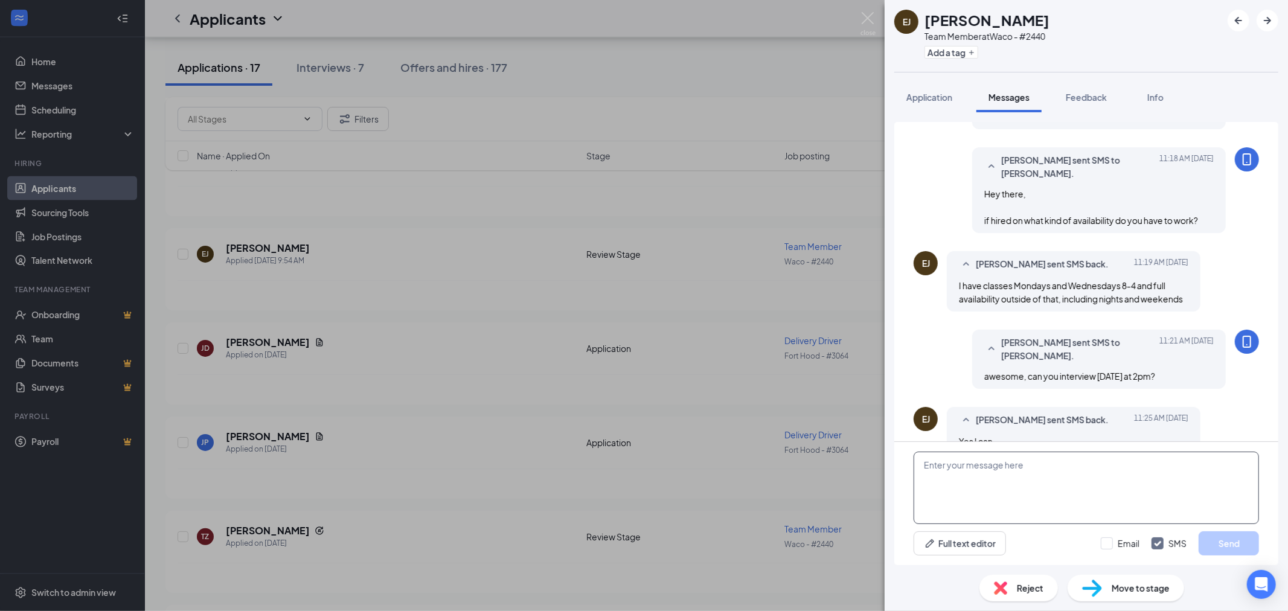
click at [1057, 484] on textarea at bounding box center [1085, 488] width 345 height 72
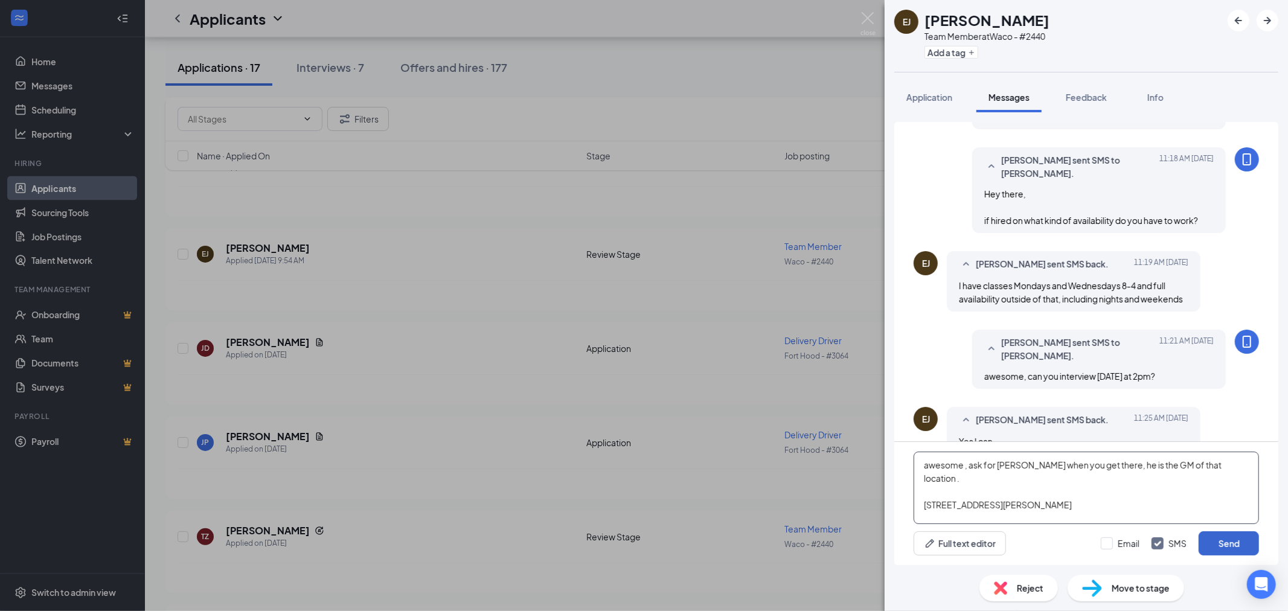
type textarea "awesome , ask for [PERSON_NAME] when you get there, he is the GM of that locati…"
click at [1239, 545] on button "Send" at bounding box center [1228, 543] width 60 height 24
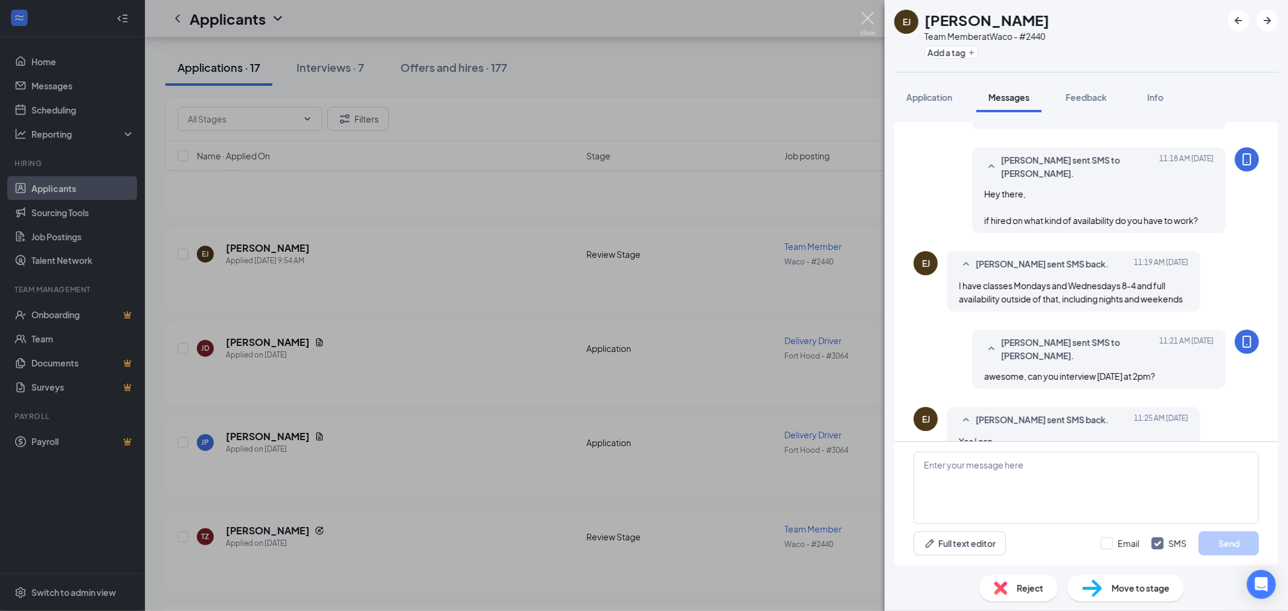
scroll to position [176, 0]
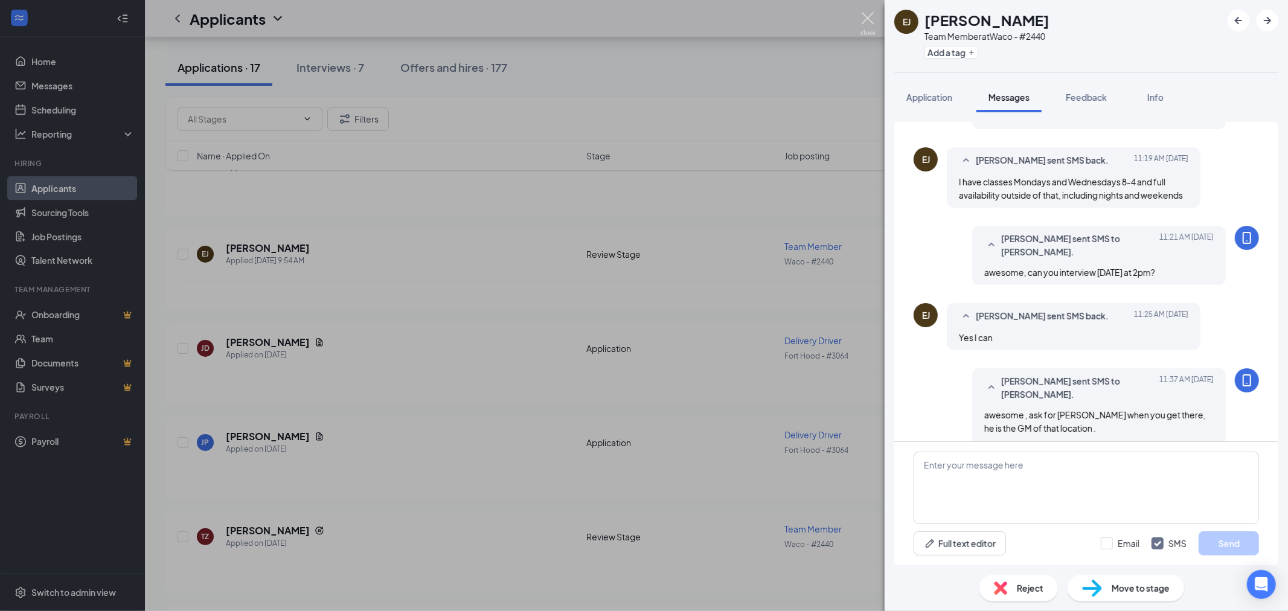
click at [870, 20] on img at bounding box center [867, 24] width 15 height 24
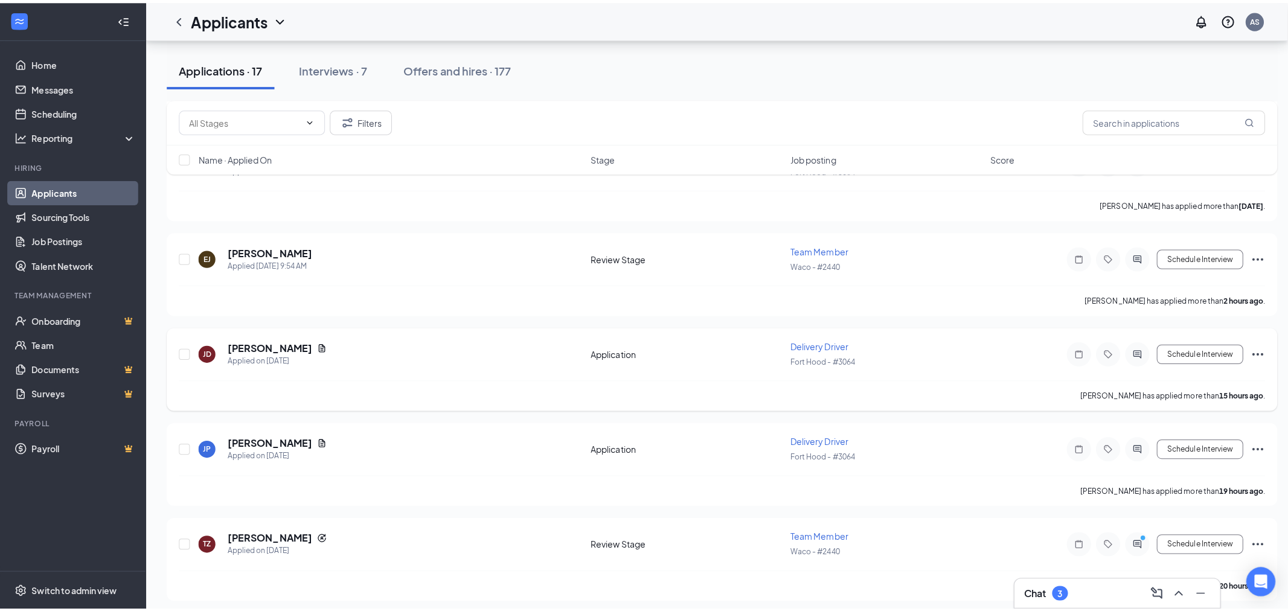
scroll to position [1744, 0]
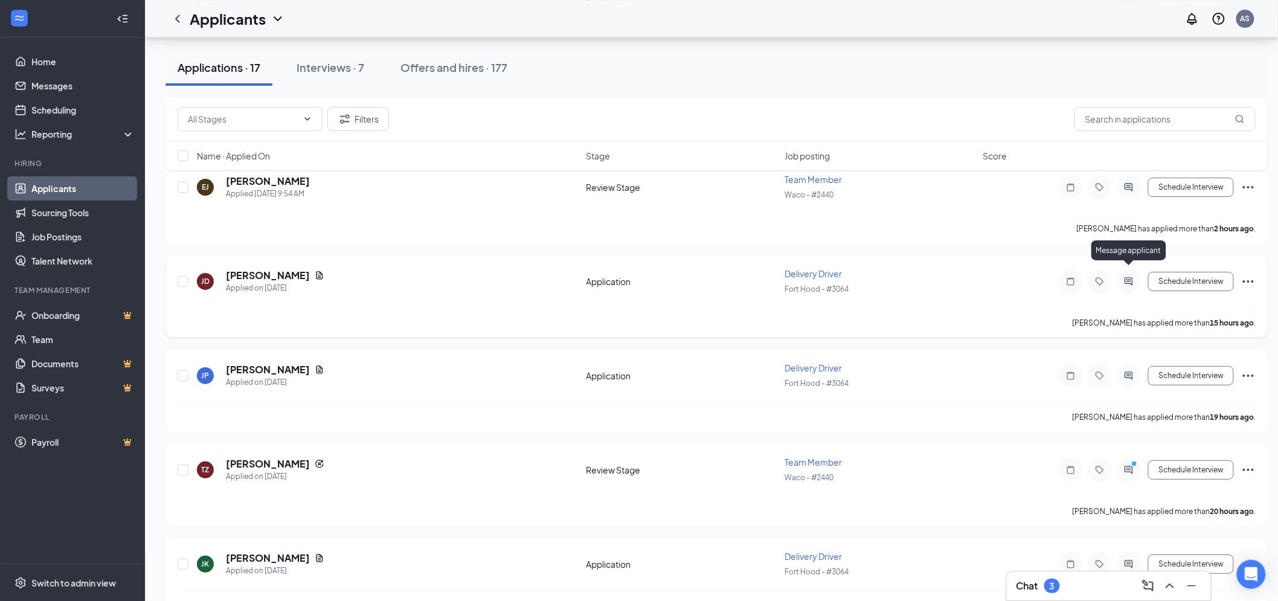
click at [1124, 277] on icon "ActiveChat" at bounding box center [1128, 282] width 14 height 10
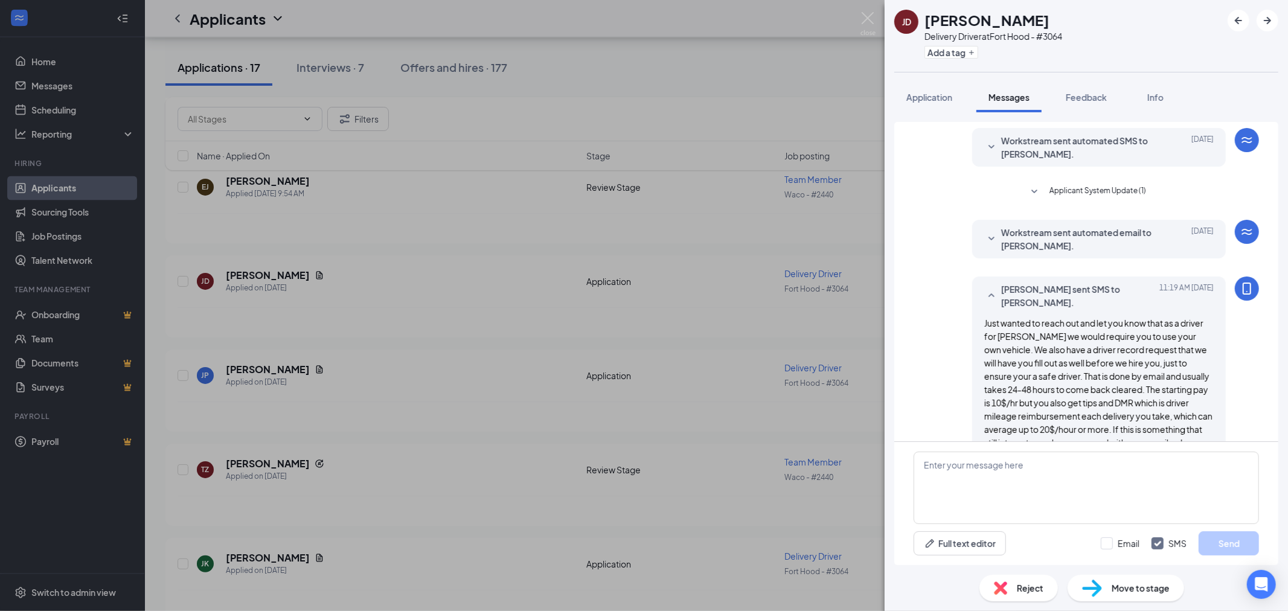
scroll to position [53, 0]
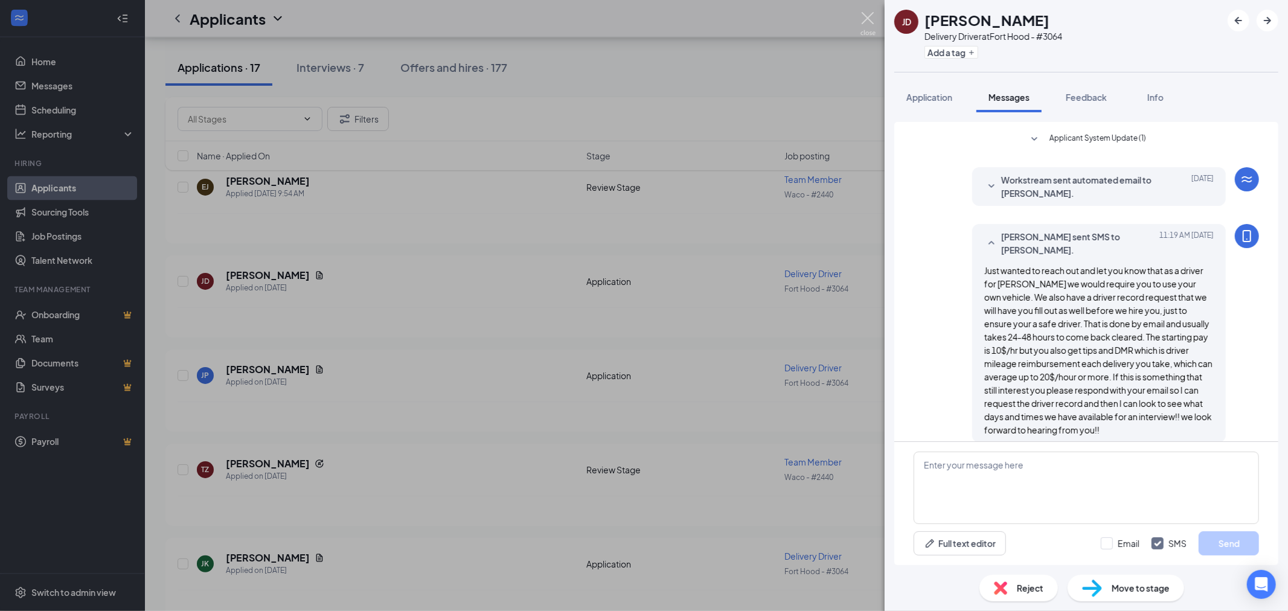
click at [870, 22] on img at bounding box center [867, 24] width 15 height 24
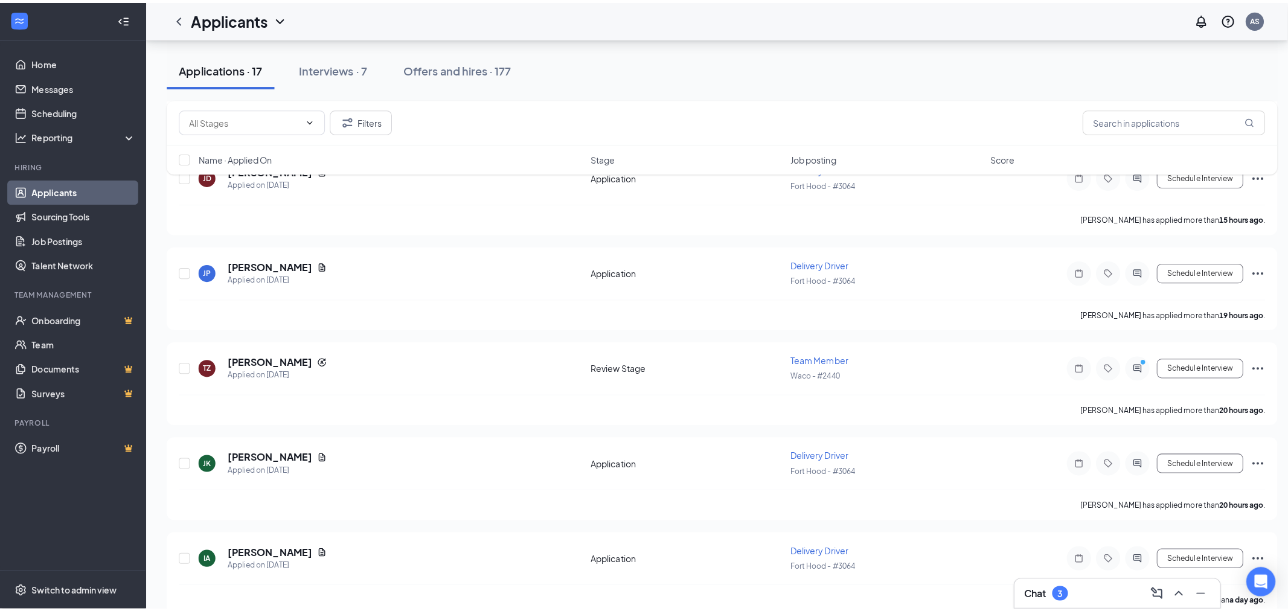
scroll to position [1878, 0]
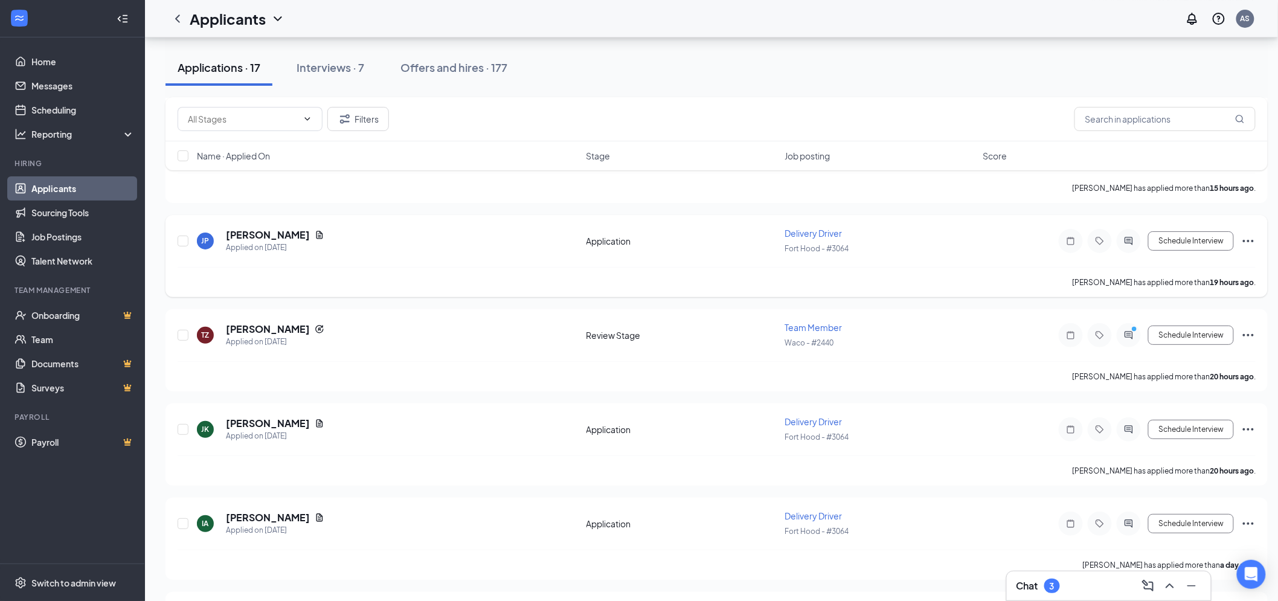
click at [1130, 236] on icon "ActiveChat" at bounding box center [1128, 241] width 14 height 10
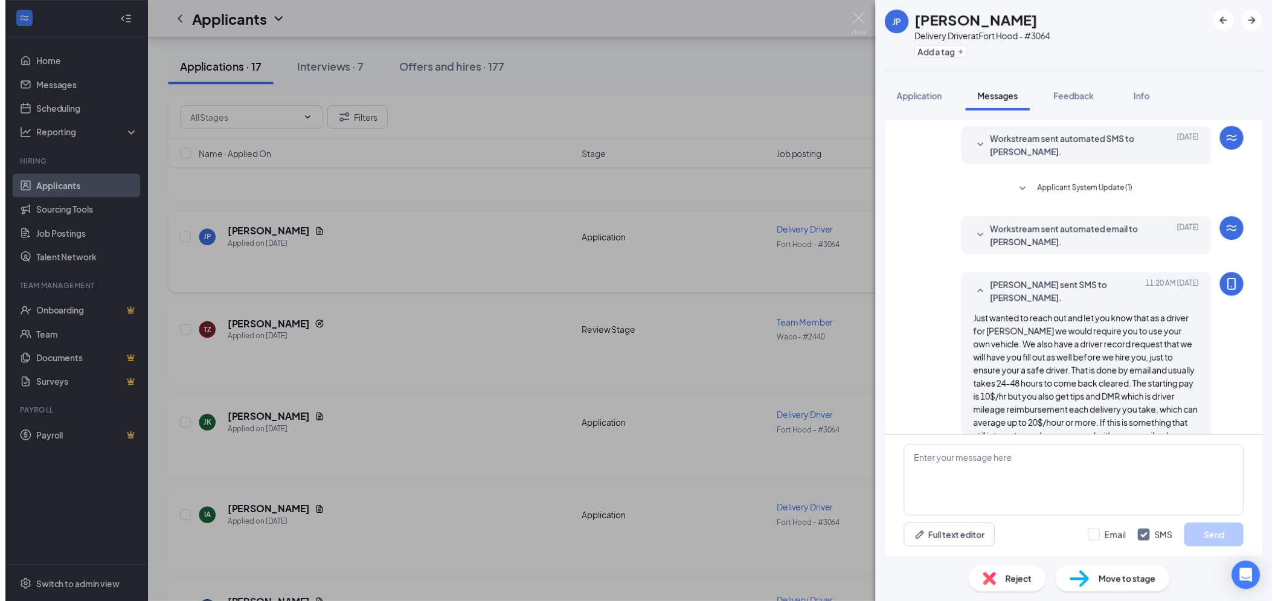
scroll to position [65, 0]
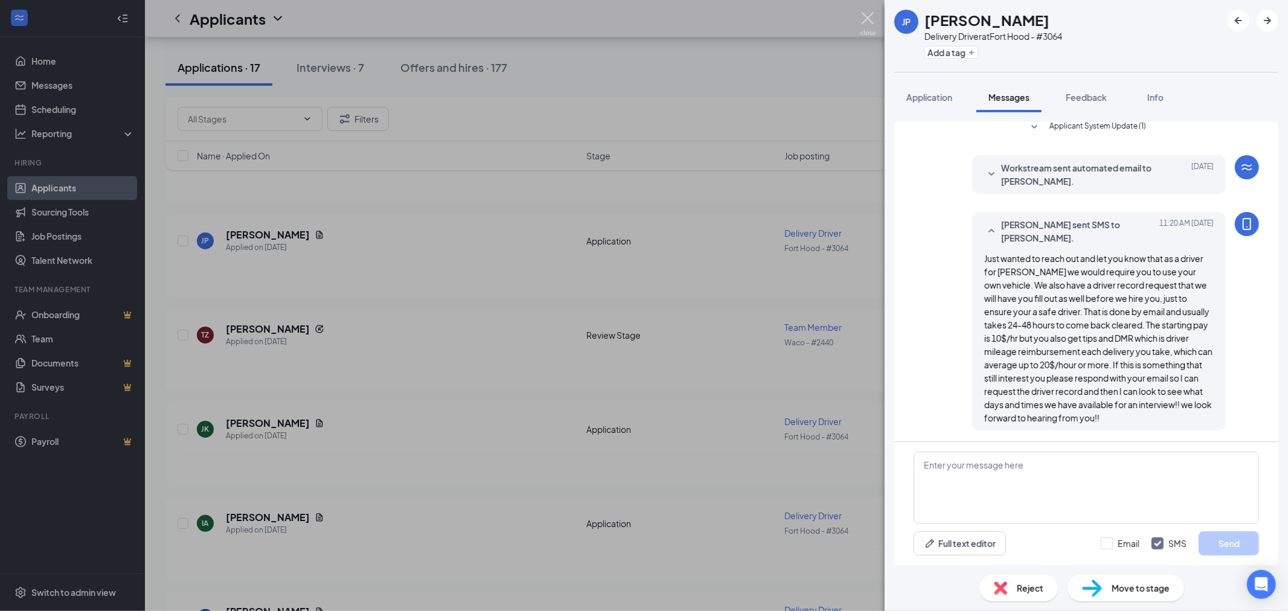
click at [874, 21] on img at bounding box center [867, 24] width 15 height 24
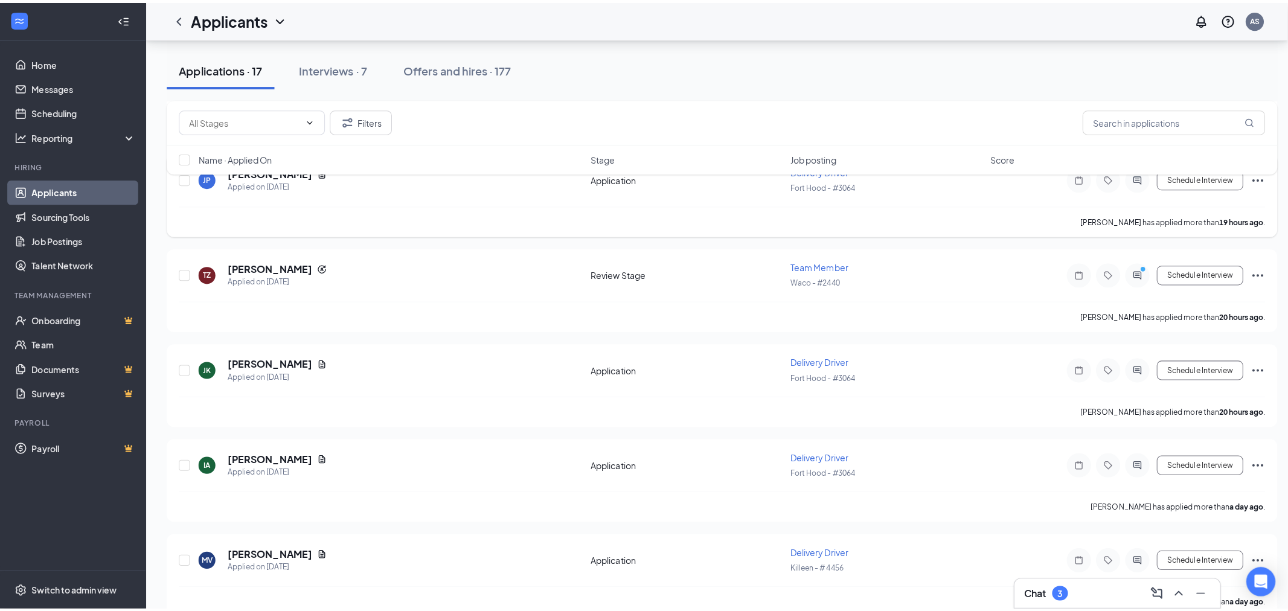
scroll to position [1945, 0]
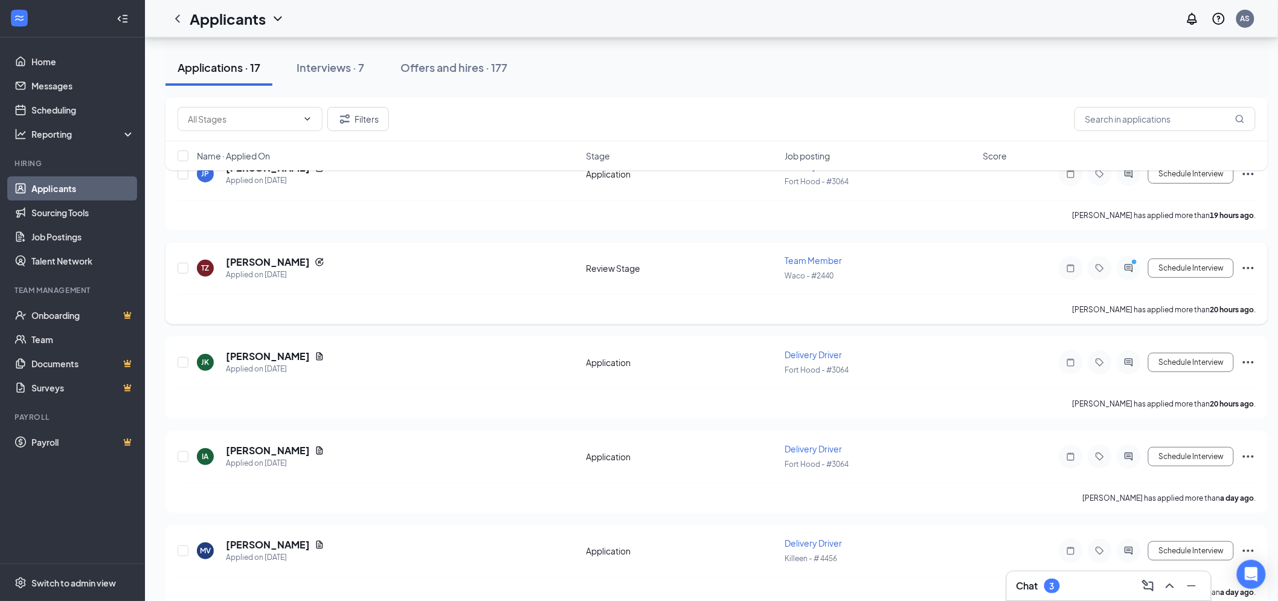
click at [1129, 263] on div at bounding box center [1128, 268] width 24 height 24
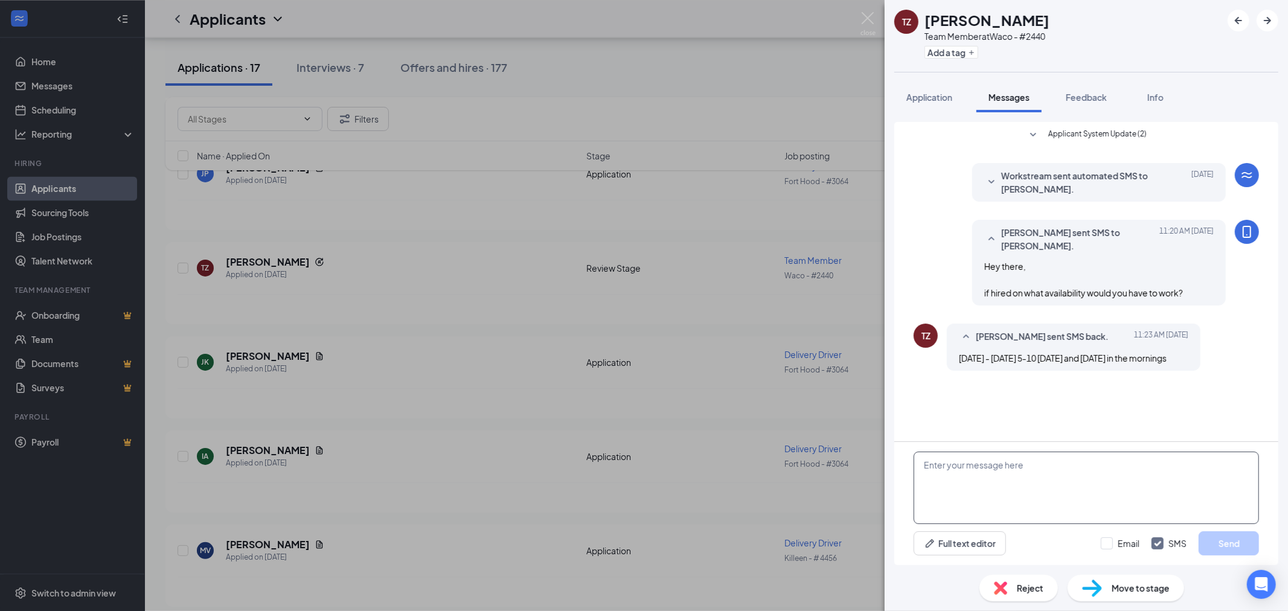
click at [1076, 491] on textarea at bounding box center [1085, 488] width 345 height 72
type textarea "awesome, when would be a good time to interview?"
click at [1217, 546] on button "Send" at bounding box center [1228, 543] width 60 height 24
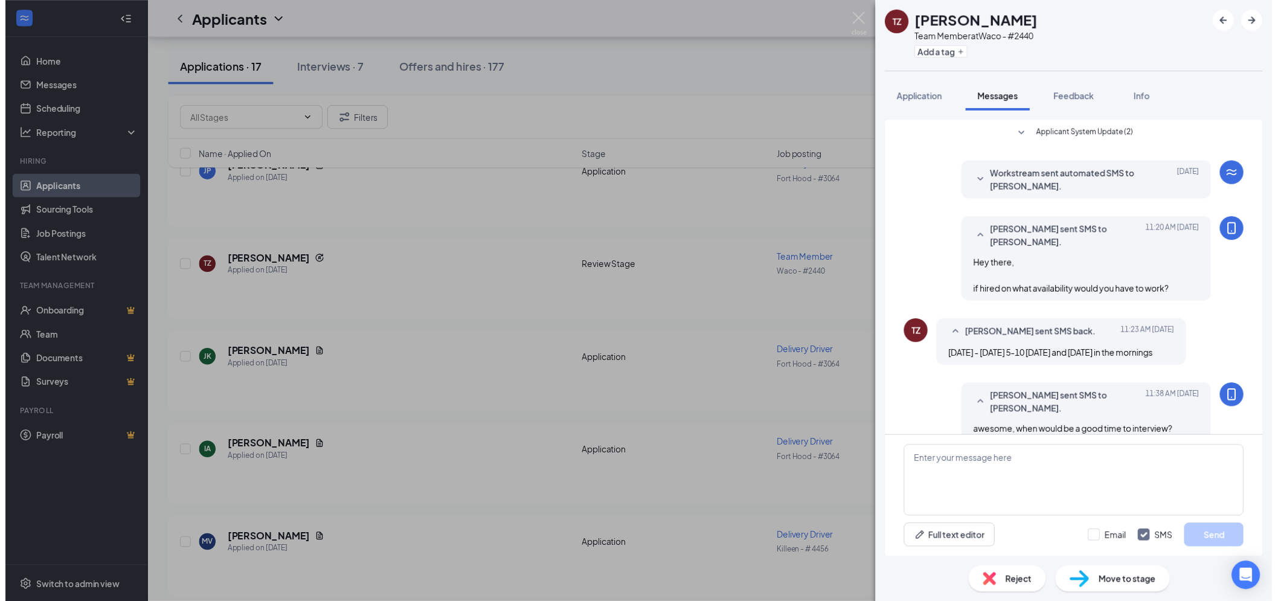
scroll to position [7, 0]
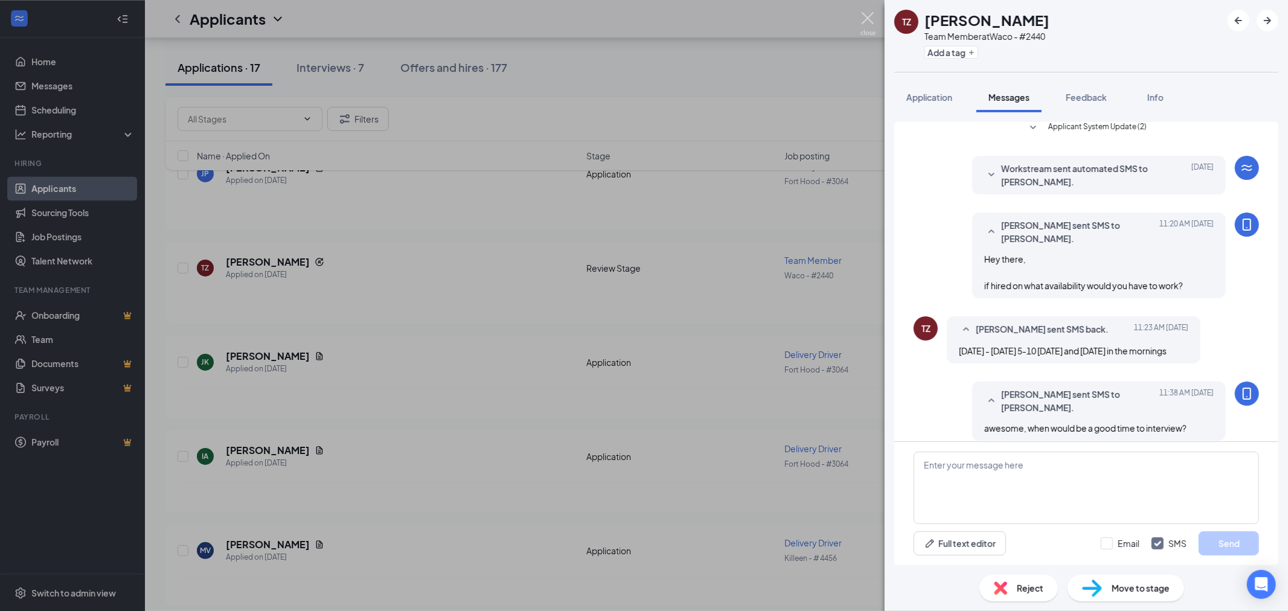
click at [862, 22] on img at bounding box center [867, 24] width 15 height 24
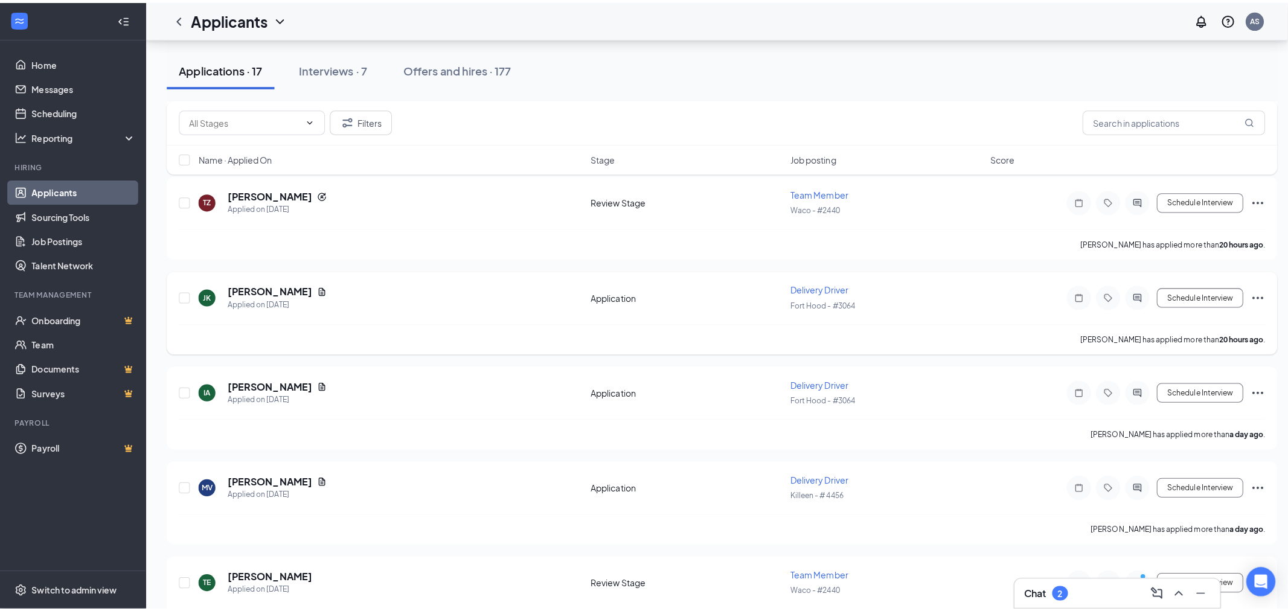
scroll to position [2012, 0]
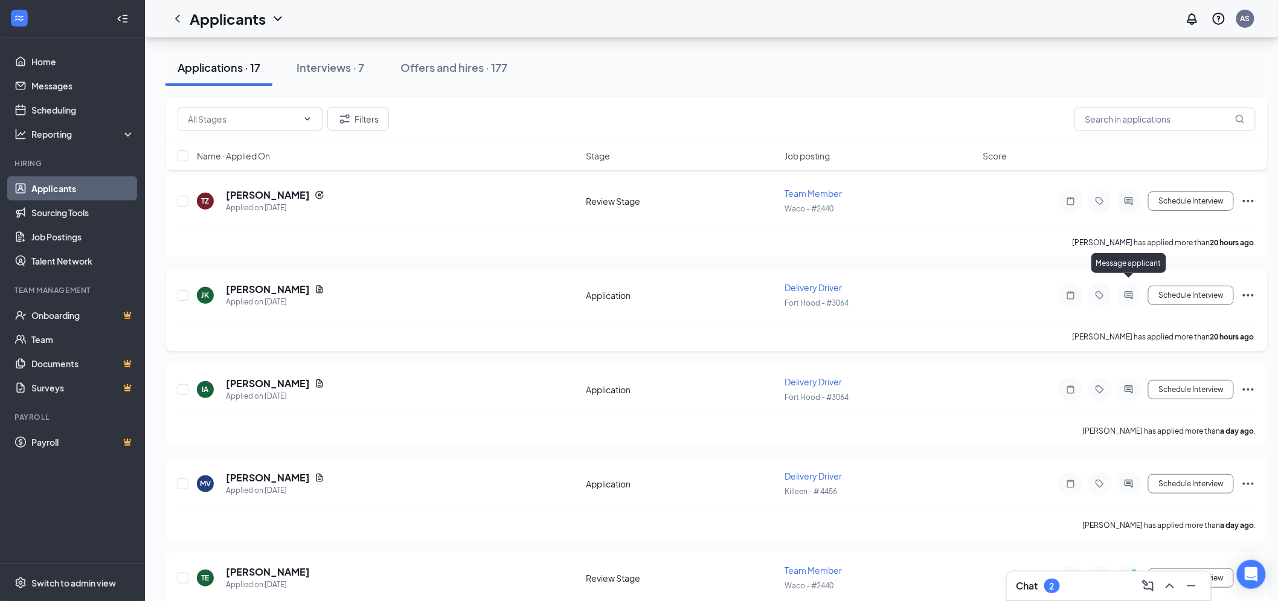
click at [1129, 290] on icon "ActiveChat" at bounding box center [1128, 295] width 14 height 10
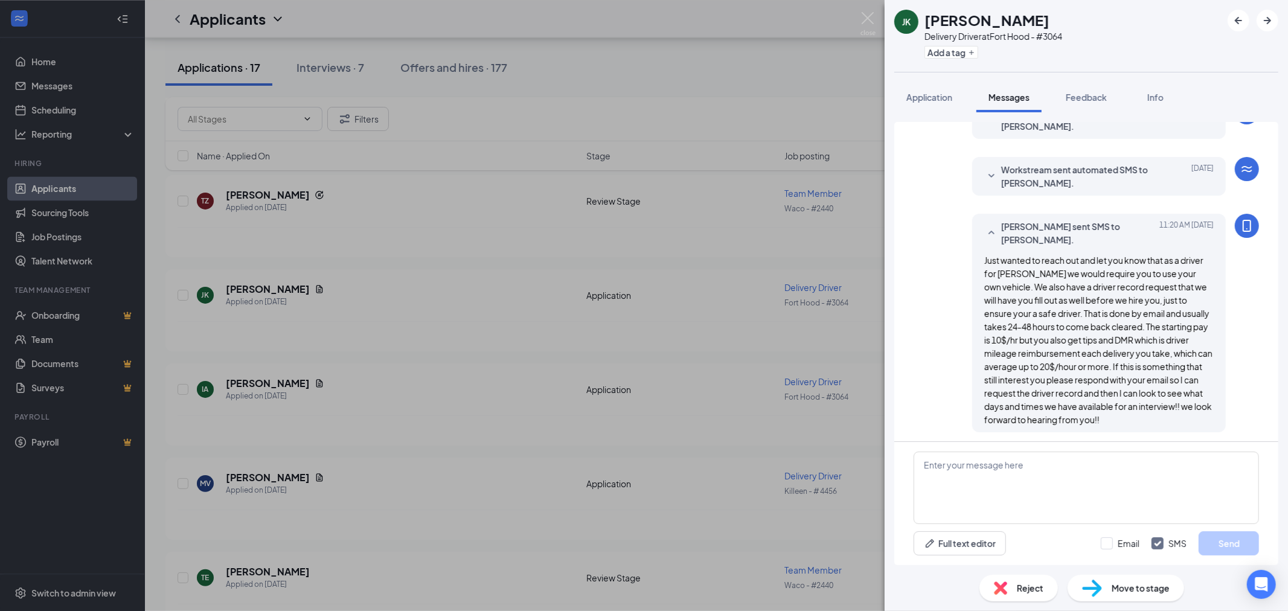
scroll to position [65, 0]
click at [870, 17] on img at bounding box center [867, 24] width 15 height 24
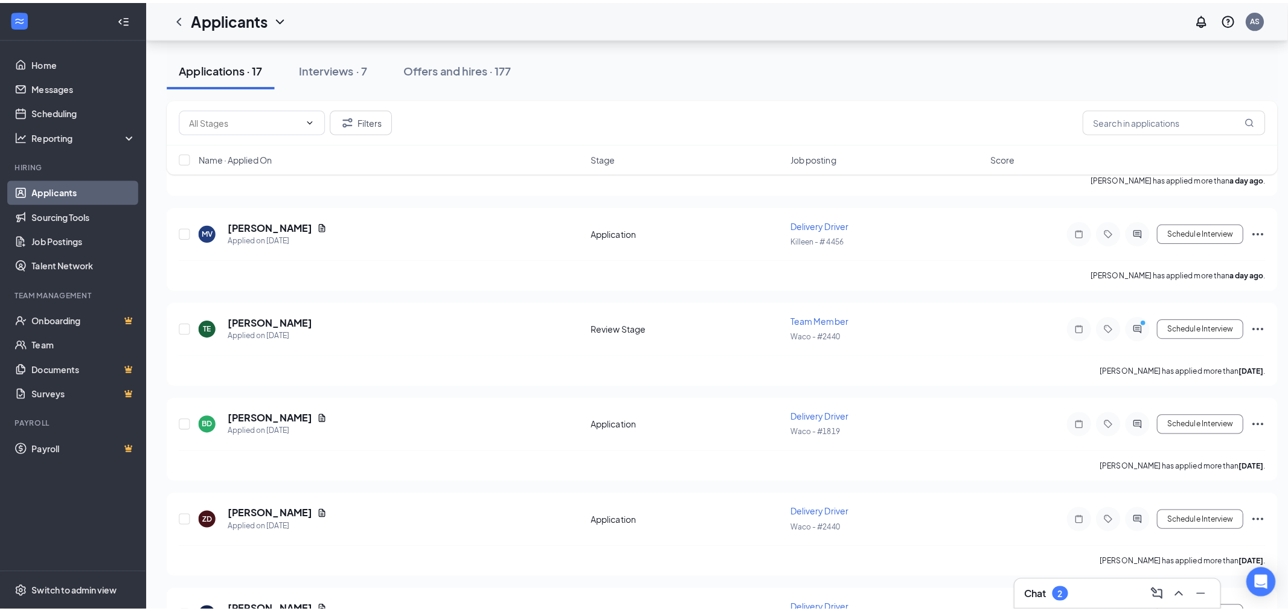
scroll to position [2146, 0]
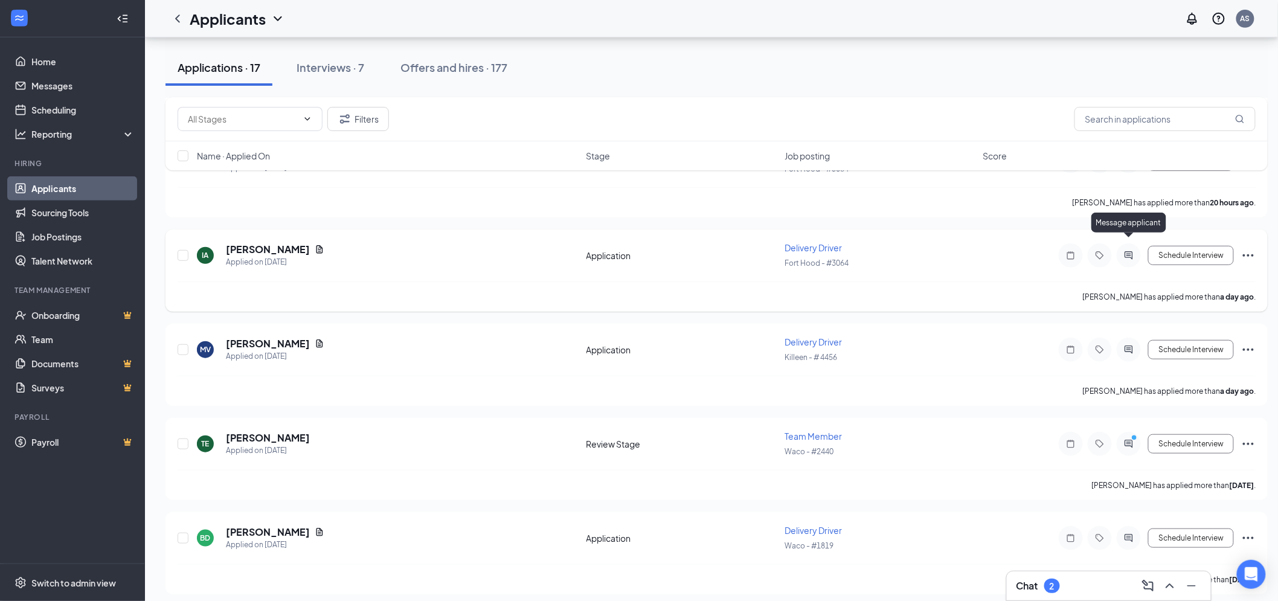
click at [1130, 251] on icon "ActiveChat" at bounding box center [1129, 255] width 8 height 8
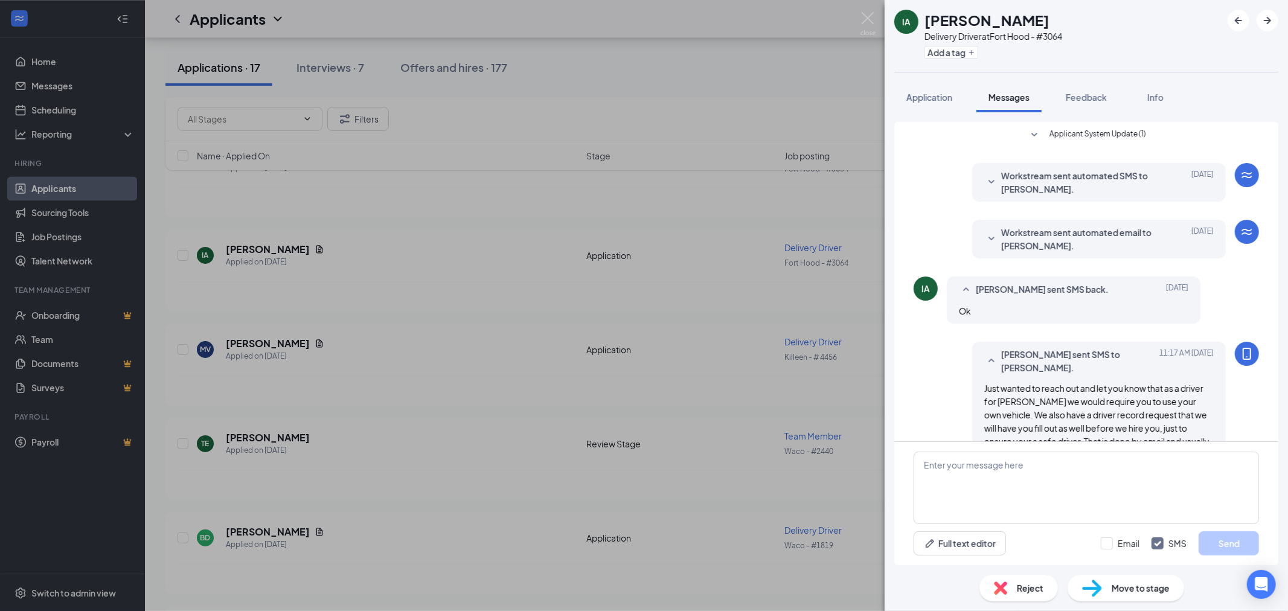
scroll to position [91, 0]
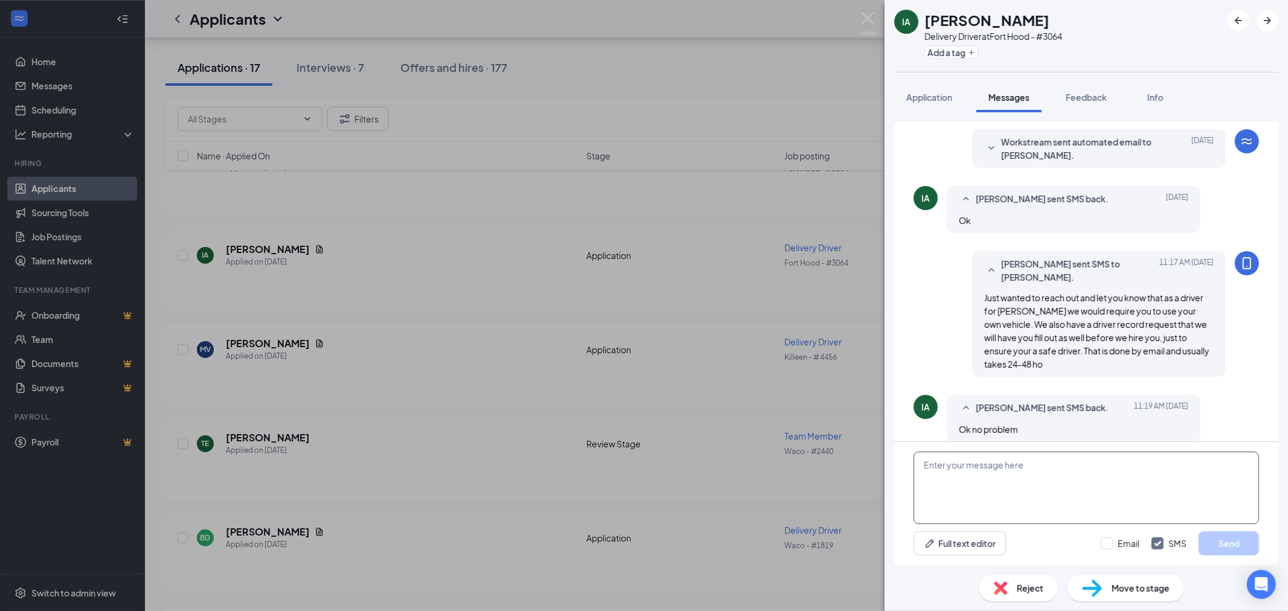
click at [1078, 502] on textarea at bounding box center [1085, 488] width 345 height 72
type textarea "can you interview [DATE] at 2pm?"
click at [1235, 534] on button "Send" at bounding box center [1228, 543] width 60 height 24
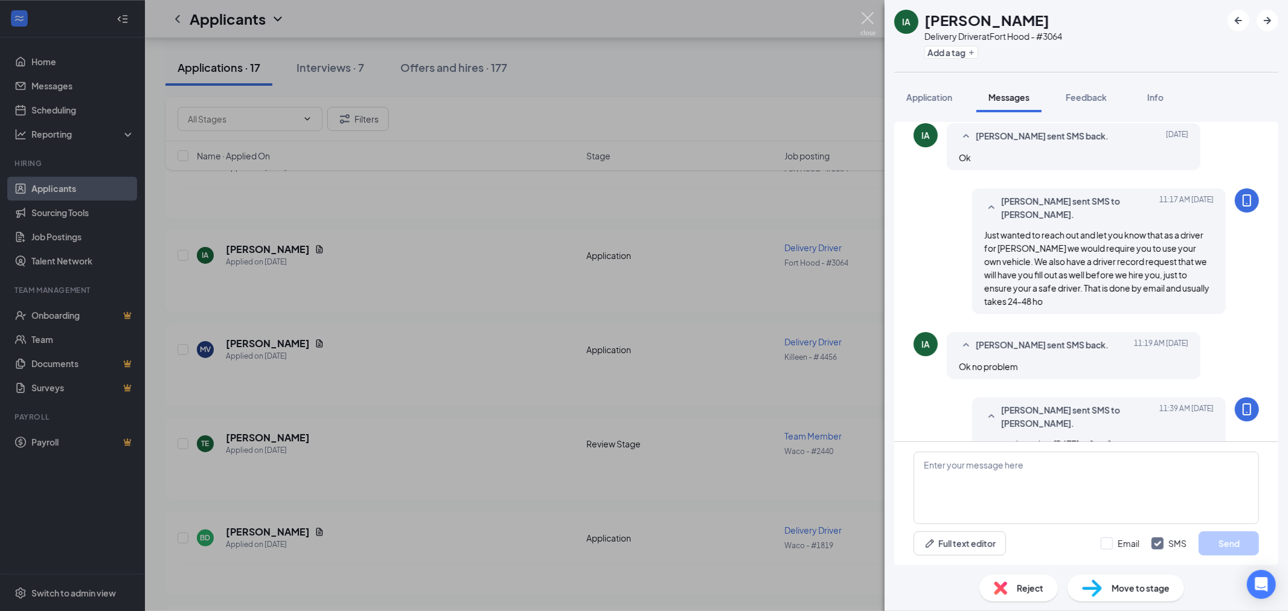
click at [861, 14] on img at bounding box center [867, 24] width 15 height 24
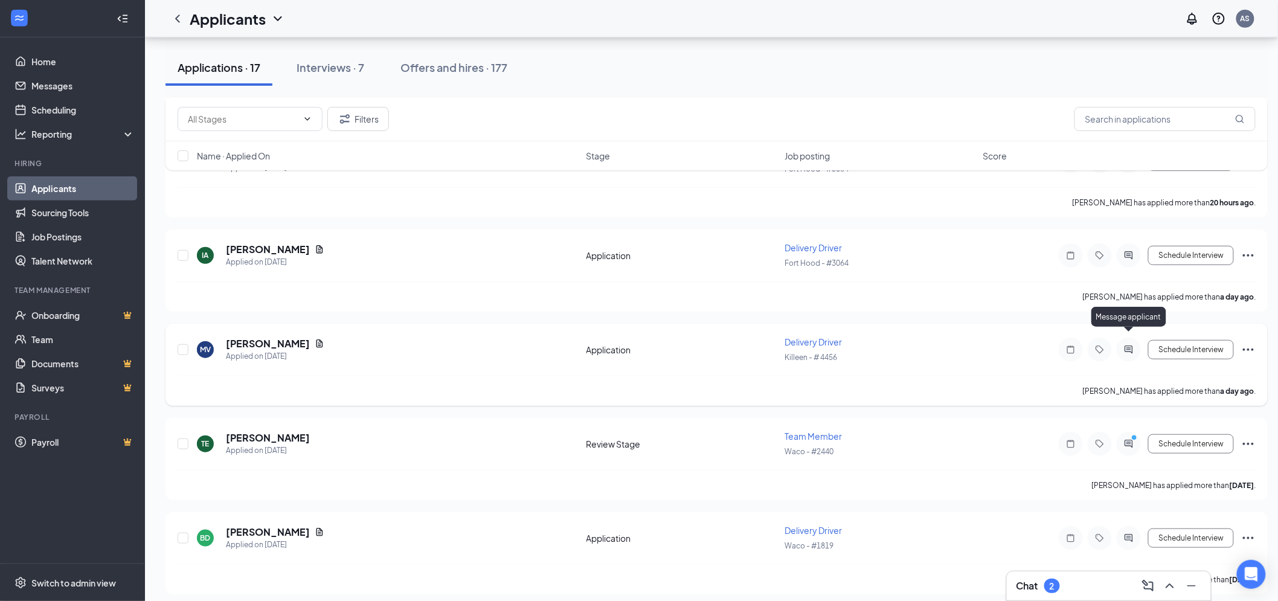
click at [1131, 345] on icon "ActiveChat" at bounding box center [1128, 350] width 14 height 10
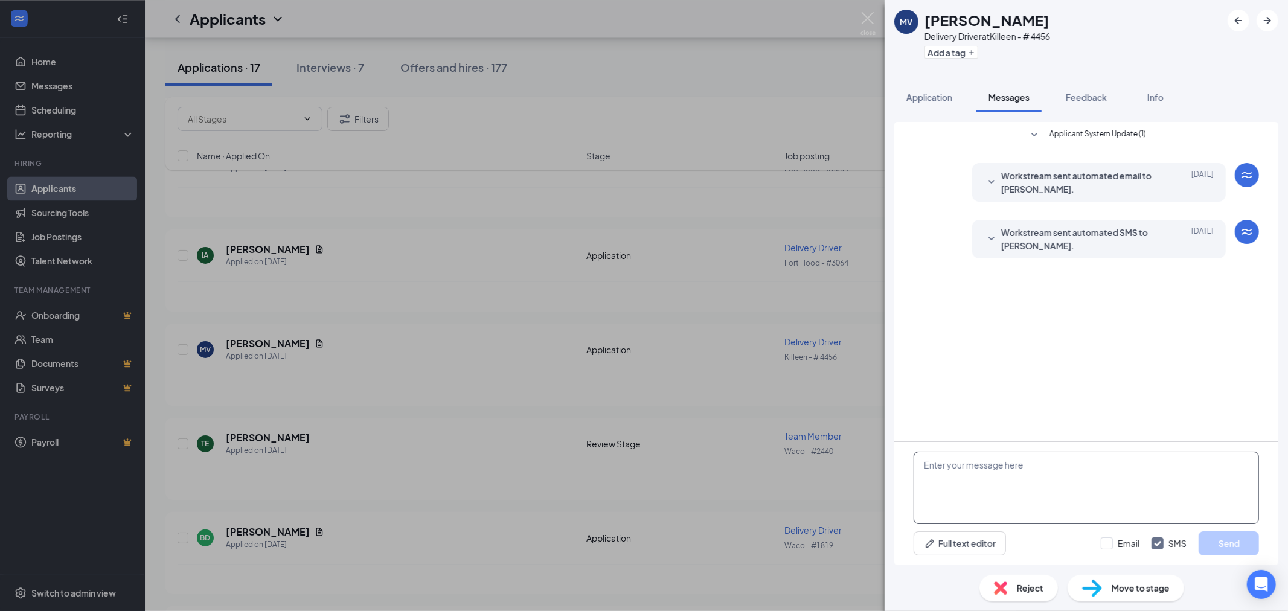
click at [1010, 490] on textarea at bounding box center [1085, 488] width 345 height 72
paste textarea "Just wanted to reach out and let you know that as a driver for [PERSON_NAME] we…"
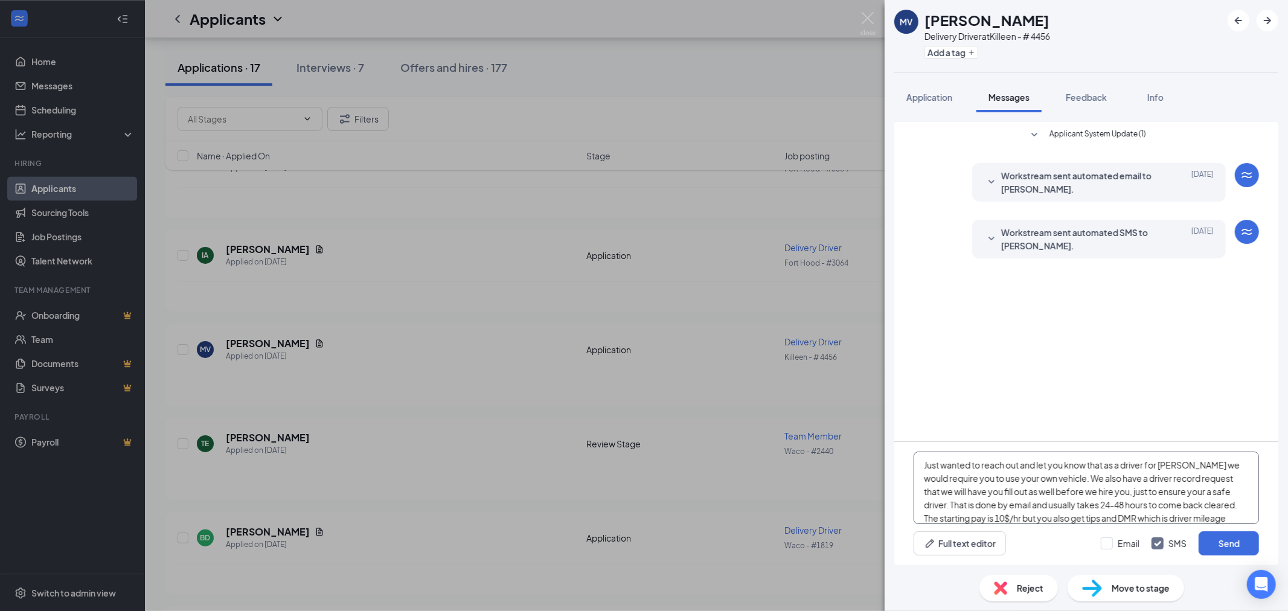
scroll to position [93, 0]
type textarea "Just wanted to reach out and let you know that as a driver for [PERSON_NAME] we…"
click at [1234, 552] on button "Send" at bounding box center [1228, 543] width 60 height 24
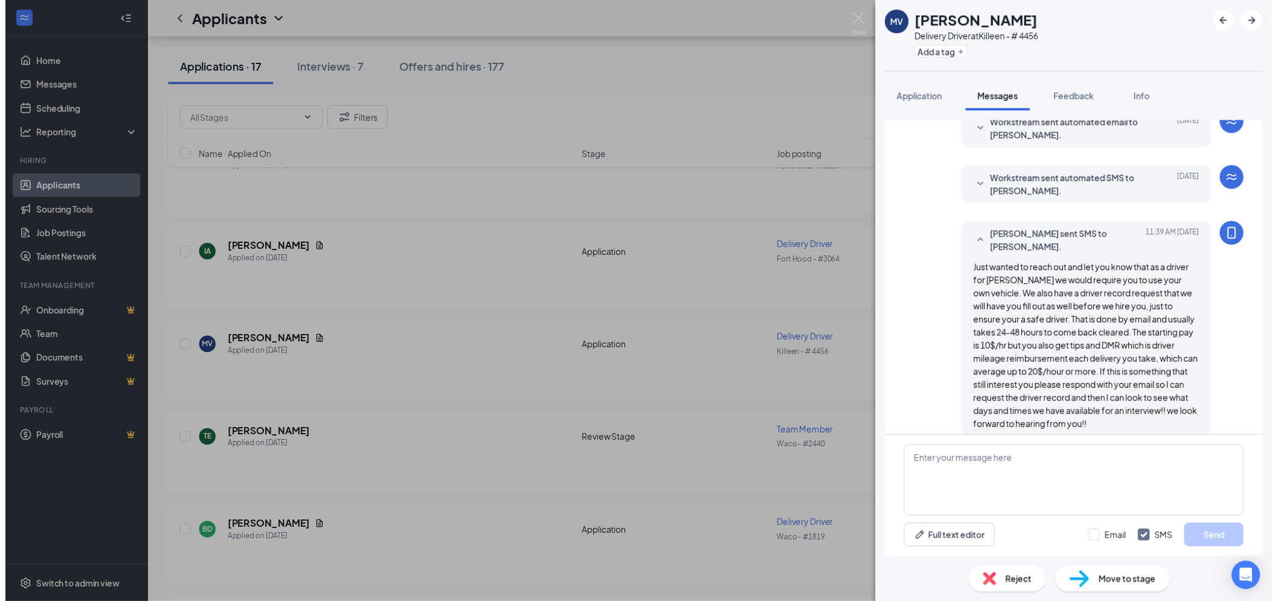
scroll to position [53, 0]
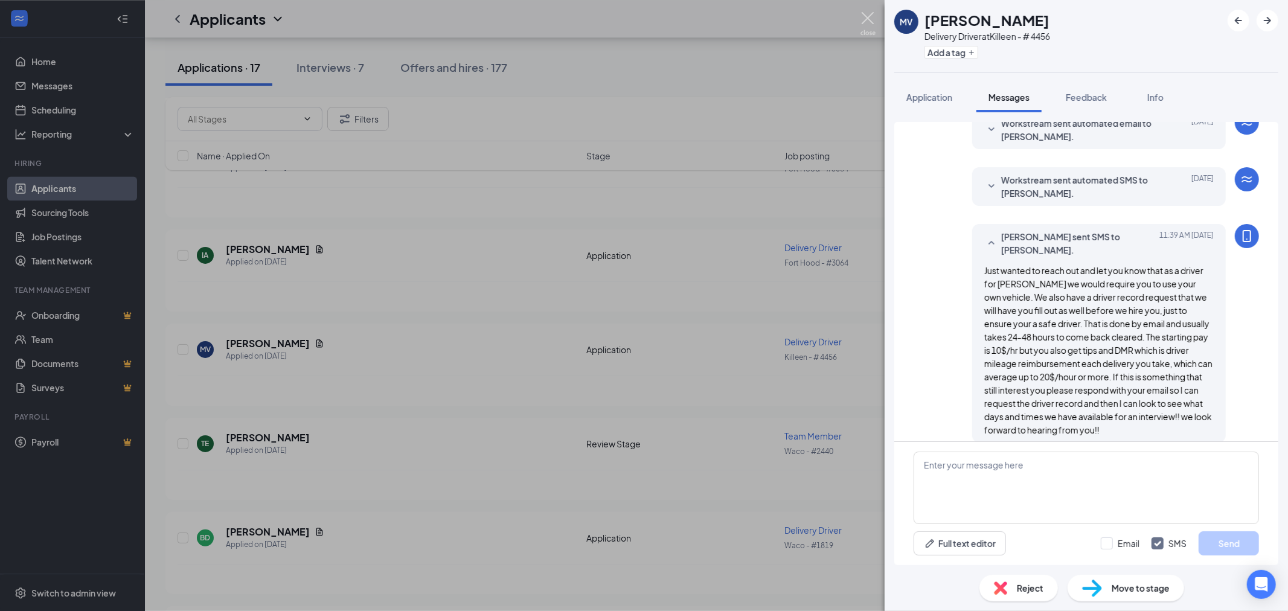
click at [872, 23] on img at bounding box center [867, 24] width 15 height 24
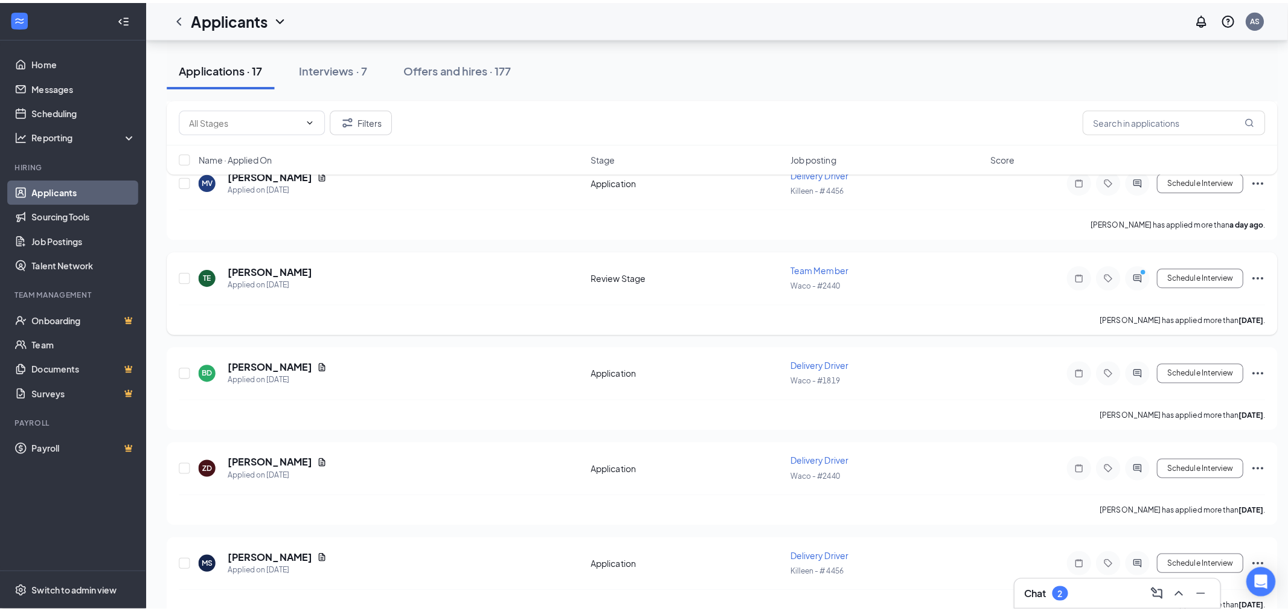
scroll to position [2347, 0]
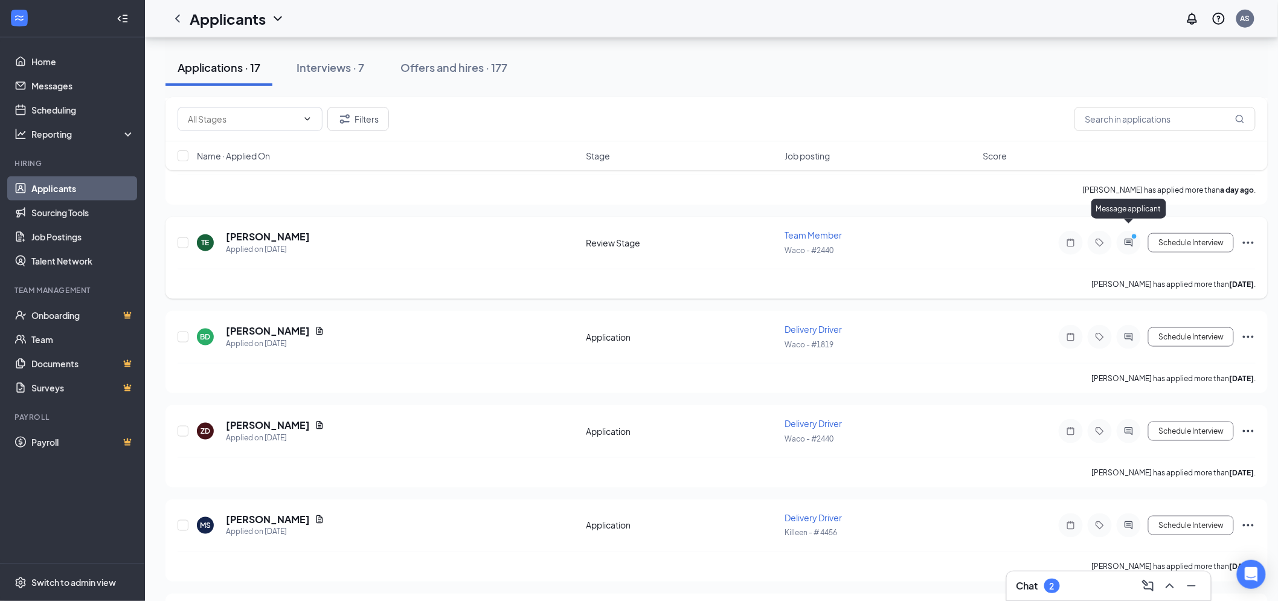
click at [1126, 238] on icon "ActiveChat" at bounding box center [1128, 243] width 14 height 10
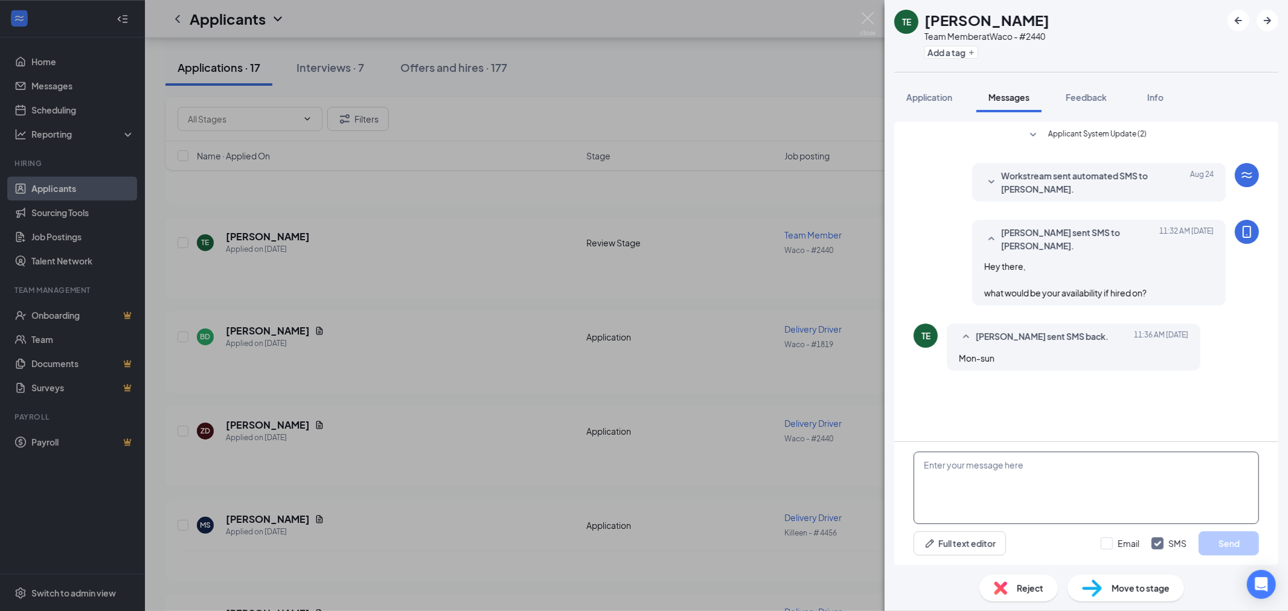
click at [1017, 479] on textarea at bounding box center [1085, 488] width 345 height 72
type textarea "can you interview [DATE] at 2pm?"
click at [1222, 542] on button "Send" at bounding box center [1228, 543] width 60 height 24
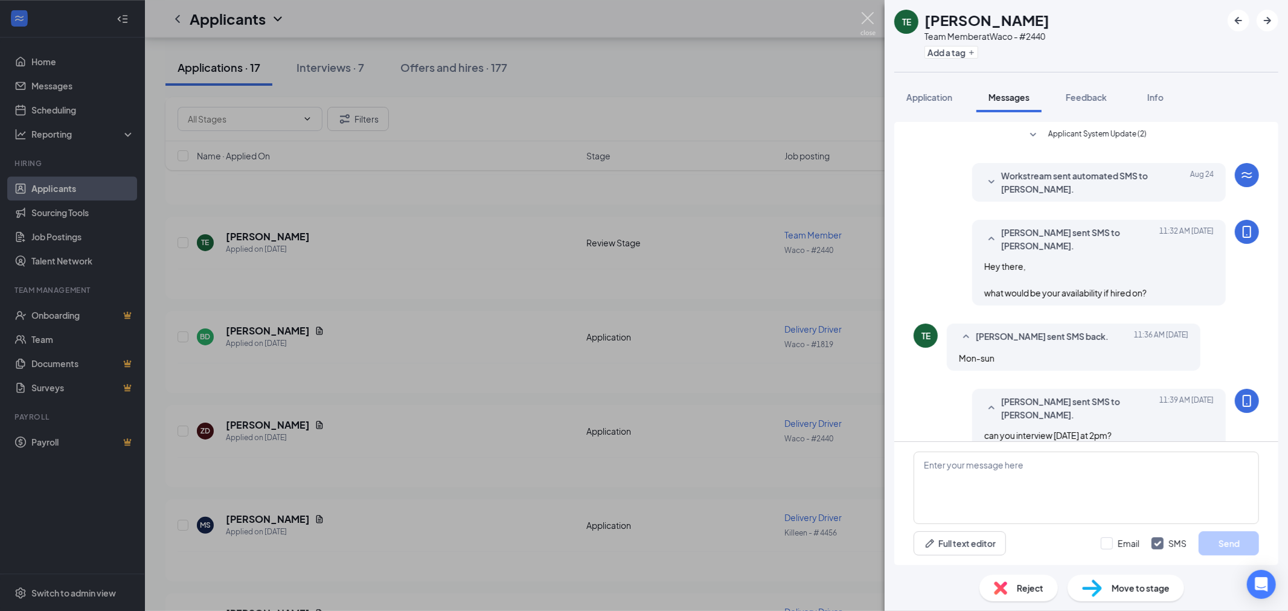
click at [865, 19] on img at bounding box center [867, 24] width 15 height 24
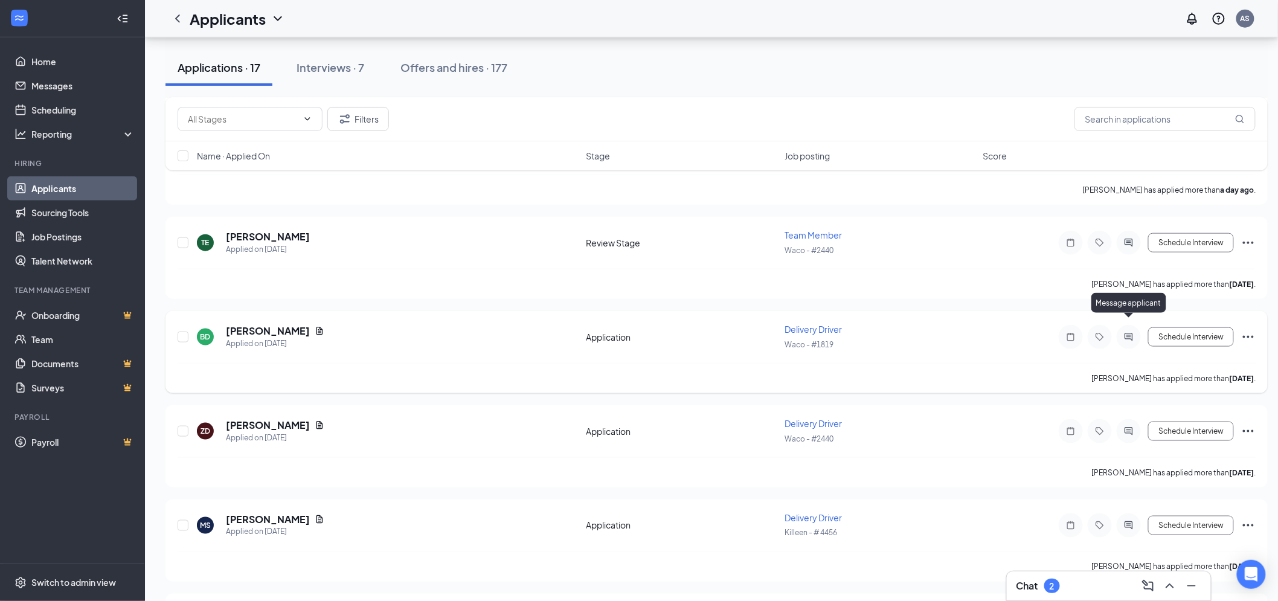
click at [1131, 332] on icon "ActiveChat" at bounding box center [1128, 337] width 14 height 10
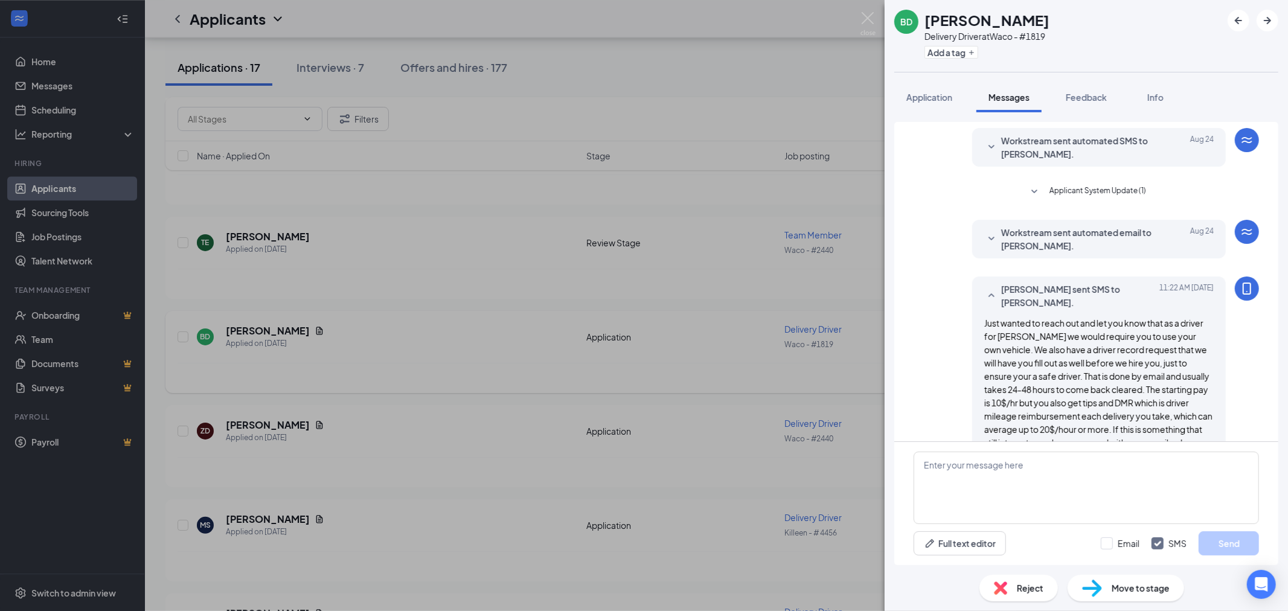
scroll to position [53, 0]
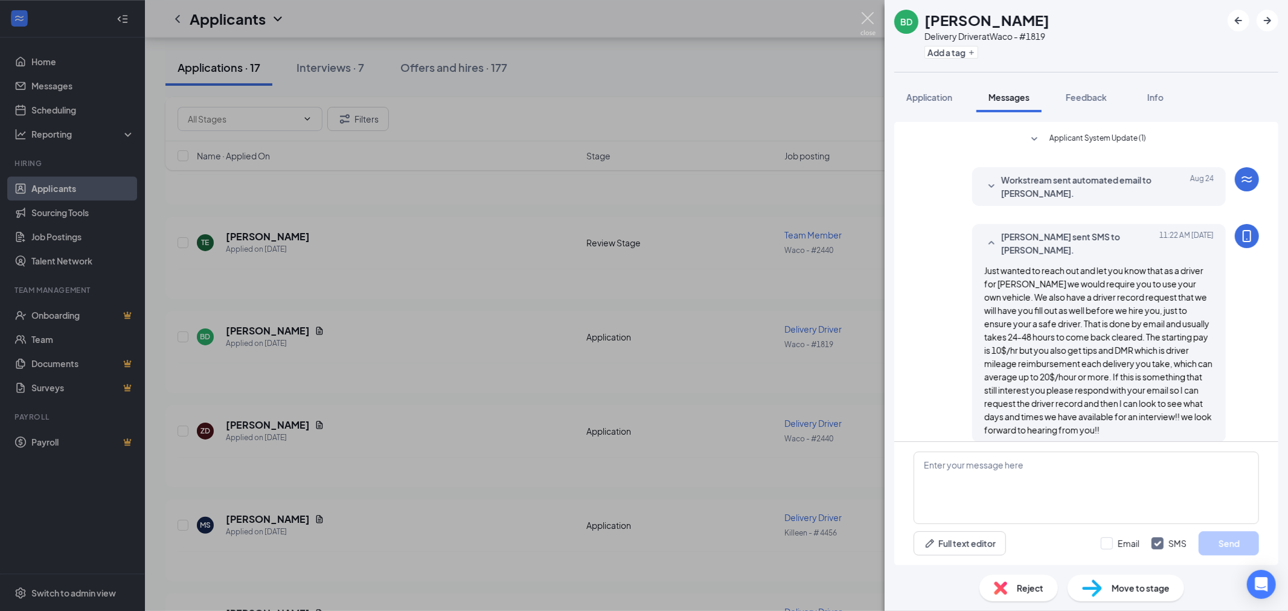
click at [870, 20] on img at bounding box center [867, 24] width 15 height 24
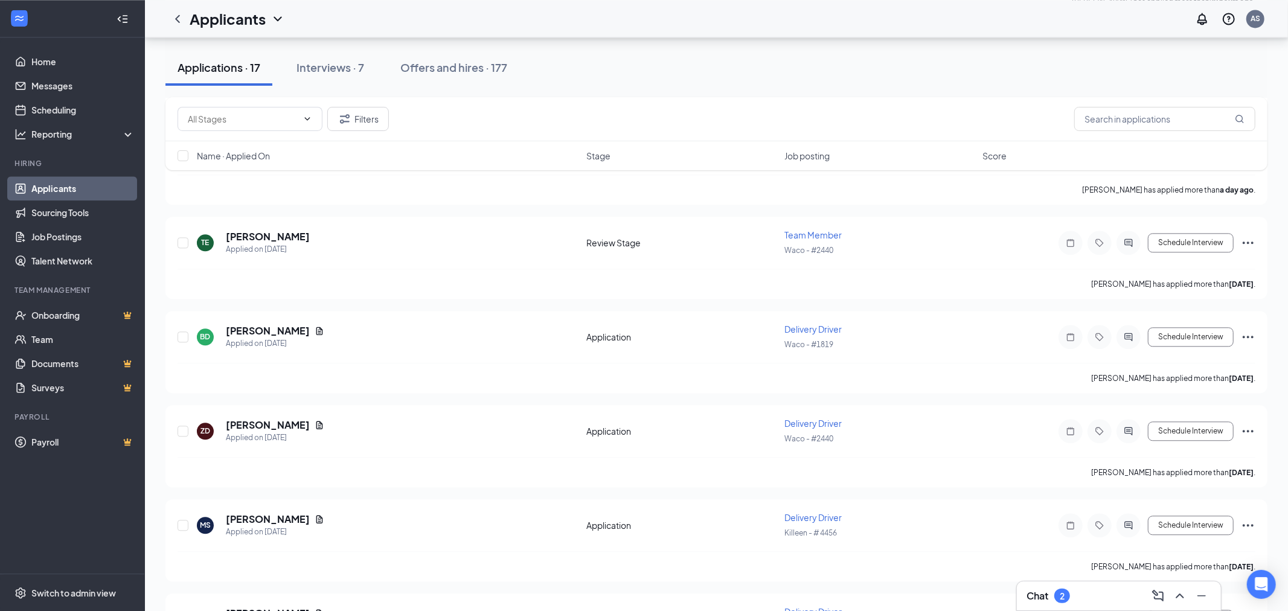
scroll to position [2549, 0]
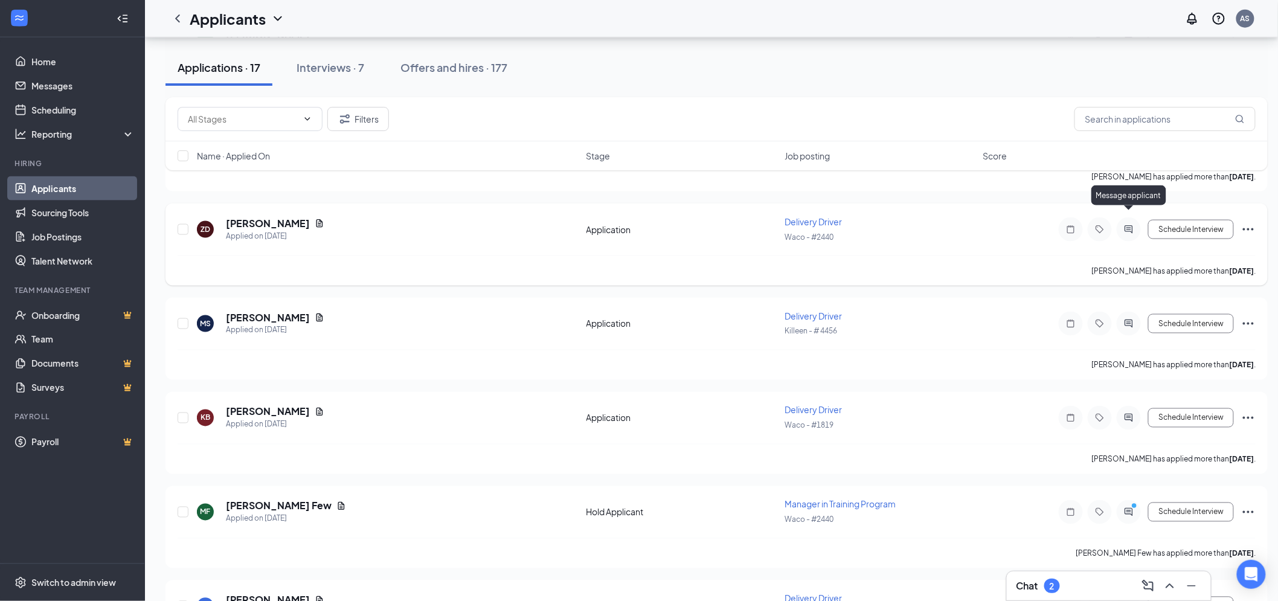
click at [1128, 225] on icon "ActiveChat" at bounding box center [1129, 229] width 8 height 8
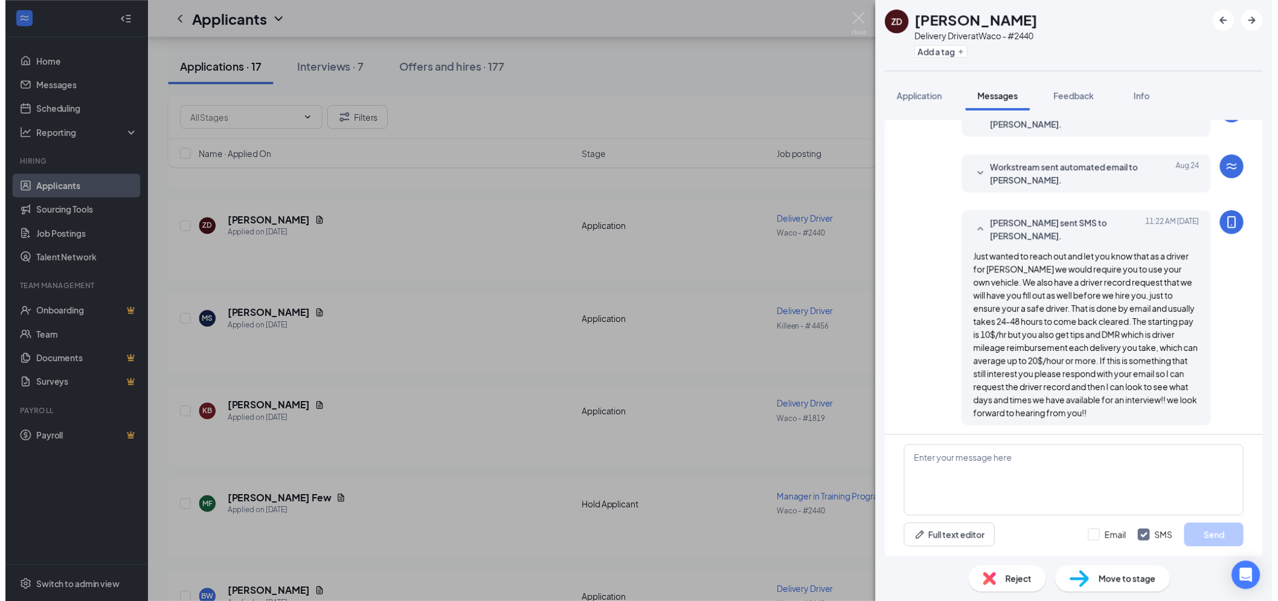
scroll to position [65, 0]
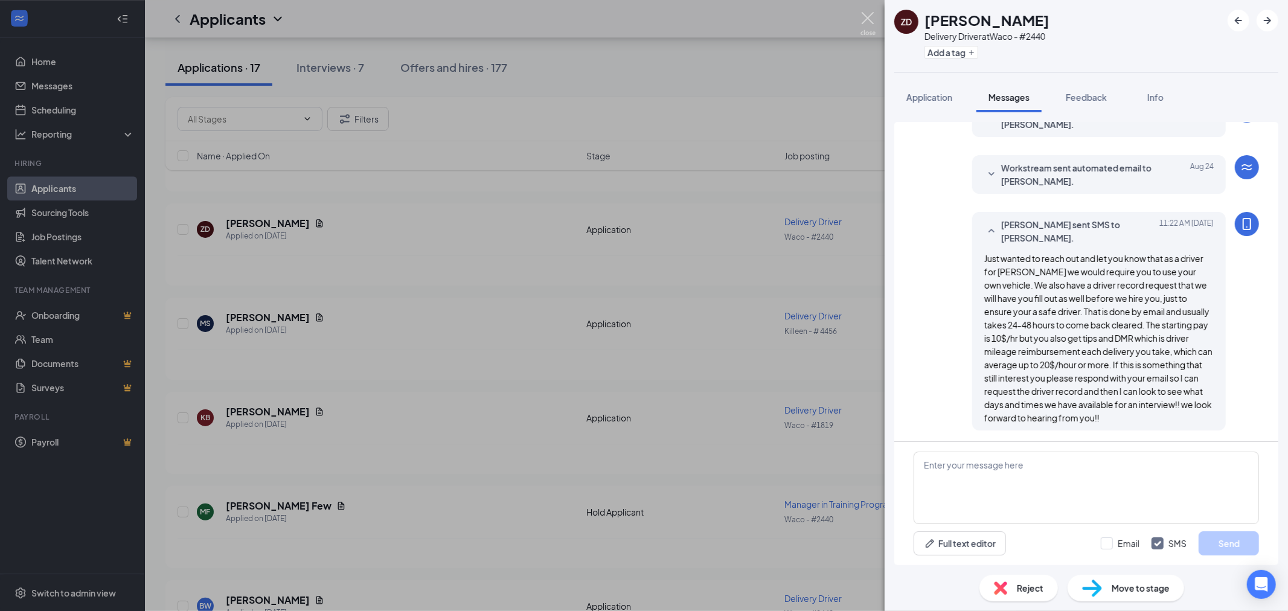
click at [866, 19] on img at bounding box center [867, 24] width 15 height 24
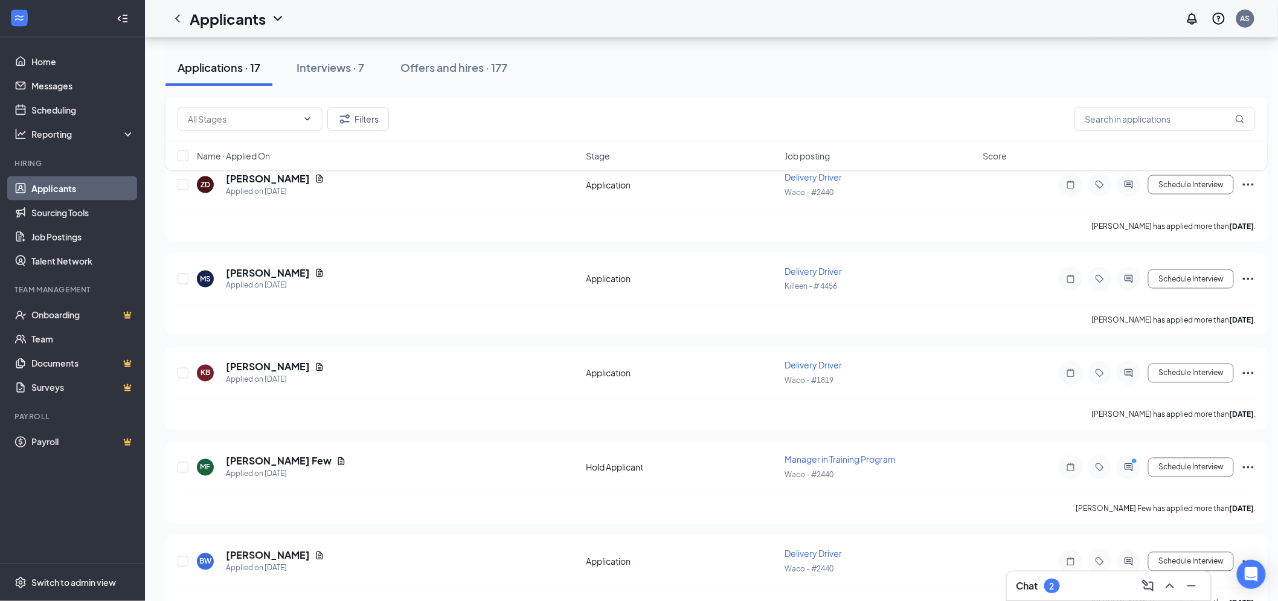
scroll to position [2683, 0]
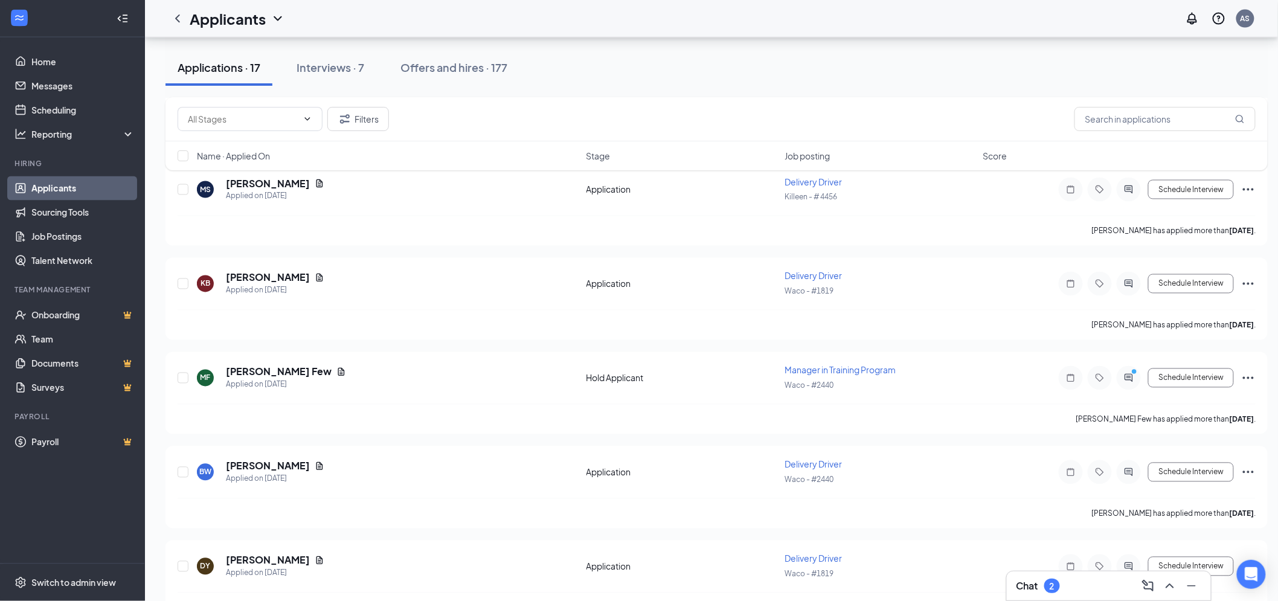
click at [1131, 182] on div "Filters Name · Applied On Stage Job posting Score" at bounding box center [716, 139] width 1102 height 85
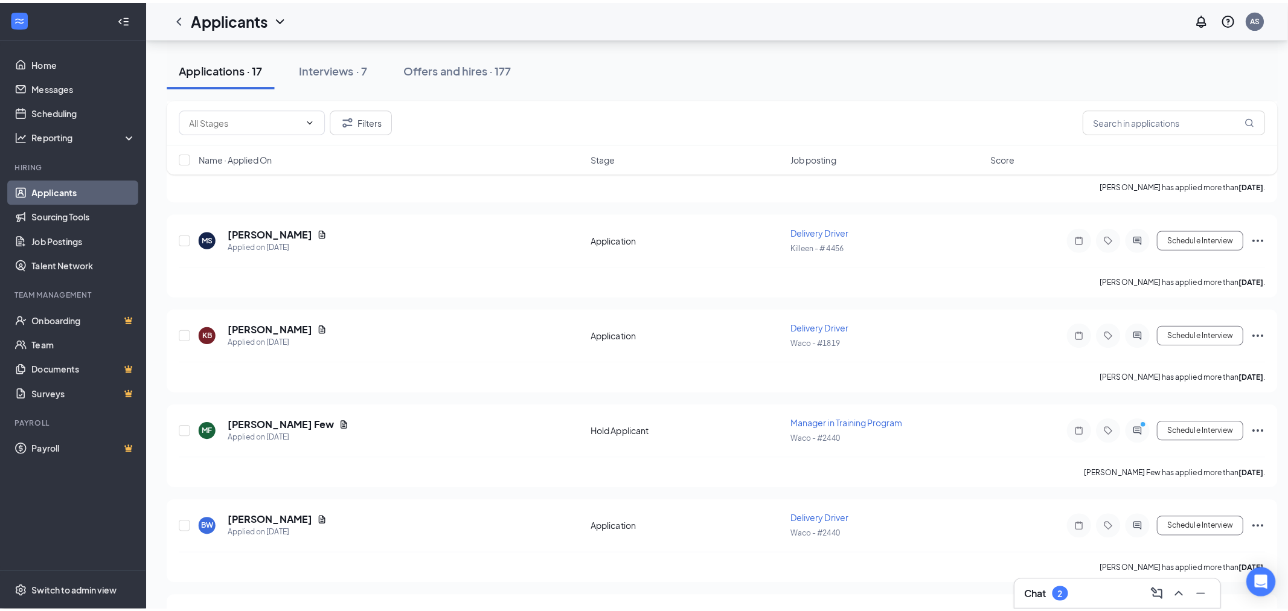
scroll to position [2616, 0]
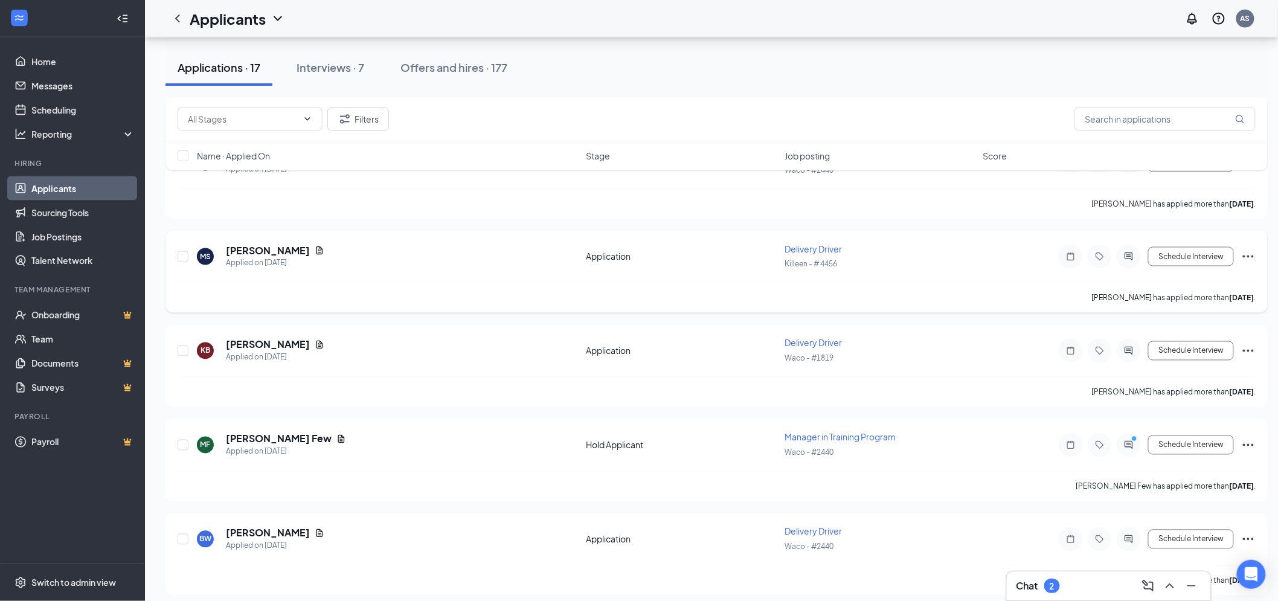
click at [1136, 245] on div at bounding box center [1128, 257] width 24 height 24
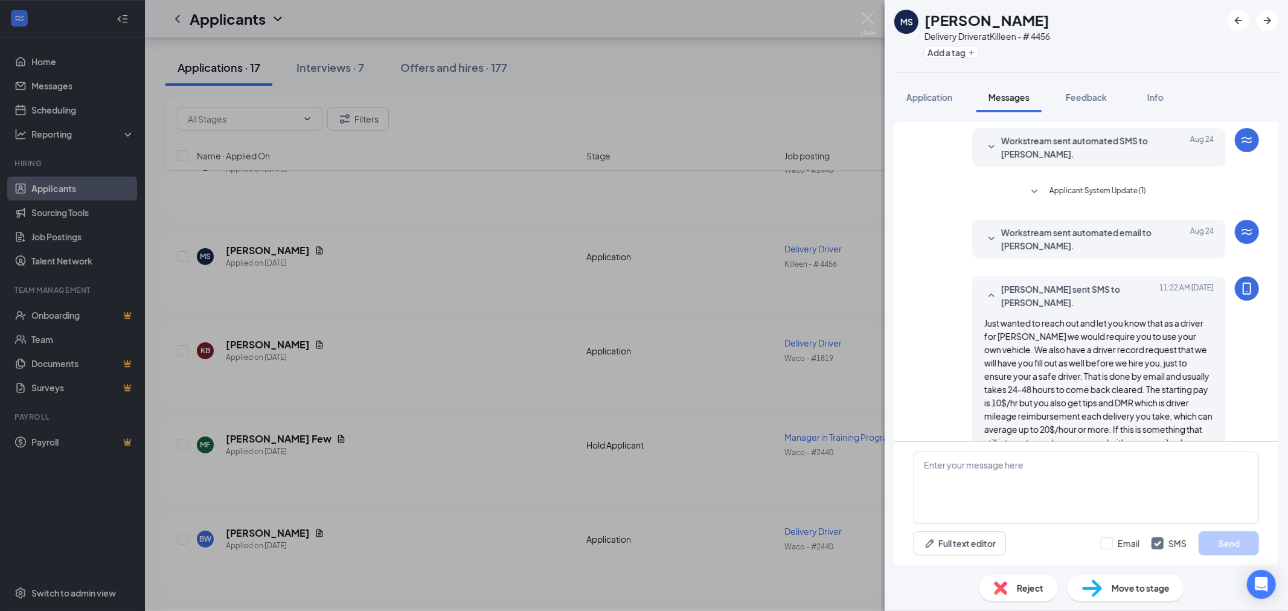
scroll to position [65, 0]
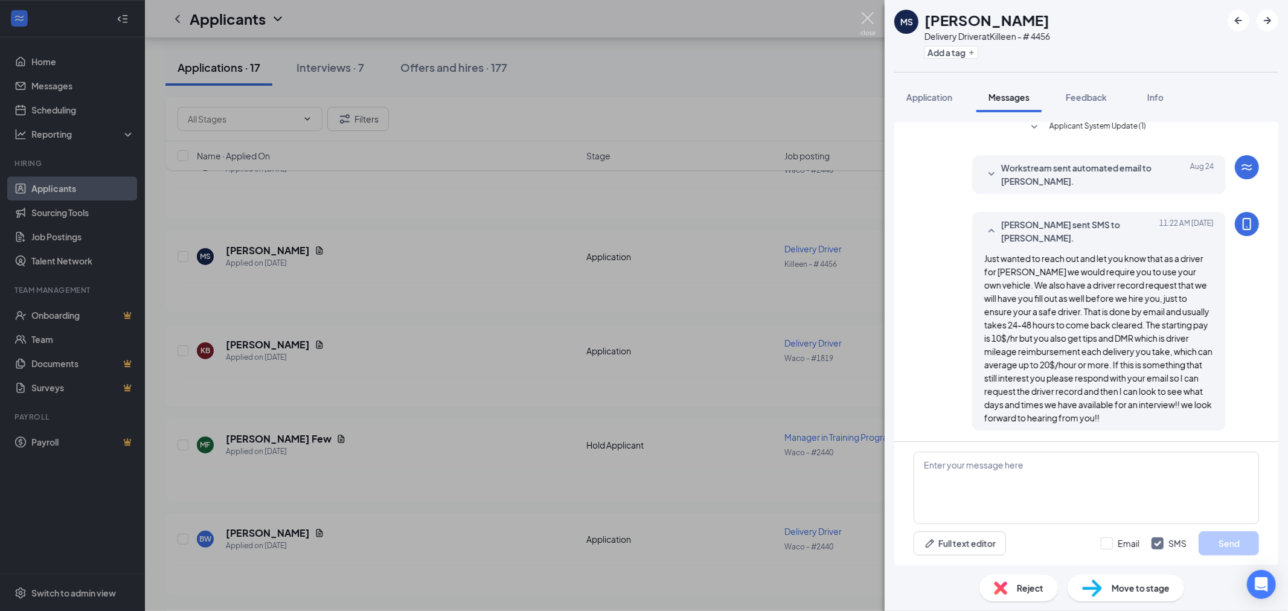
click at [865, 16] on img at bounding box center [867, 24] width 15 height 24
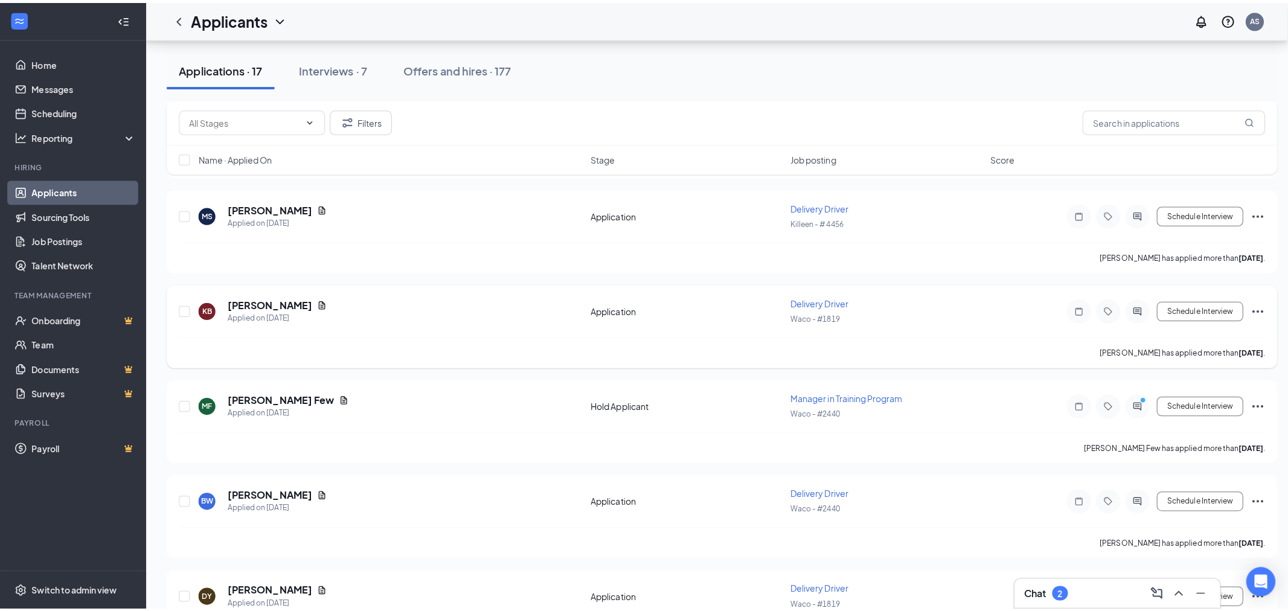
scroll to position [2683, 0]
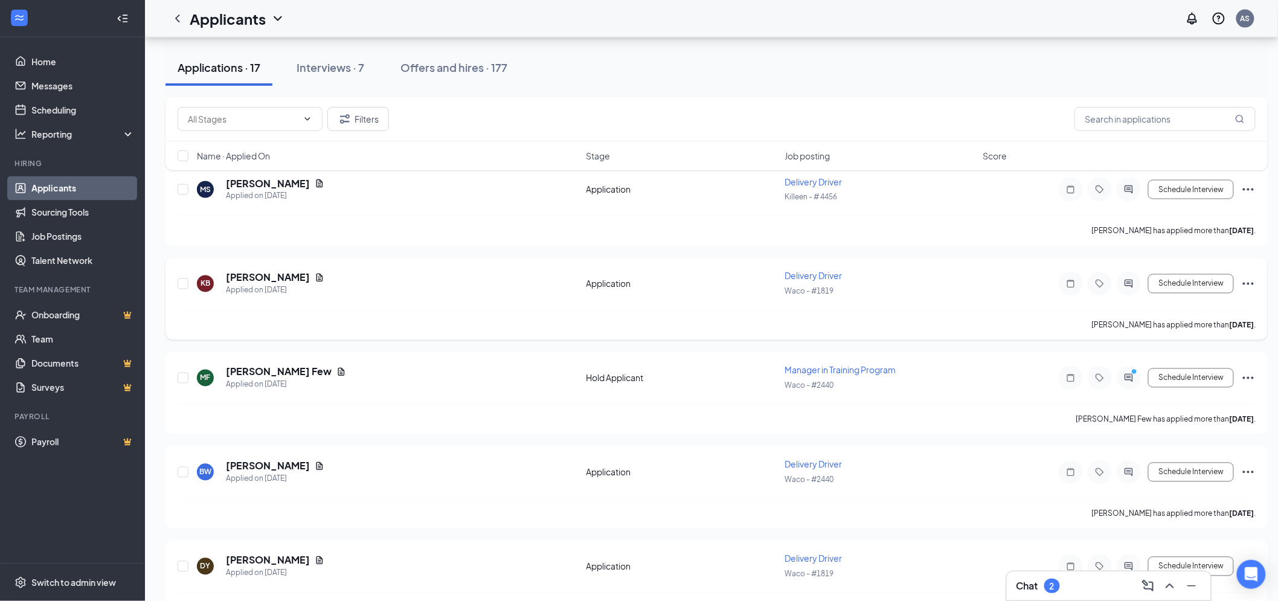
click at [1128, 280] on icon "ActiveChat" at bounding box center [1129, 284] width 8 height 8
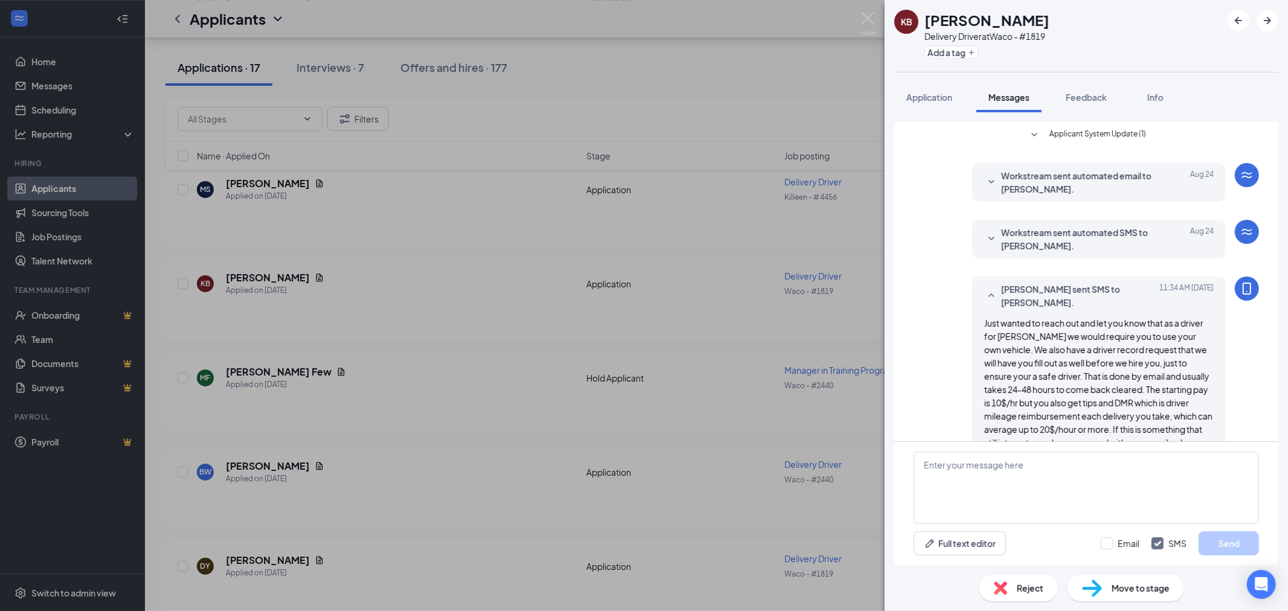
scroll to position [53, 0]
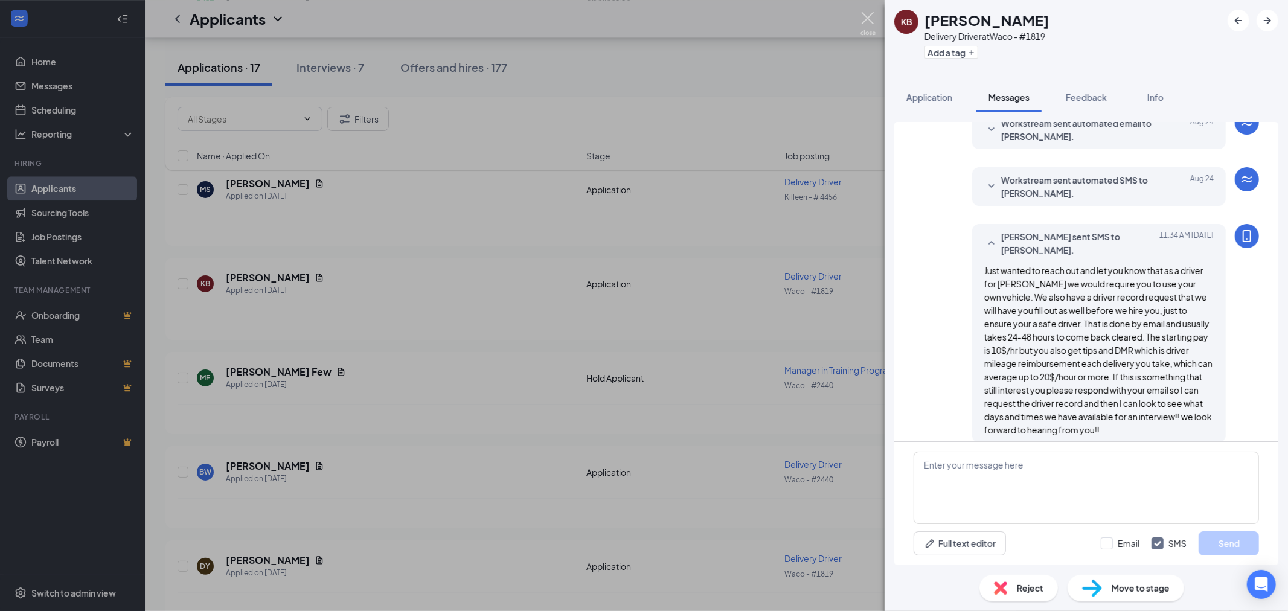
click at [866, 16] on img at bounding box center [867, 24] width 15 height 24
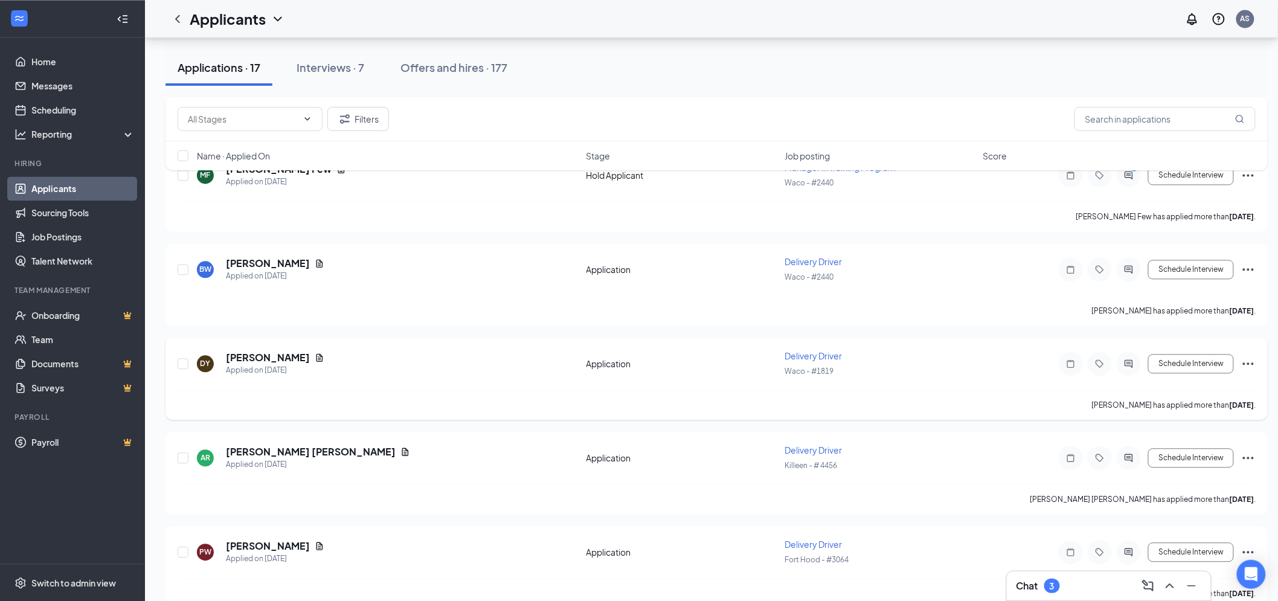
scroll to position [2890, 0]
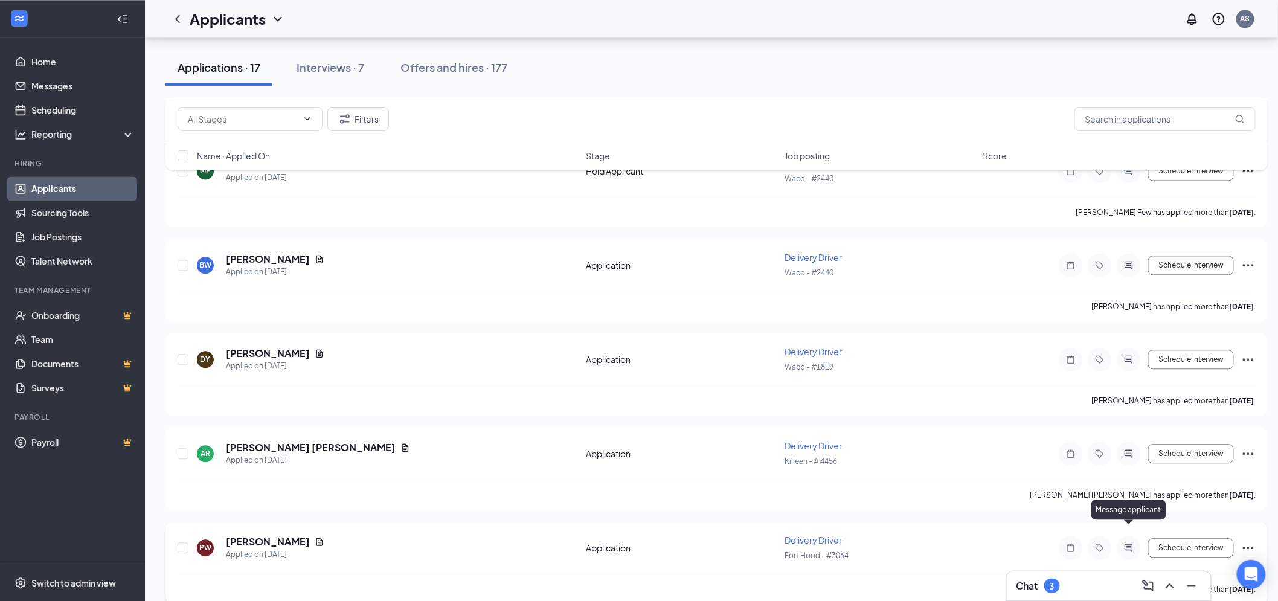
click at [1126, 543] on icon "ActiveChat" at bounding box center [1129, 547] width 8 height 8
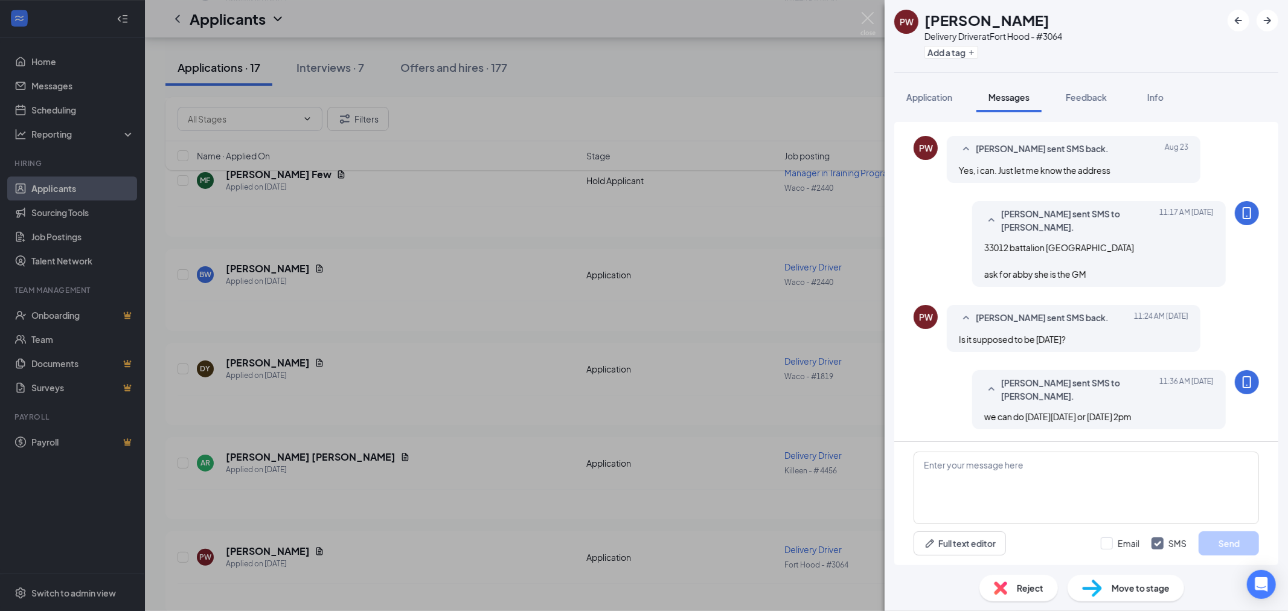
scroll to position [532, 0]
click at [868, 15] on img at bounding box center [867, 24] width 15 height 24
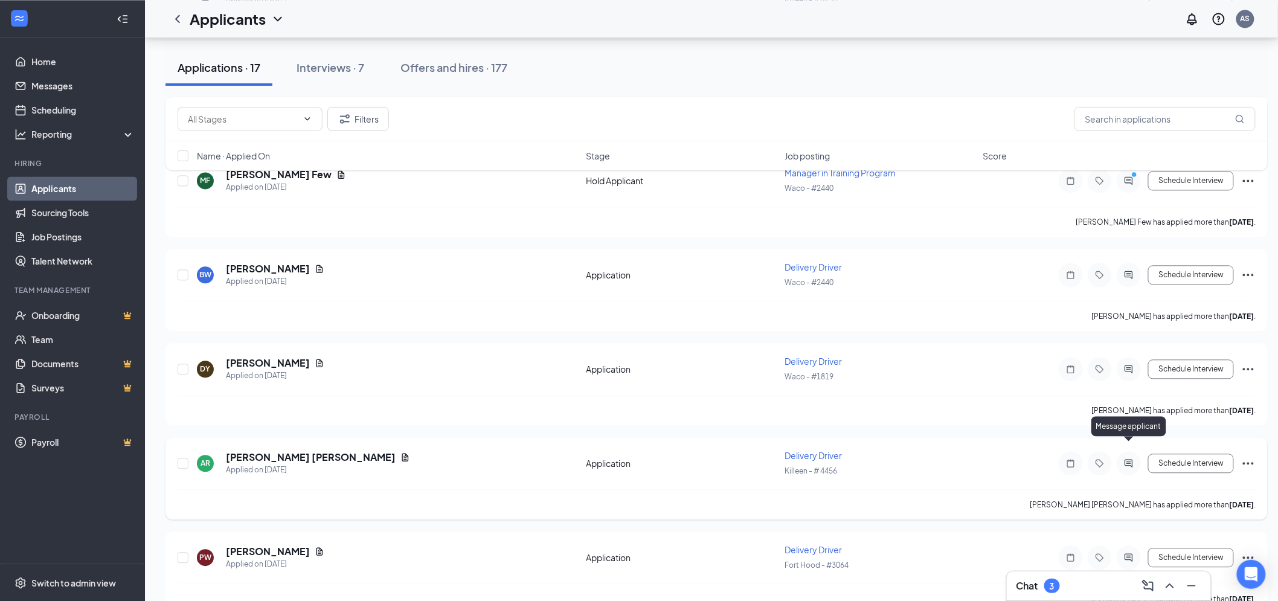
click at [1127, 458] on icon "ActiveChat" at bounding box center [1128, 463] width 14 height 10
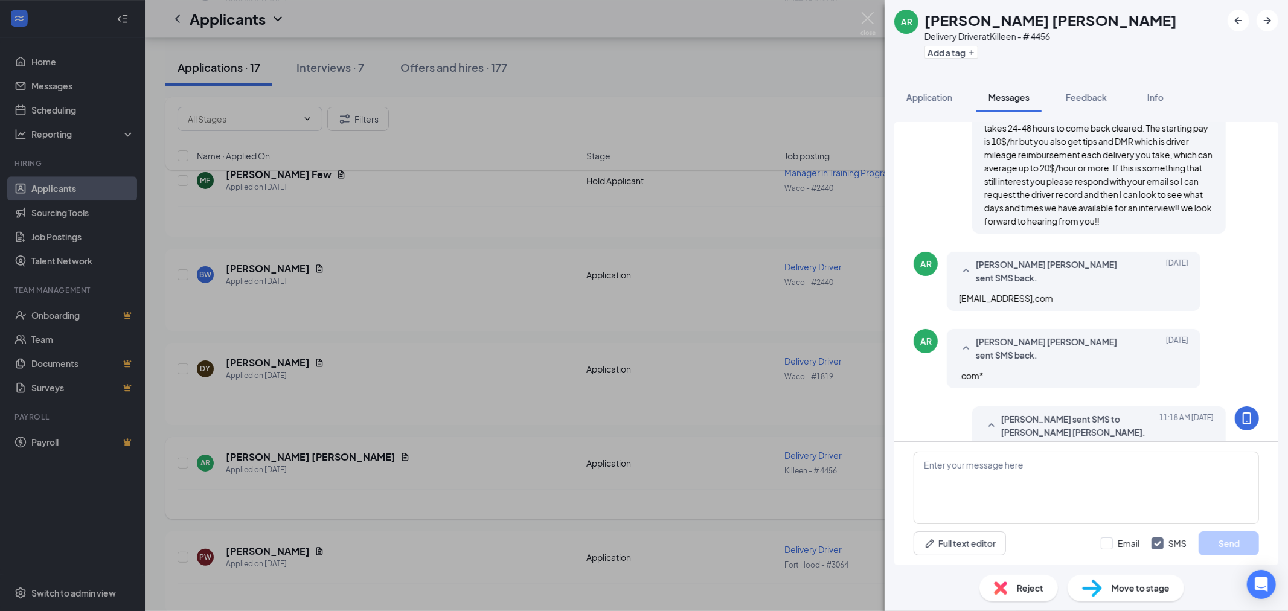
scroll to position [272, 0]
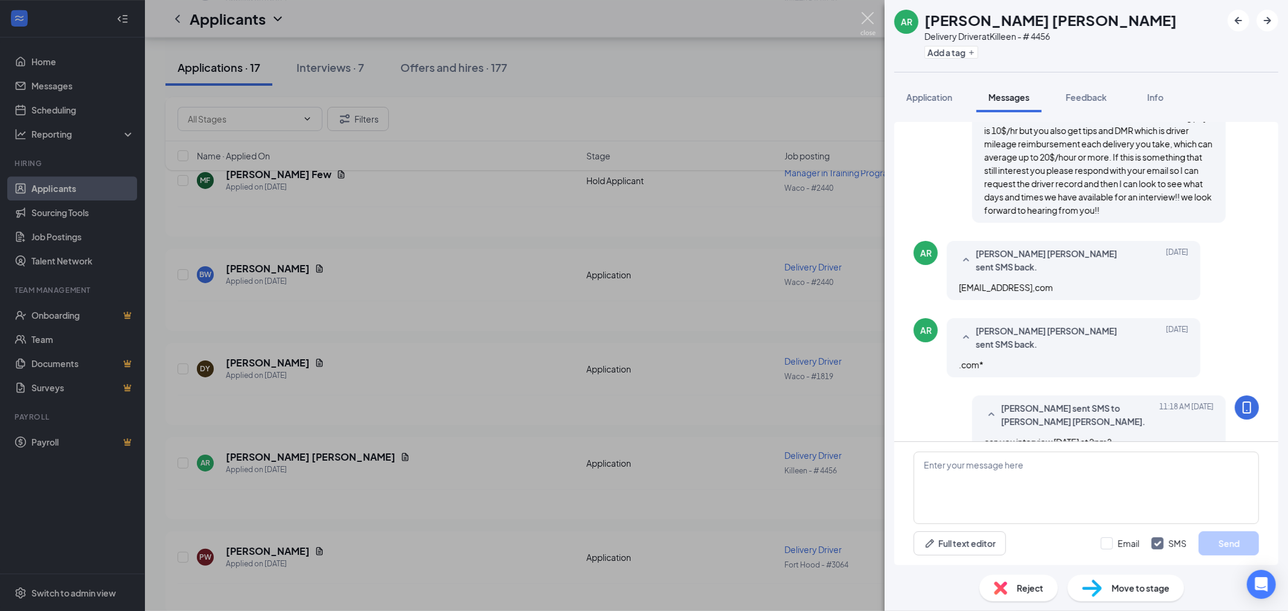
click at [871, 14] on img at bounding box center [867, 24] width 15 height 24
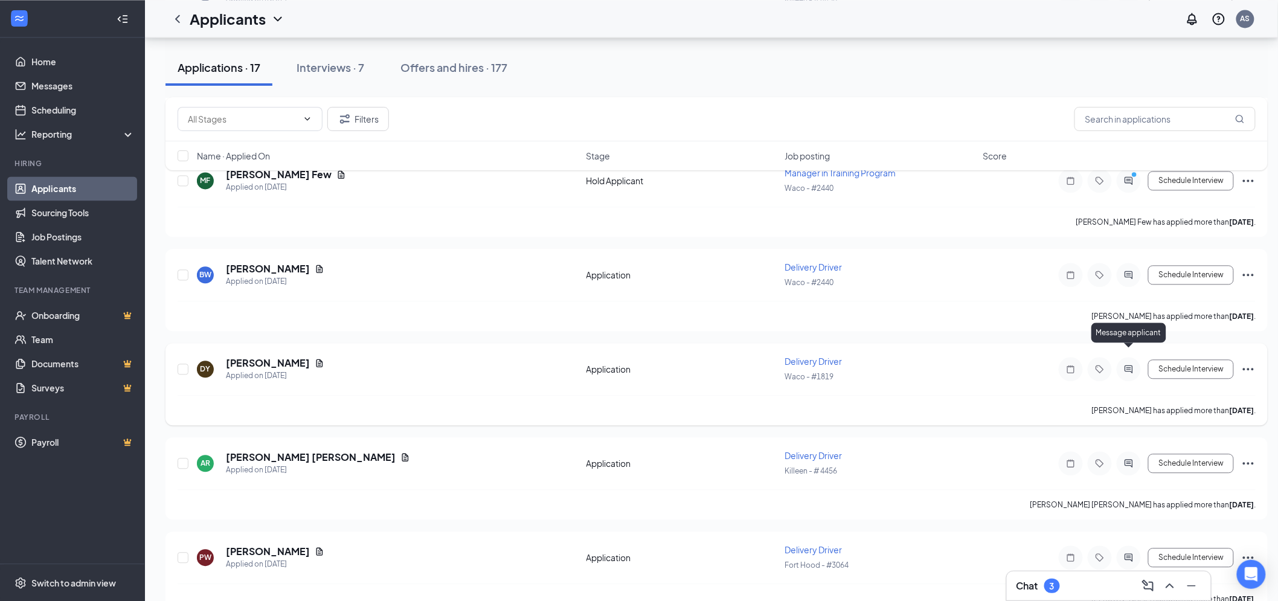
click at [1130, 364] on icon "ActiveChat" at bounding box center [1128, 369] width 14 height 10
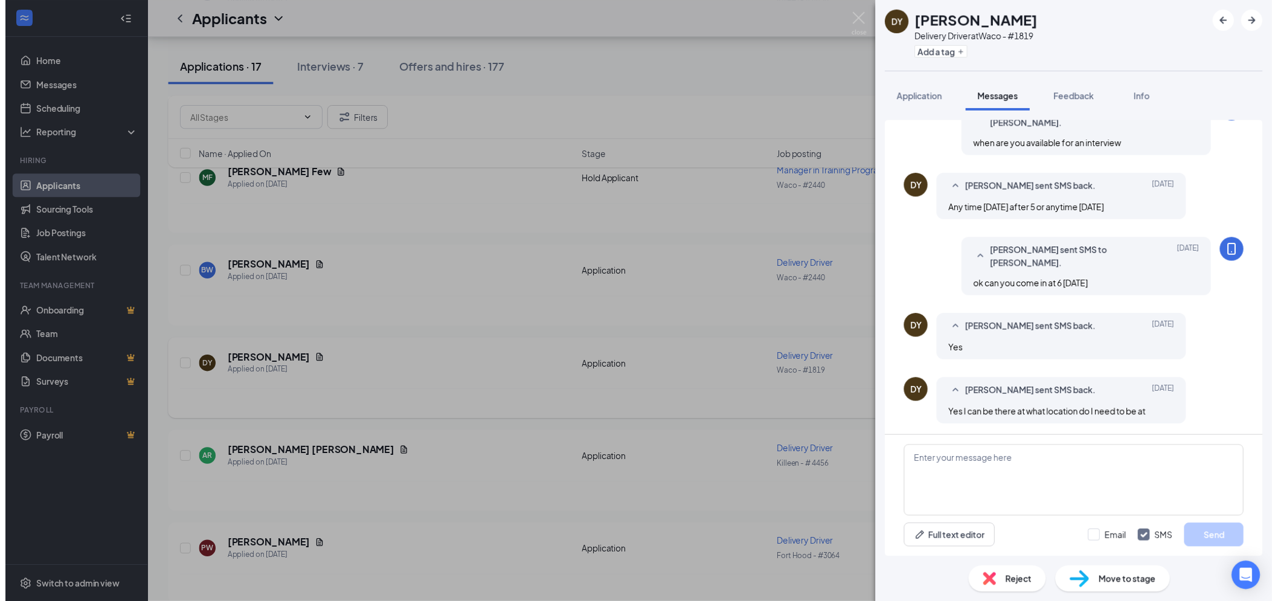
scroll to position [243, 0]
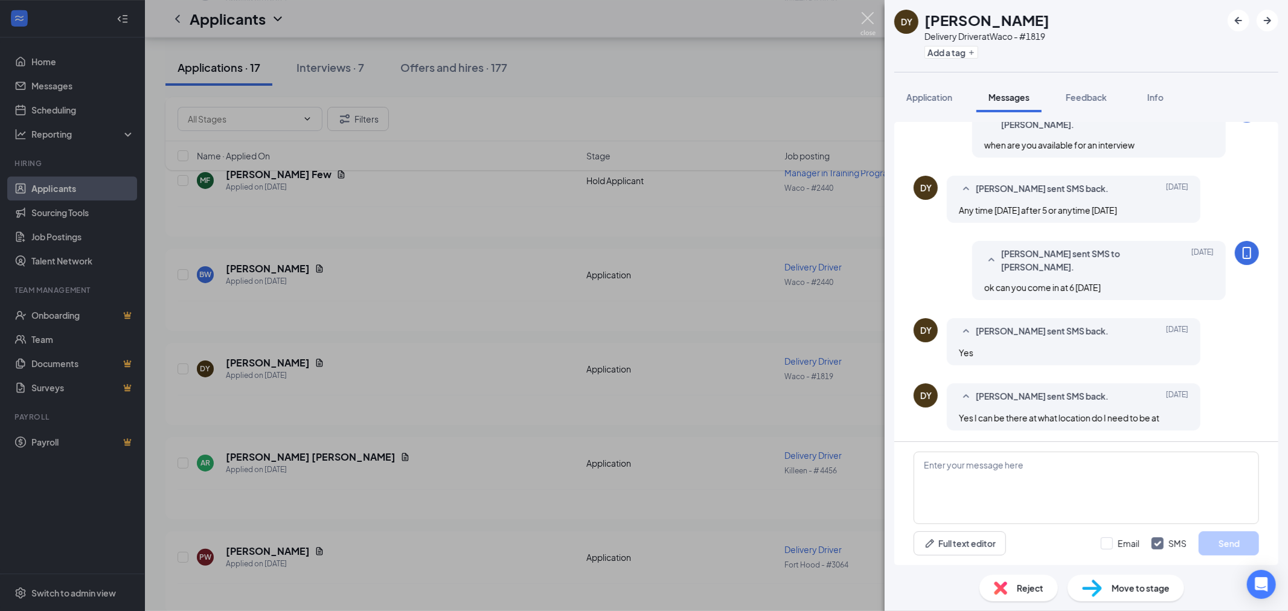
click at [870, 17] on img at bounding box center [867, 24] width 15 height 24
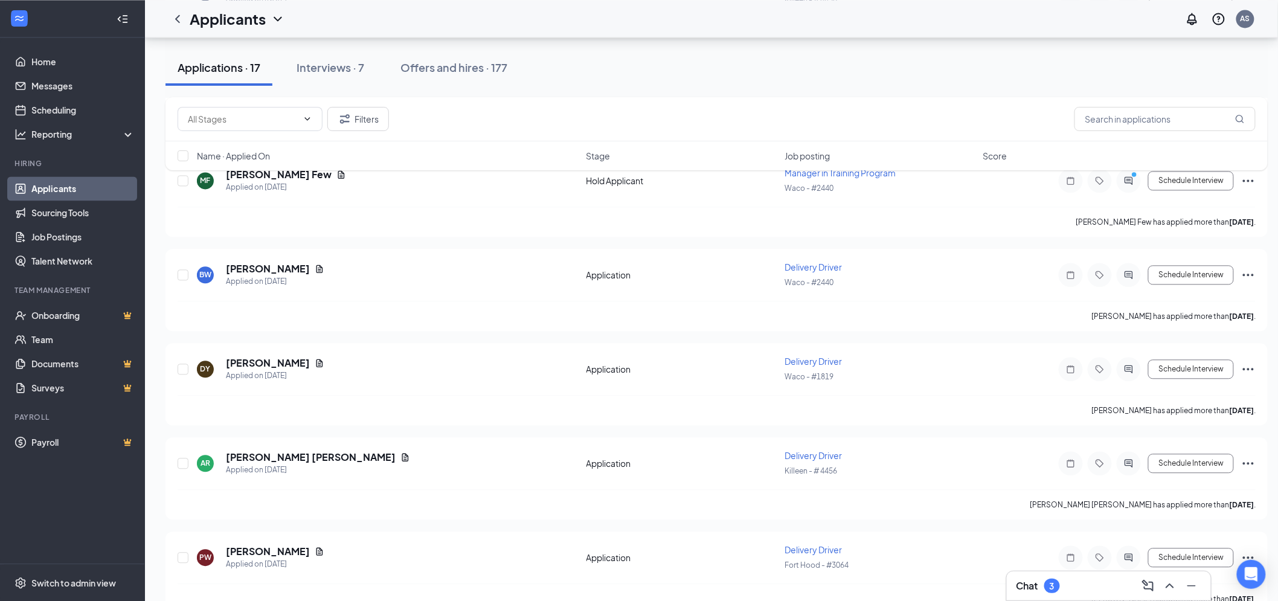
click at [1060, 589] on div "Chat 3" at bounding box center [1037, 585] width 43 height 14
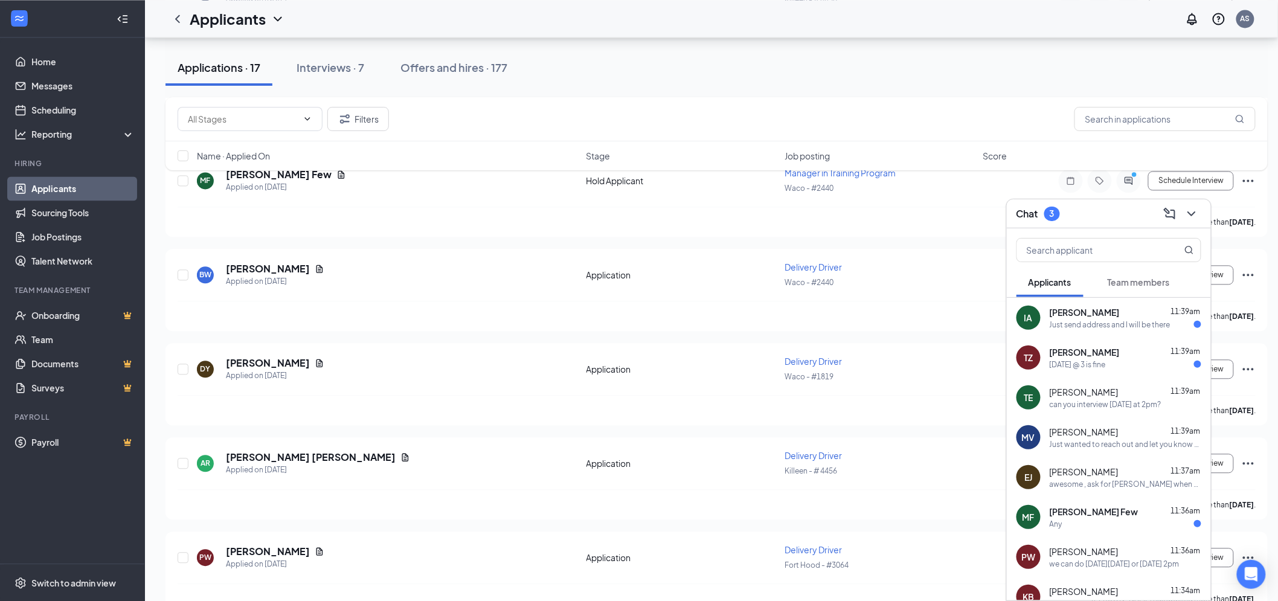
click at [1135, 366] on div "[DATE] @ 3 is fine" at bounding box center [1125, 364] width 152 height 10
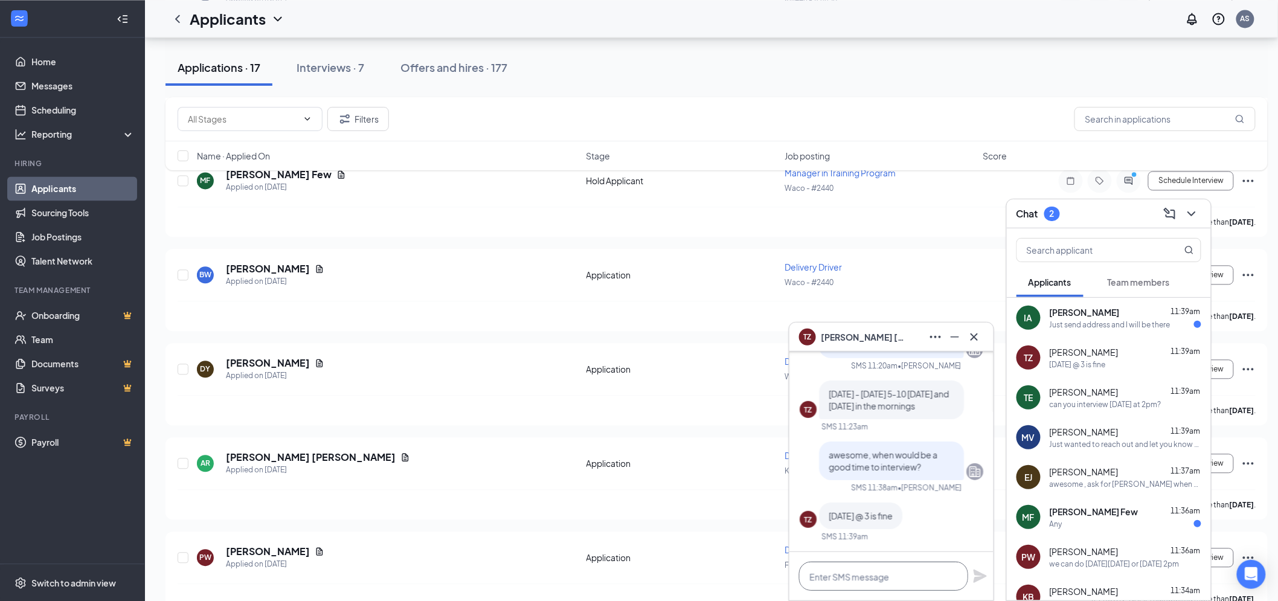
click at [906, 581] on textarea at bounding box center [883, 575] width 169 height 29
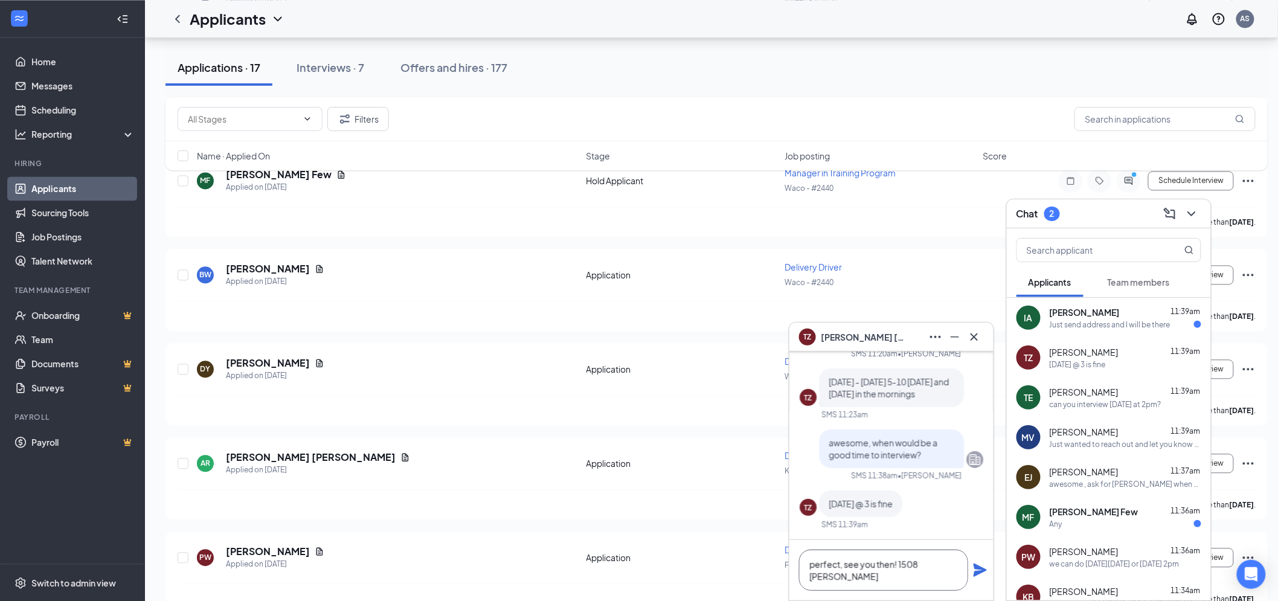
scroll to position [1, 0]
click at [901, 558] on textarea "perfect, see you then! 1508 [PERSON_NAME] ave" at bounding box center [883, 569] width 169 height 41
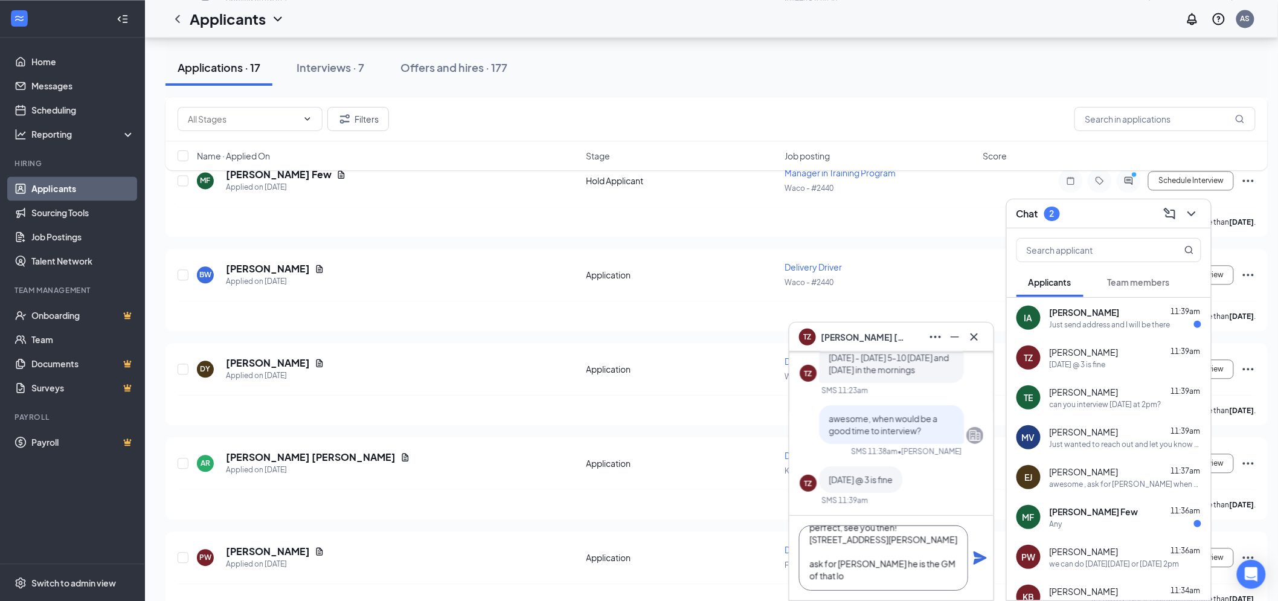
scroll to position [25, 0]
type textarea "perfect, see you then! [STREET_ADDRESS][PERSON_NAME] ask for [PERSON_NAME] he i…"
click at [982, 554] on icon "Plane" at bounding box center [980, 558] width 14 height 14
click at [970, 338] on icon "Cross" at bounding box center [974, 337] width 14 height 14
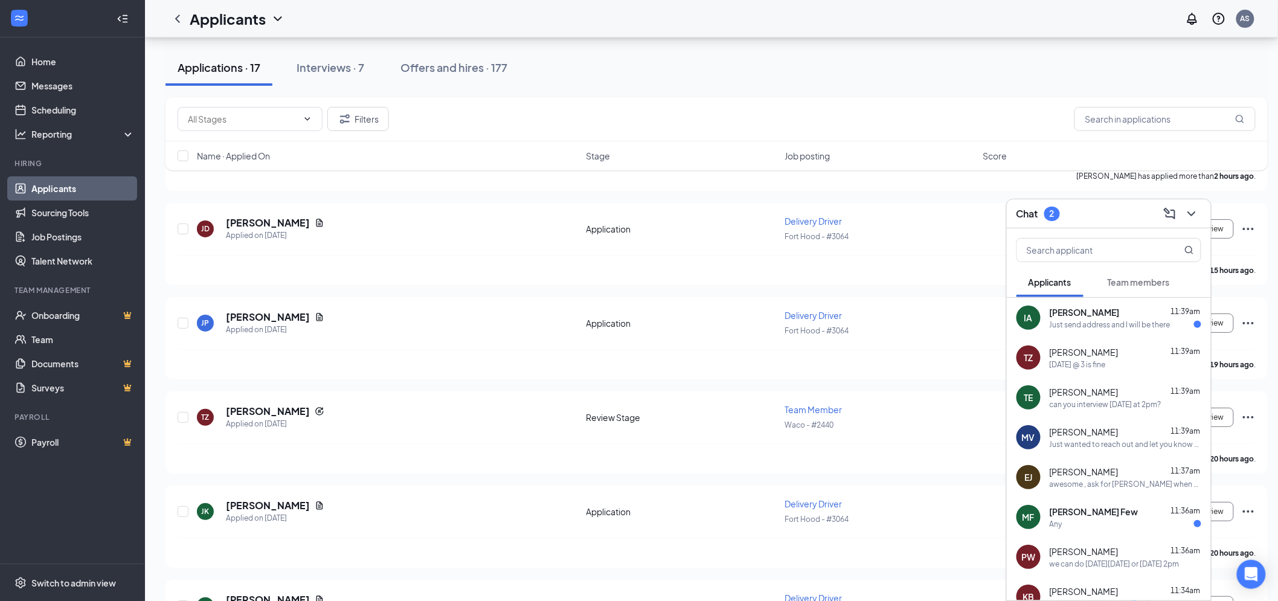
scroll to position [1807, 0]
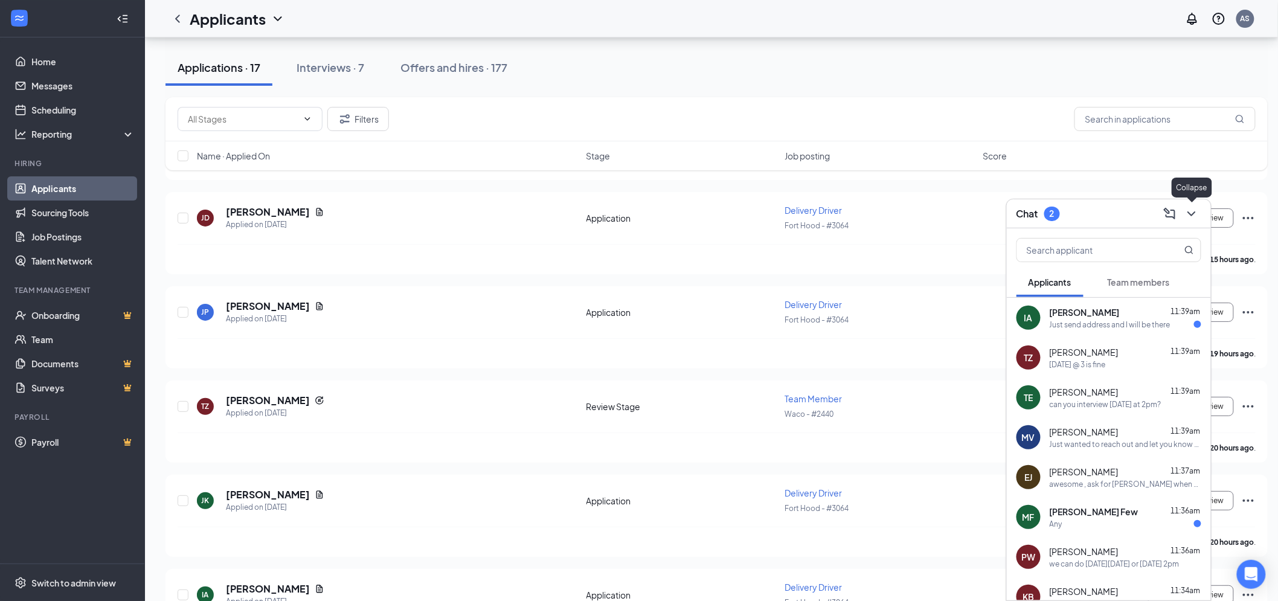
click at [1186, 209] on icon "ChevronDown" at bounding box center [1191, 213] width 14 height 14
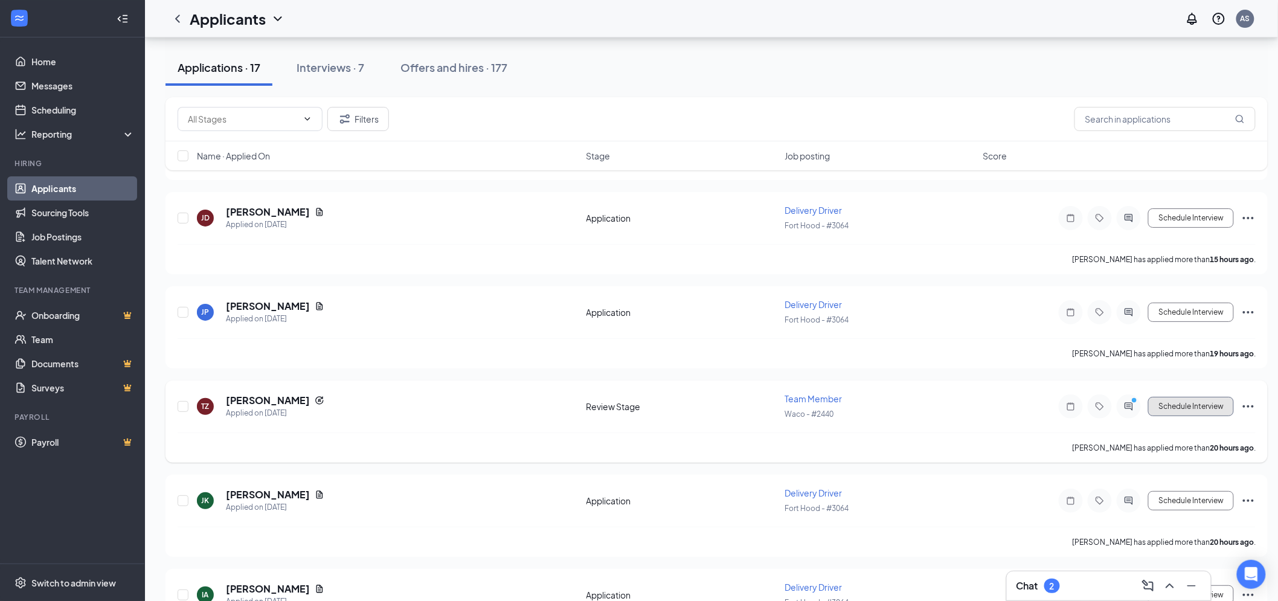
click at [1182, 397] on button "Schedule Interview" at bounding box center [1191, 406] width 86 height 19
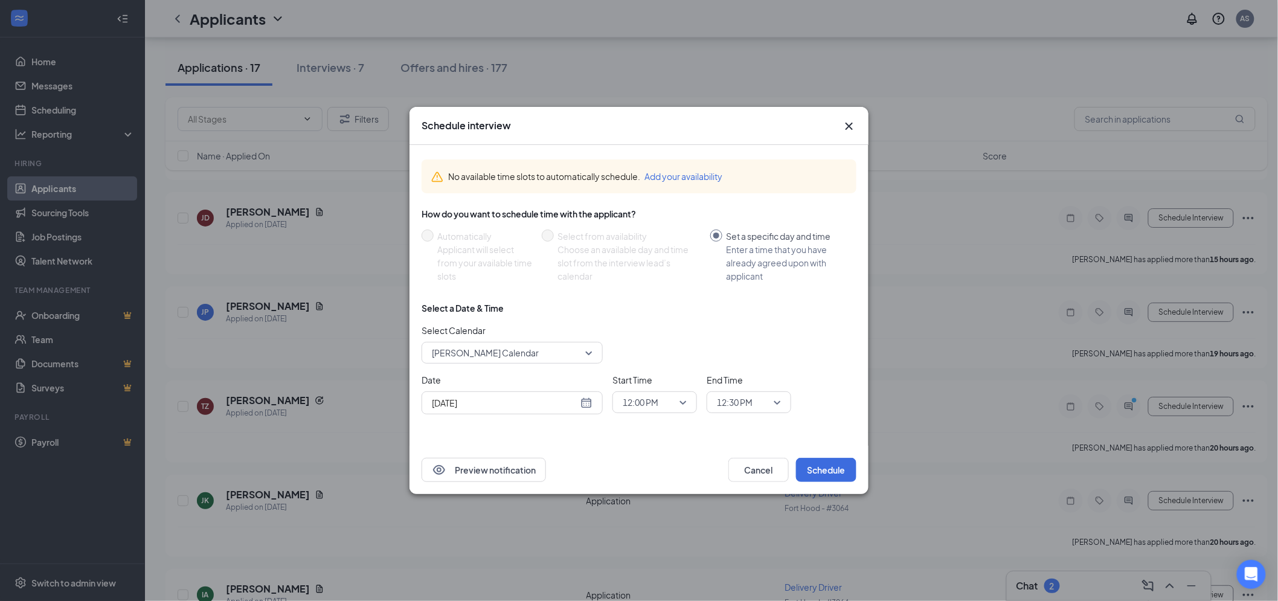
click at [593, 353] on div "[PERSON_NAME] Calendar" at bounding box center [511, 353] width 181 height 22
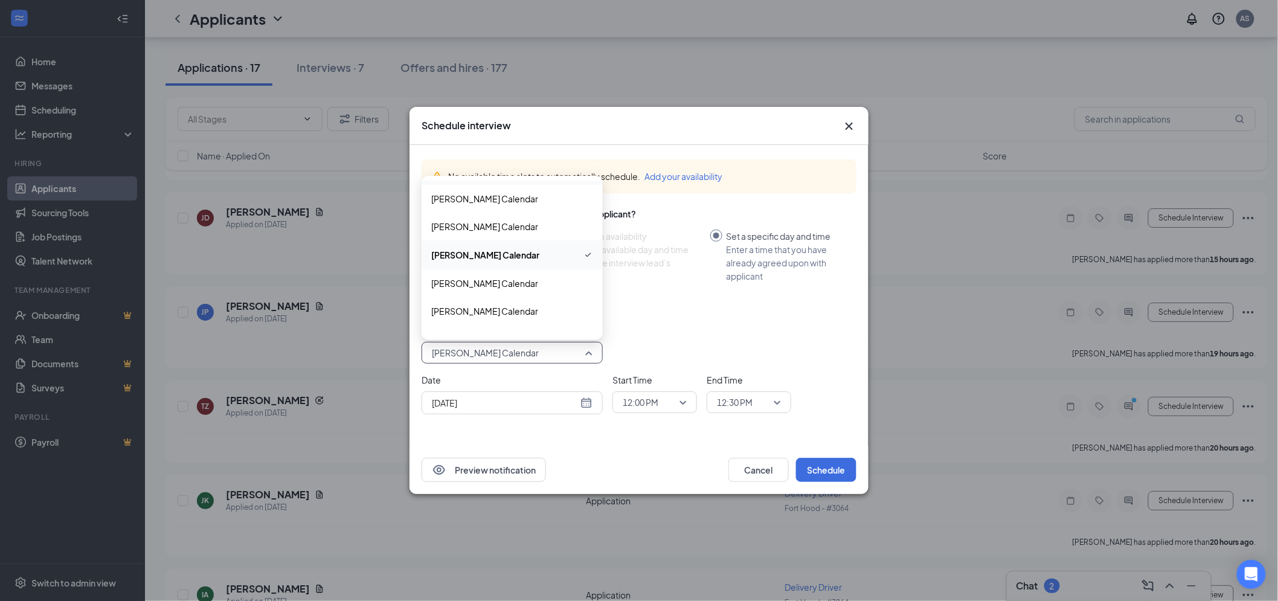
scroll to position [191, 0]
click at [509, 256] on span "[PERSON_NAME] Calendar" at bounding box center [485, 254] width 108 height 13
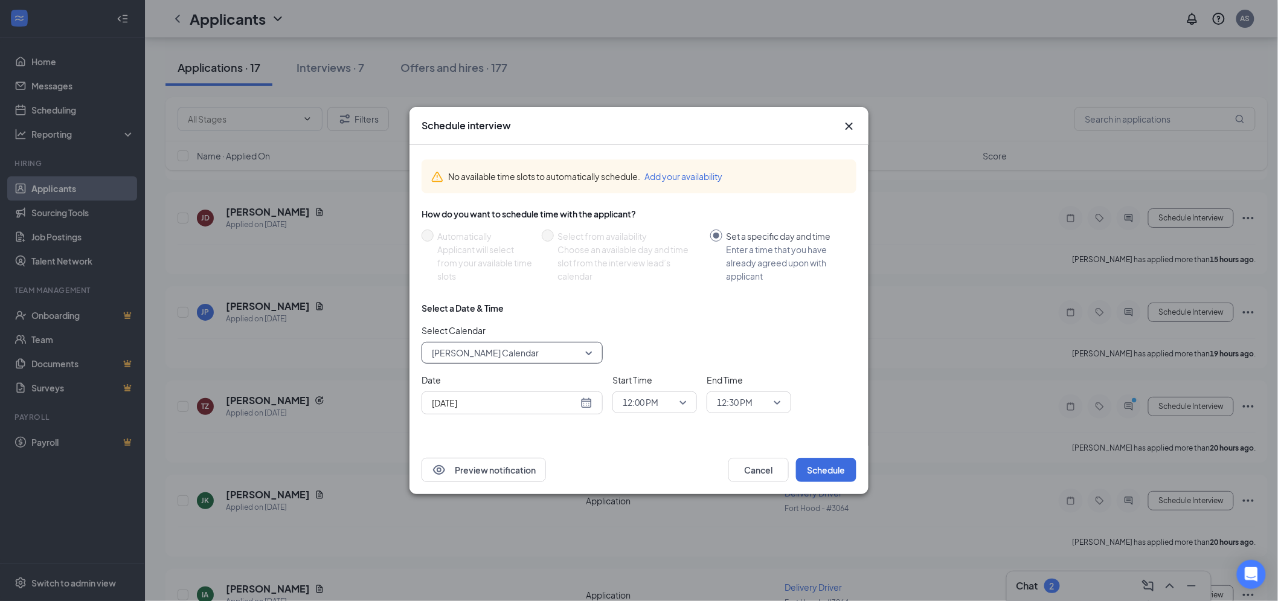
click at [590, 354] on span "[PERSON_NAME] Calendar" at bounding box center [512, 353] width 161 height 18
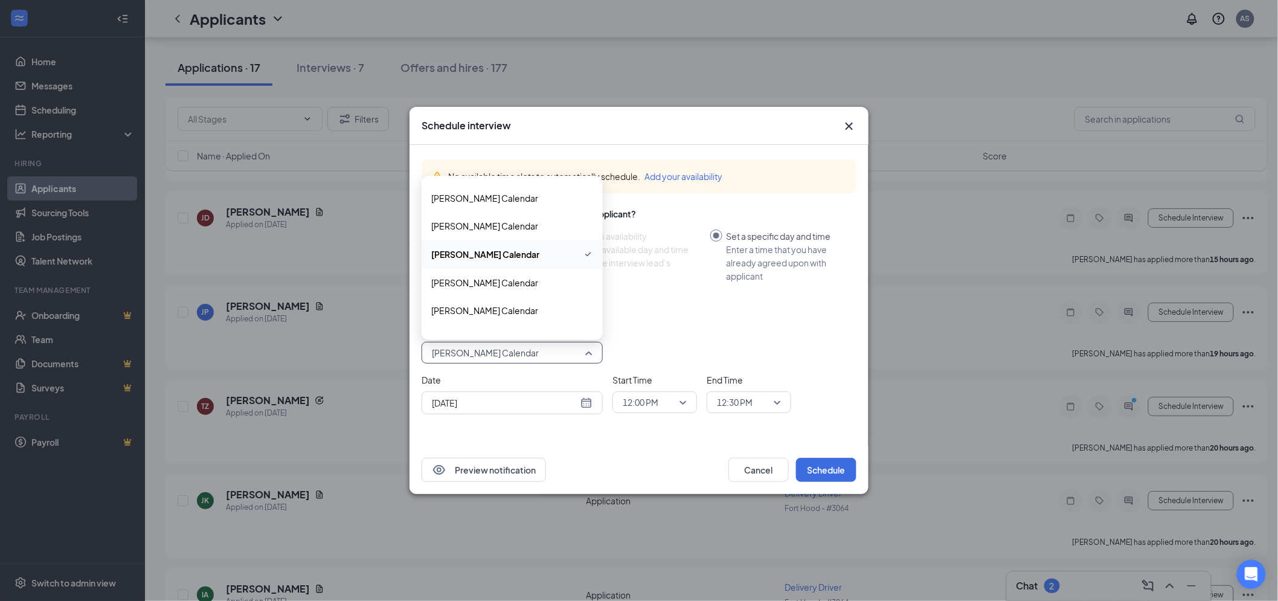
click at [583, 249] on icon "Checkmark" at bounding box center [588, 254] width 10 height 14
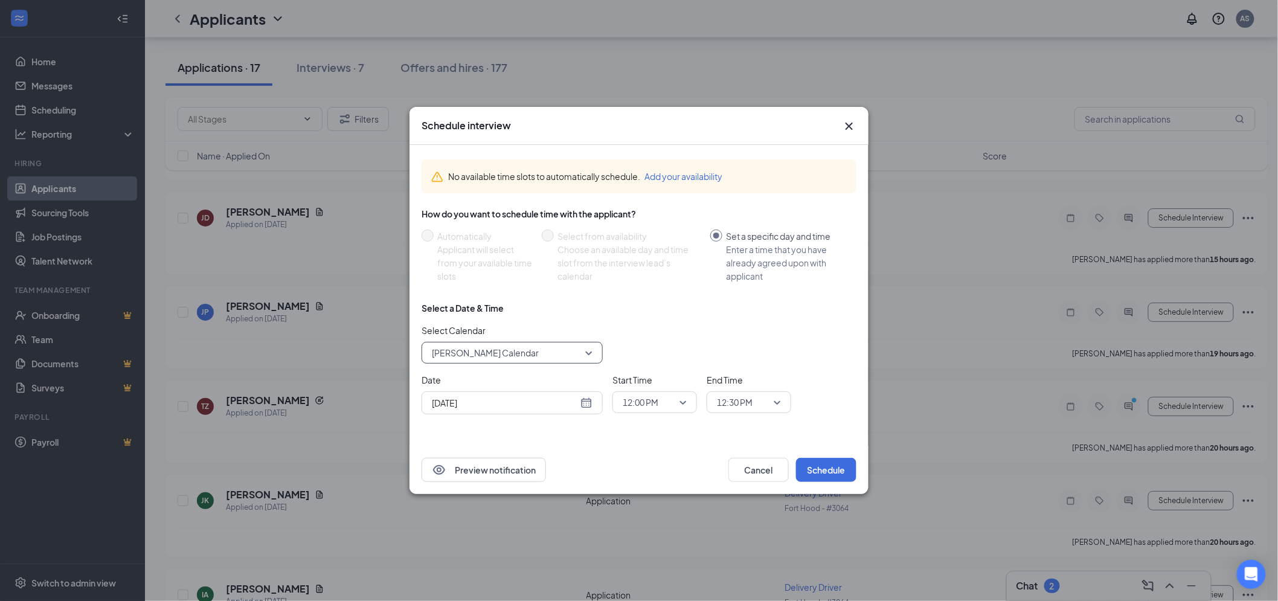
click at [592, 348] on span "[PERSON_NAME] Calendar" at bounding box center [512, 353] width 161 height 18
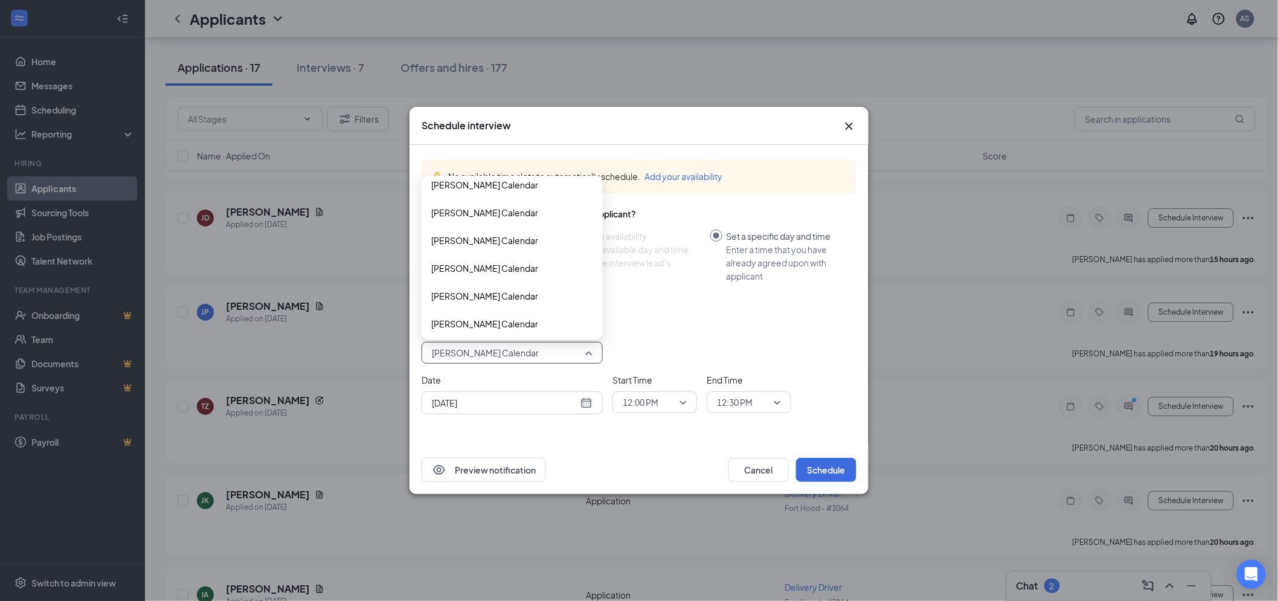
scroll to position [1935, 0]
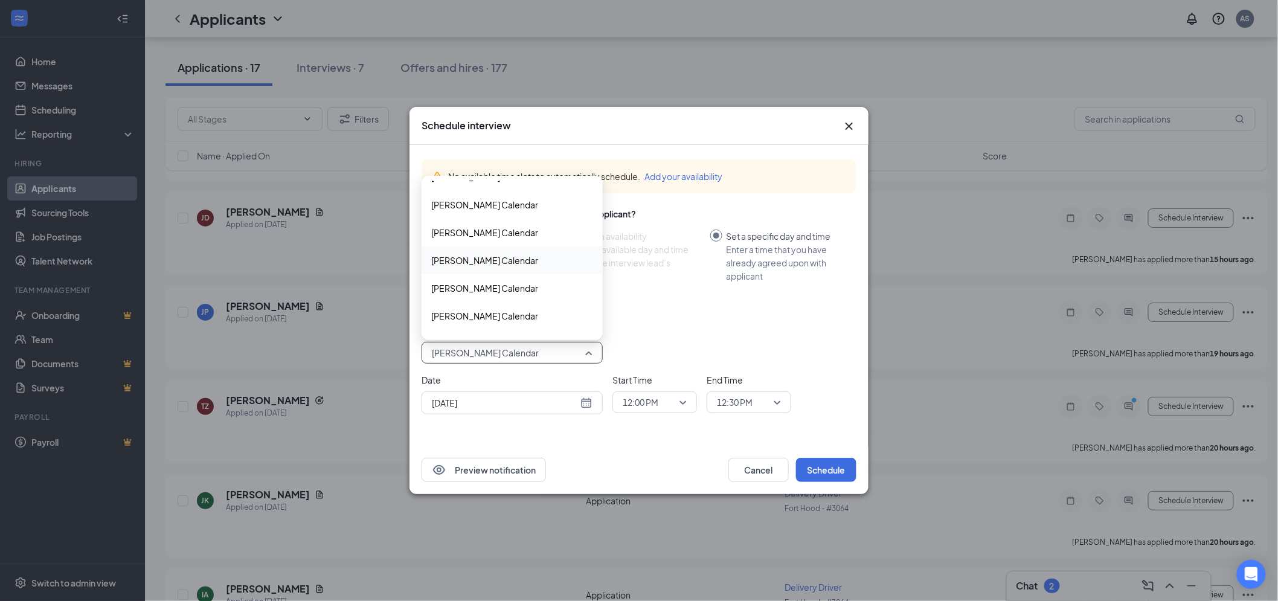
click at [508, 258] on span "[PERSON_NAME] Calendar" at bounding box center [484, 260] width 107 height 13
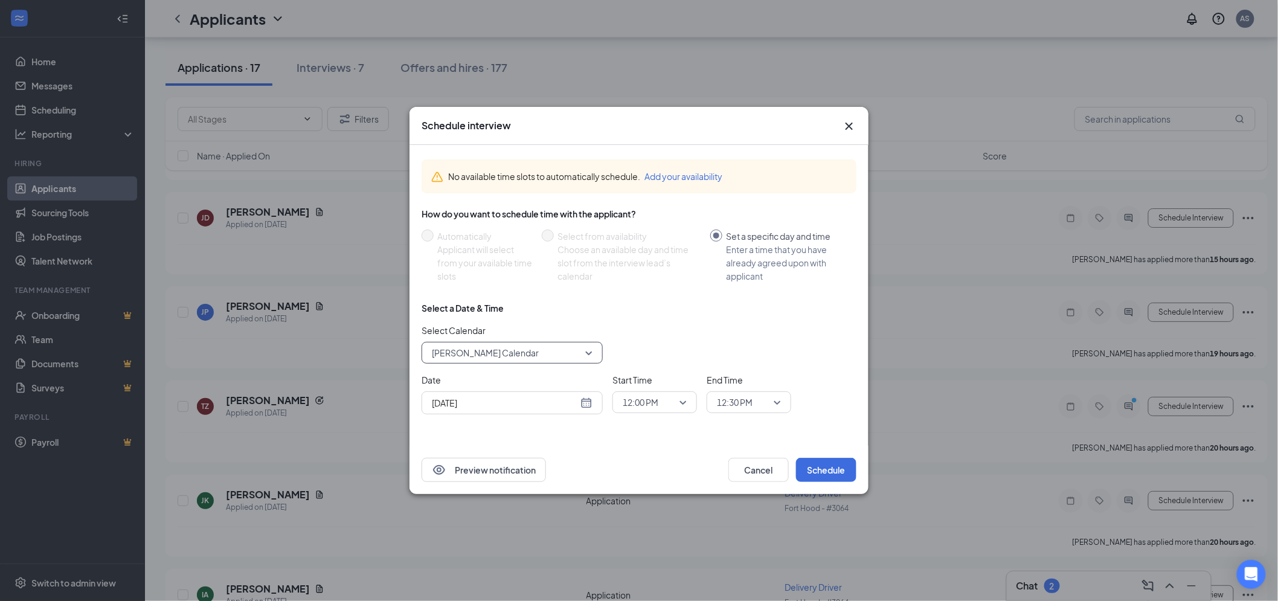
click at [584, 405] on div "[DATE]" at bounding box center [512, 402] width 161 height 13
click at [510, 354] on div "27" at bounding box center [504, 357] width 14 height 14
type input "[DATE]"
click at [666, 392] on input "search" at bounding box center [650, 402] width 62 height 21
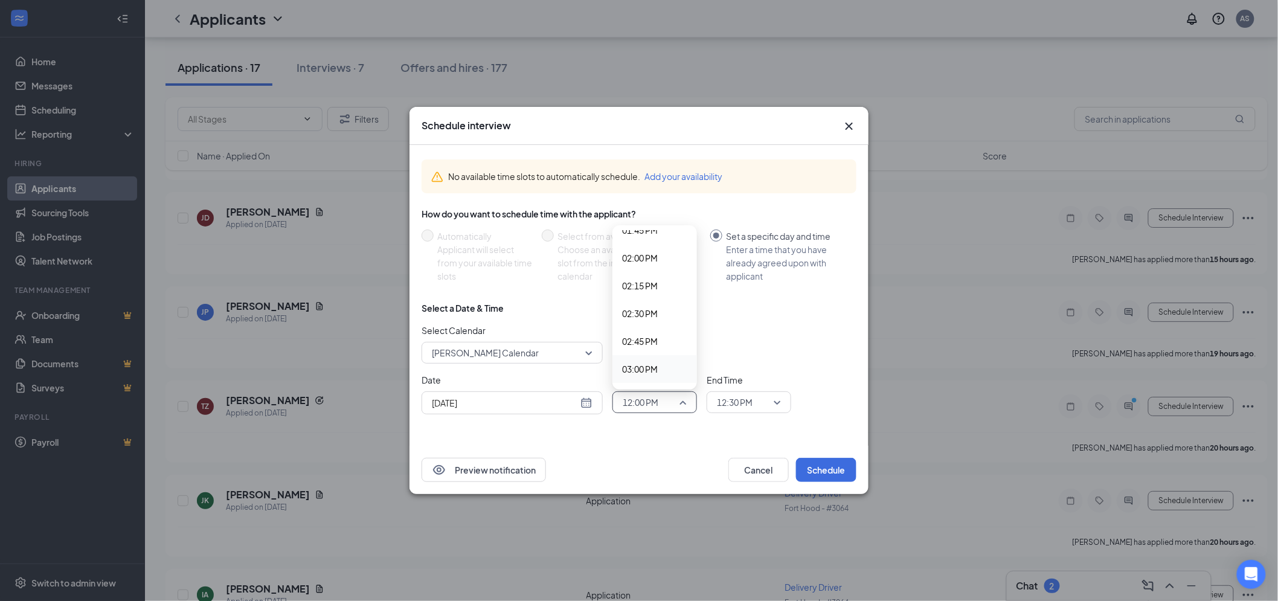
click at [647, 369] on span "03:00 PM" at bounding box center [640, 368] width 36 height 13
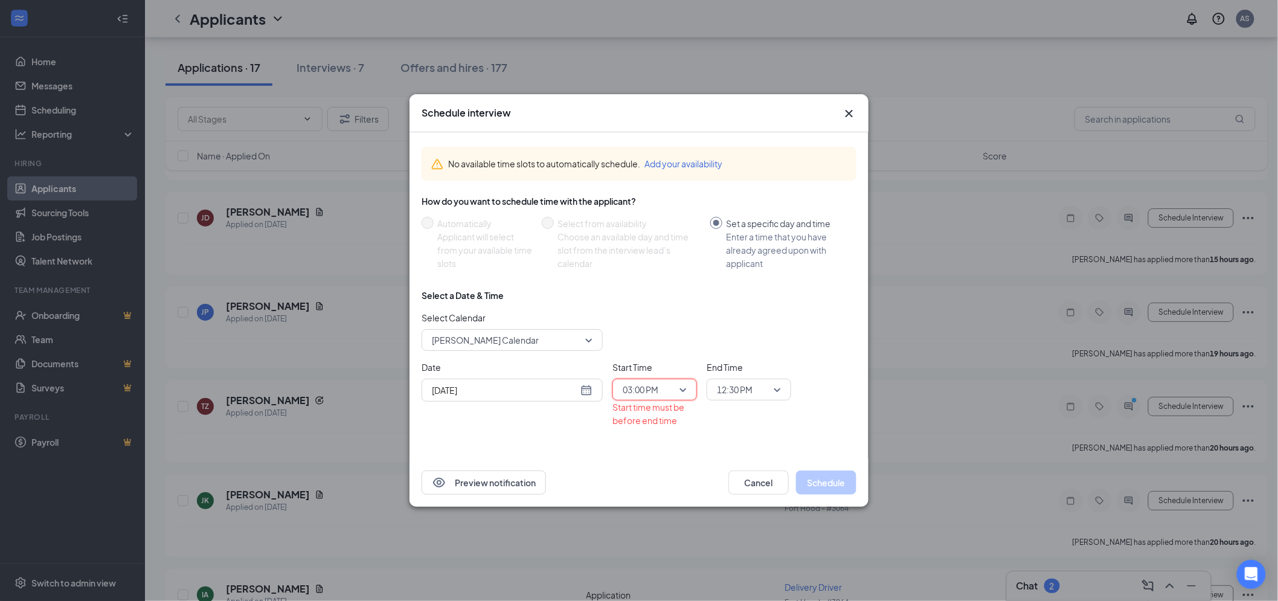
click at [762, 392] on span "12:30 PM" at bounding box center [743, 389] width 53 height 18
click at [734, 264] on span "03:15 PM" at bounding box center [734, 261] width 36 height 13
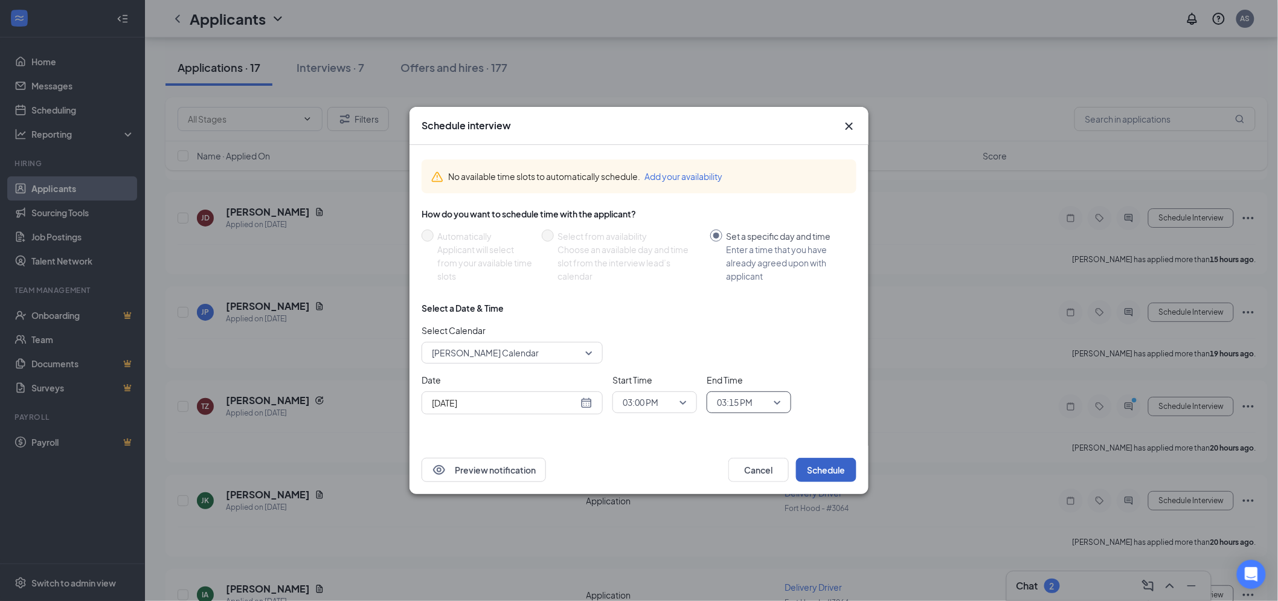
click at [825, 473] on button "Schedule" at bounding box center [826, 470] width 60 height 24
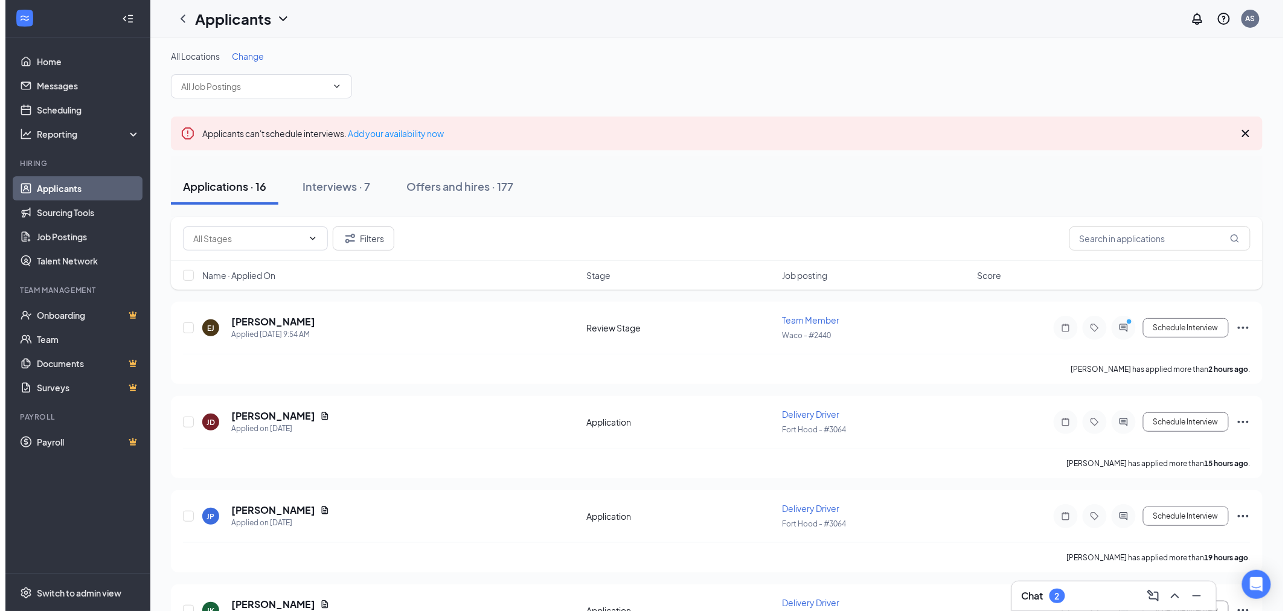
scroll to position [67, 0]
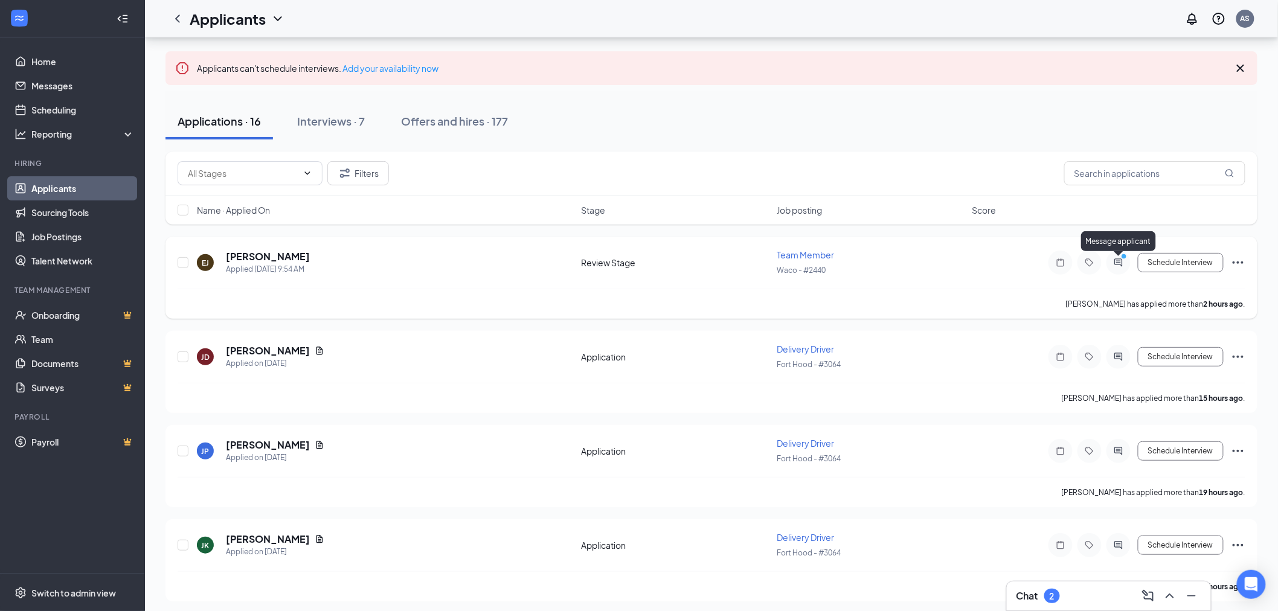
click at [1120, 261] on icon "PrimaryDot" at bounding box center [1125, 258] width 14 height 10
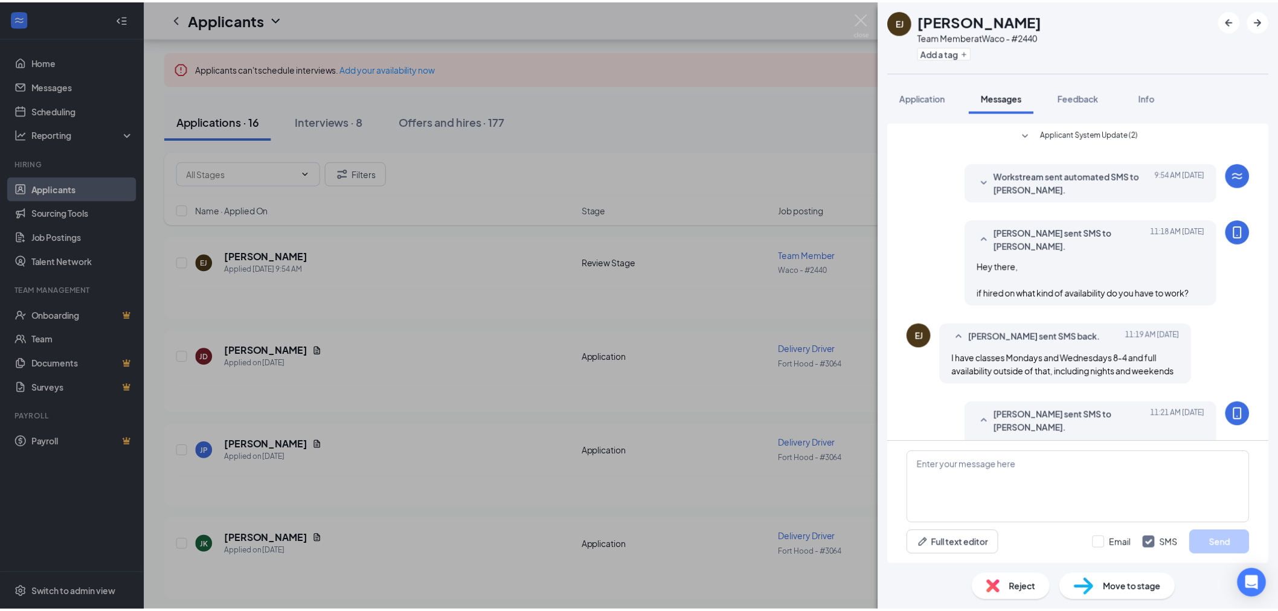
scroll to position [255, 0]
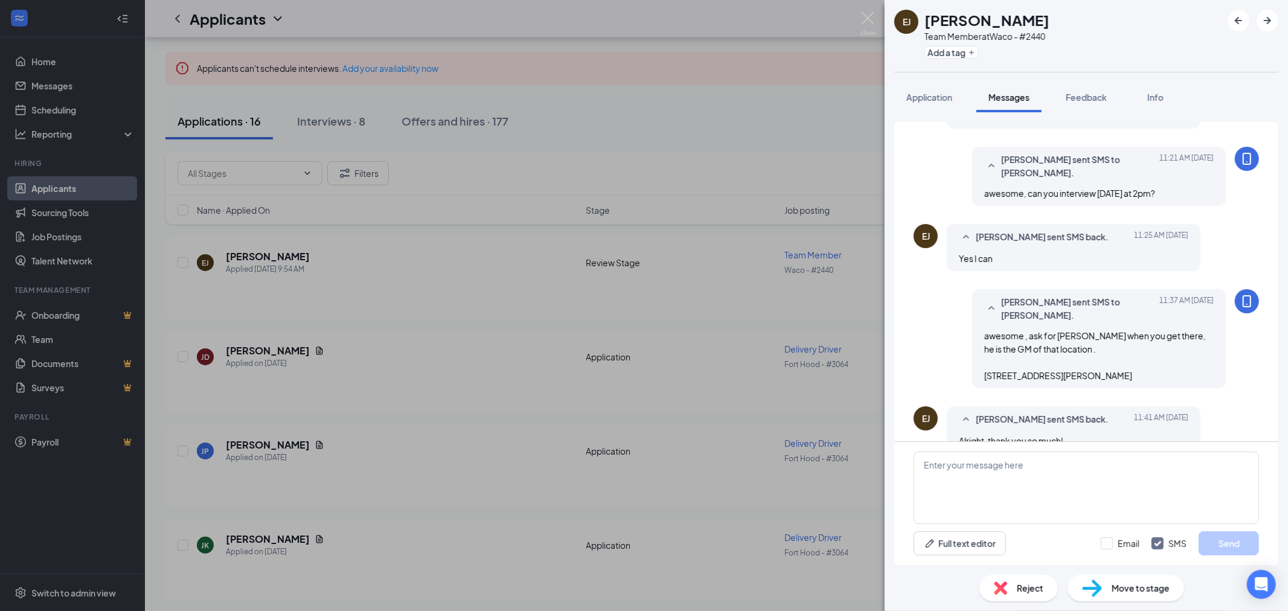
click at [862, 19] on img at bounding box center [867, 24] width 15 height 24
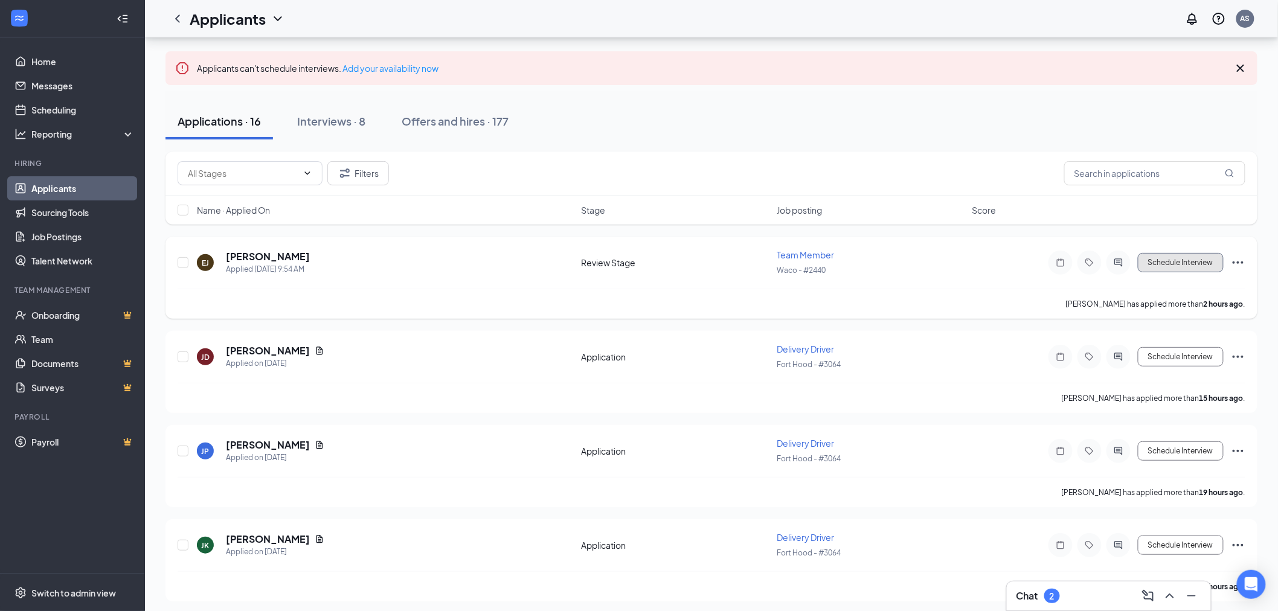
click at [1179, 260] on button "Schedule Interview" at bounding box center [1180, 262] width 86 height 19
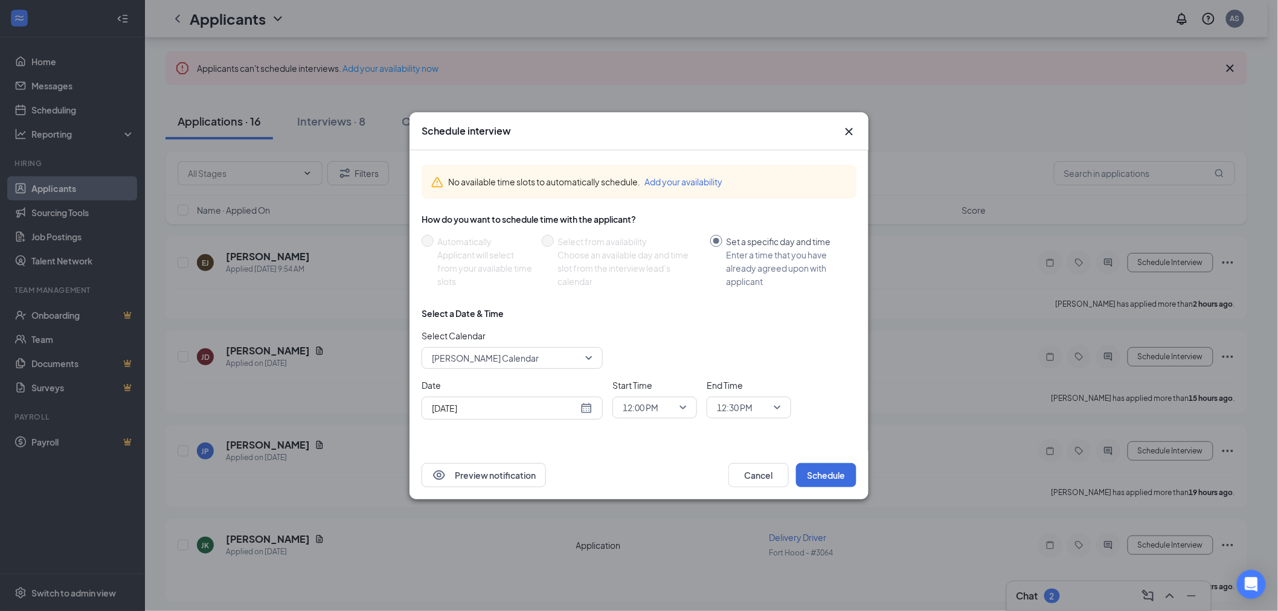
click at [516, 355] on span "[PERSON_NAME] Calendar" at bounding box center [485, 358] width 107 height 18
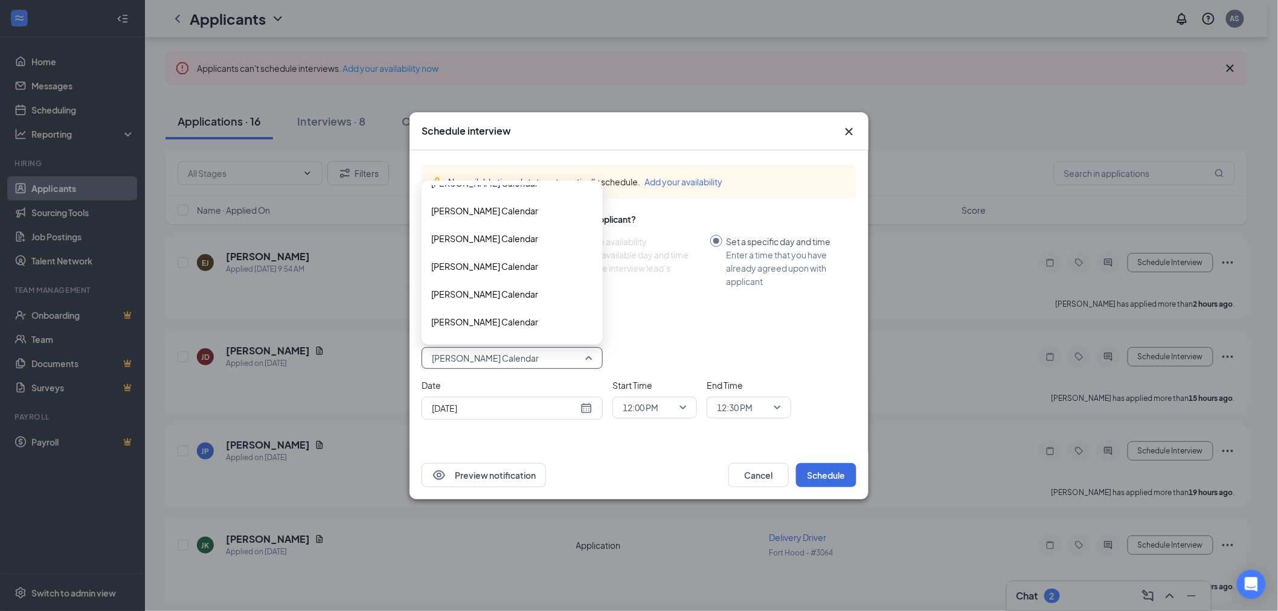
scroll to position [1935, 0]
click at [487, 263] on span "[PERSON_NAME] Calendar" at bounding box center [484, 264] width 107 height 13
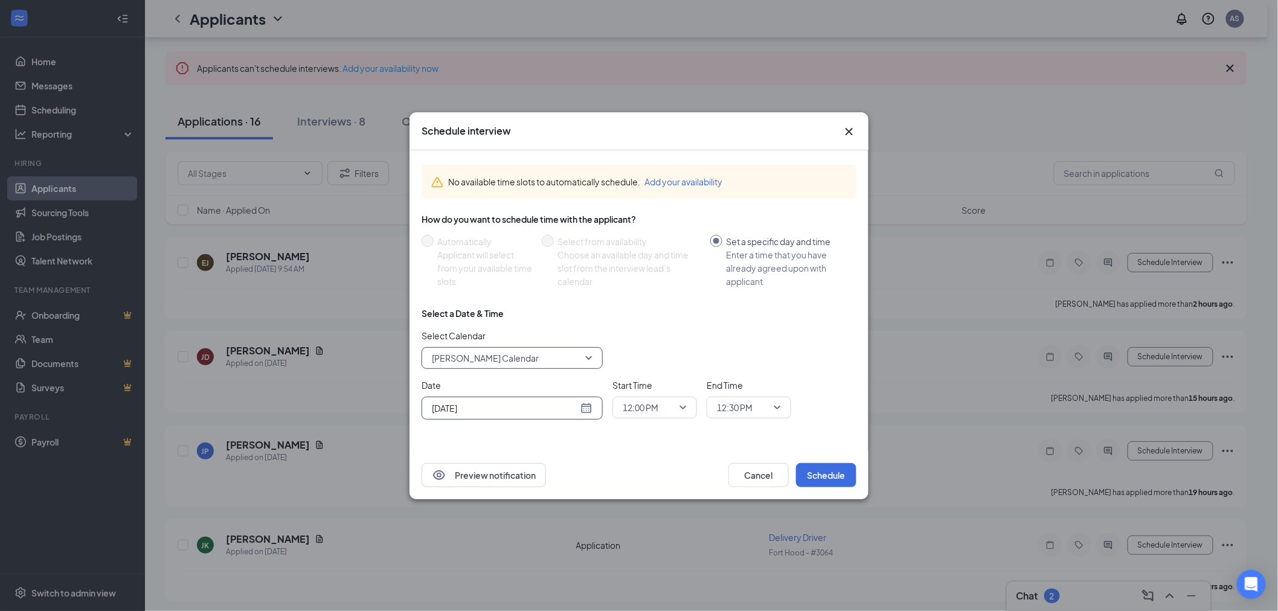
click at [590, 402] on div "[DATE]" at bounding box center [512, 407] width 161 height 13
type input "[DATE]"
click at [529, 362] on div "28" at bounding box center [526, 361] width 14 height 14
click at [691, 411] on div "12:00 PM" at bounding box center [654, 408] width 85 height 22
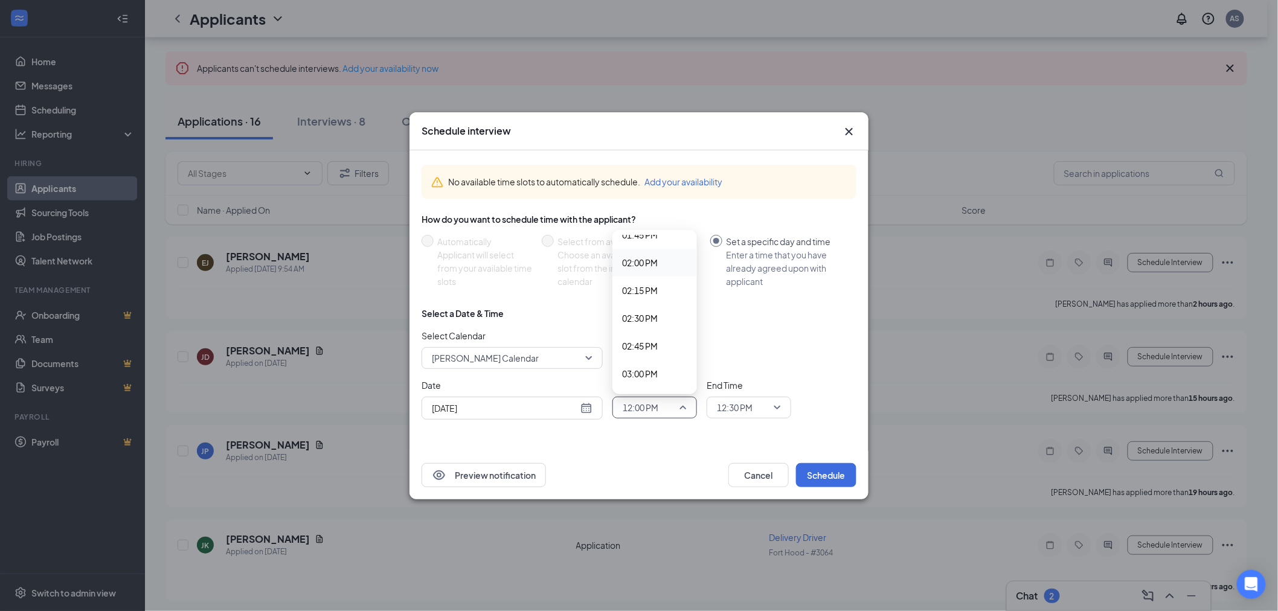
click at [647, 269] on div "02:00 PM" at bounding box center [654, 263] width 85 height 28
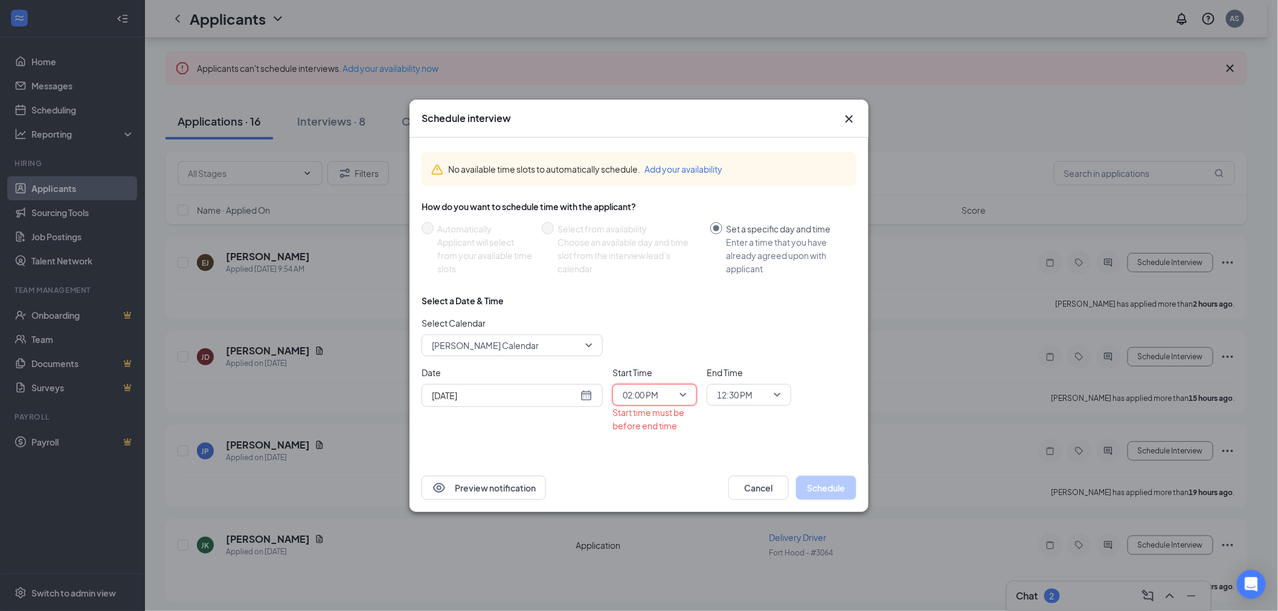
click at [778, 395] on span "12:30 PM" at bounding box center [749, 395] width 64 height 18
click at [740, 286] on span "02:15 PM" at bounding box center [734, 289] width 36 height 13
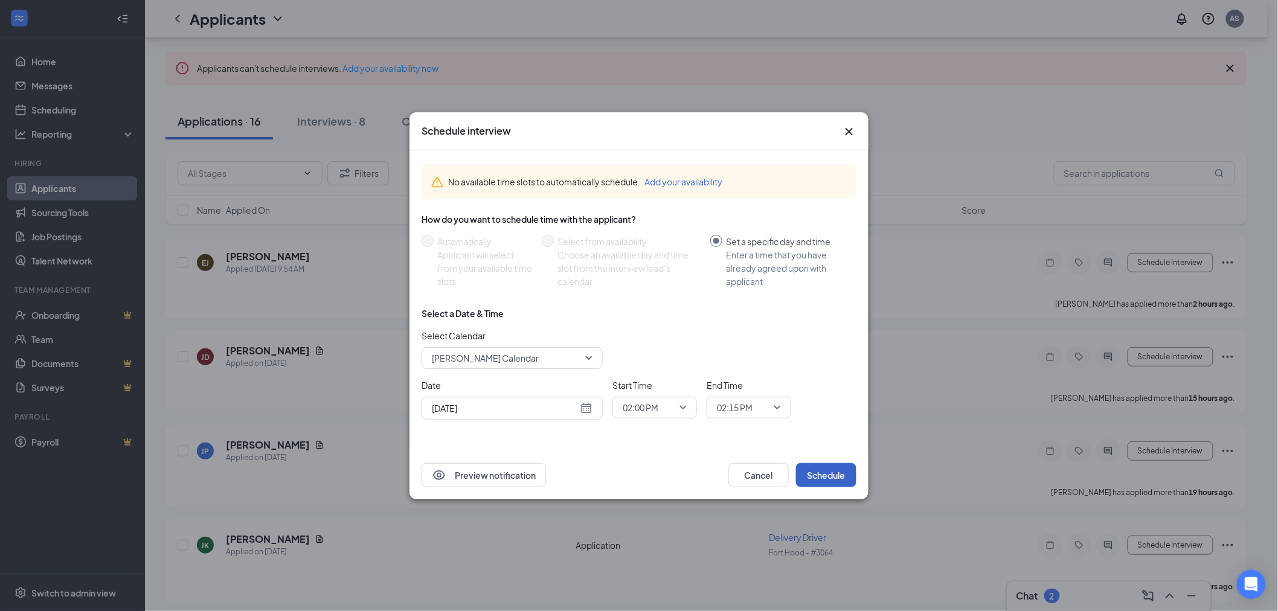
click at [823, 476] on button "Schedule" at bounding box center [826, 475] width 60 height 24
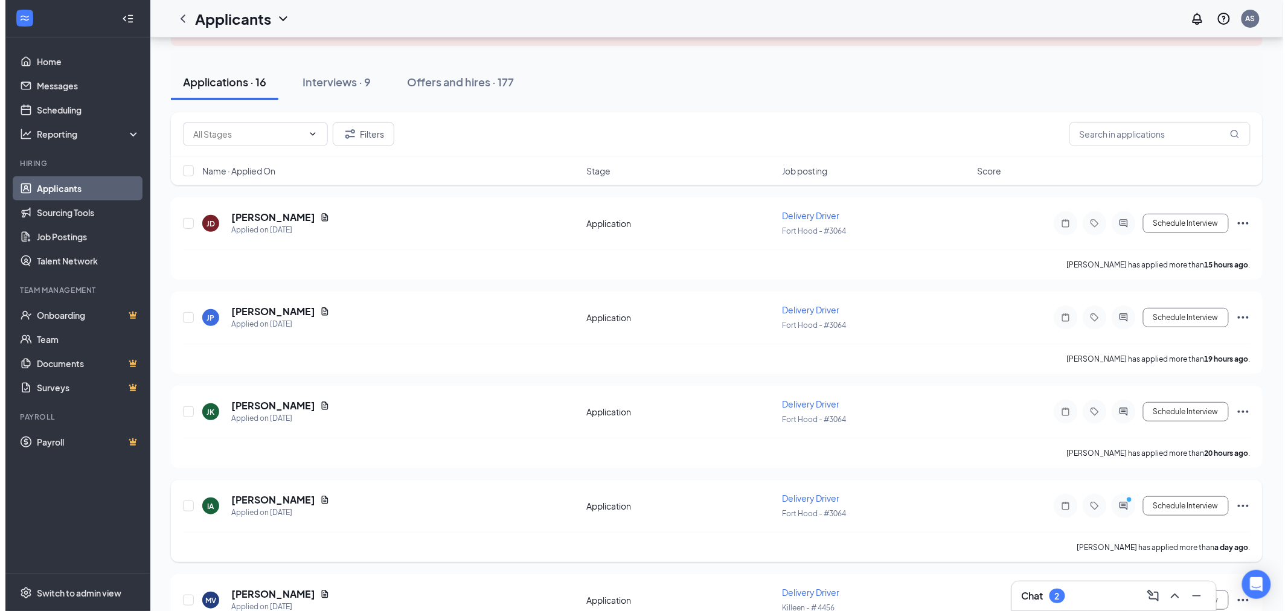
scroll to position [201, 0]
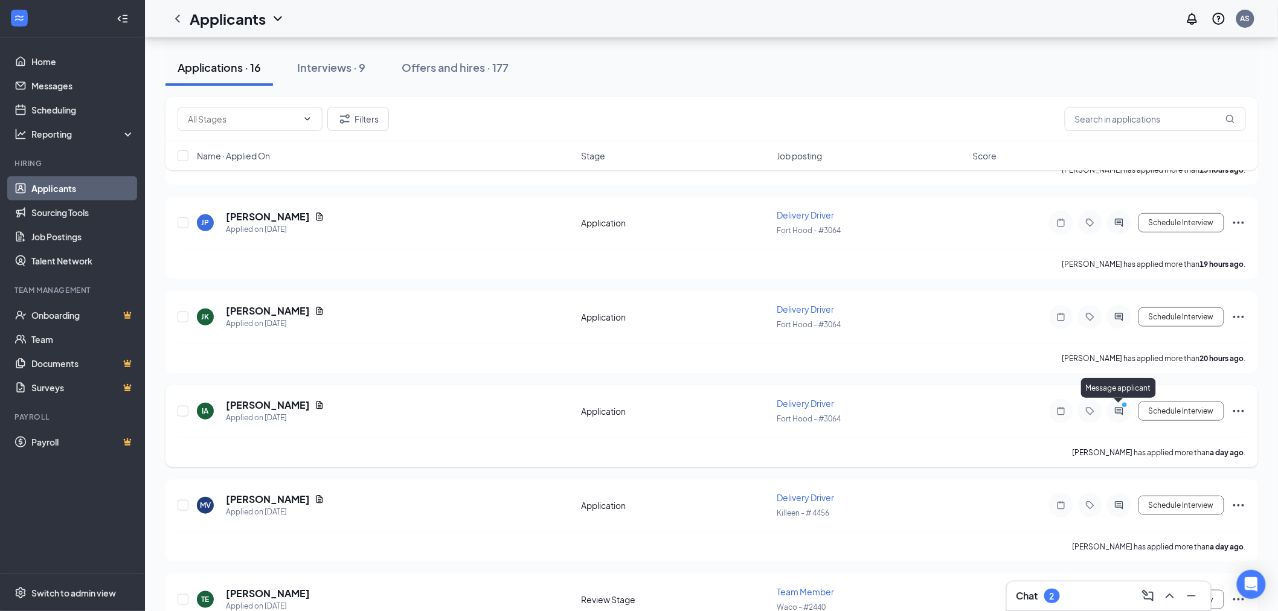
click at [1114, 406] on icon "ActiveChat" at bounding box center [1118, 411] width 14 height 10
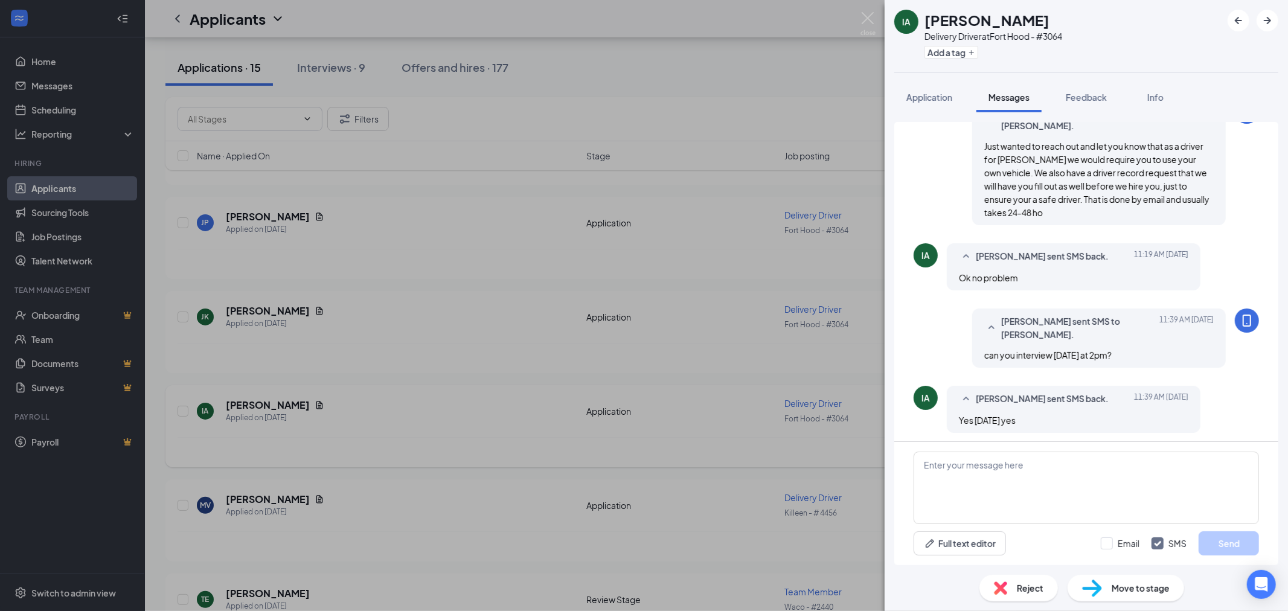
scroll to position [219, 0]
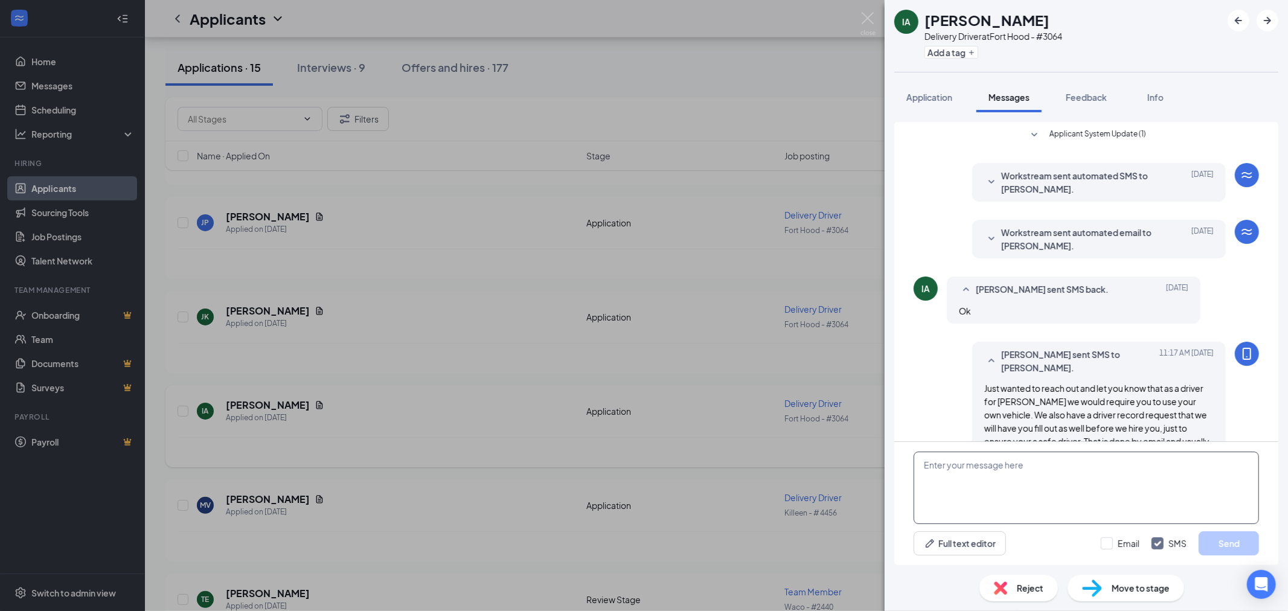
drag, startPoint x: 1044, startPoint y: 505, endPoint x: 1031, endPoint y: 490, distance: 20.1
click at [1044, 504] on textarea at bounding box center [1085, 488] width 345 height 72
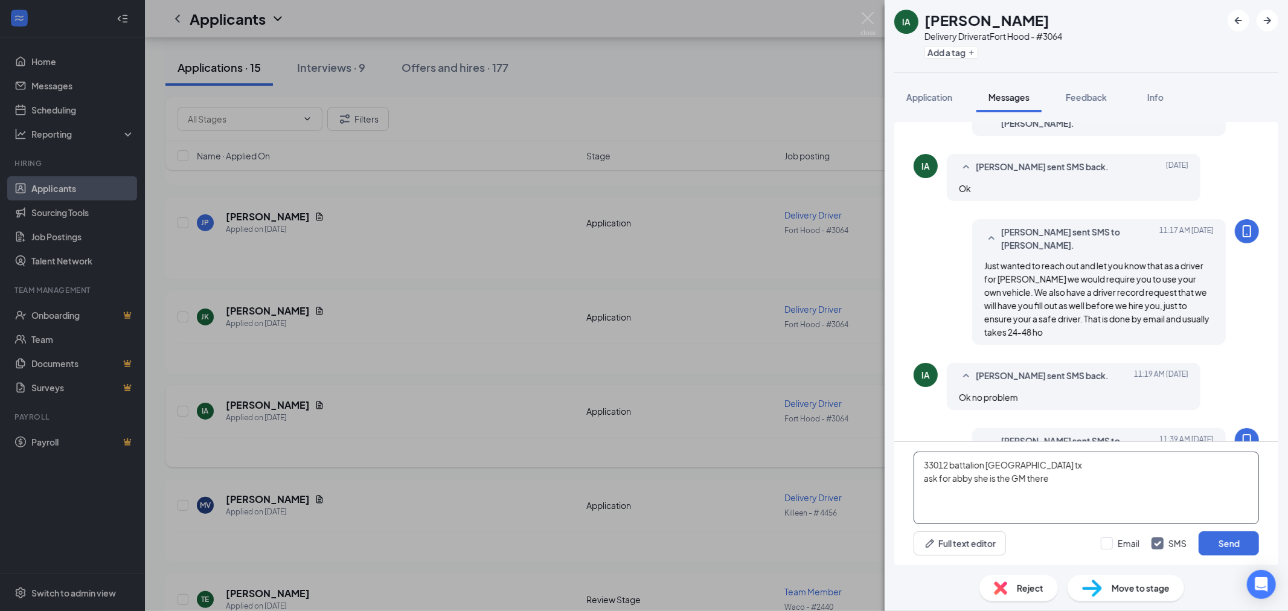
scroll to position [268, 0]
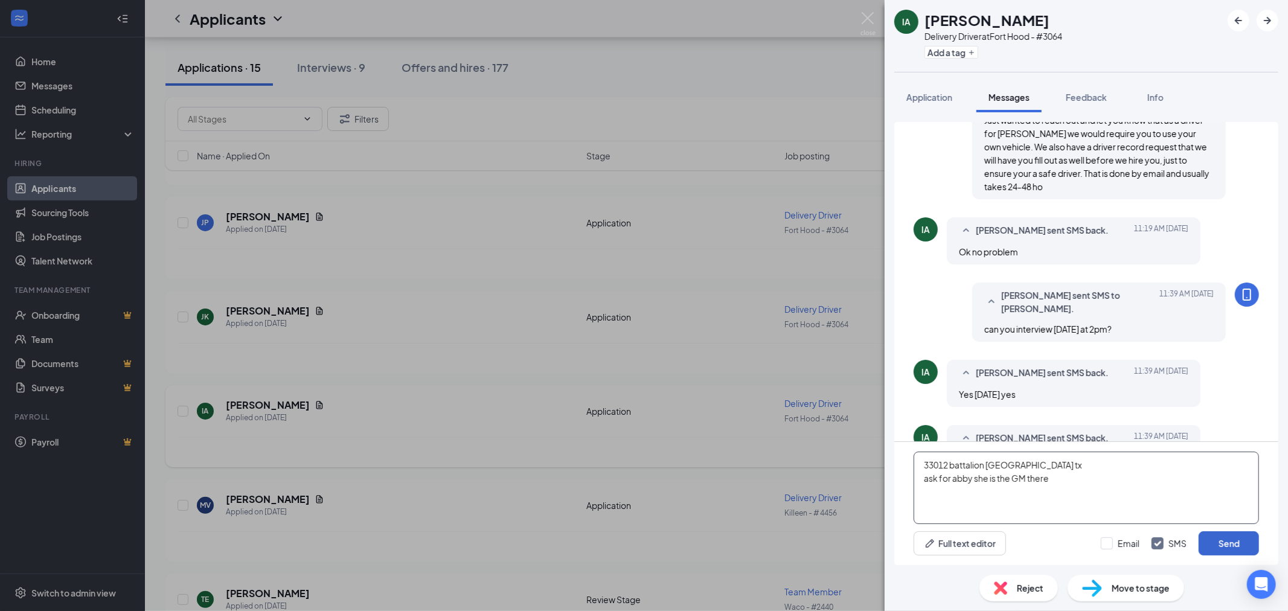
type textarea "33012 battalion [GEOGRAPHIC_DATA] tx ask for abby she is the GM there"
click at [1218, 540] on button "Send" at bounding box center [1228, 543] width 60 height 24
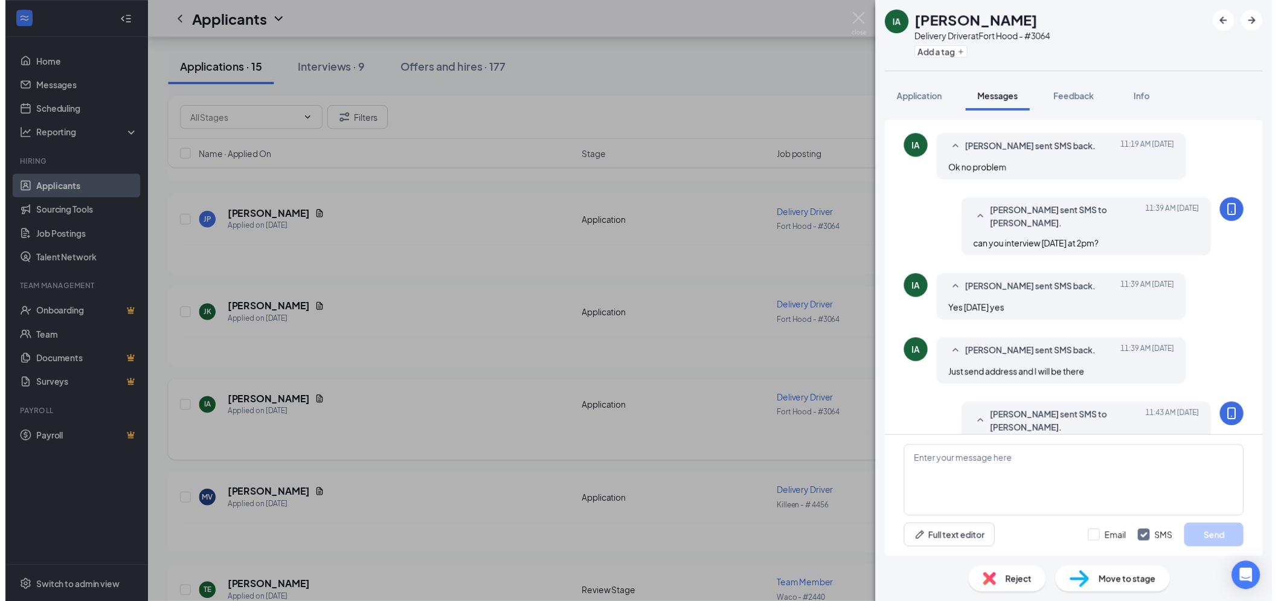
scroll to position [377, 0]
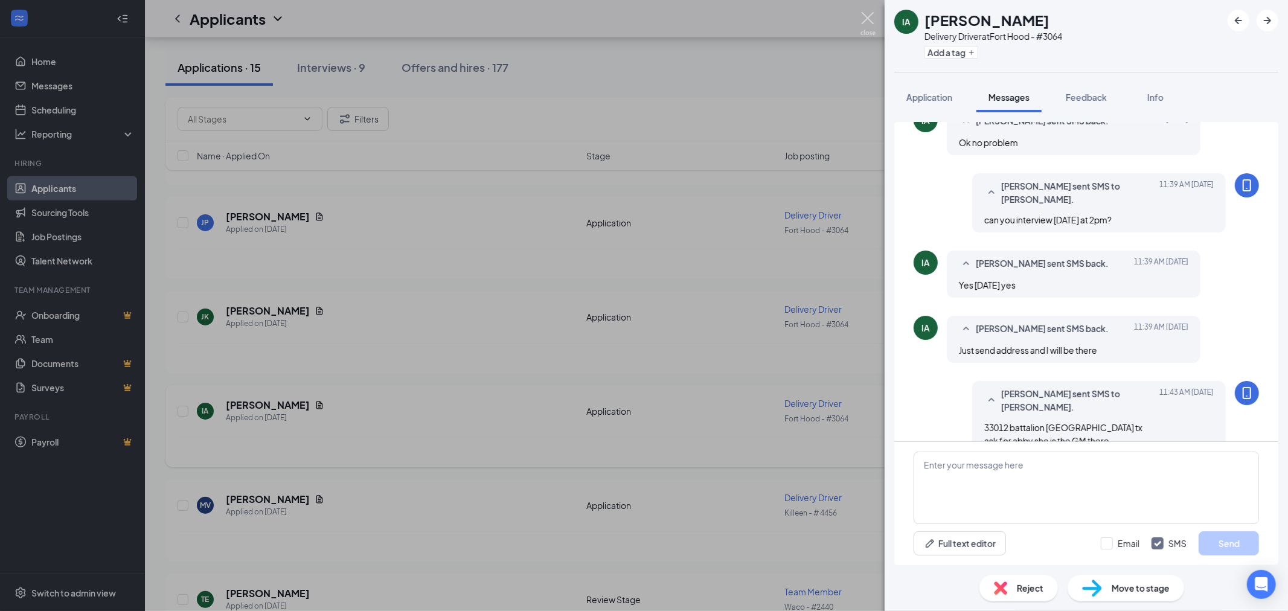
click at [865, 14] on img at bounding box center [867, 24] width 15 height 24
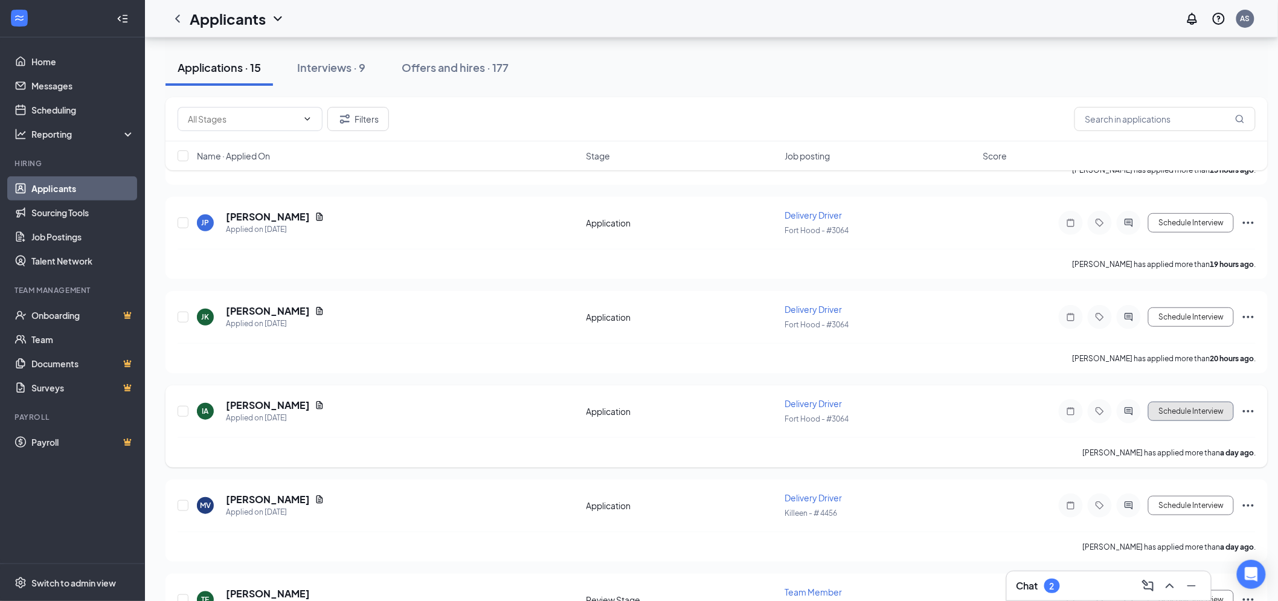
click at [1173, 409] on button "Schedule Interview" at bounding box center [1191, 410] width 86 height 19
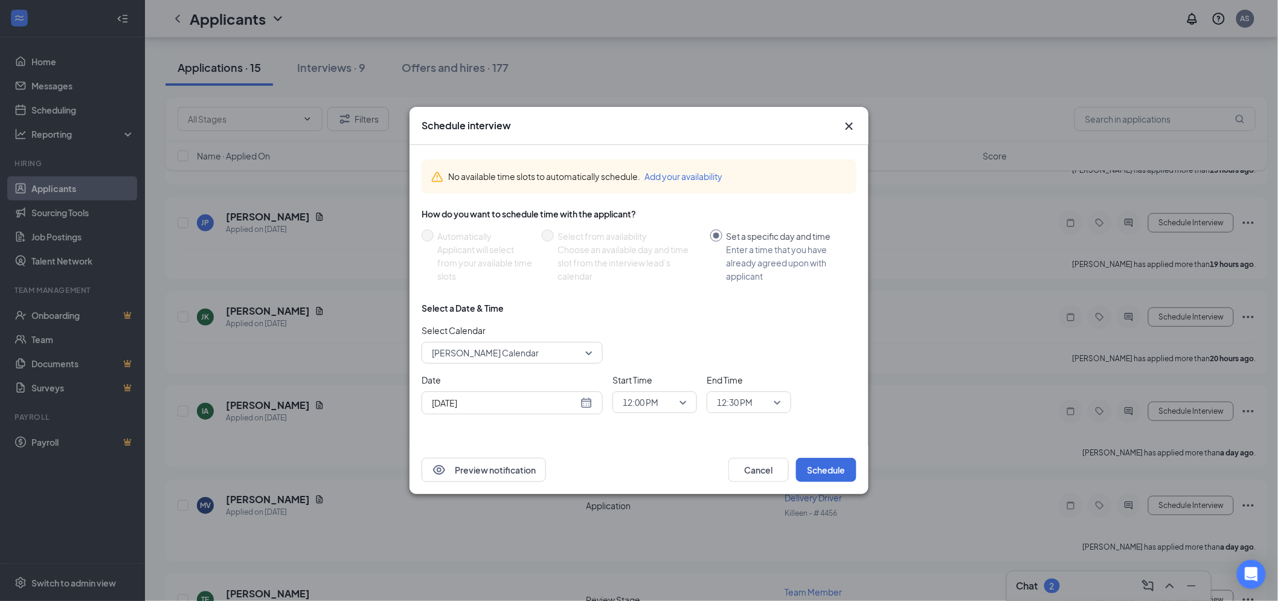
click at [589, 356] on span "[PERSON_NAME] Calendar" at bounding box center [512, 353] width 161 height 18
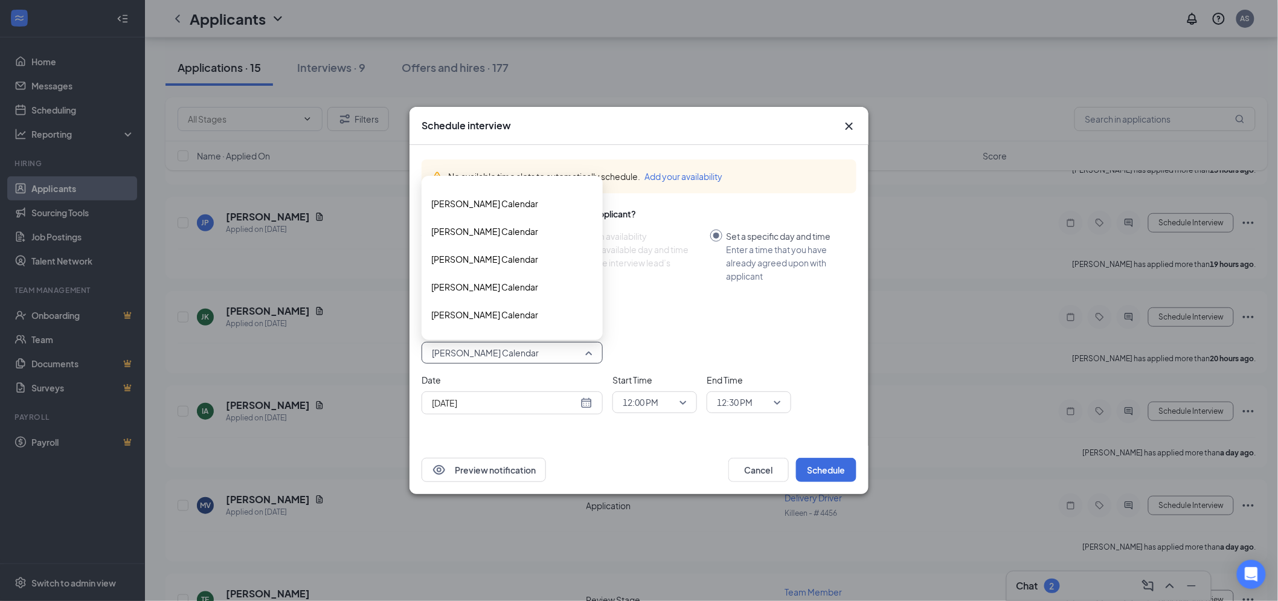
scroll to position [67, 0]
click at [506, 188] on span "[PERSON_NAME] Calendar" at bounding box center [484, 182] width 107 height 13
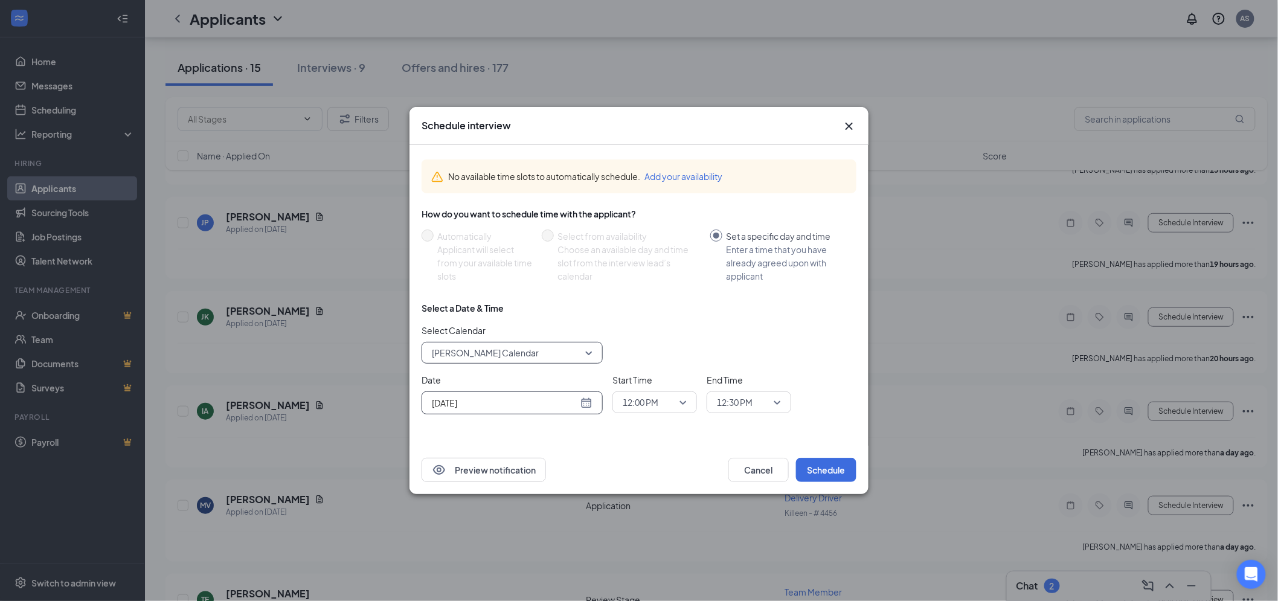
click at [586, 400] on div "[DATE]" at bounding box center [512, 402] width 161 height 13
type input "[DATE]"
click at [531, 353] on div "28" at bounding box center [526, 357] width 14 height 14
click at [687, 397] on div "12:00 PM" at bounding box center [654, 402] width 85 height 22
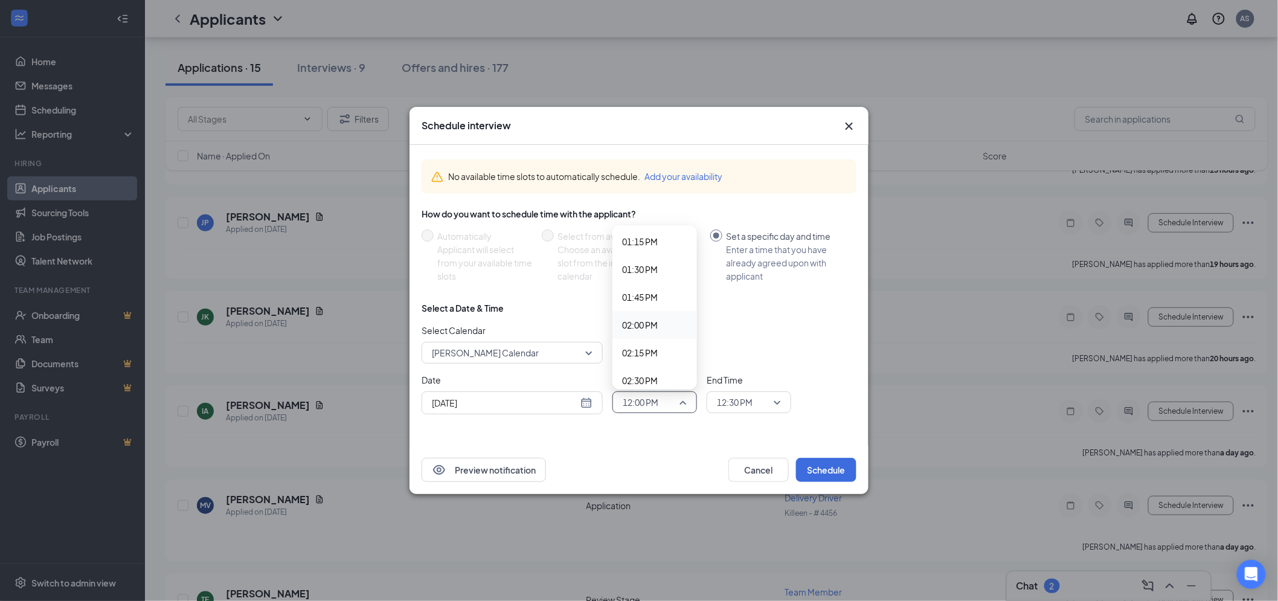
click at [643, 318] on span "02:00 PM" at bounding box center [640, 324] width 36 height 13
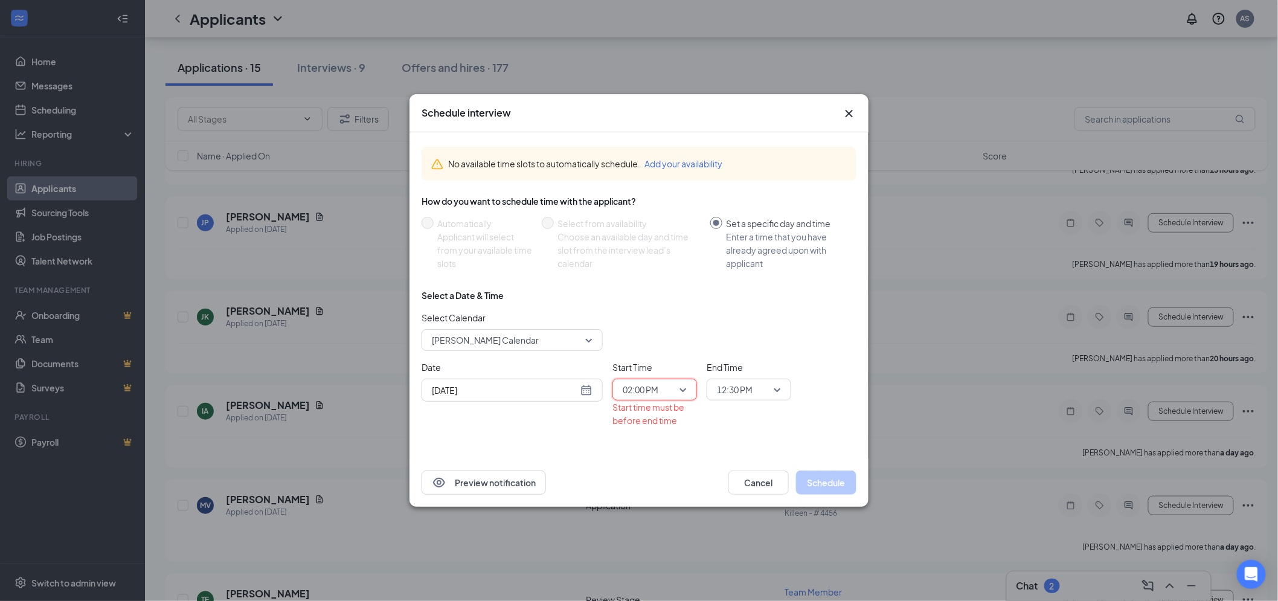
click at [765, 389] on span "12:30 PM" at bounding box center [743, 389] width 53 height 18
click at [721, 349] on span "02:15 PM" at bounding box center [734, 351] width 36 height 13
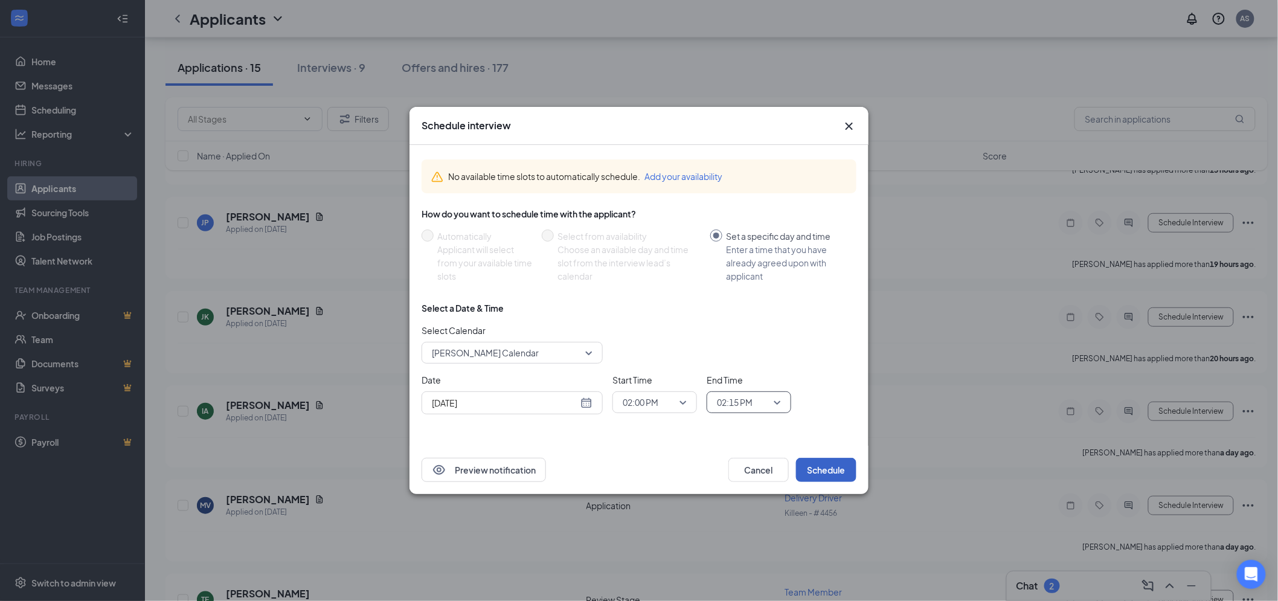
click at [812, 463] on button "Schedule" at bounding box center [826, 470] width 60 height 24
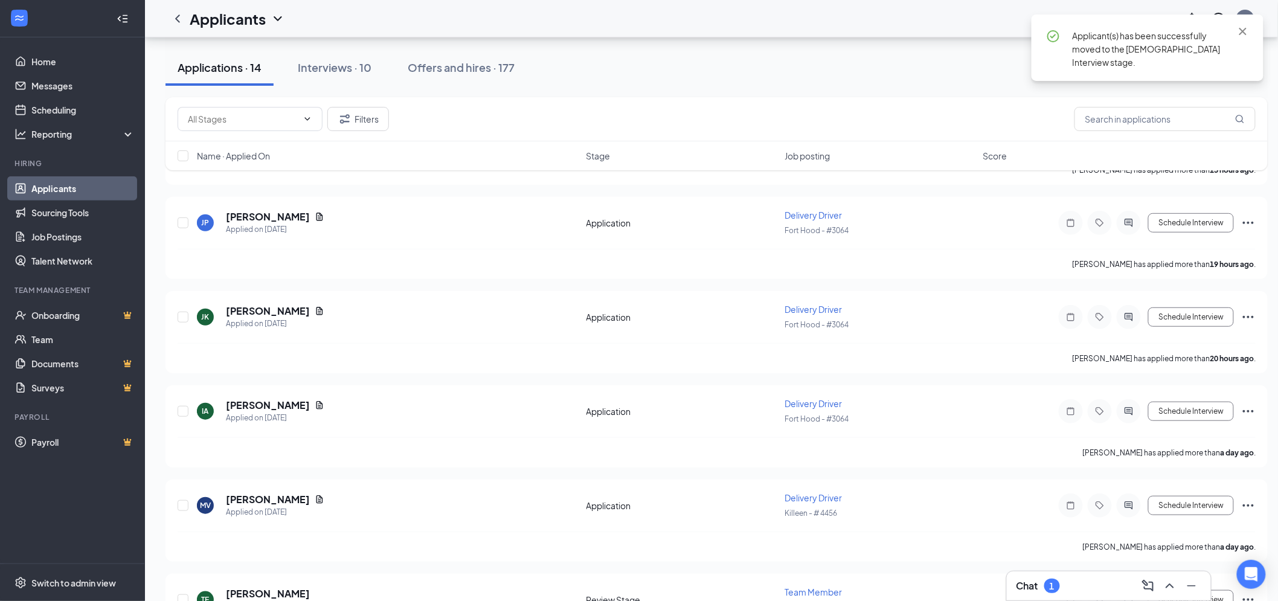
click at [1070, 584] on div "Chat 1" at bounding box center [1108, 585] width 185 height 19
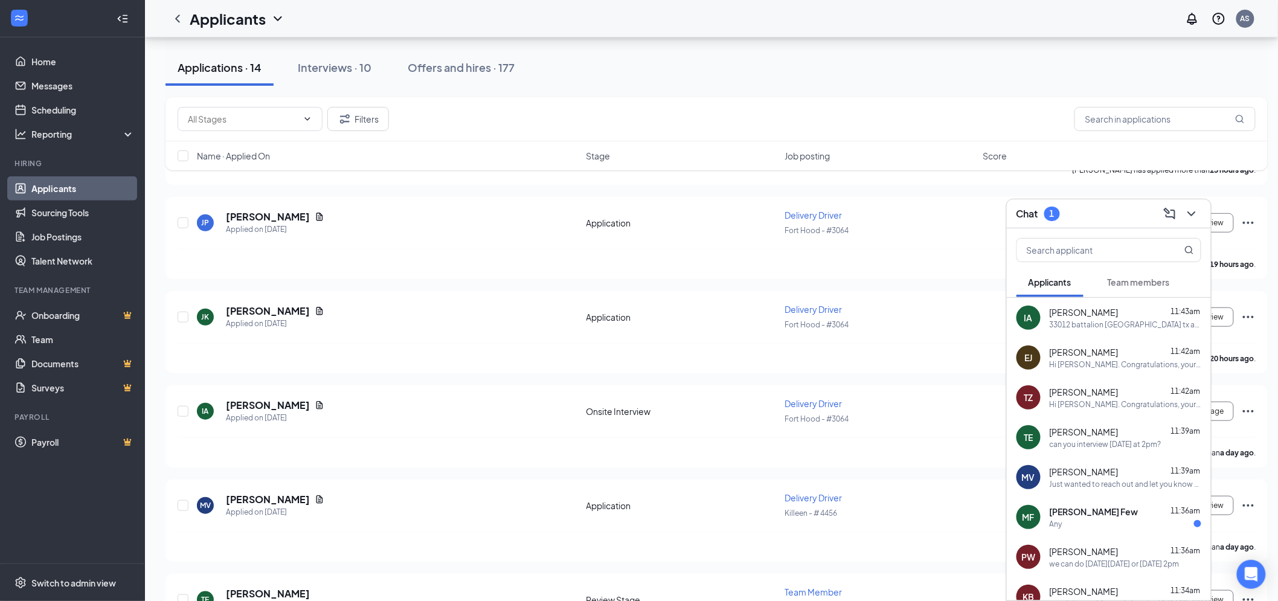
click at [1093, 510] on span "[PERSON_NAME] Few" at bounding box center [1093, 511] width 89 height 12
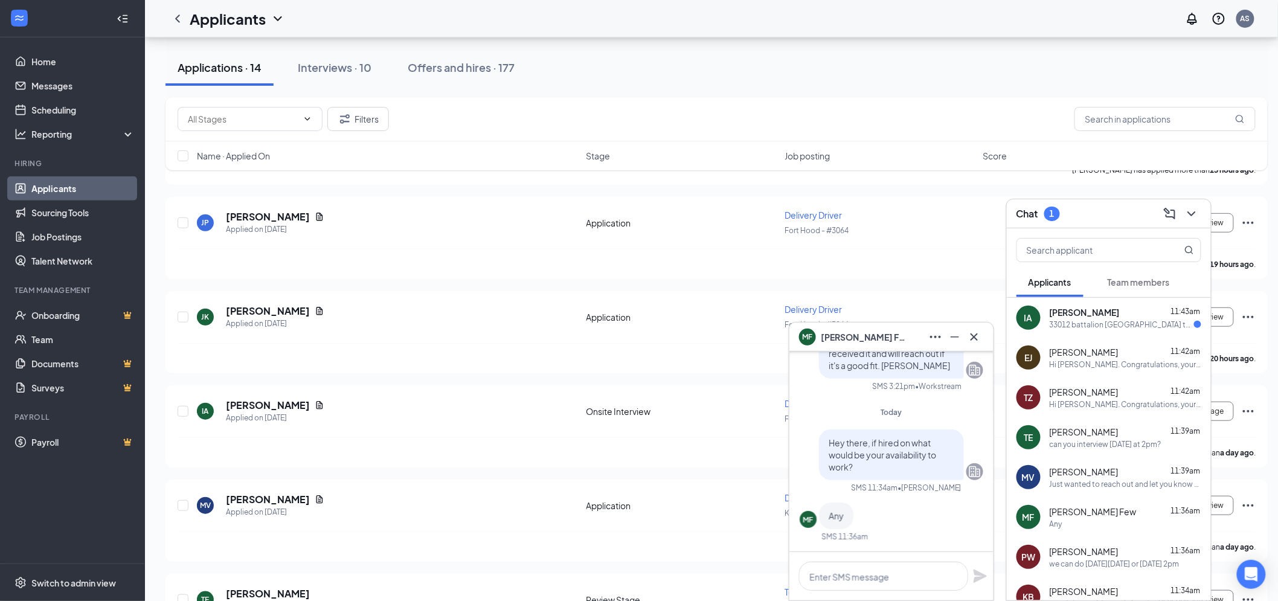
scroll to position [-66, 0]
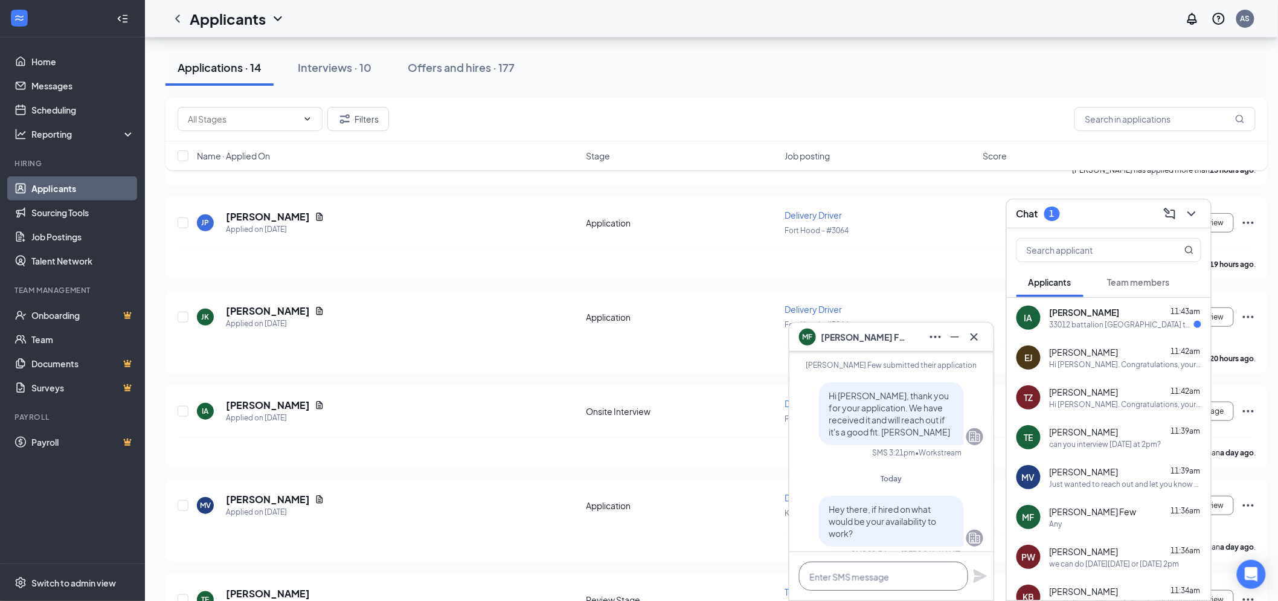
drag, startPoint x: 875, startPoint y: 568, endPoint x: 863, endPoint y: 569, distance: 12.1
click at [874, 569] on textarea at bounding box center [883, 575] width 169 height 29
type textarea "can you interview [DATE] at 230pm?"
click at [978, 572] on icon "Plane" at bounding box center [979, 569] width 13 height 13
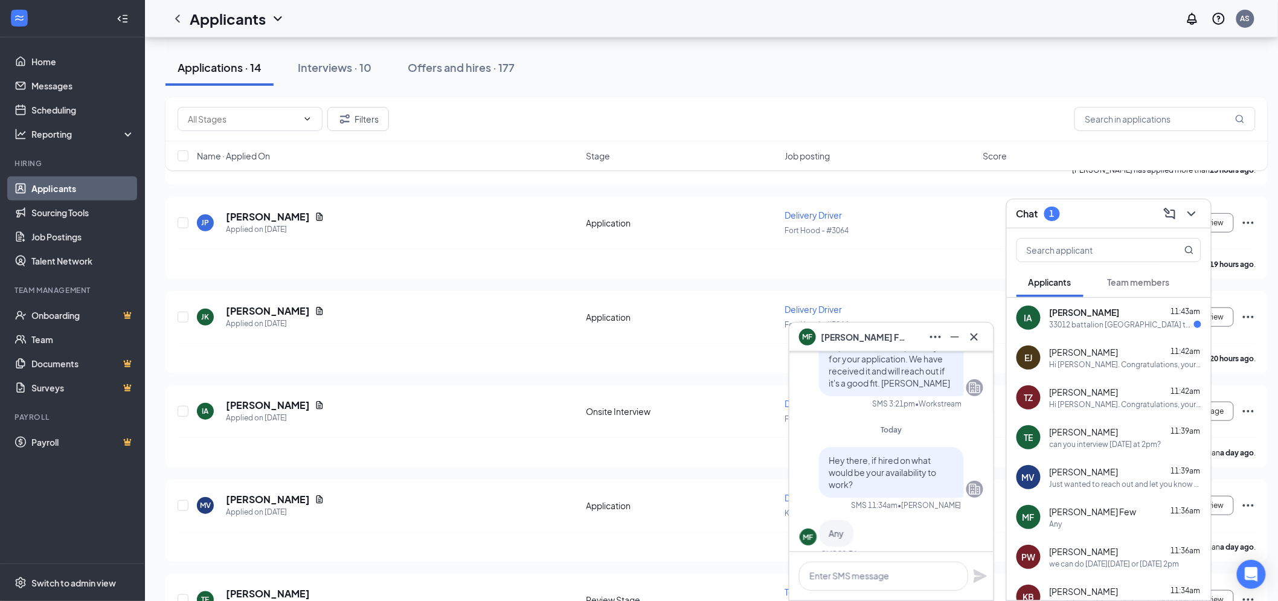
scroll to position [0, 0]
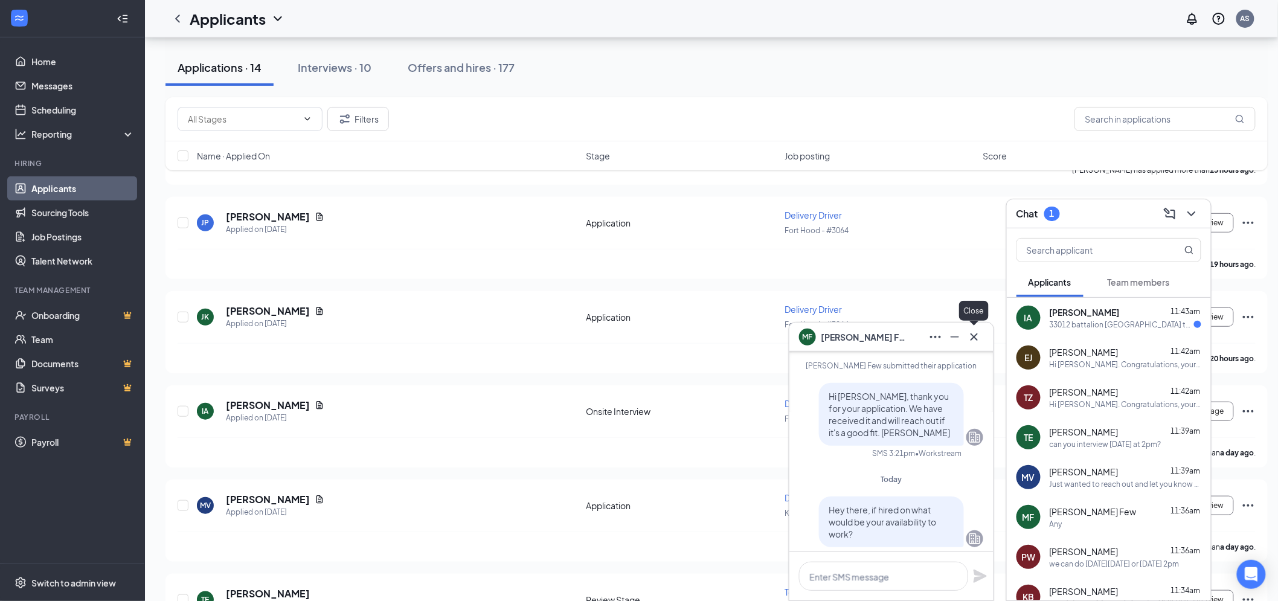
click at [975, 341] on icon "Cross" at bounding box center [974, 337] width 14 height 14
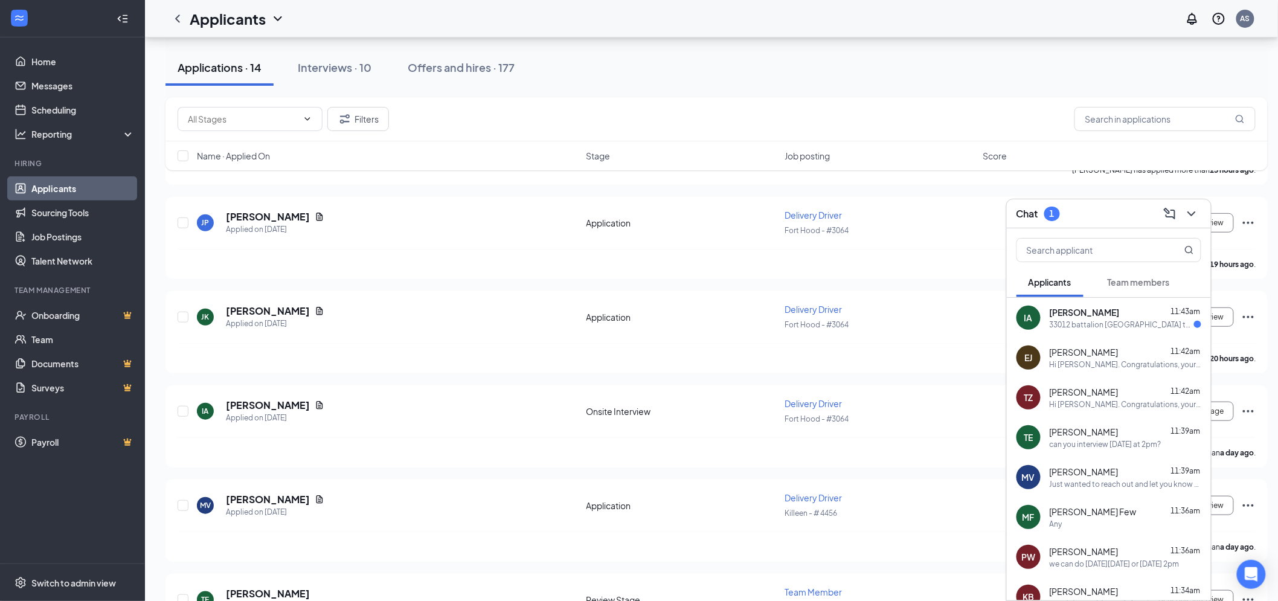
click at [1127, 313] on div "[PERSON_NAME] 11:43am" at bounding box center [1125, 312] width 152 height 12
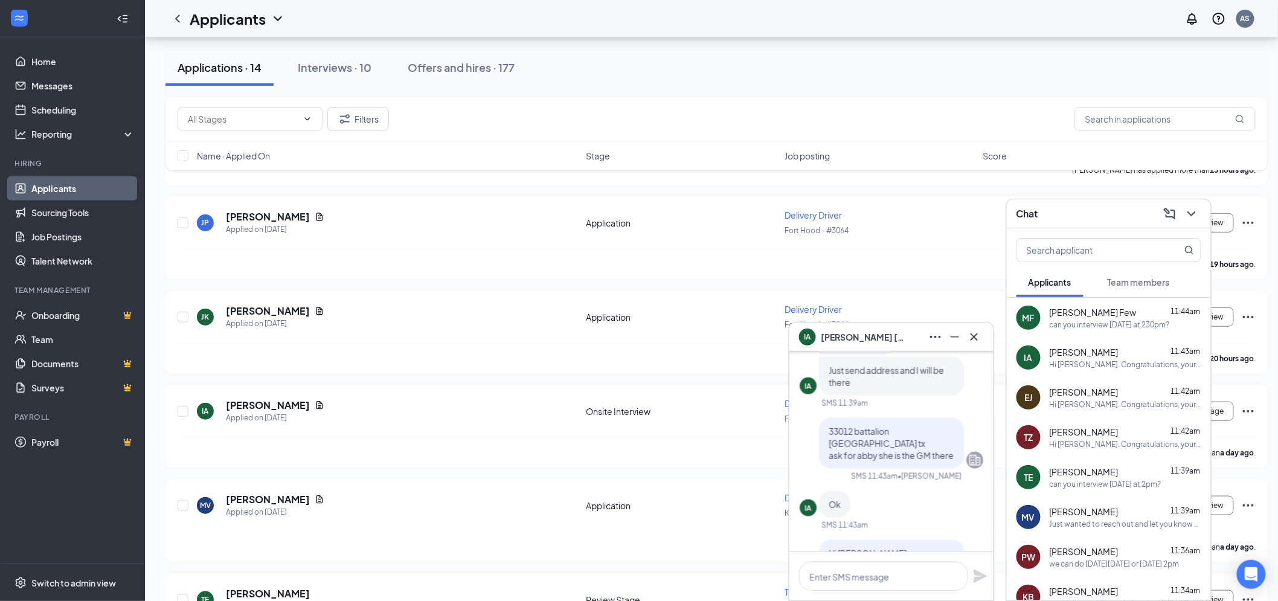
scroll to position [-201, 0]
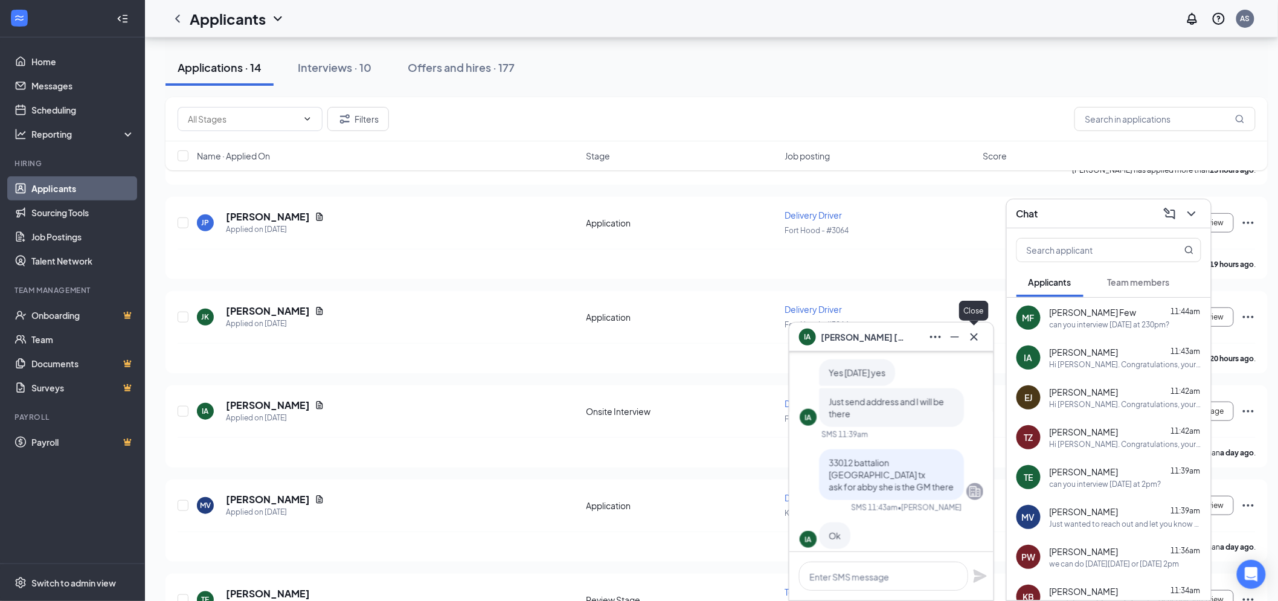
click at [971, 330] on icon "Cross" at bounding box center [974, 337] width 14 height 14
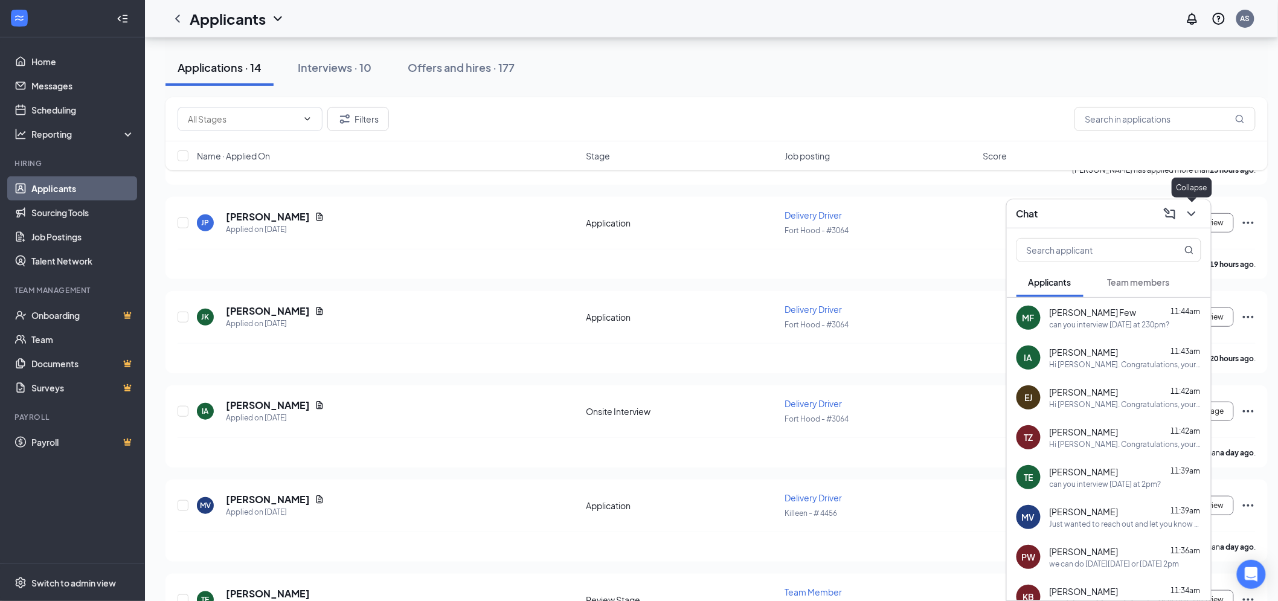
click at [1199, 210] on button at bounding box center [1191, 213] width 19 height 19
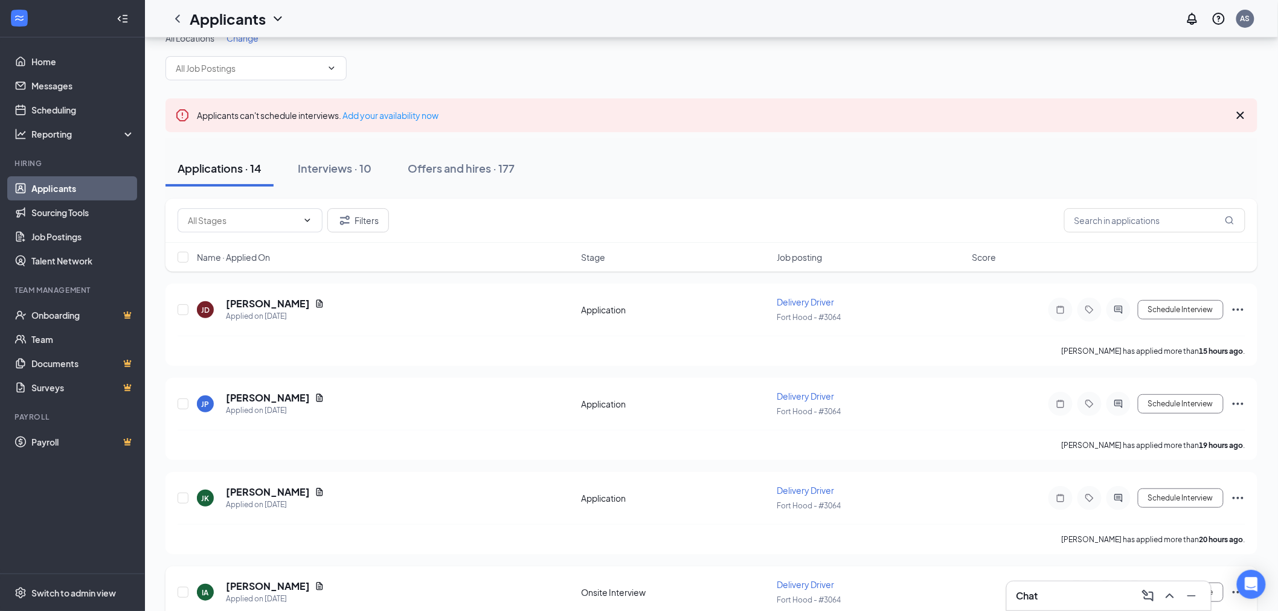
scroll to position [0, 0]
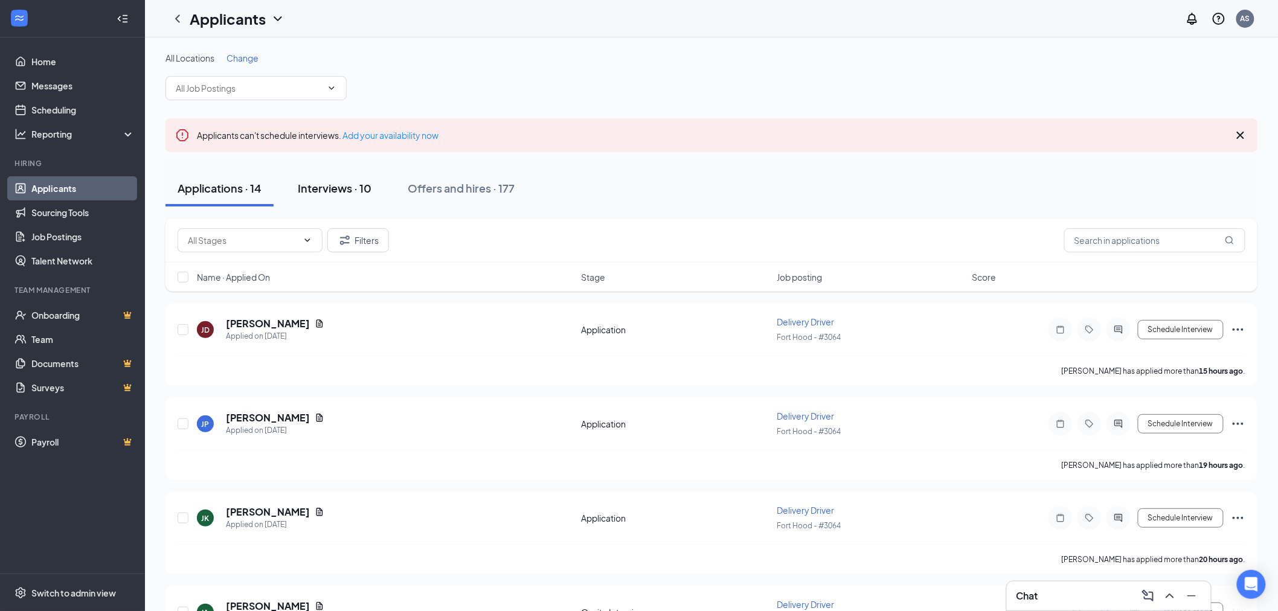
click at [373, 176] on button "Interviews · 10" at bounding box center [335, 188] width 98 height 36
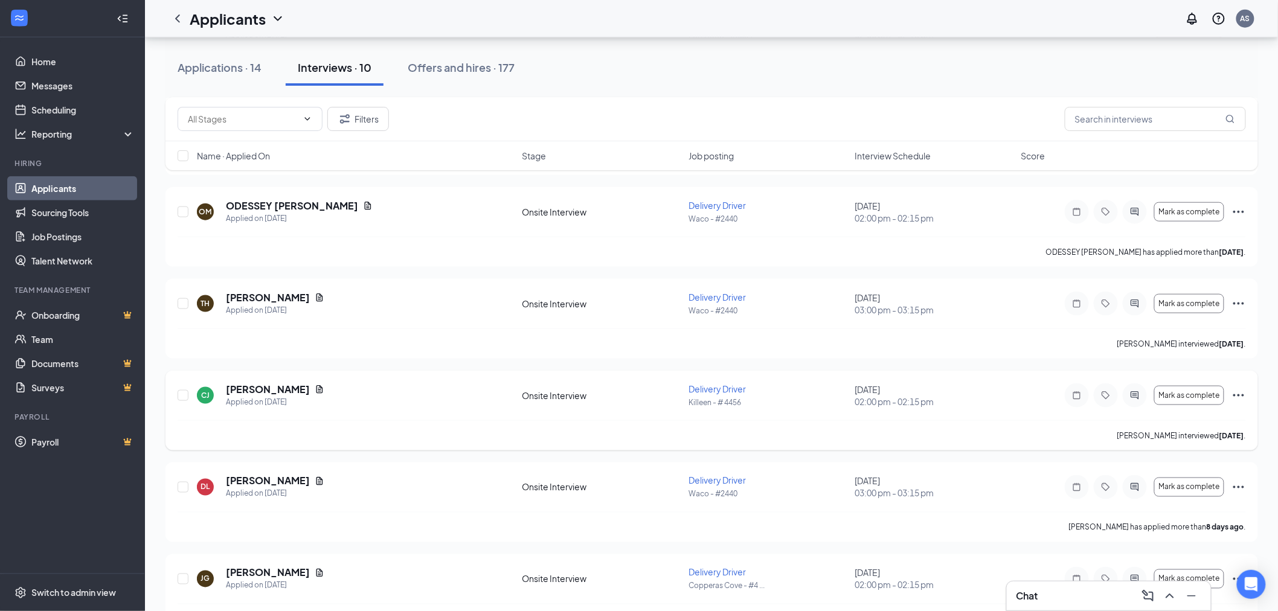
scroll to position [546, 0]
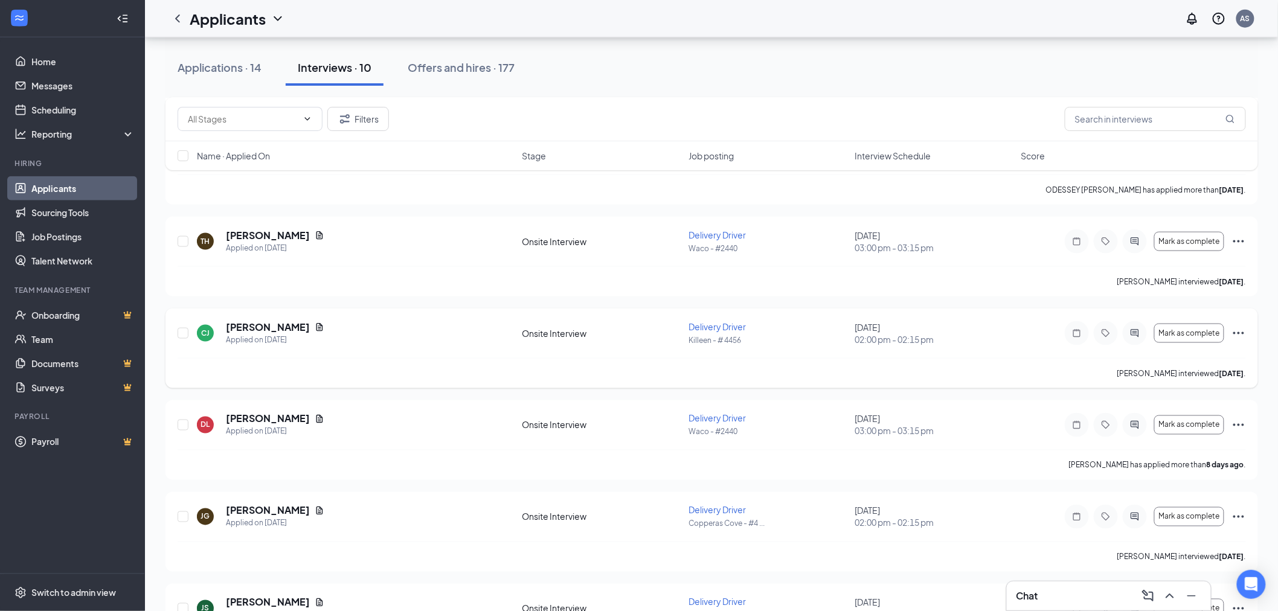
click at [1233, 329] on icon "Ellipses" at bounding box center [1238, 333] width 14 height 14
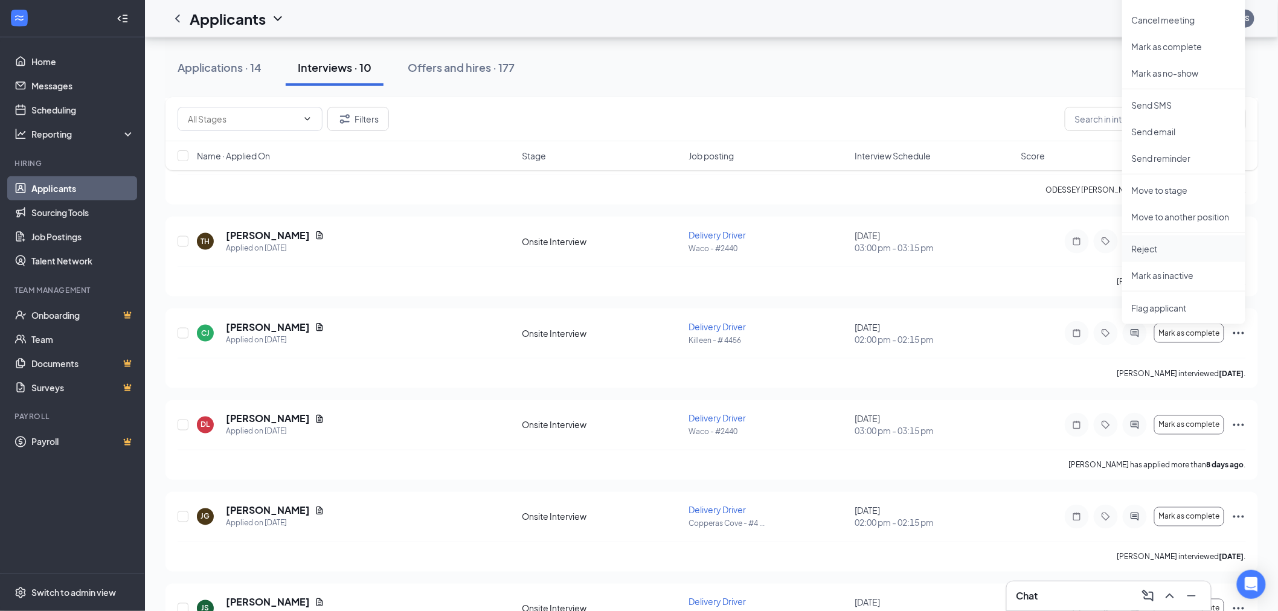
click at [1158, 244] on p "Reject" at bounding box center [1183, 249] width 104 height 12
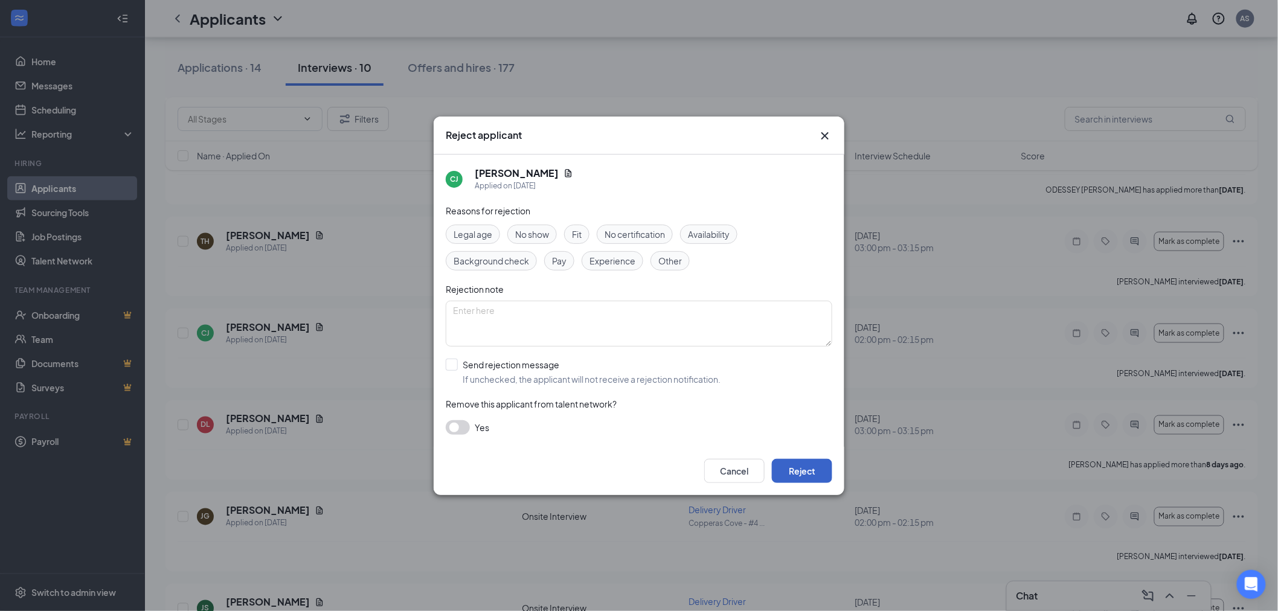
click at [813, 473] on button "Reject" at bounding box center [802, 471] width 60 height 24
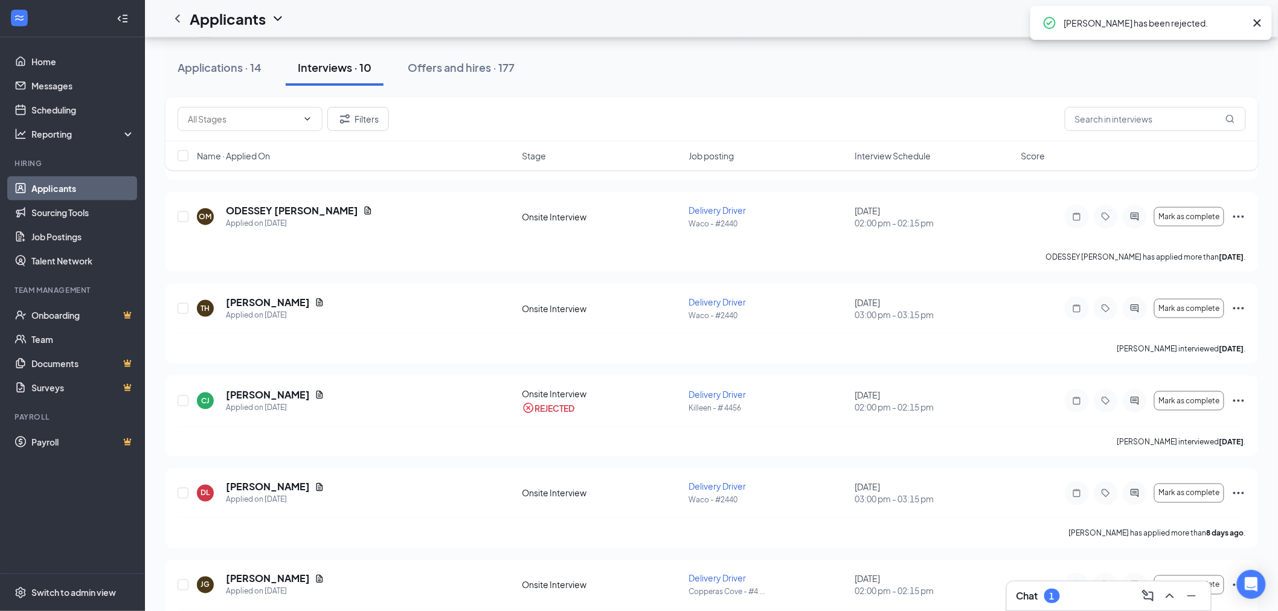
scroll to position [412, 0]
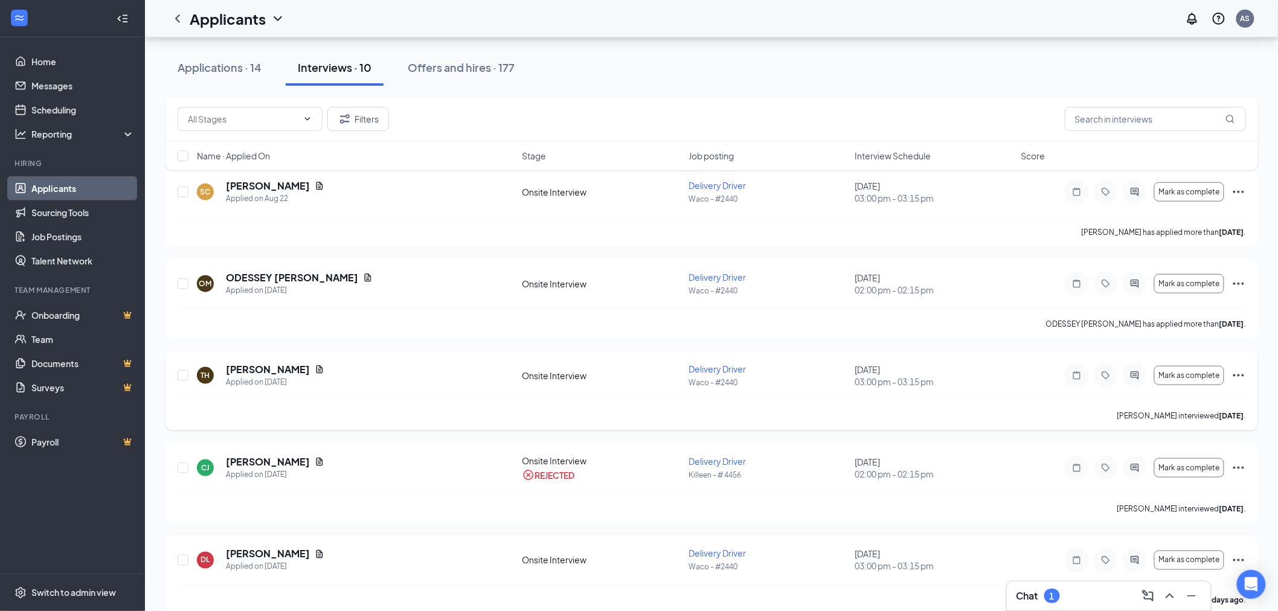
click at [1239, 372] on icon "Ellipses" at bounding box center [1238, 375] width 14 height 14
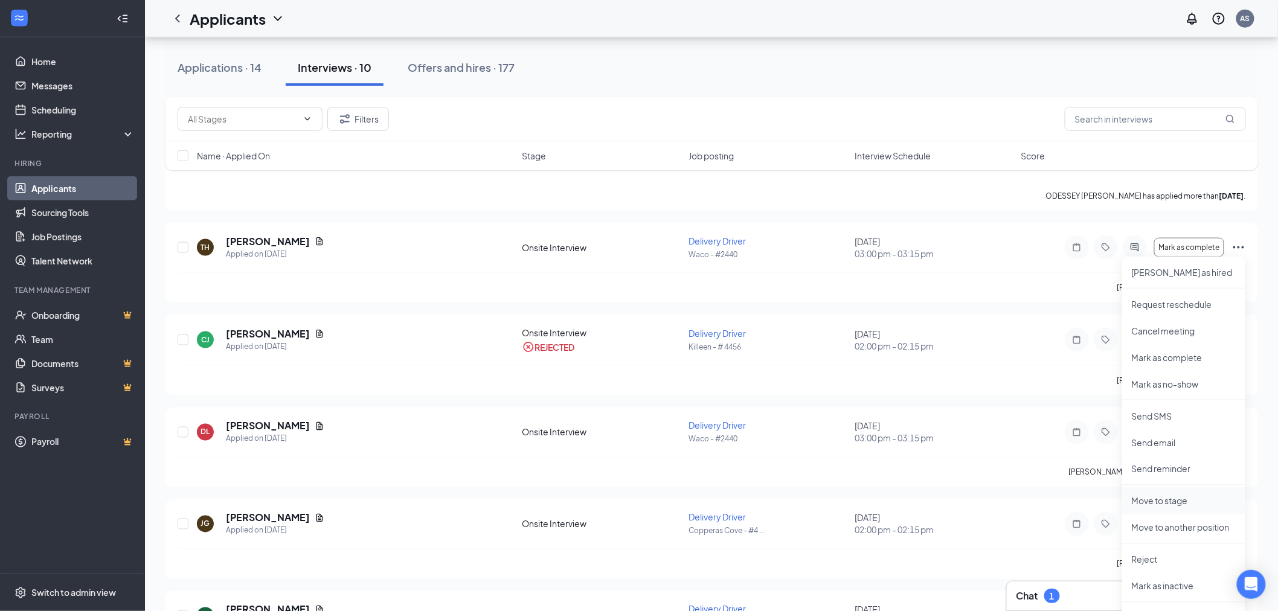
scroll to position [546, 0]
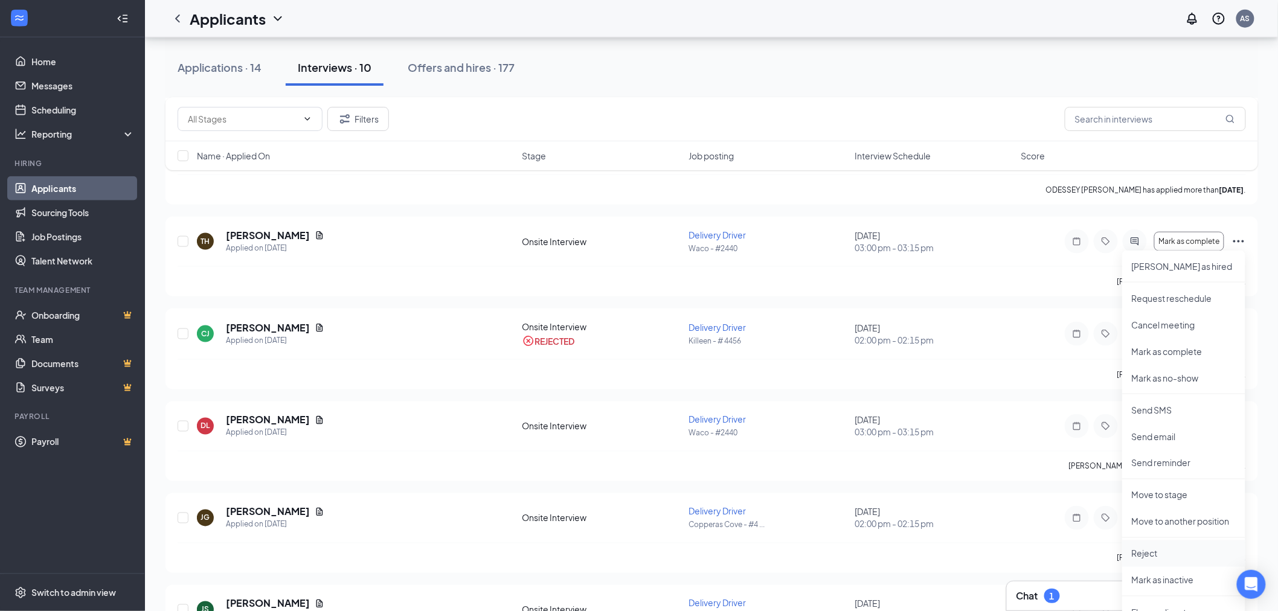
click at [1159, 548] on p "Reject" at bounding box center [1183, 554] width 104 height 12
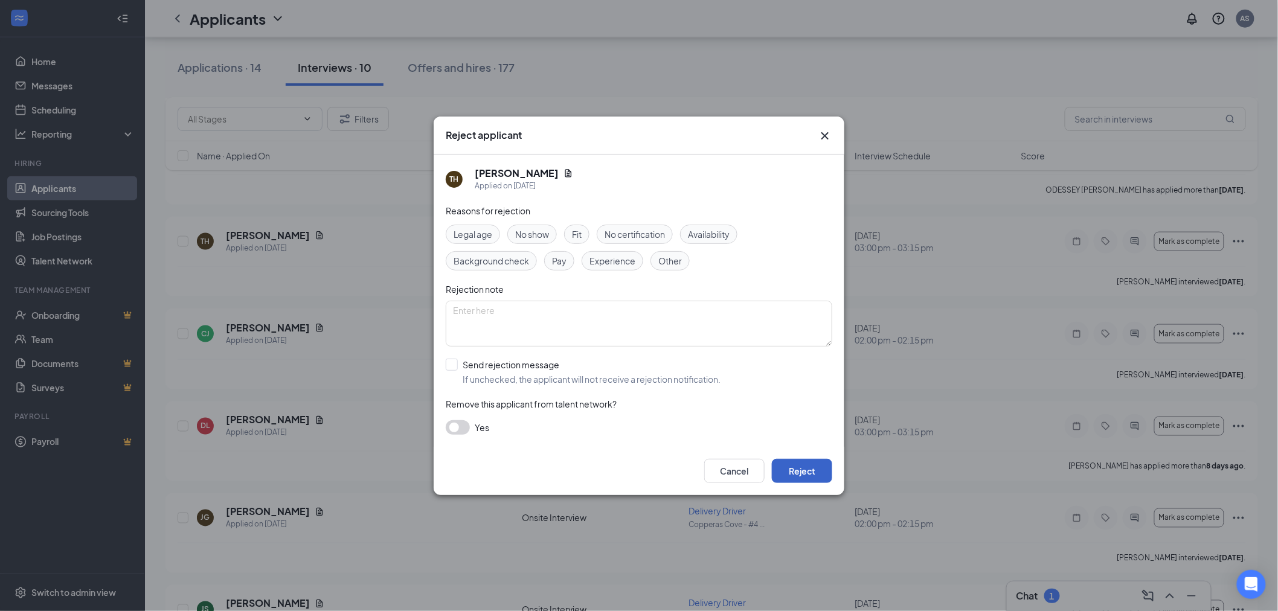
click at [812, 471] on button "Reject" at bounding box center [802, 471] width 60 height 24
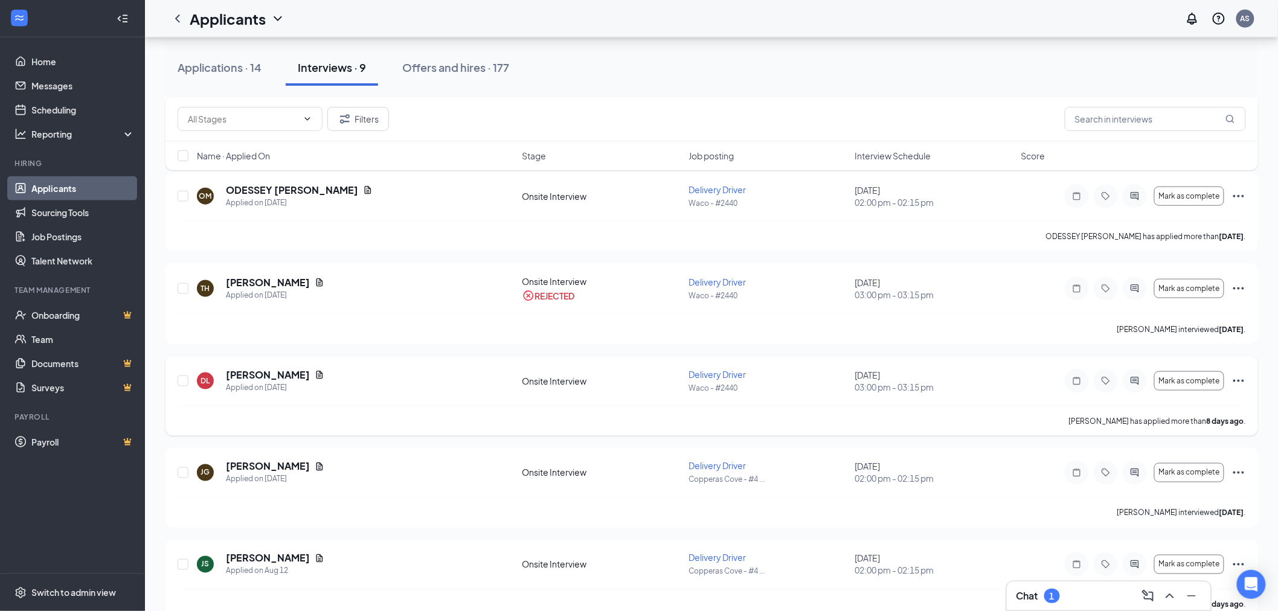
scroll to position [522, 0]
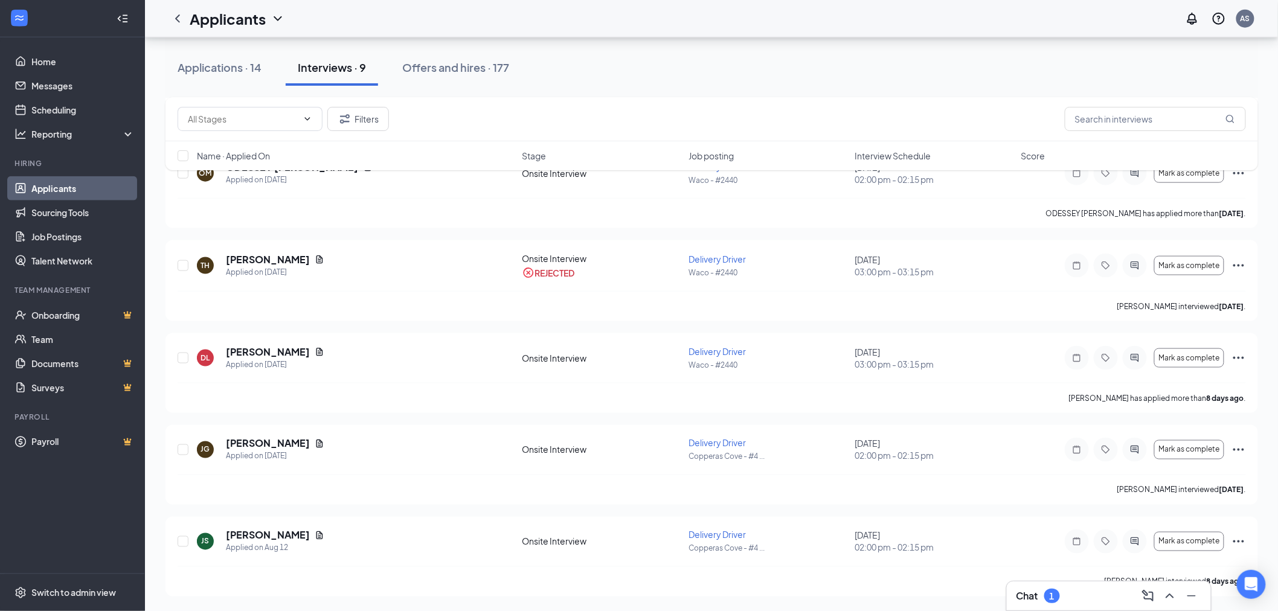
click at [1078, 602] on div "Chat 1" at bounding box center [1108, 595] width 185 height 19
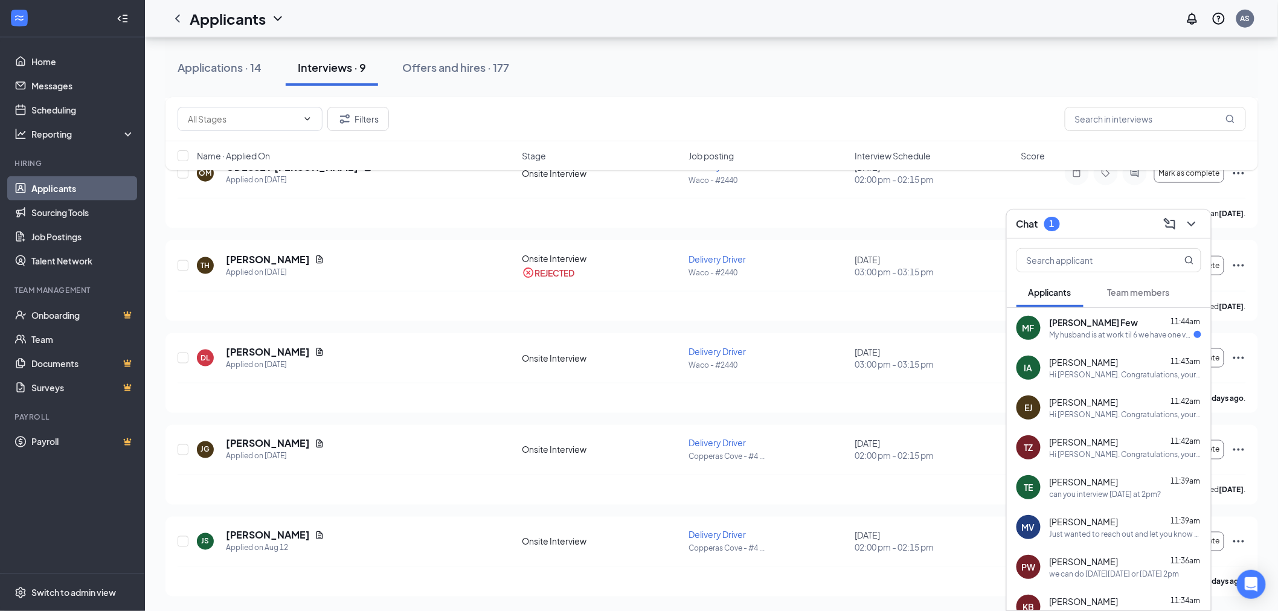
click at [1101, 336] on div "My husband is at work til 6 we have one vehicle right now" at bounding box center [1121, 335] width 144 height 10
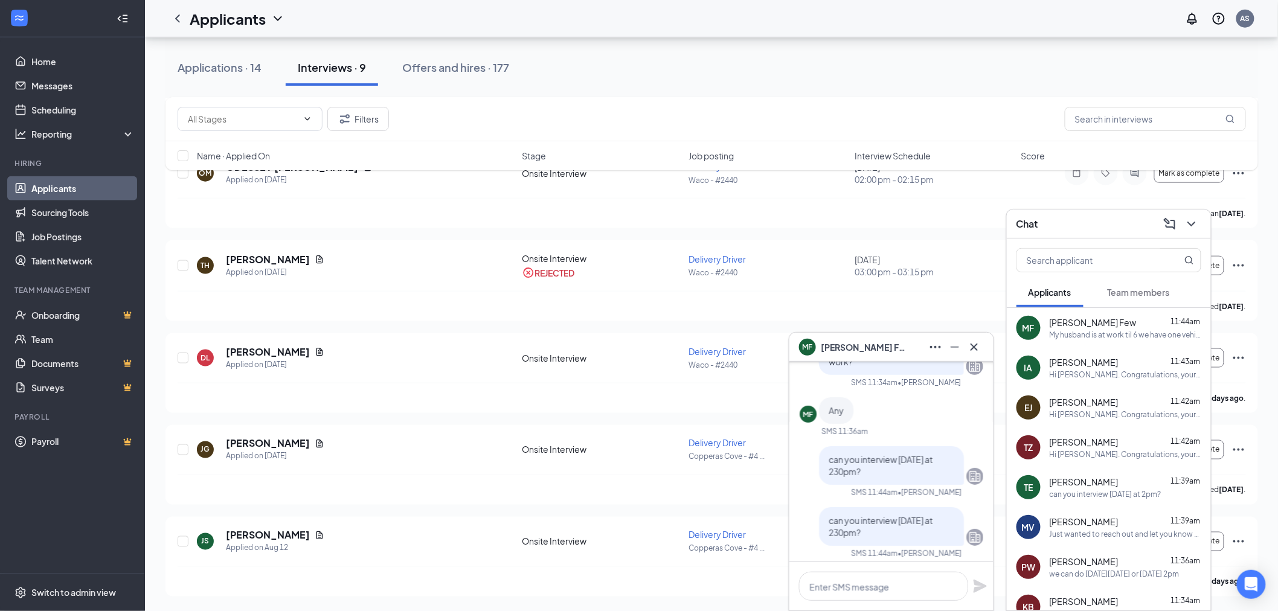
scroll to position [0, 0]
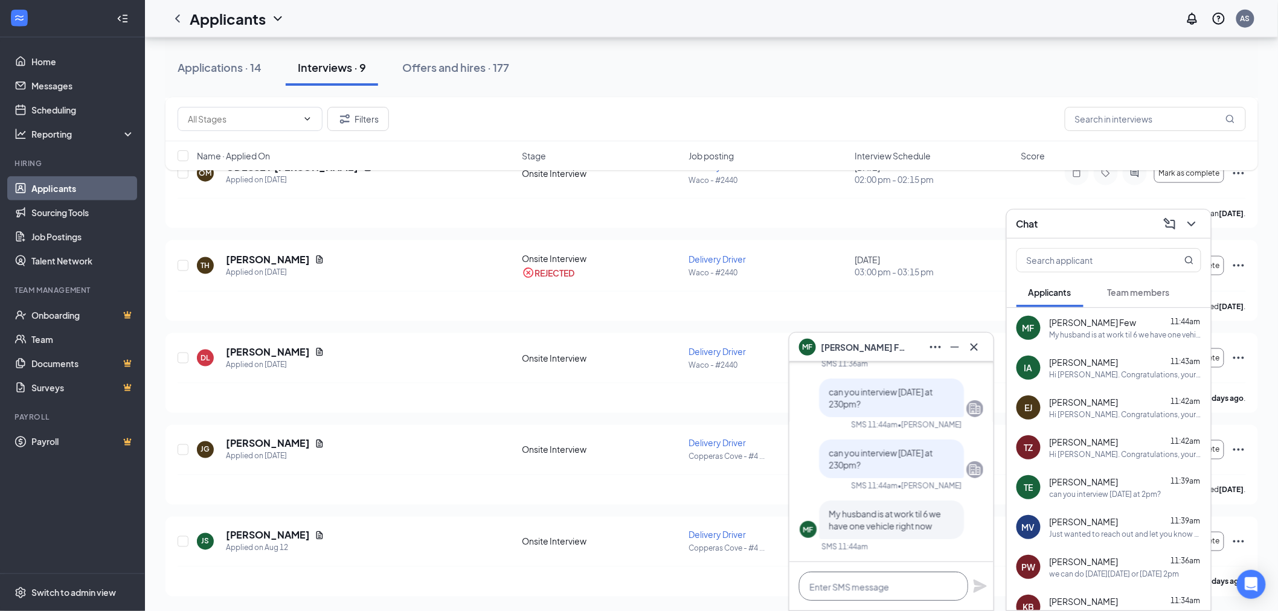
click at [904, 596] on textarea at bounding box center [883, 586] width 169 height 29
type textarea "w"
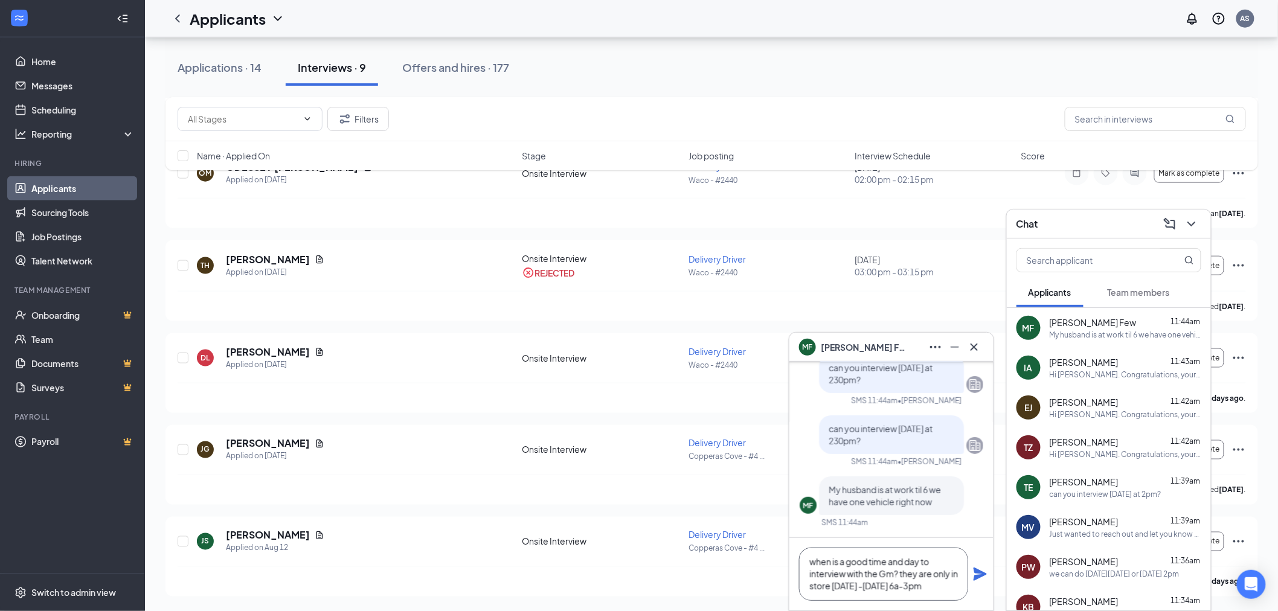
type textarea "when is a good time and day to interview with the Gm? they are only in store [D…"
click at [975, 575] on icon "Plane" at bounding box center [980, 574] width 14 height 14
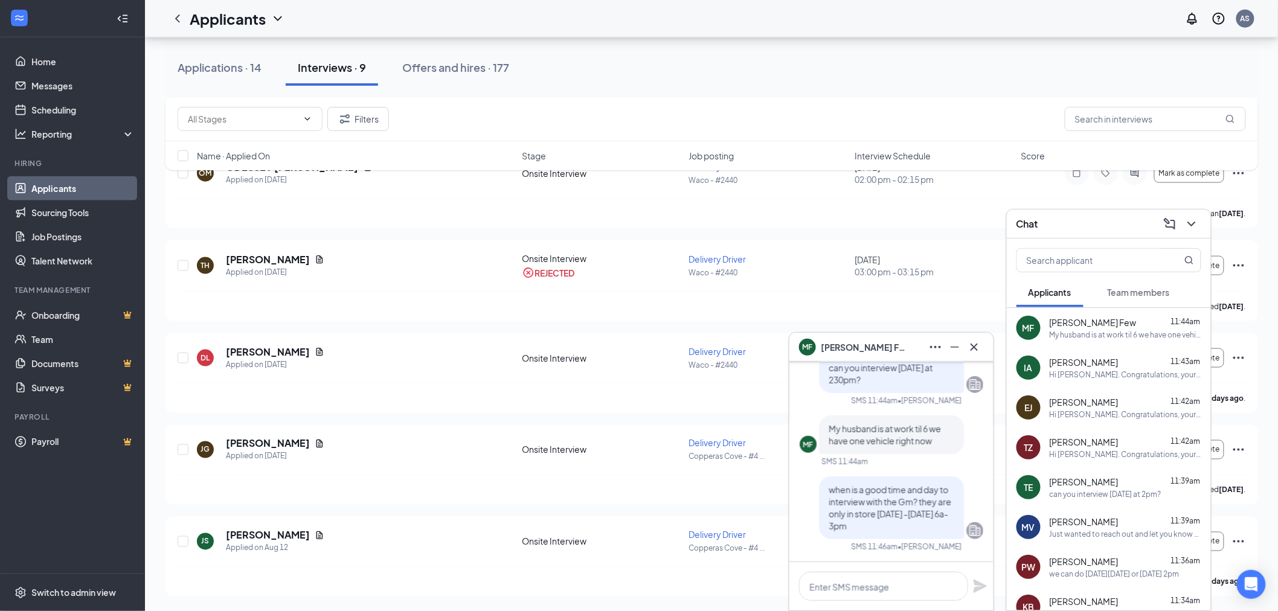
click at [1186, 228] on icon "ChevronDown" at bounding box center [1191, 224] width 14 height 14
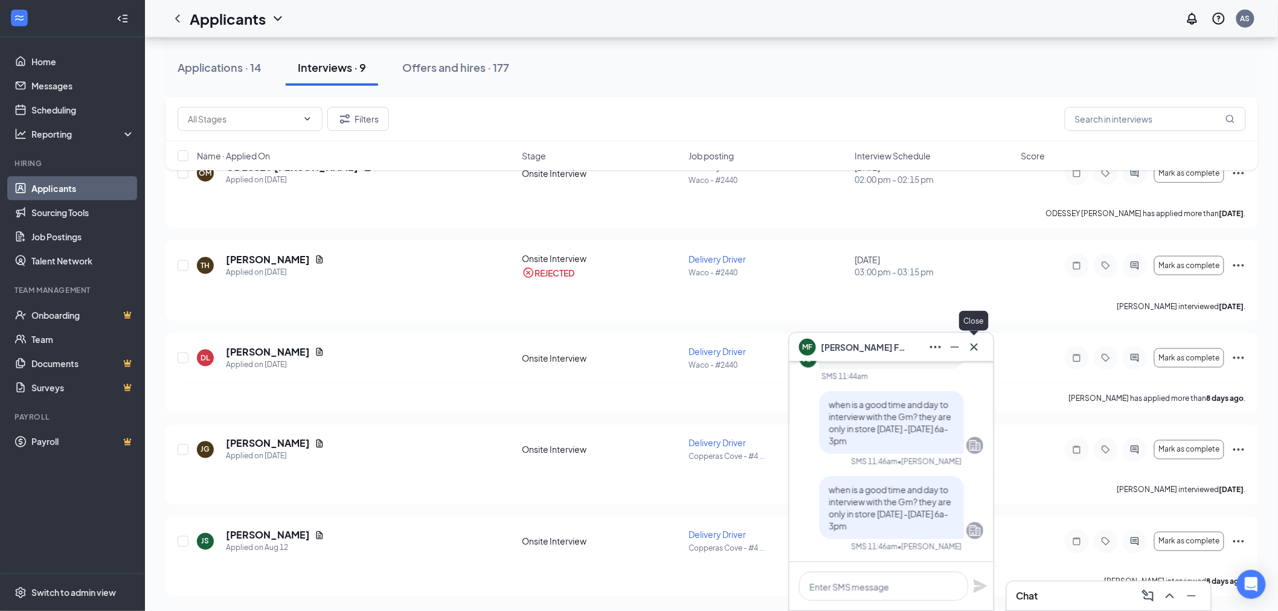
click at [976, 348] on icon "Cross" at bounding box center [973, 346] width 7 height 7
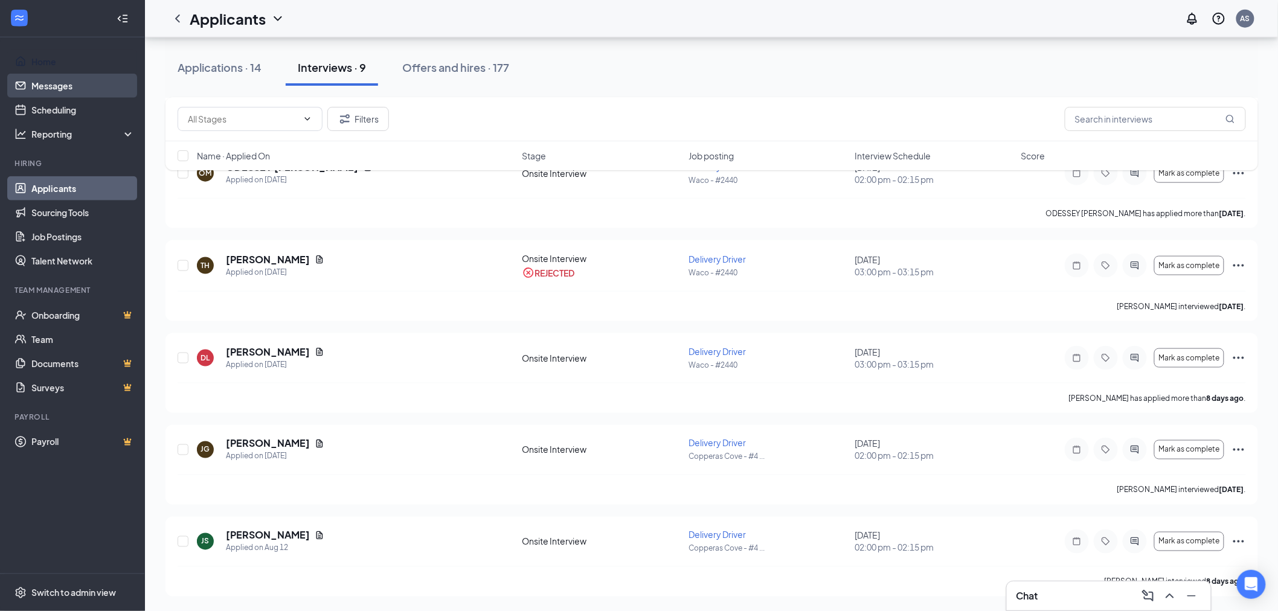
click at [51, 67] on link "Home" at bounding box center [82, 62] width 103 height 24
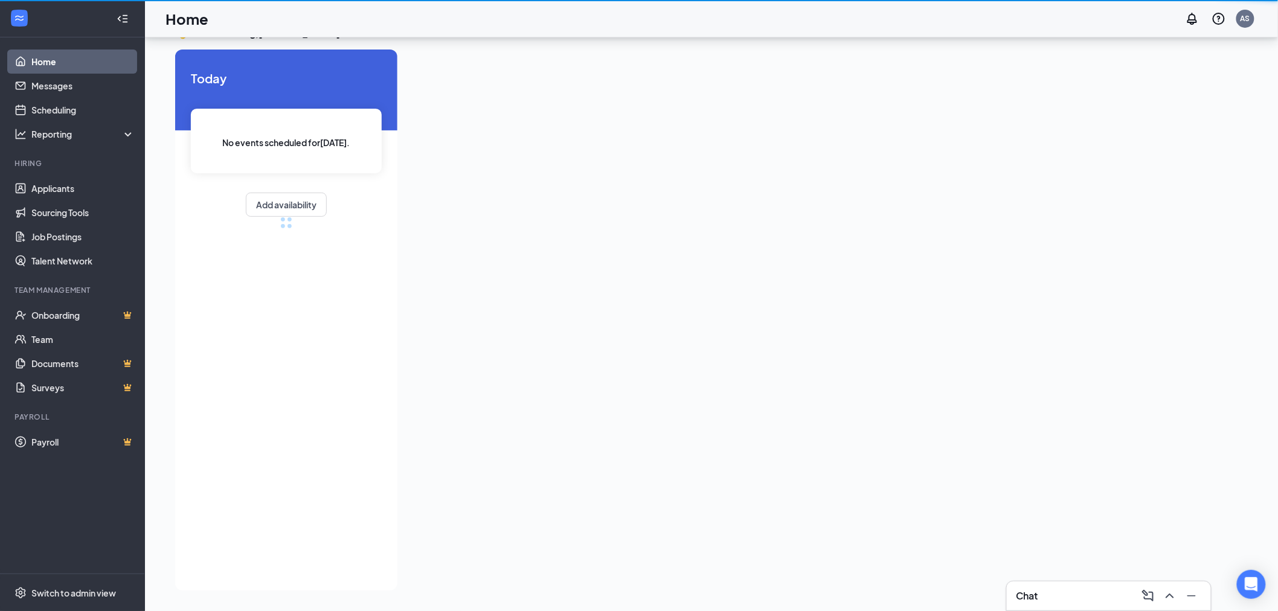
scroll to position [25, 0]
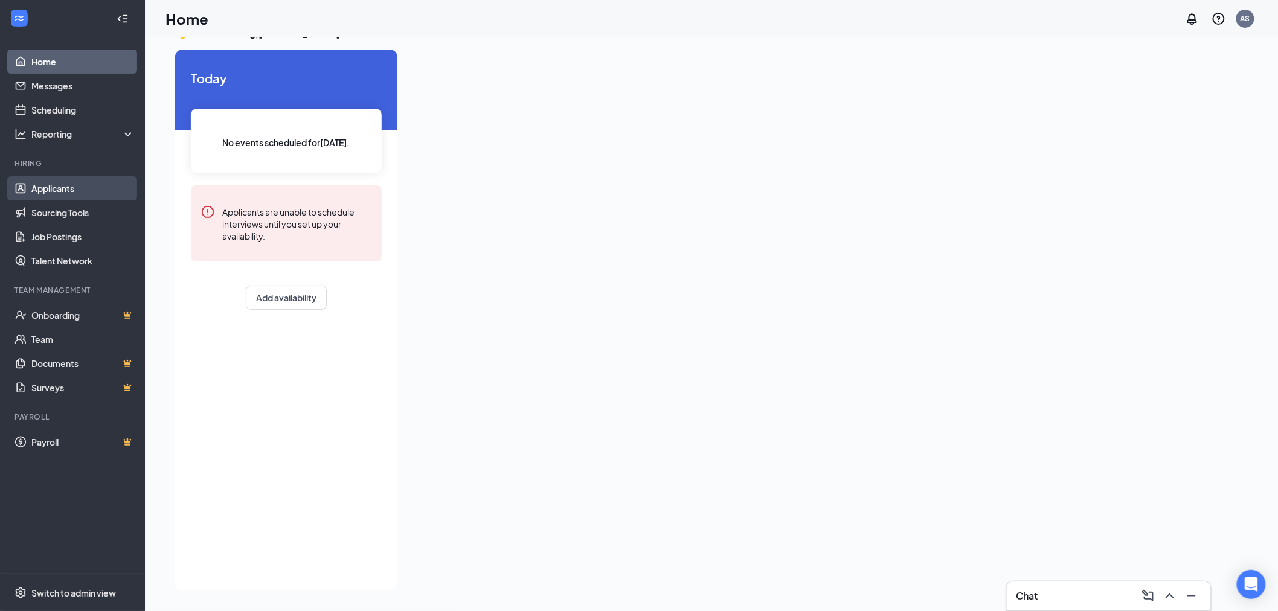
click at [65, 188] on link "Applicants" at bounding box center [82, 188] width 103 height 24
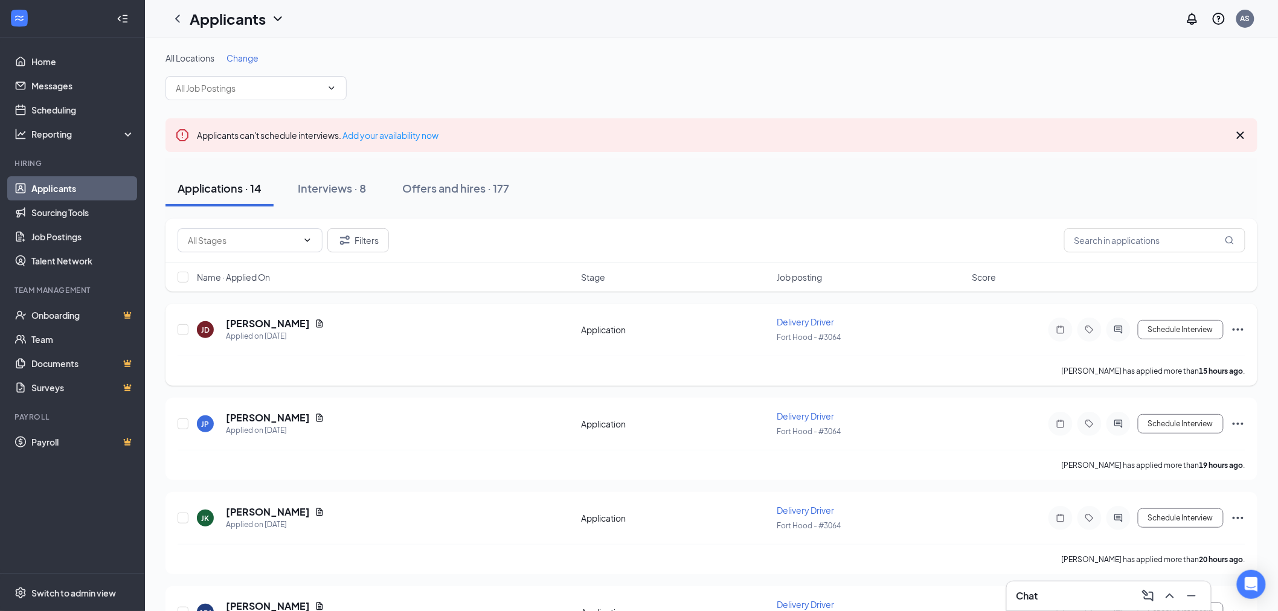
click at [1120, 334] on div at bounding box center [1118, 330] width 24 height 24
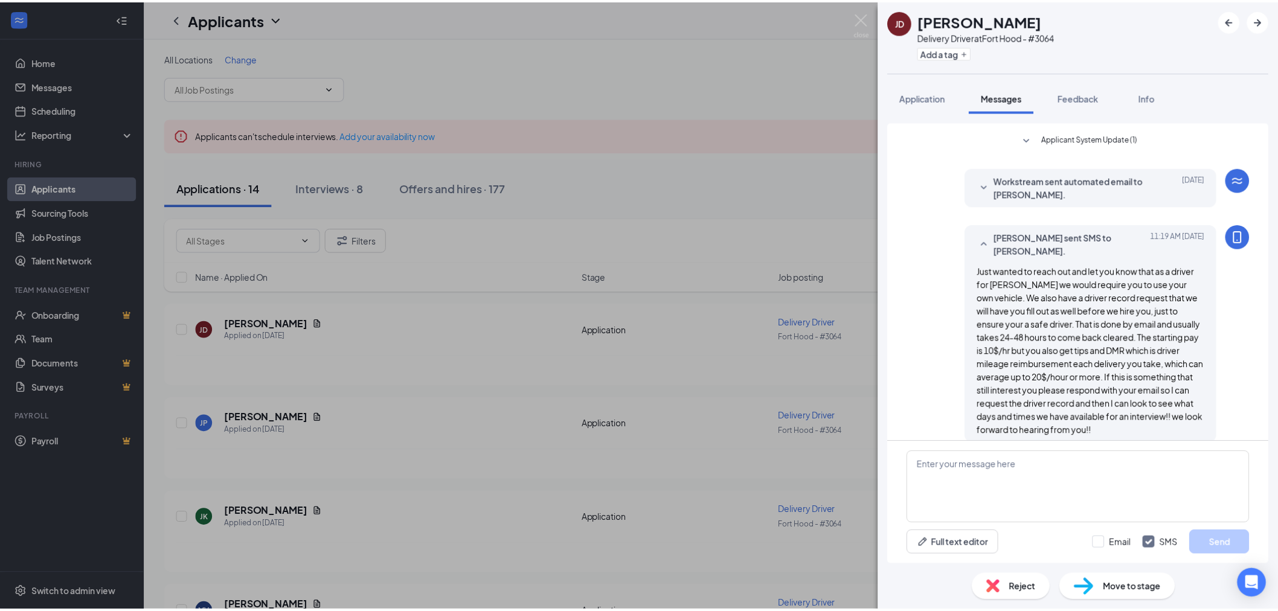
scroll to position [53, 0]
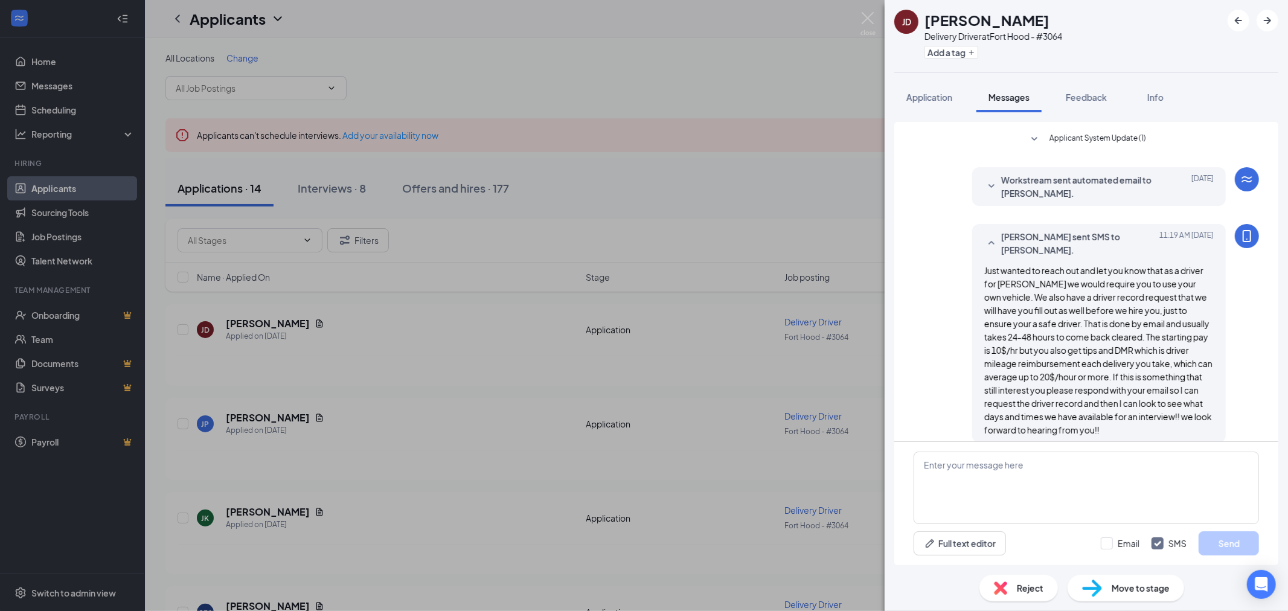
click at [862, 3] on div "JD [PERSON_NAME] Delivery Driver at [GEOGRAPHIC_DATA] - #3064 Add a tag Applica…" at bounding box center [644, 305] width 1288 height 611
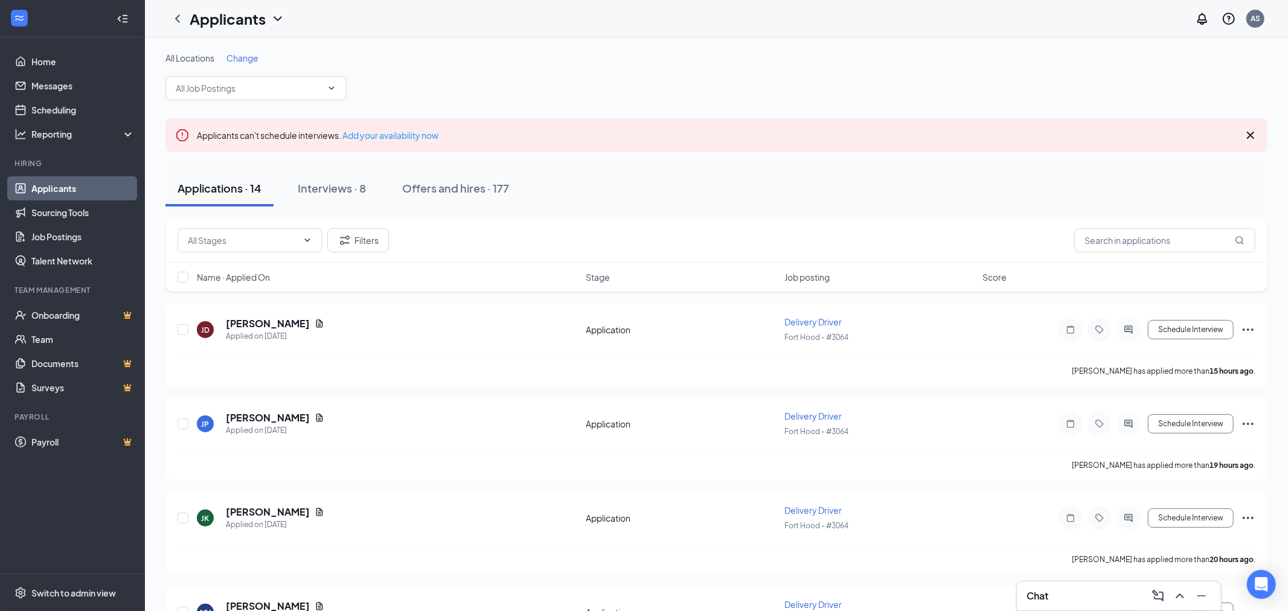
click at [877, 29] on div "Applicants AS" at bounding box center [716, 18] width 1143 height 37
